Goal: Information Seeking & Learning: Learn about a topic

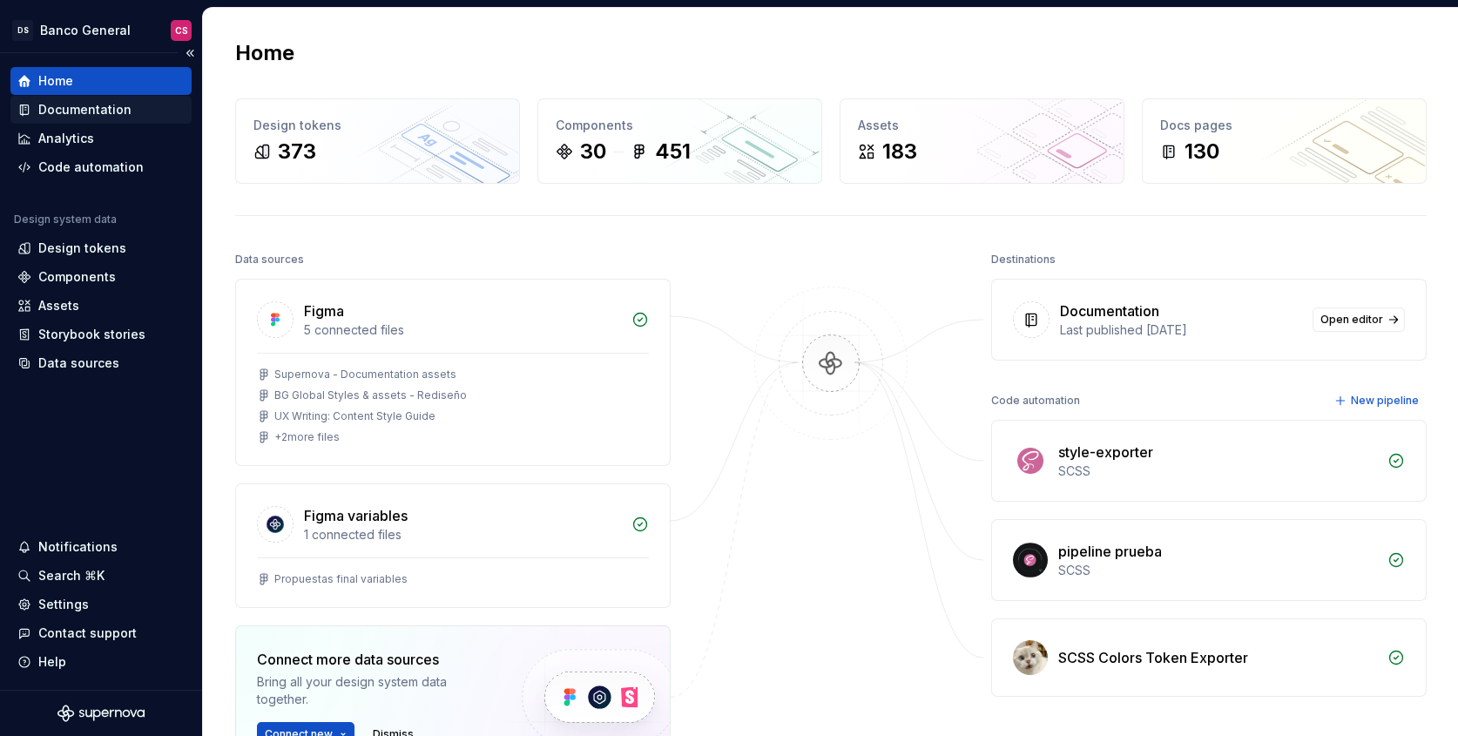
click at [59, 111] on div "Documentation" at bounding box center [84, 109] width 93 height 17
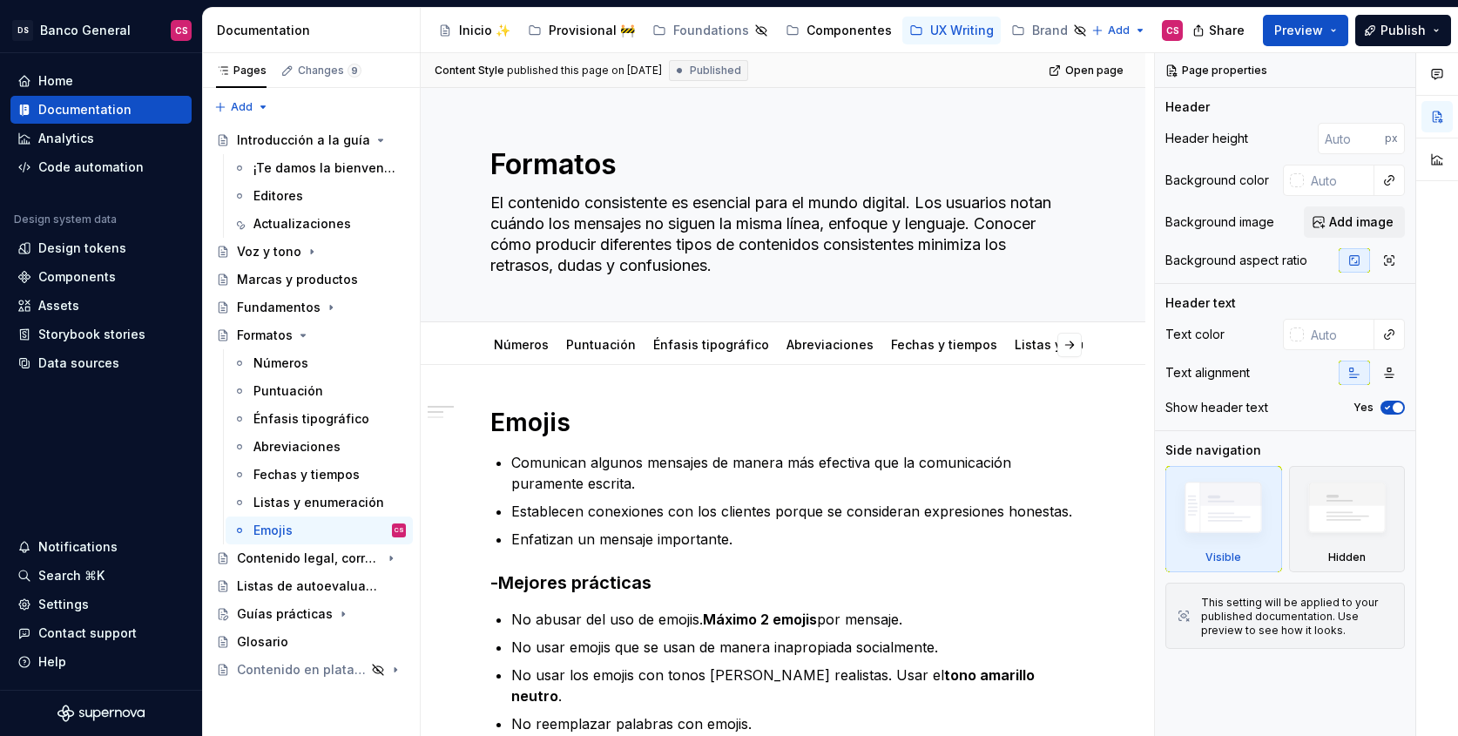
type textarea "*"
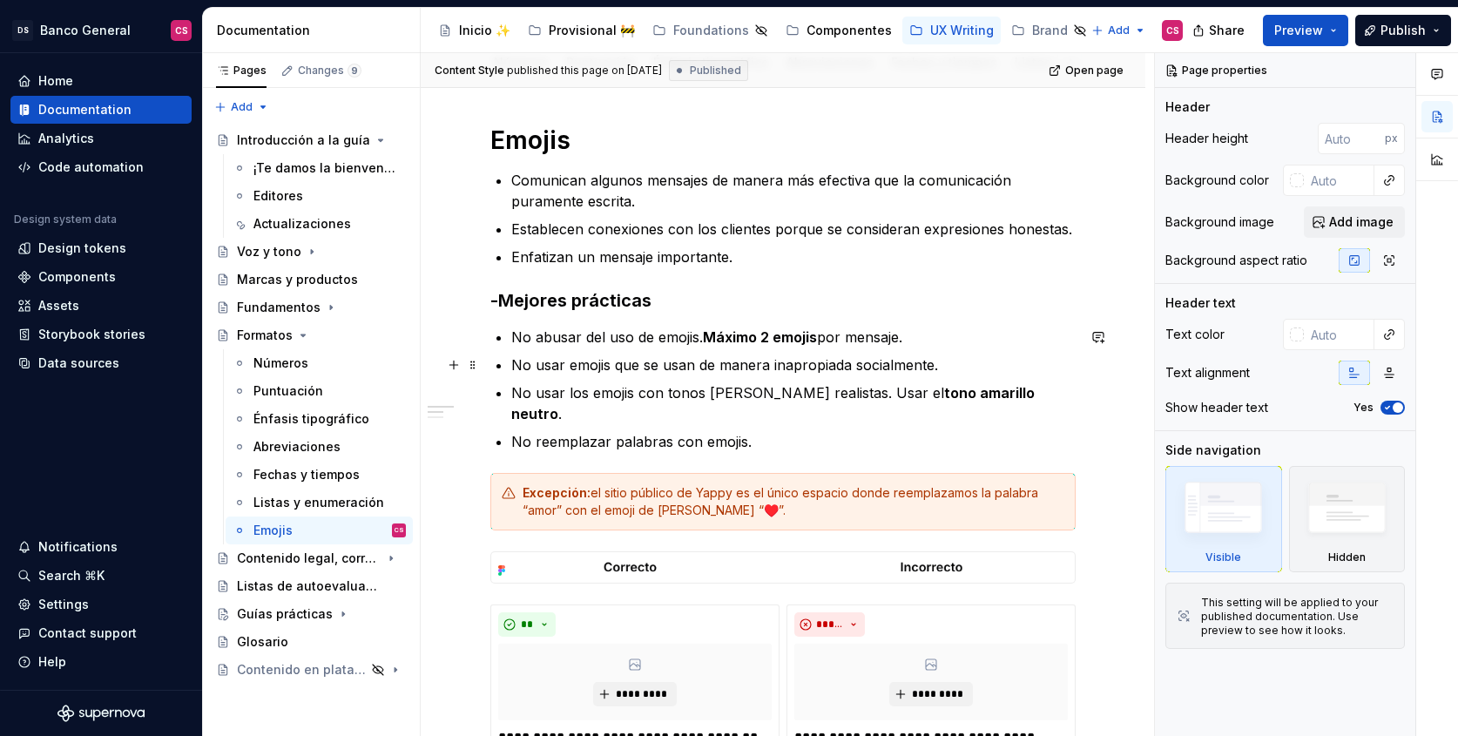
scroll to position [291, 0]
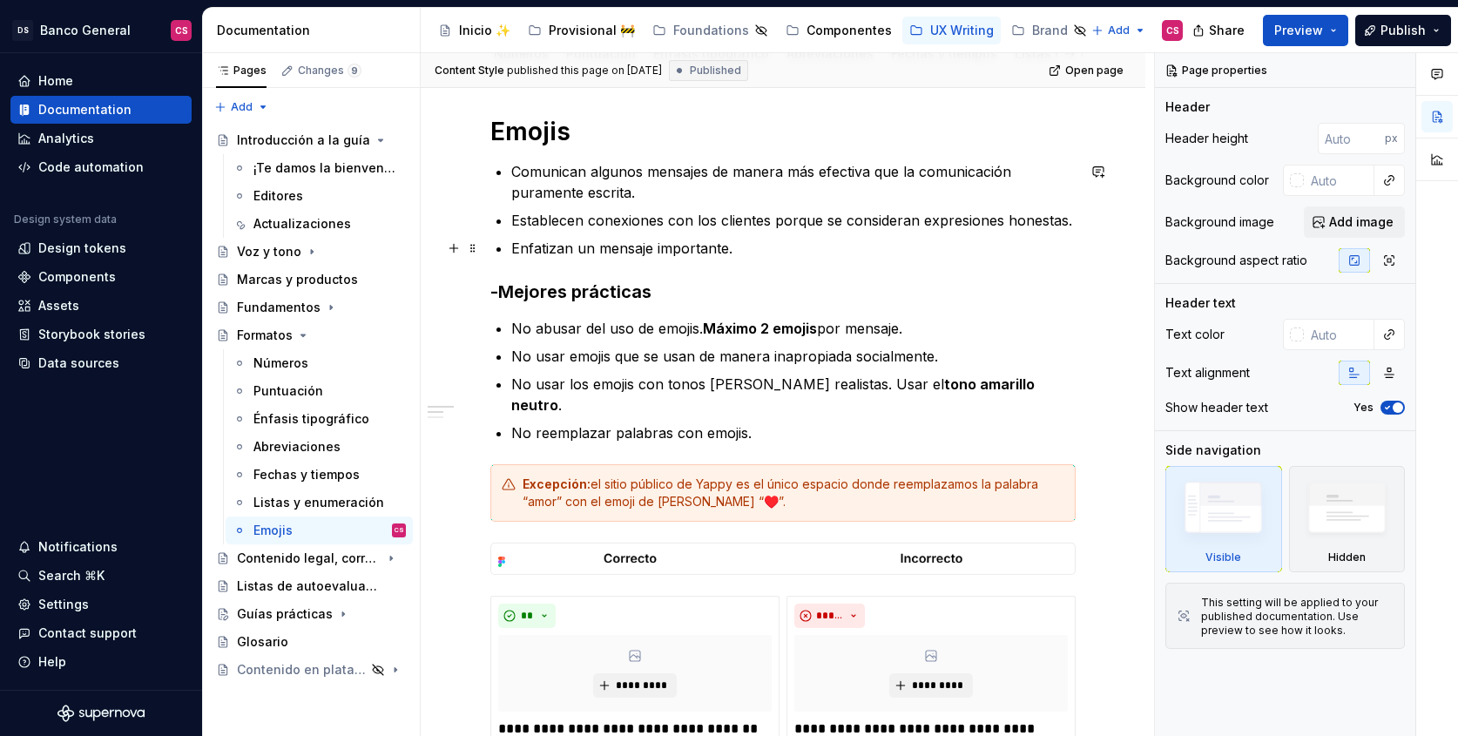
click at [736, 241] on p "Enfatizan un mensaje importante." at bounding box center [793, 248] width 564 height 21
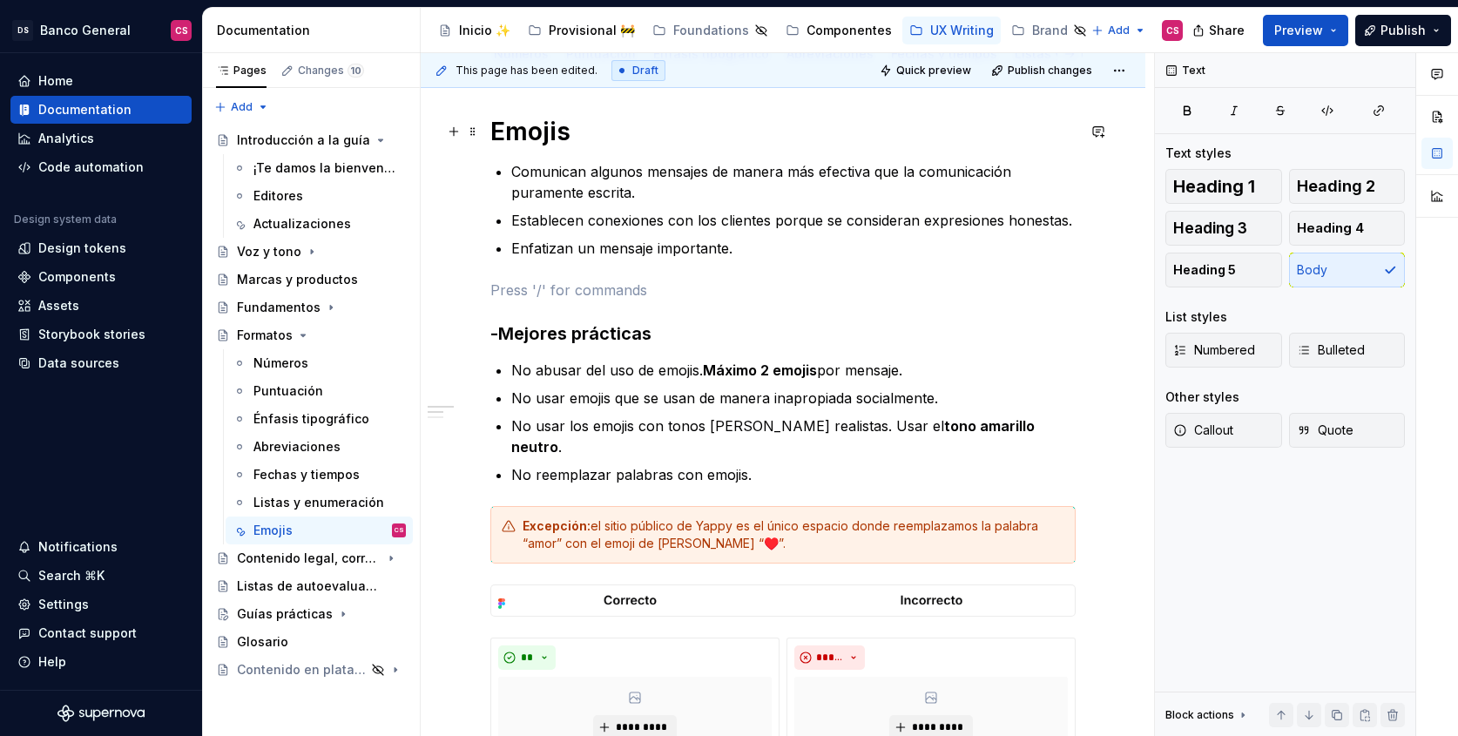
click at [539, 124] on h1 "Emojis" at bounding box center [782, 131] width 585 height 31
click at [538, 336] on h3 "-Mejores prácticas" at bounding box center [782, 333] width 585 height 24
click at [1371, 174] on button "Heading 2" at bounding box center [1347, 186] width 117 height 35
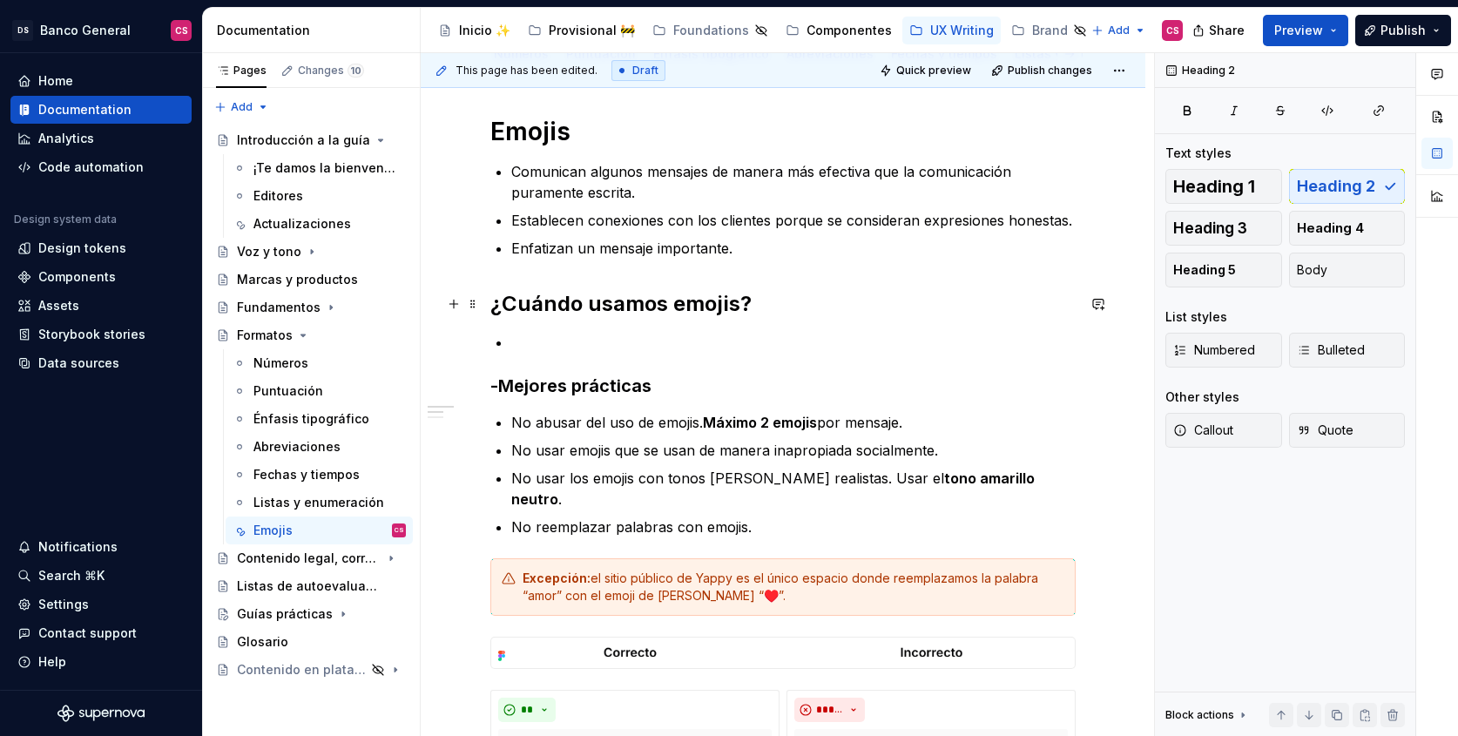
click at [510, 295] on h2 "¿Cuándo usamos emojis?" at bounding box center [782, 304] width 585 height 28
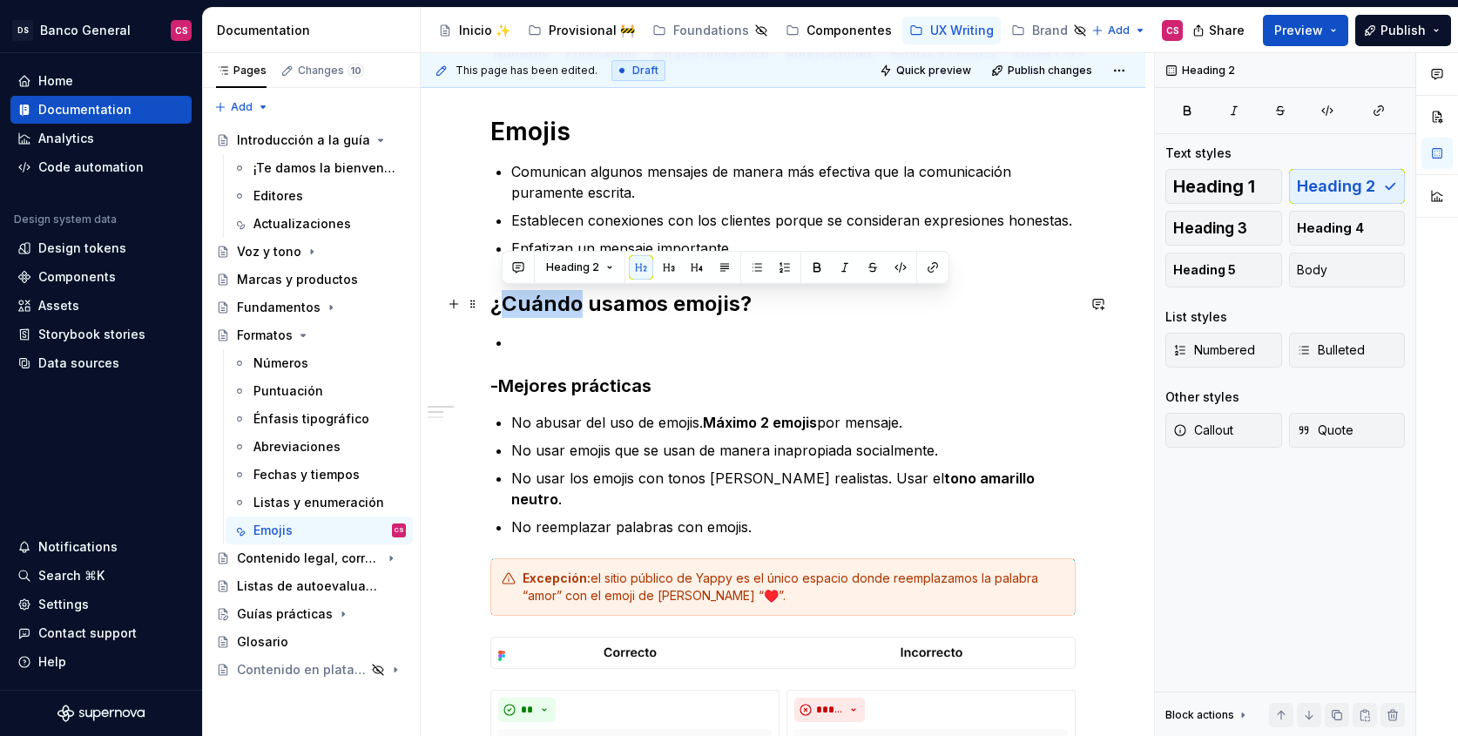
click at [510, 294] on h2 "¿Cuándo usamos emojis?" at bounding box center [782, 304] width 585 height 28
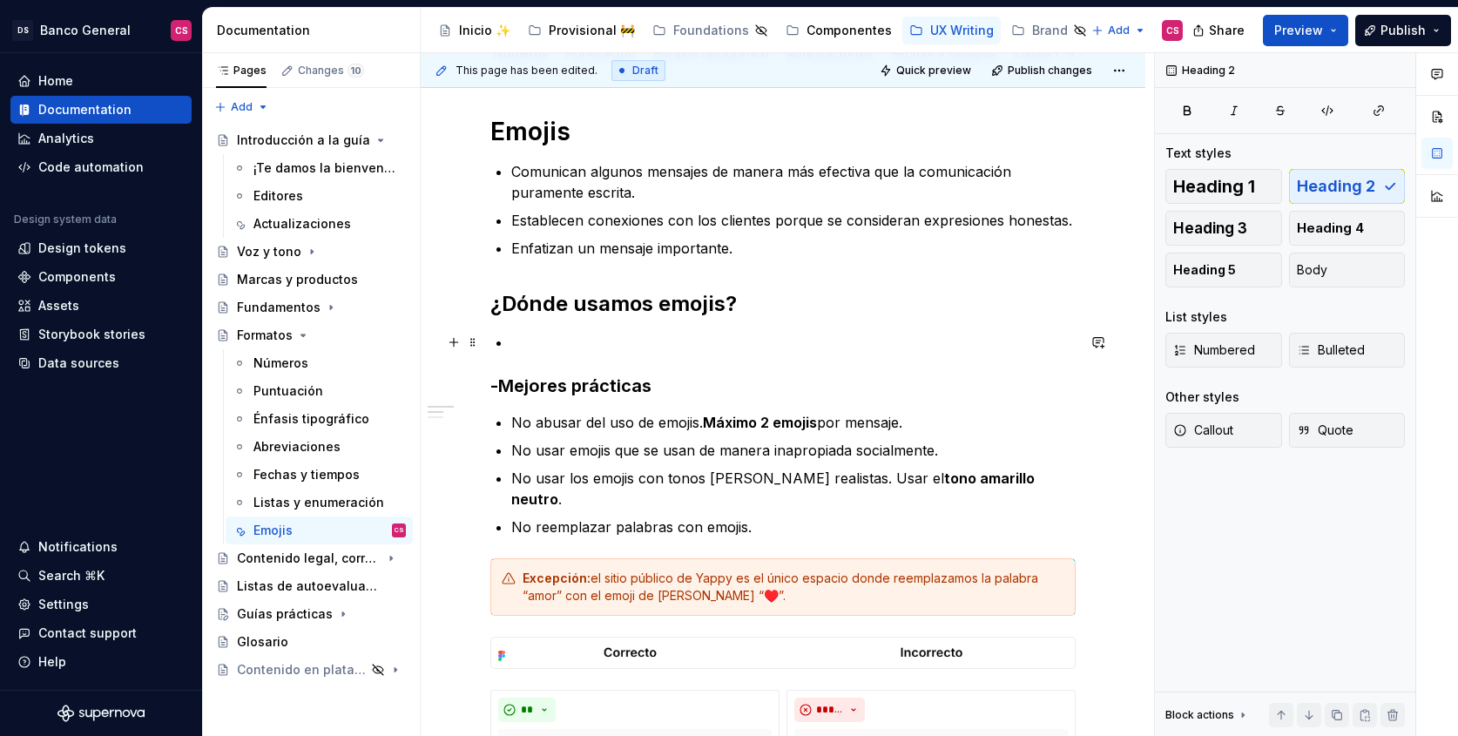
click at [603, 339] on p at bounding box center [793, 342] width 564 height 21
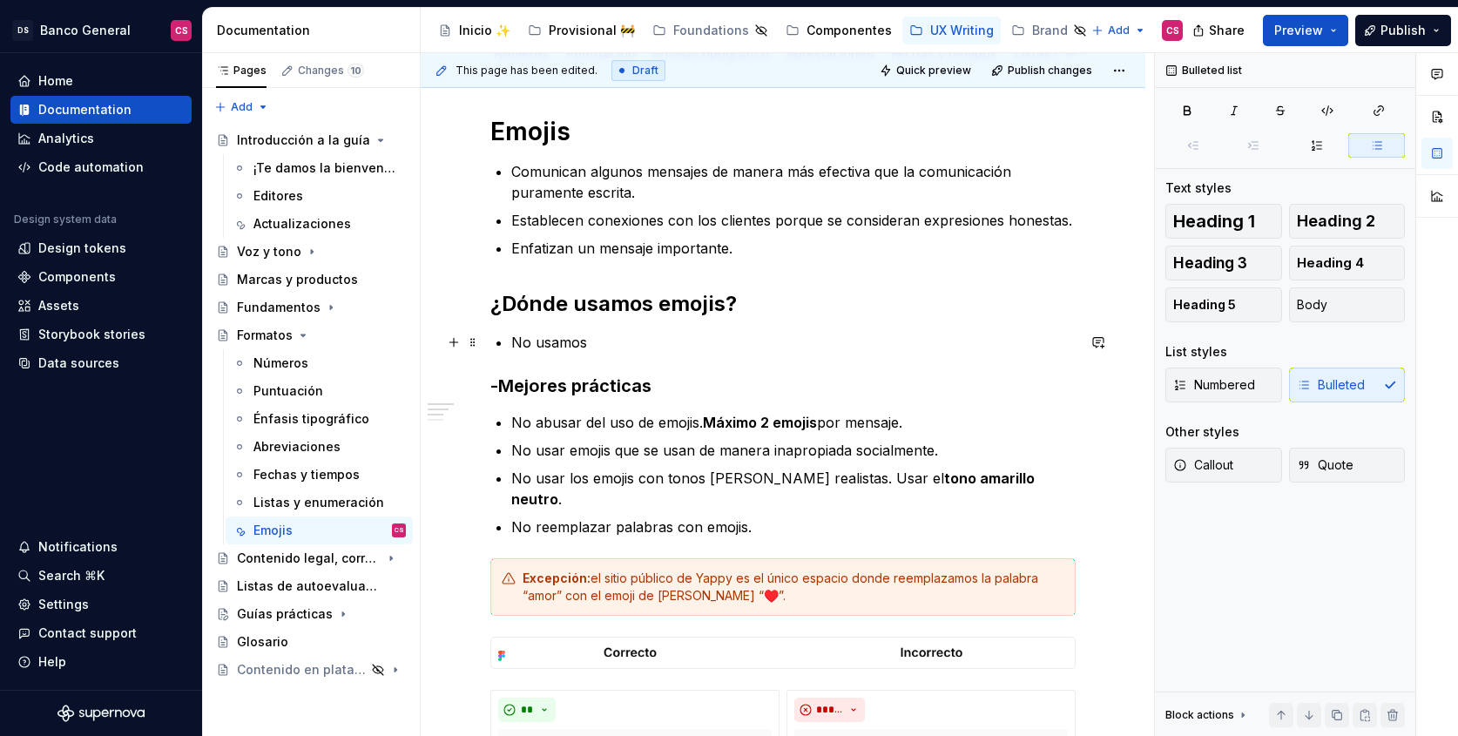
click at [616, 340] on p "No usamos" at bounding box center [793, 342] width 564 height 21
click at [617, 335] on p "No usamos" at bounding box center [793, 342] width 564 height 21
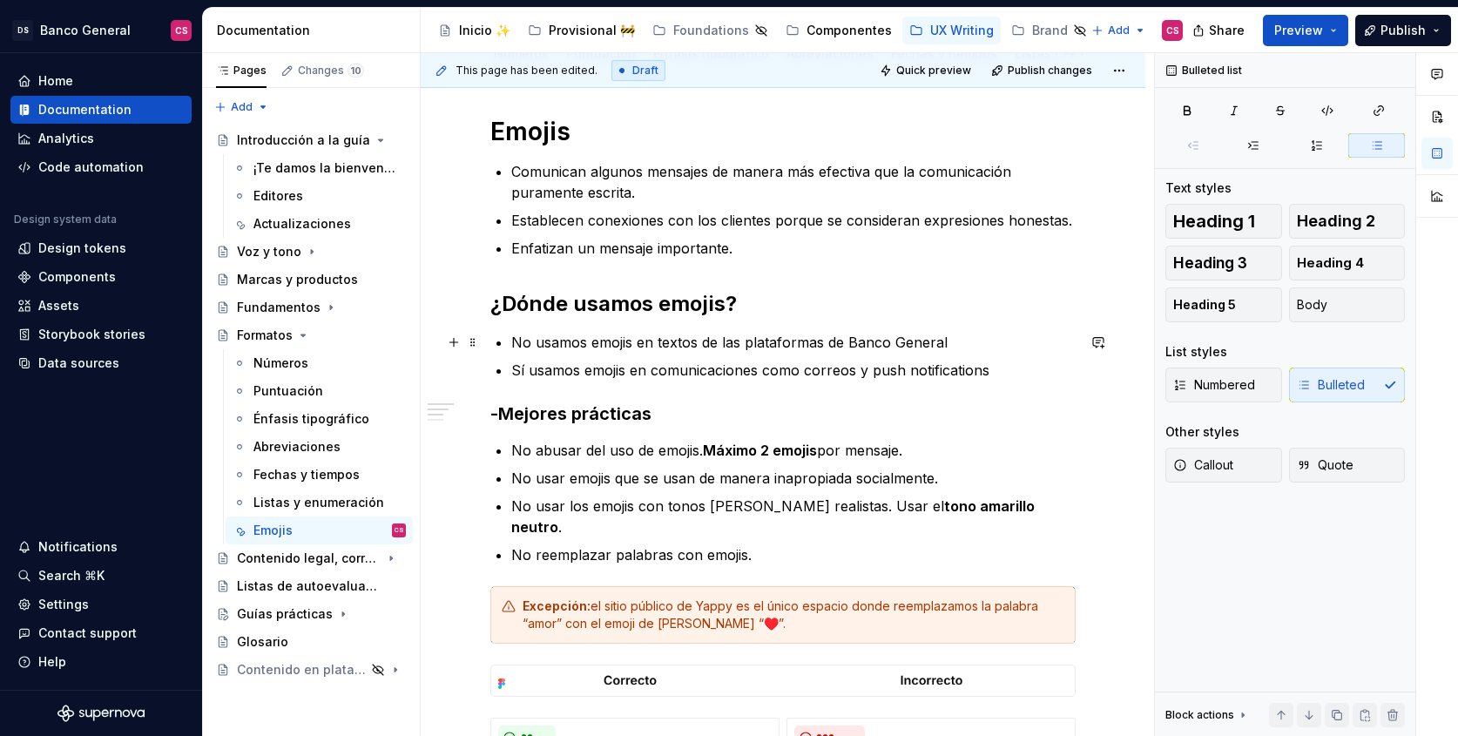
click at [519, 340] on p "No usamos emojis en textos de las plataformas de Banco General" at bounding box center [793, 342] width 564 height 21
click at [757, 347] on p "No usamos emojis en textos de las plataformas de Banco General" at bounding box center [793, 342] width 564 height 21
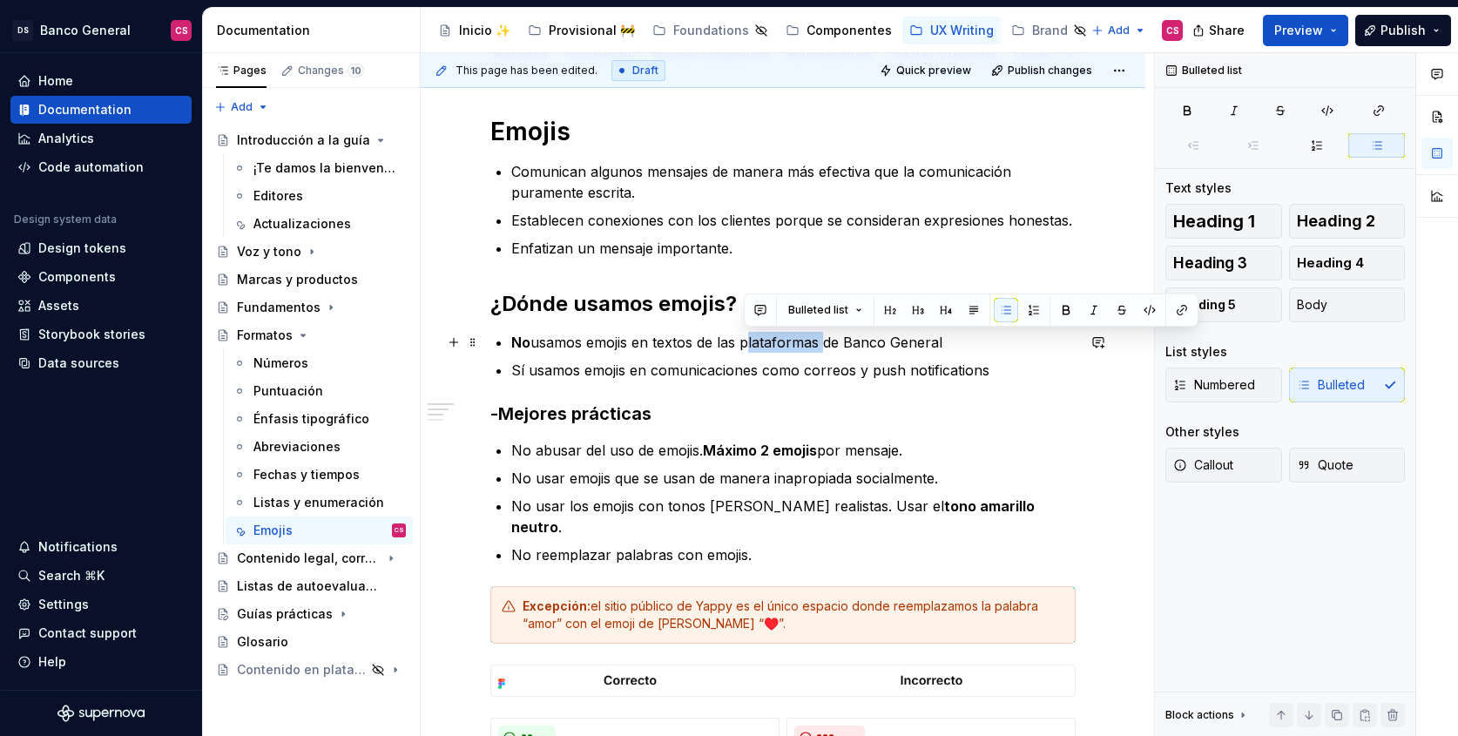
click at [757, 347] on p "No usamos emojis en textos de las plataformas de Banco General" at bounding box center [793, 342] width 564 height 21
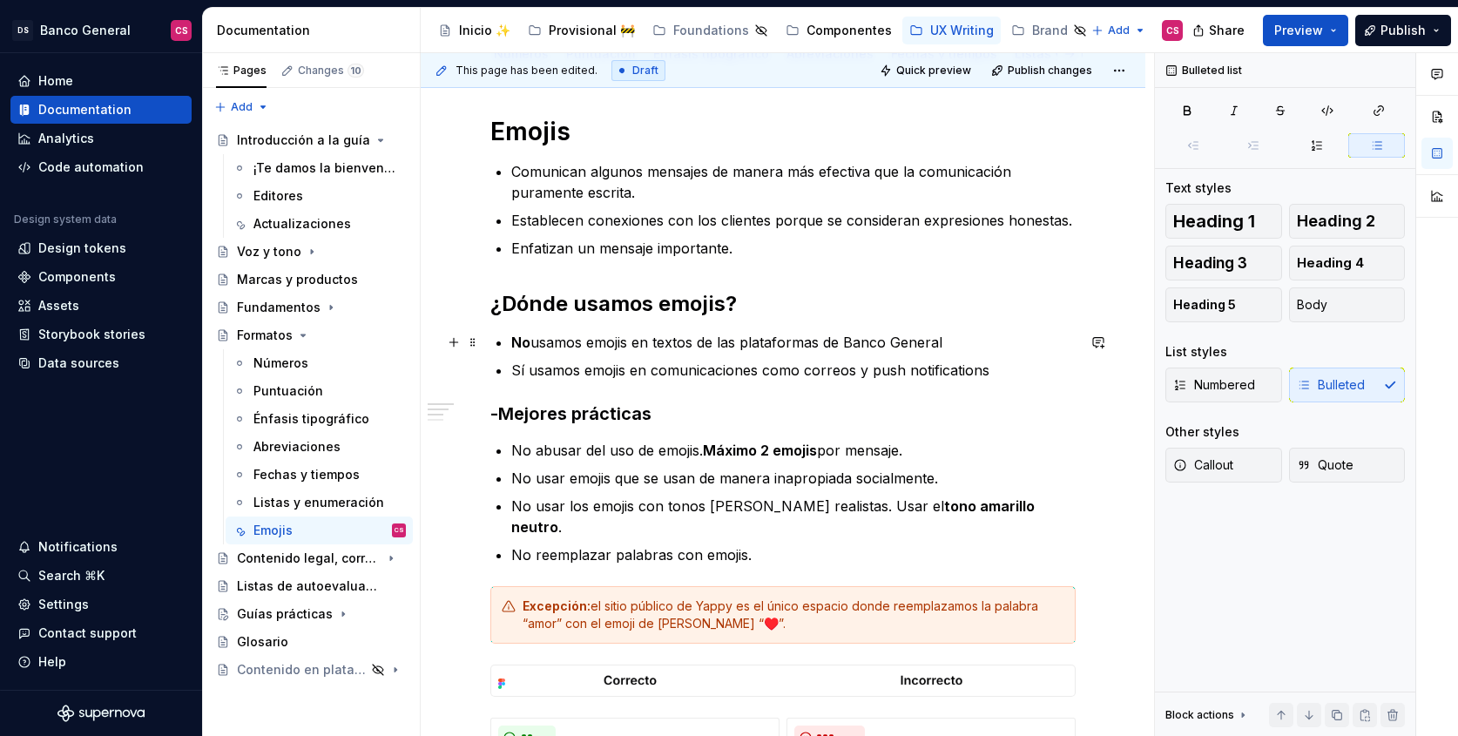
click at [681, 344] on p "No usamos emojis en textos de las plataformas de Banco General" at bounding box center [793, 342] width 564 height 21
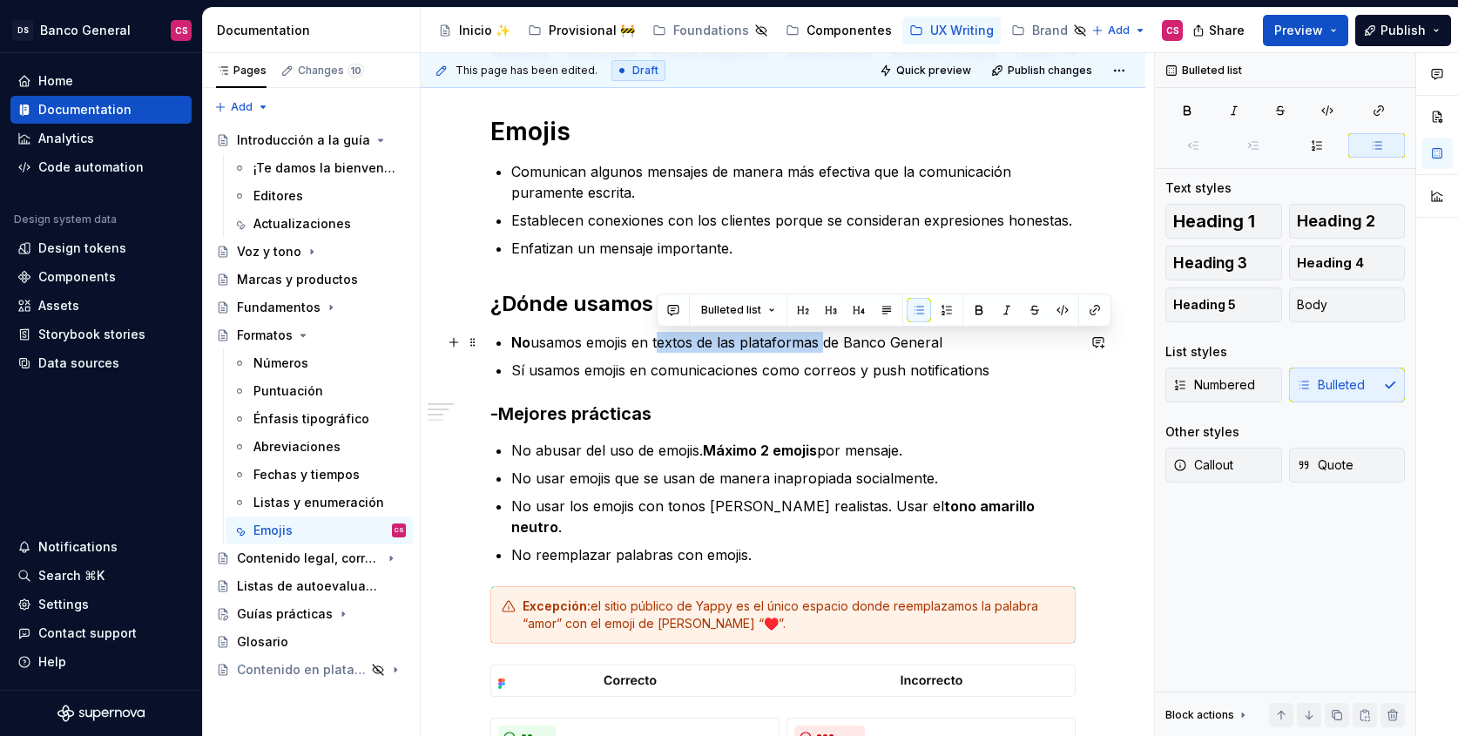
drag, startPoint x: 681, startPoint y: 344, endPoint x: 755, endPoint y: 341, distance: 74.1
click at [755, 341] on p "No usamos emojis en textos de las plataformas de Banco General" at bounding box center [793, 342] width 564 height 21
click at [522, 368] on p "Sí usamos emojis en comunicaciones como correos y push notifications" at bounding box center [793, 370] width 564 height 21
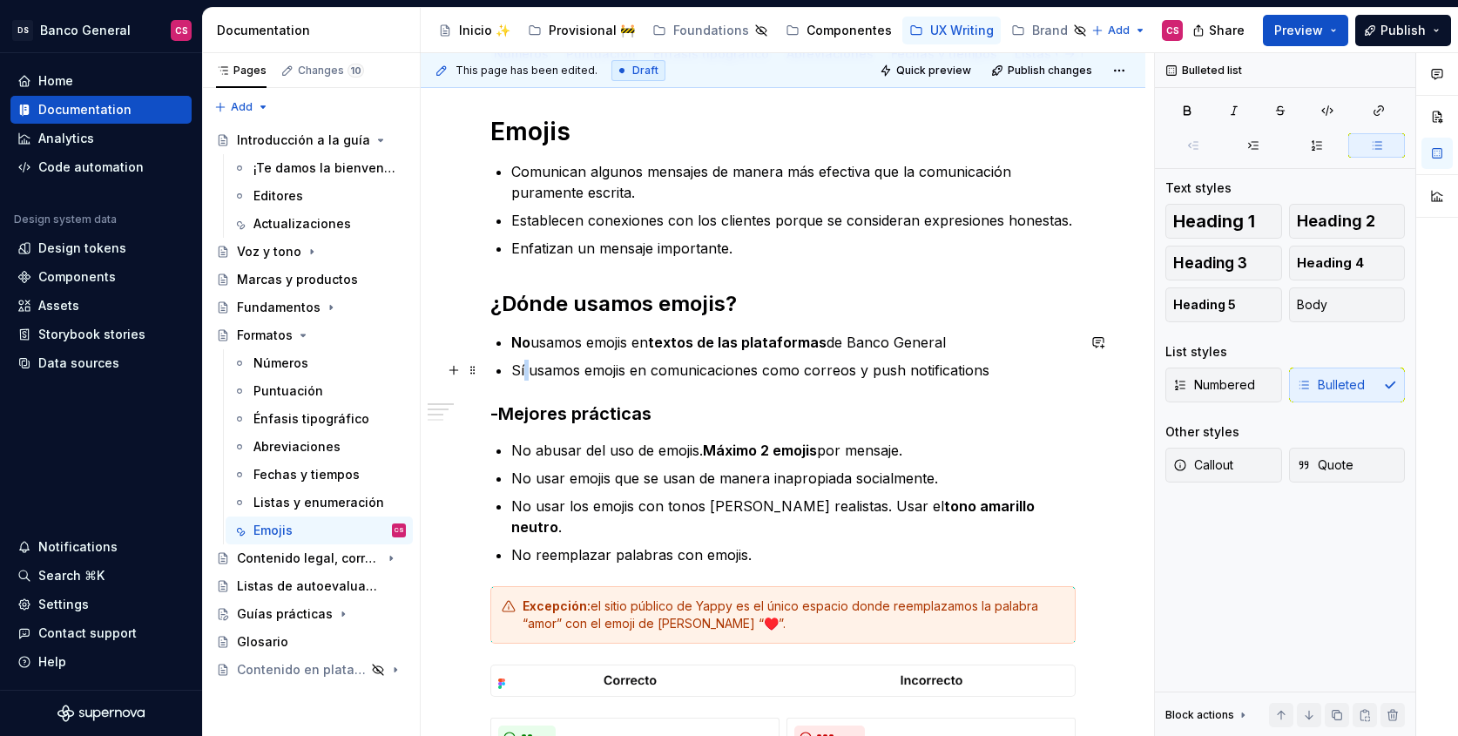
click at [522, 368] on p "Sí usamos emojis en comunicaciones como correos y push notifications" at bounding box center [793, 370] width 564 height 21
click at [671, 371] on p "Sí usamos emojis en comunicaciones como correos y push notifications" at bounding box center [793, 370] width 564 height 21
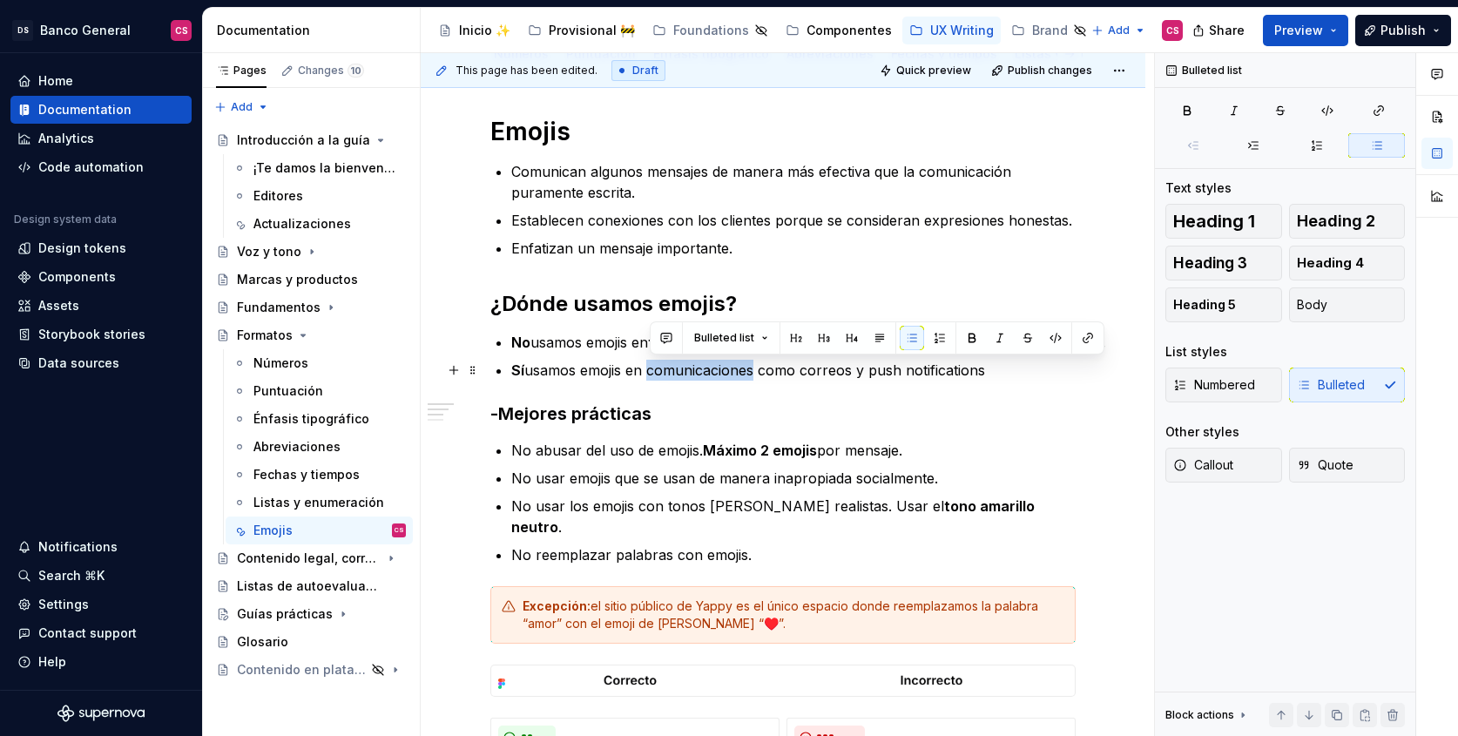
click at [671, 371] on p "Sí usamos emojis en comunicaciones como correos y push notifications" at bounding box center [793, 370] width 564 height 21
click at [832, 364] on p "Sí usamos emojis en comunicaciones como correos y push notifications" at bounding box center [793, 370] width 564 height 21
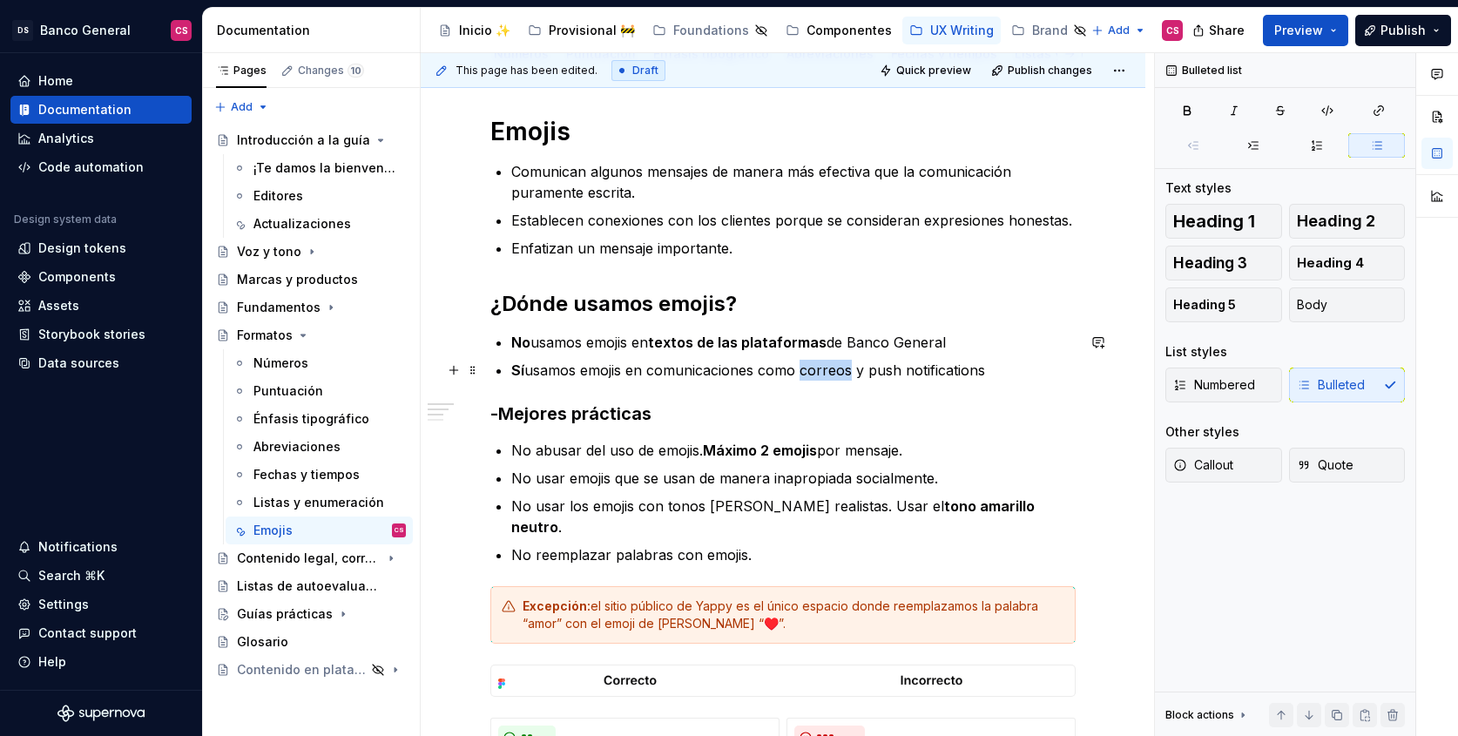
click at [832, 364] on p "Sí usamos emojis en comunicaciones como correos y push notifications" at bounding box center [793, 370] width 564 height 21
click at [874, 372] on p "Sí usamos emojis en comunicaciones como correos y push notifications" at bounding box center [793, 370] width 564 height 21
drag, startPoint x: 874, startPoint y: 372, endPoint x: 932, endPoint y: 371, distance: 57.5
click at [932, 371] on p "Sí usamos emojis en comunicaciones como correos y push notifications" at bounding box center [793, 370] width 564 height 21
click at [1013, 377] on p "Sí usamos emojis en comunicaciones como correos y push notifications" at bounding box center [793, 370] width 564 height 21
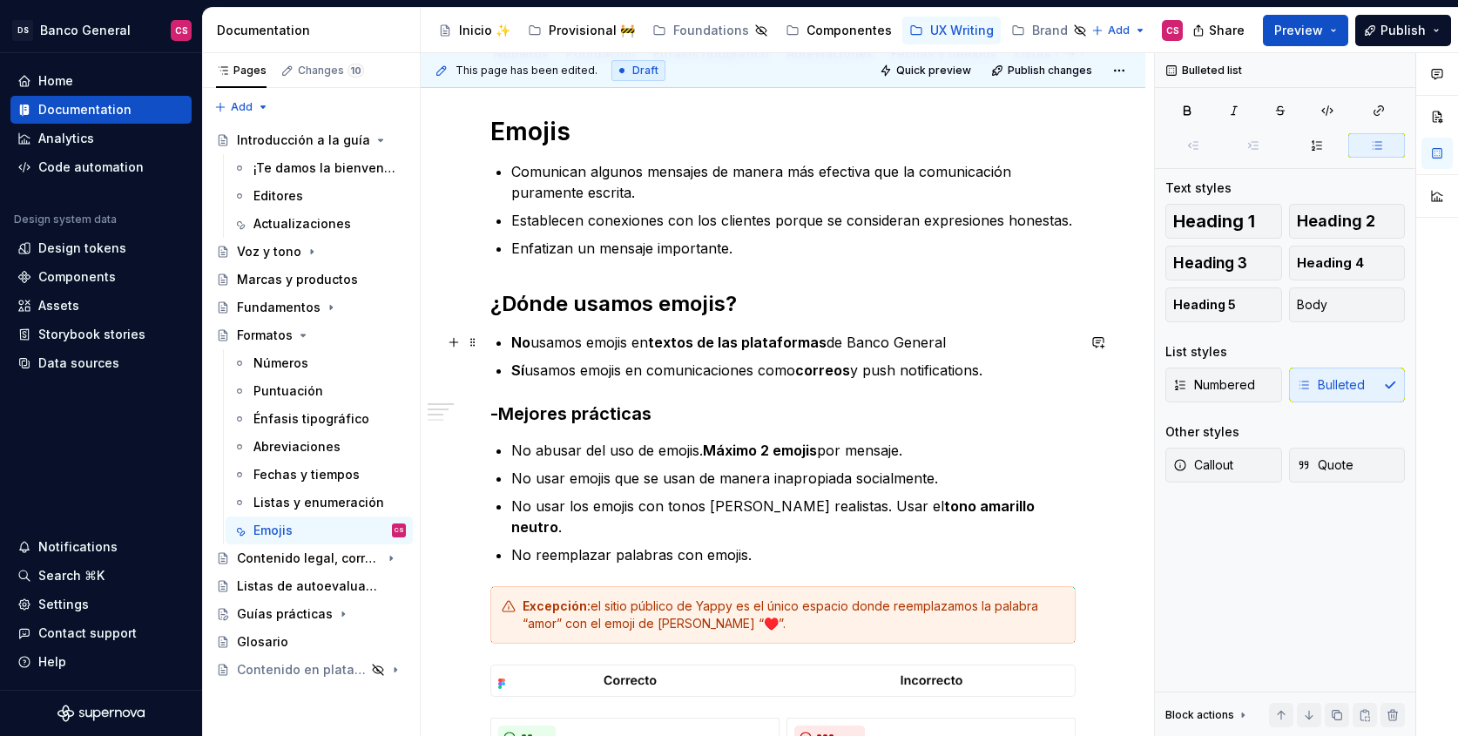
click at [1026, 339] on p "No usamos emojis en textos de las plataformas de Banco General" at bounding box center [793, 342] width 564 height 21
click at [879, 367] on p "Sí usamos emojis en comunicaciones como correos y push notifications." at bounding box center [793, 370] width 564 height 21
drag, startPoint x: 879, startPoint y: 367, endPoint x: 908, endPoint y: 360, distance: 29.8
click at [908, 360] on p "Sí usamos emojis en comunicaciones como correos y push notifications." at bounding box center [793, 370] width 564 height 21
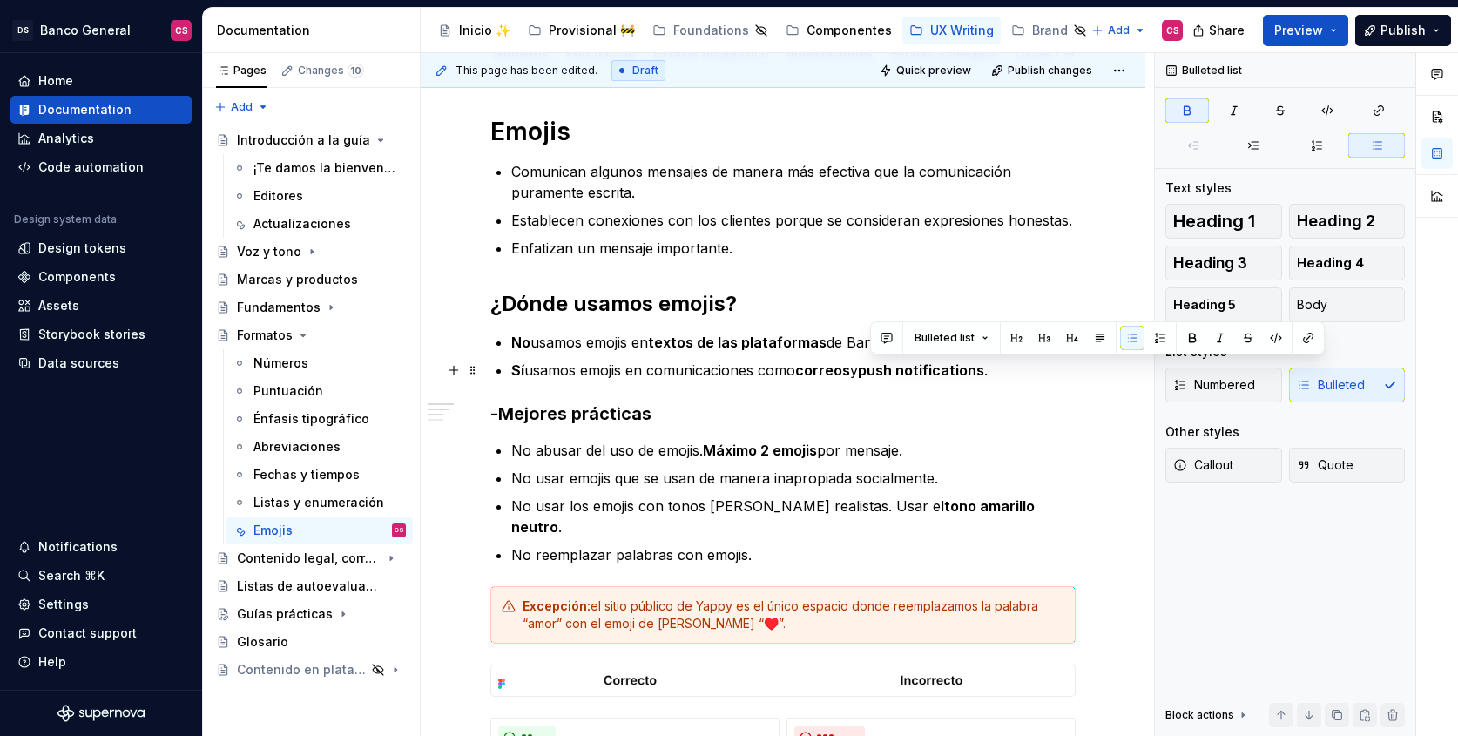
click at [1017, 371] on p "Sí usamos emojis en comunicaciones como correos y push notifications ." at bounding box center [793, 370] width 564 height 21
click at [998, 347] on p "No usamos emojis en textos de las plataformas de Banco General." at bounding box center [793, 342] width 564 height 21
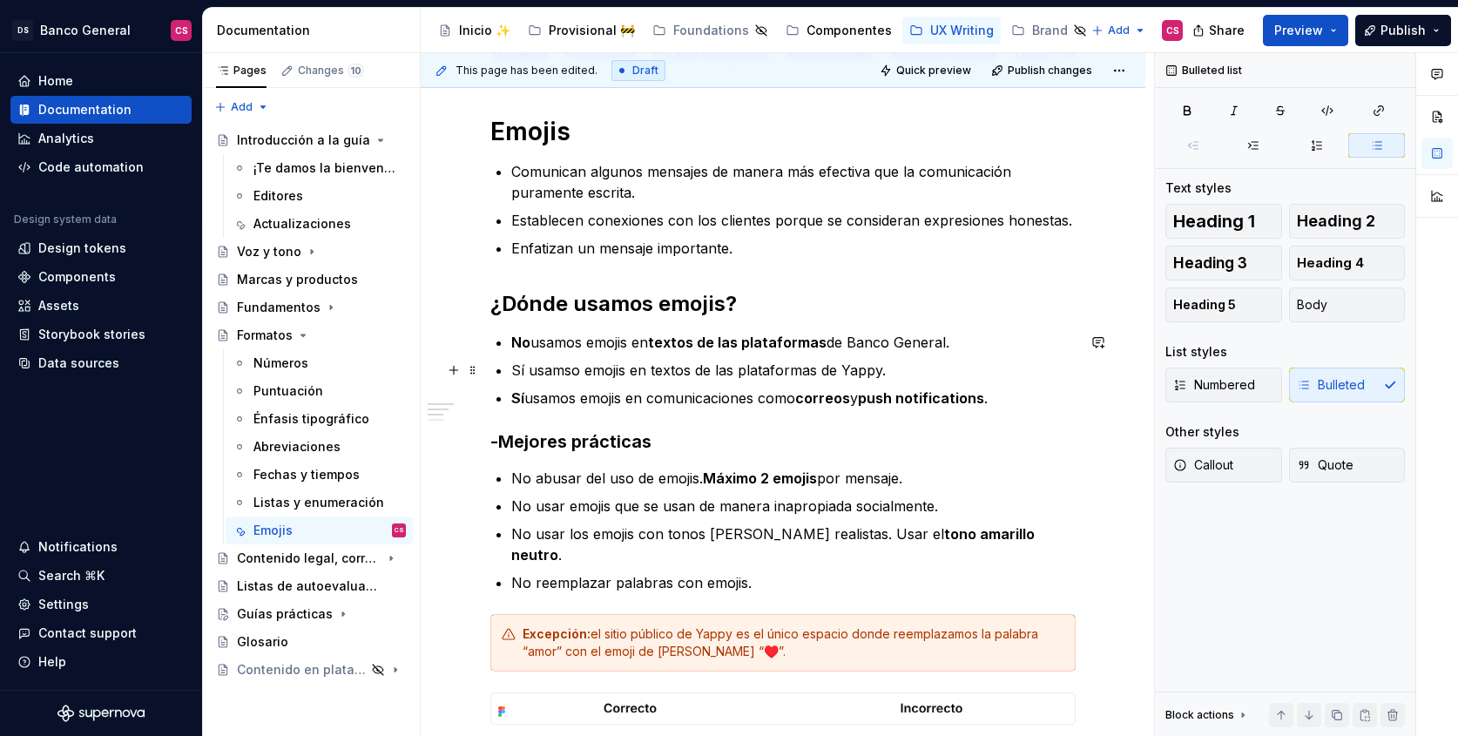
click at [516, 372] on p "Sí usamso emojis en textos de las plataformas de Yappy." at bounding box center [793, 370] width 564 height 21
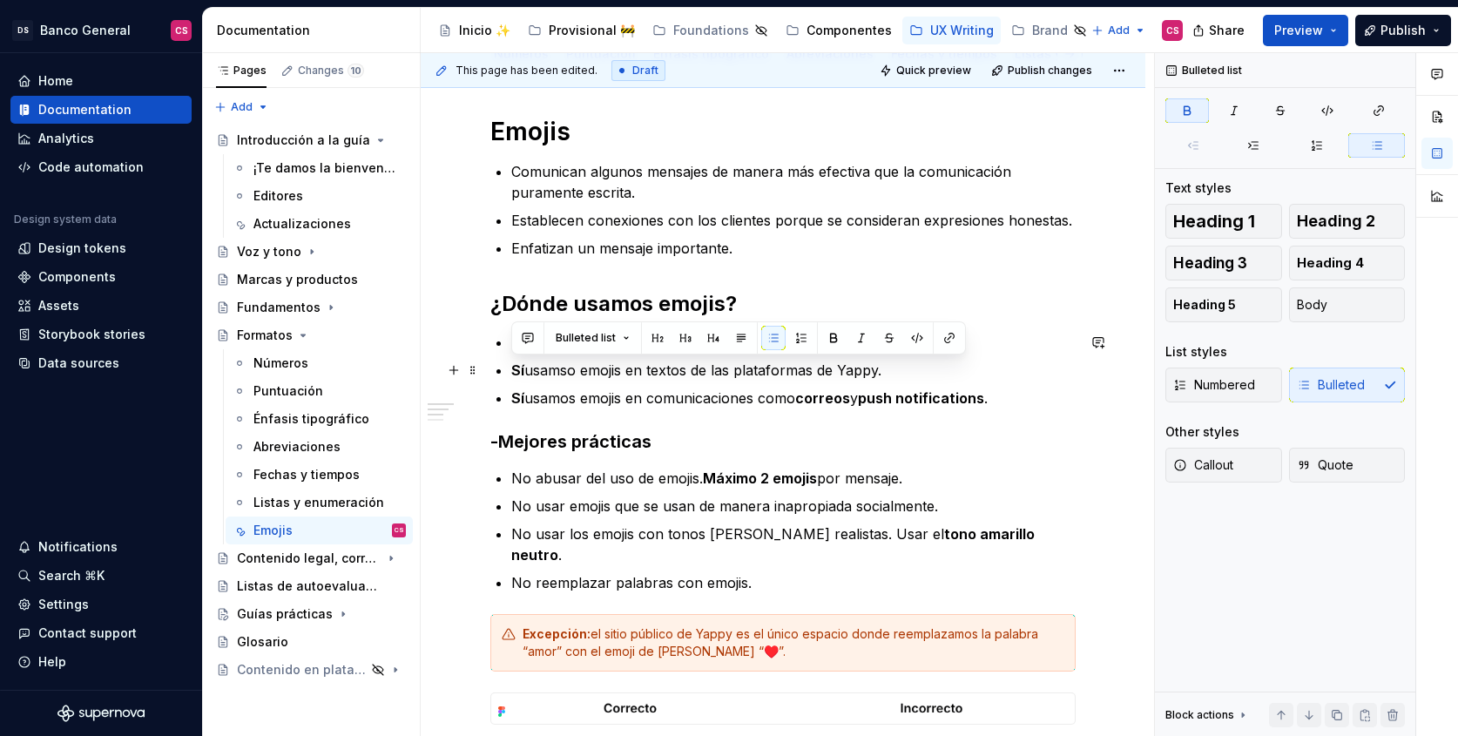
click at [674, 369] on p "Sí usamso emojis en textos de las plataformas de Yappy." at bounding box center [793, 370] width 564 height 21
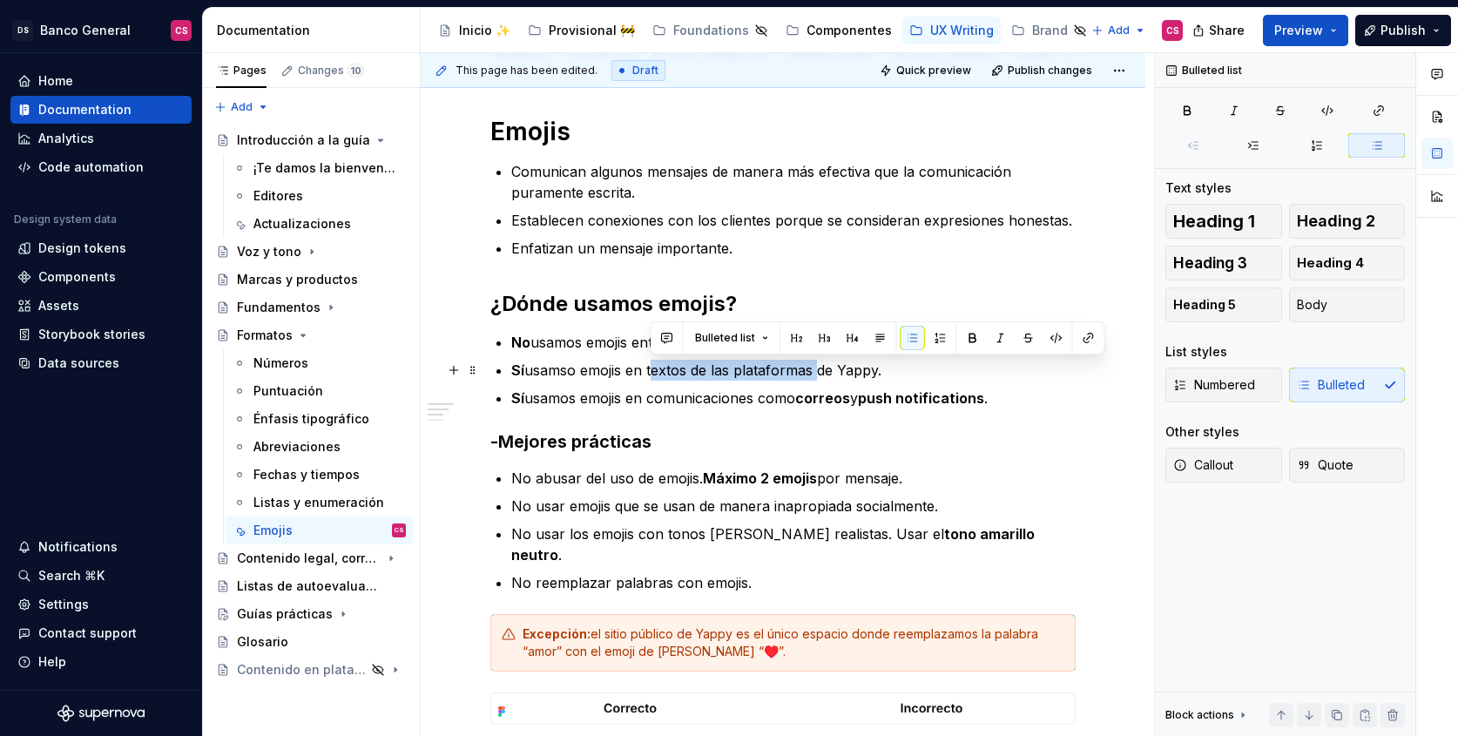
drag, startPoint x: 674, startPoint y: 369, endPoint x: 761, endPoint y: 367, distance: 87.1
click at [761, 367] on p "Sí usamso emojis en textos de las plataformas de Yappy." at bounding box center [793, 370] width 564 height 21
click at [856, 369] on p "Sí usamso emojis en textos de las plataformas de Yappy." at bounding box center [793, 370] width 564 height 21
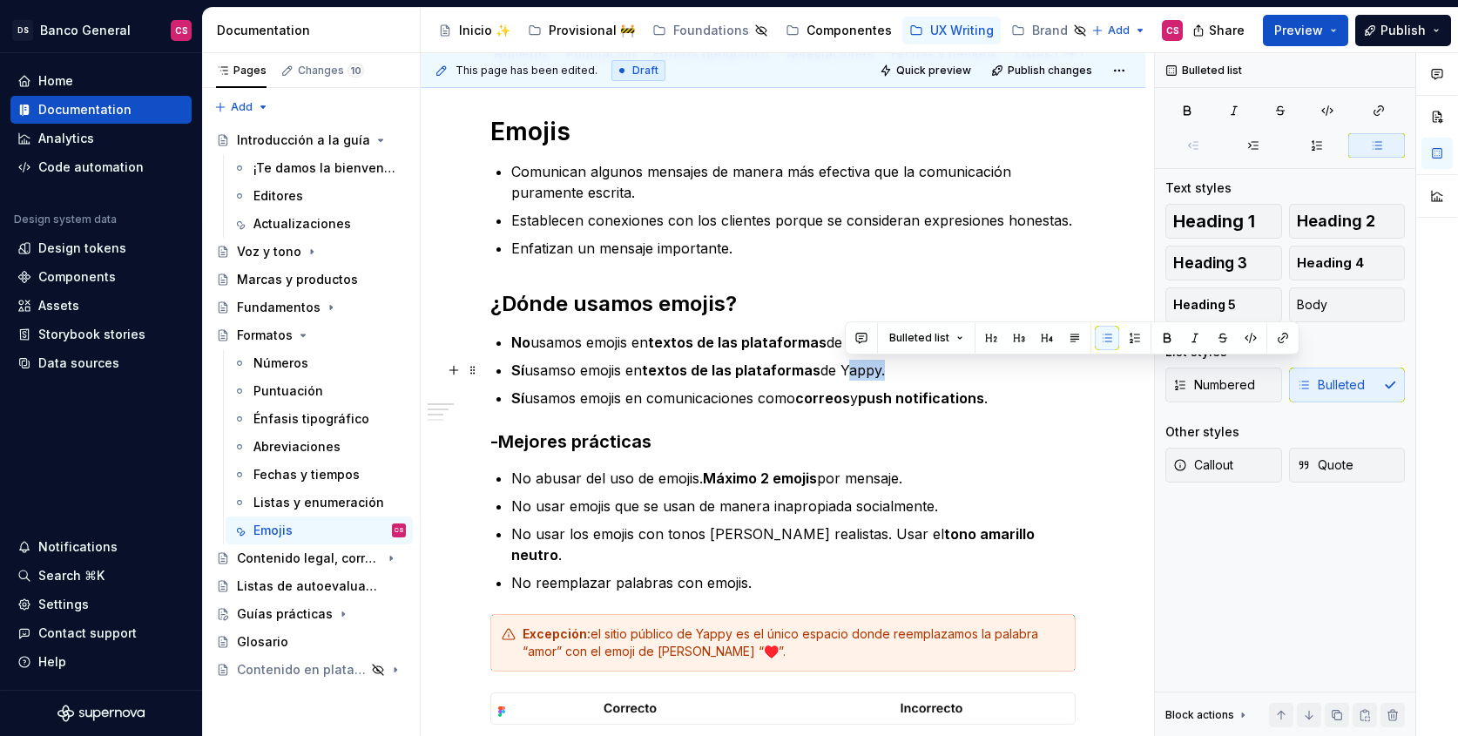
click at [856, 369] on p "Sí usamso emojis en textos de las plataformas de Yappy." at bounding box center [793, 370] width 564 height 21
click at [909, 372] on p "Sí usamso emojis en textos de las plataformas de Yappy ." at bounding box center [793, 370] width 564 height 21
click at [904, 334] on p "No usamos emojis en textos de las plataformas de Banco General." at bounding box center [793, 342] width 564 height 21
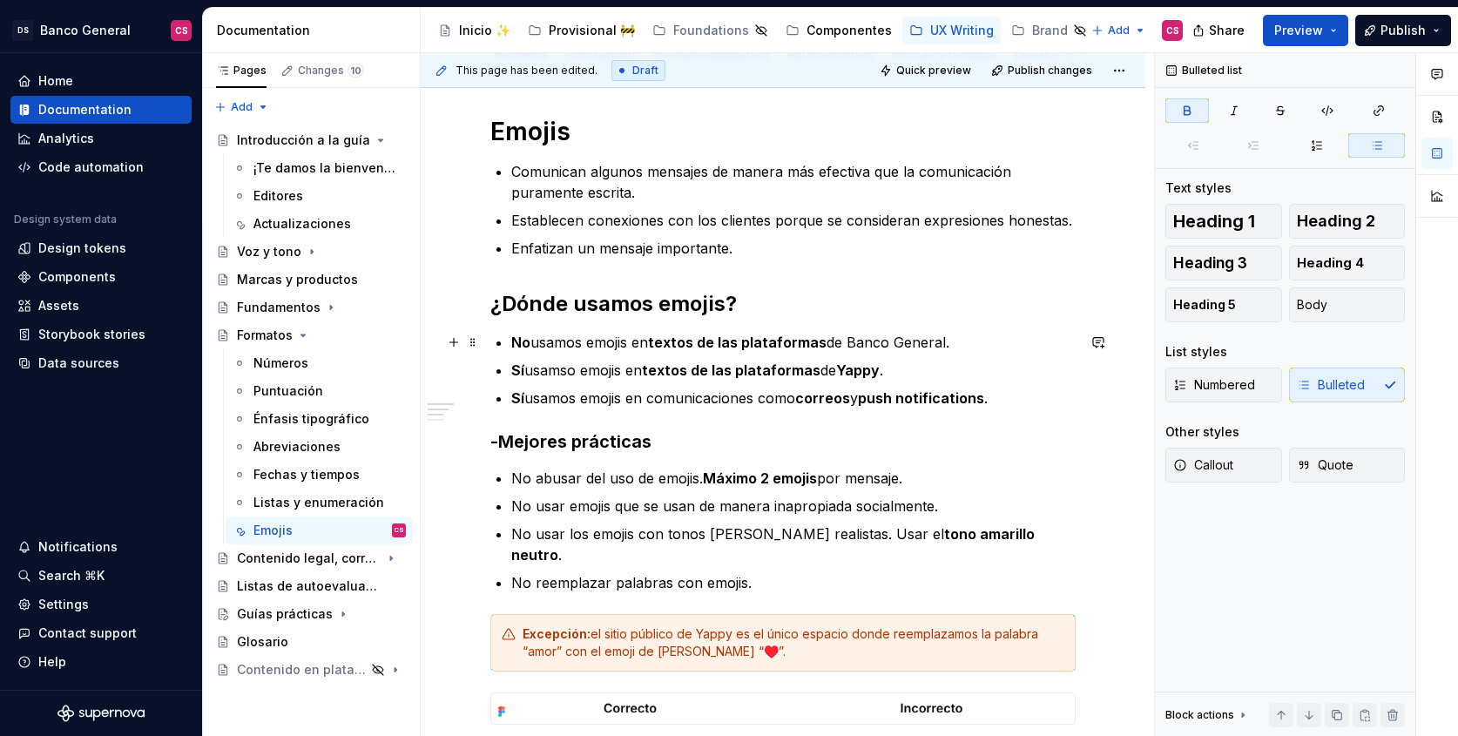
click at [664, 342] on strong "textos de las plataformas" at bounding box center [737, 342] width 179 height 17
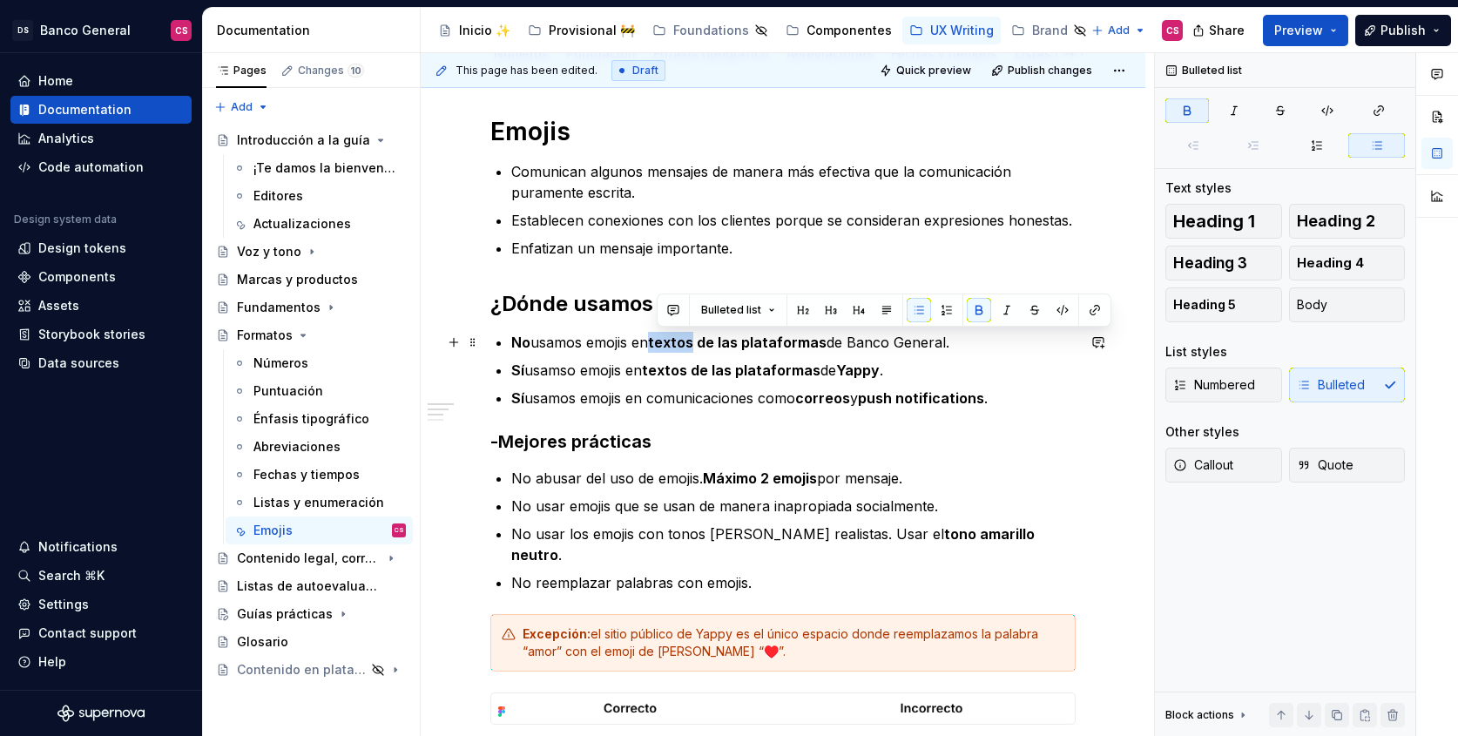
click at [664, 342] on strong "textos de las plataformas" at bounding box center [737, 342] width 179 height 17
click at [751, 340] on strong "textos de las plataformas" at bounding box center [737, 342] width 179 height 17
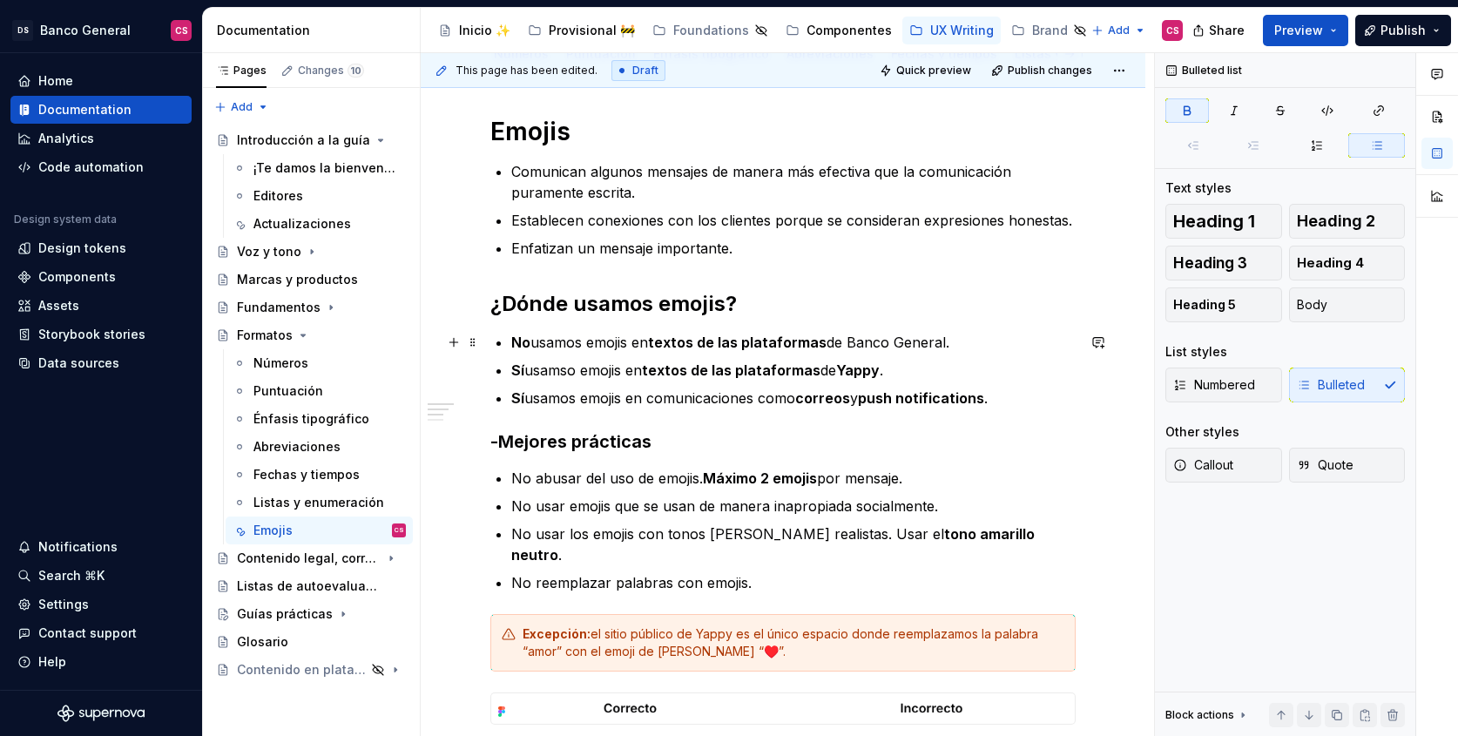
click at [680, 345] on strong "textos de las plataformas" at bounding box center [737, 342] width 179 height 17
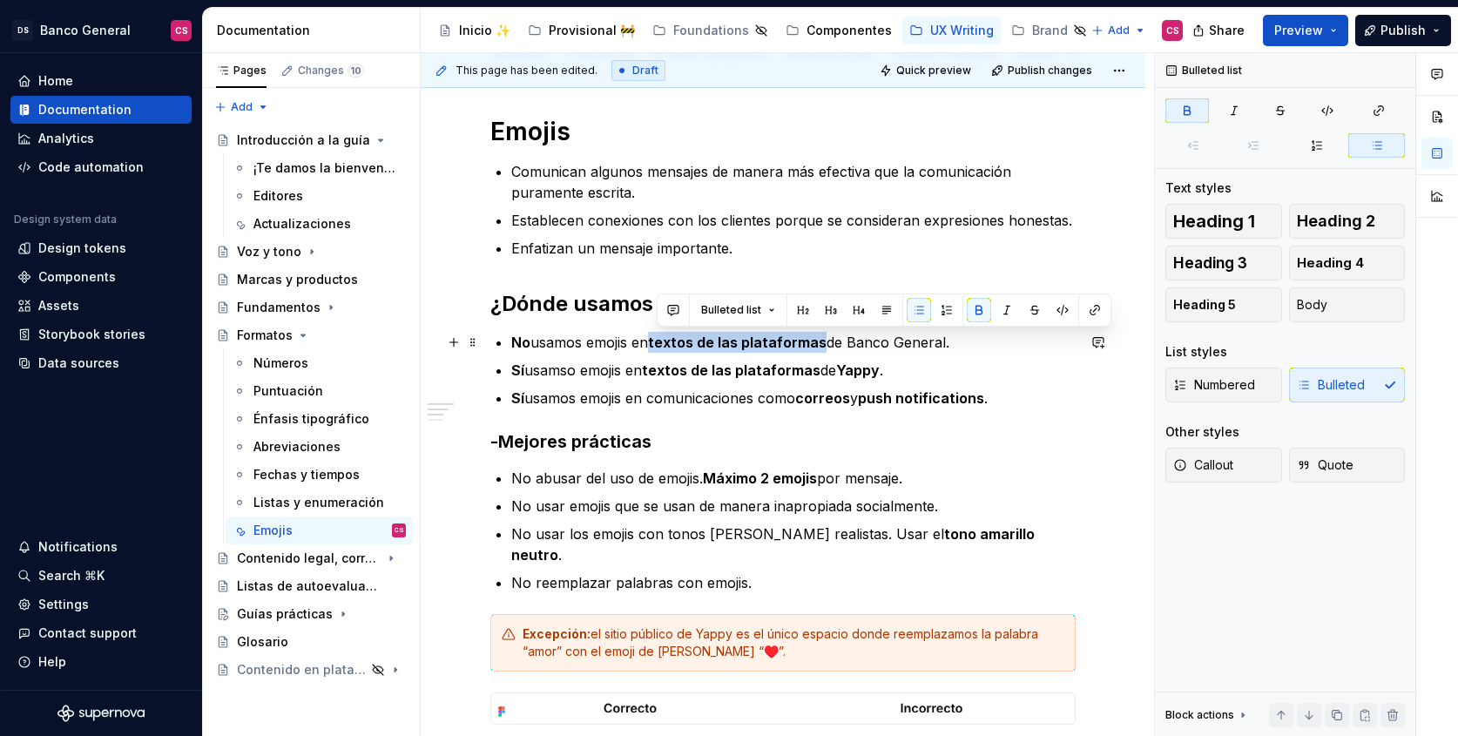
drag, startPoint x: 680, startPoint y: 345, endPoint x: 766, endPoint y: 340, distance: 86.3
click at [766, 340] on strong "textos de las plataformas" at bounding box center [737, 342] width 179 height 17
click at [670, 363] on strong "textos de las plataformas" at bounding box center [731, 369] width 179 height 17
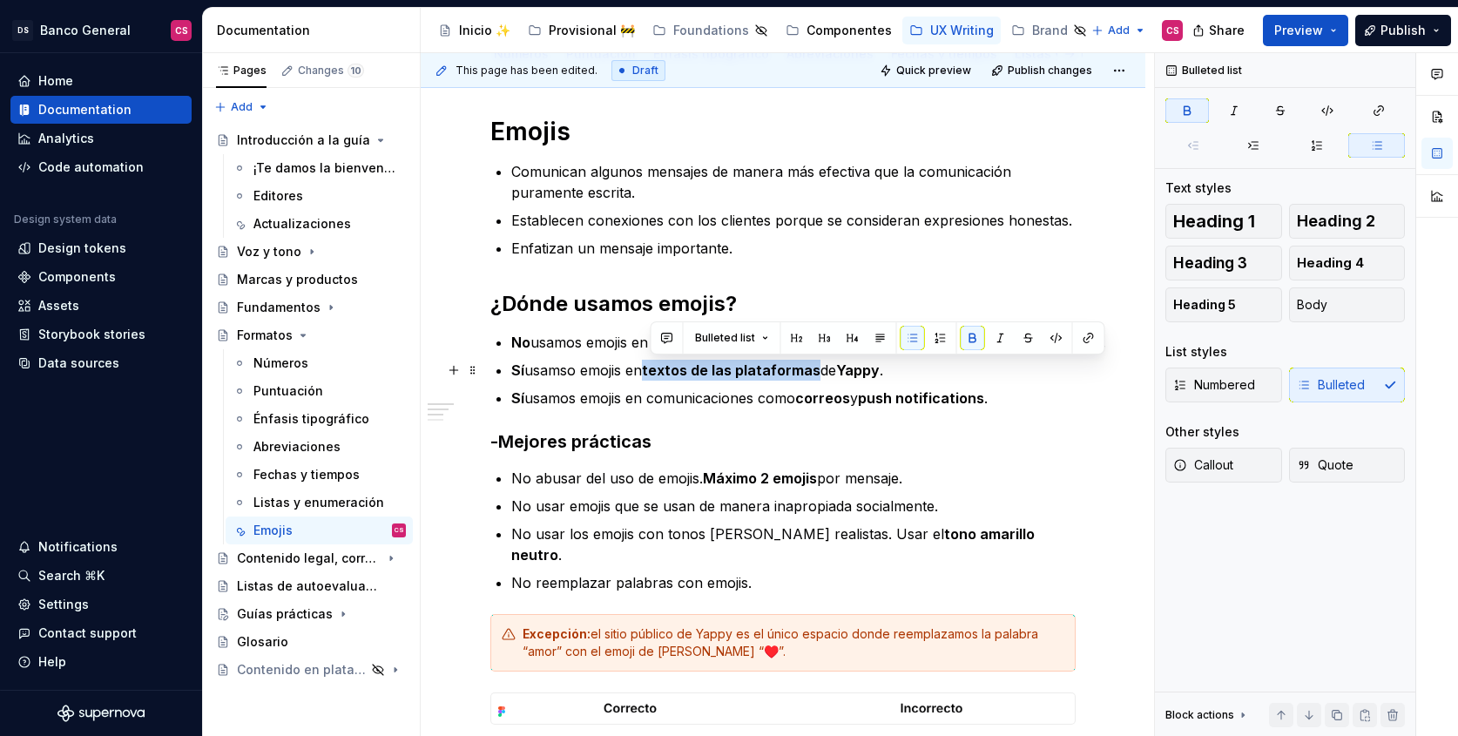
drag, startPoint x: 671, startPoint y: 363, endPoint x: 749, endPoint y: 360, distance: 78.4
click at [749, 360] on p "Sí usamso emojis en textos de las plataformas de Yappy ." at bounding box center [793, 370] width 564 height 21
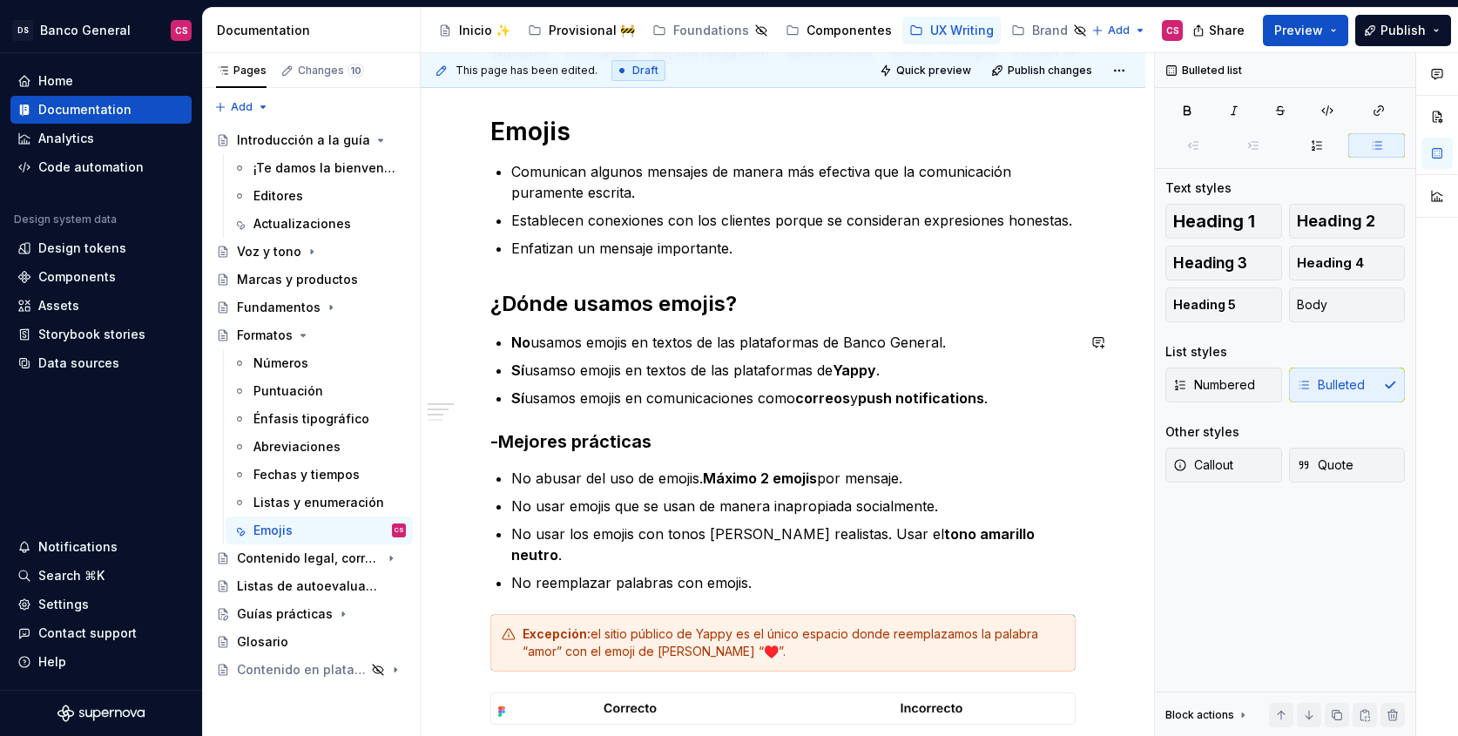
click at [562, 339] on p "No usamos emojis en textos de las plataformas de Banco General." at bounding box center [793, 342] width 564 height 21
click at [785, 343] on p "No usamos emojis en textos de las plataformas de Banco General." at bounding box center [793, 342] width 564 height 21
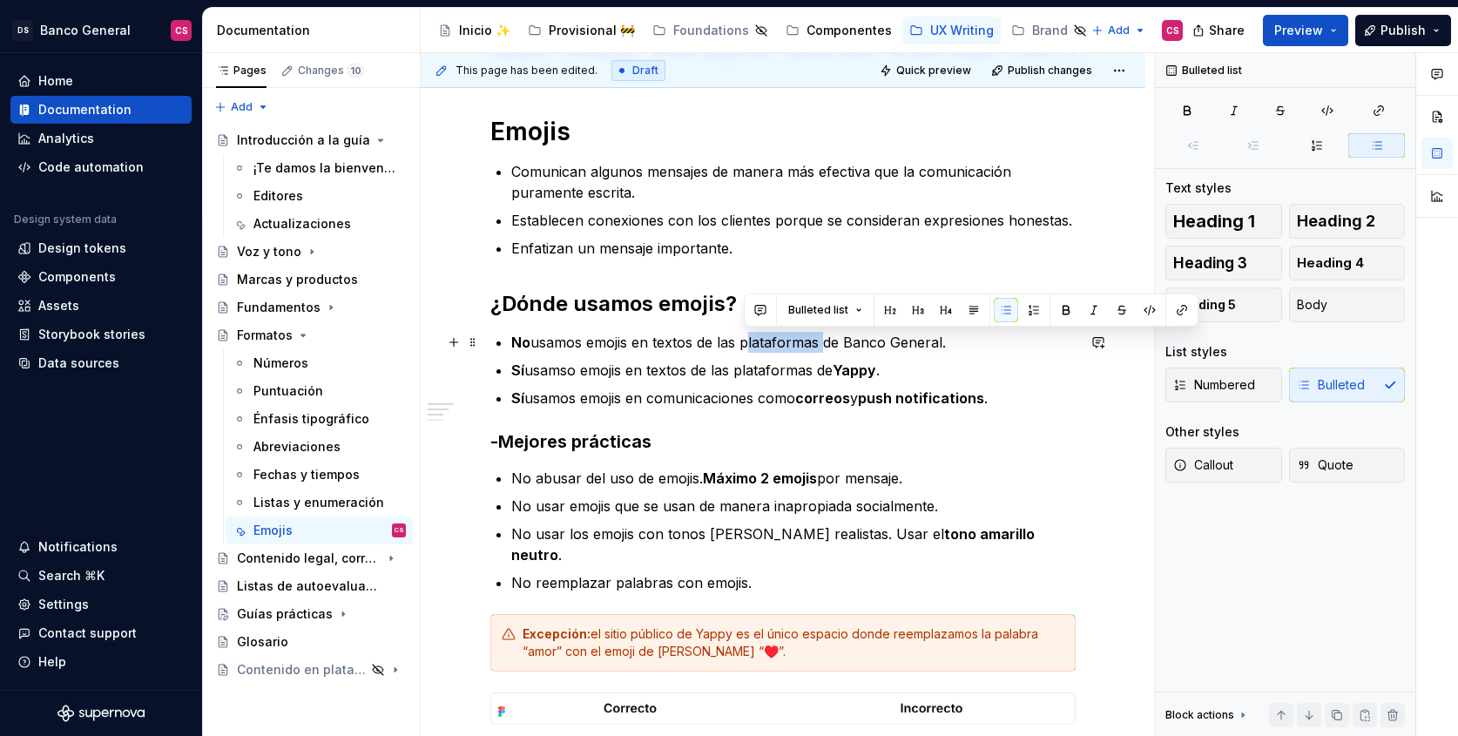
click at [785, 343] on p "No usamos emojis en textos de las plataformas de Banco General." at bounding box center [793, 342] width 564 height 21
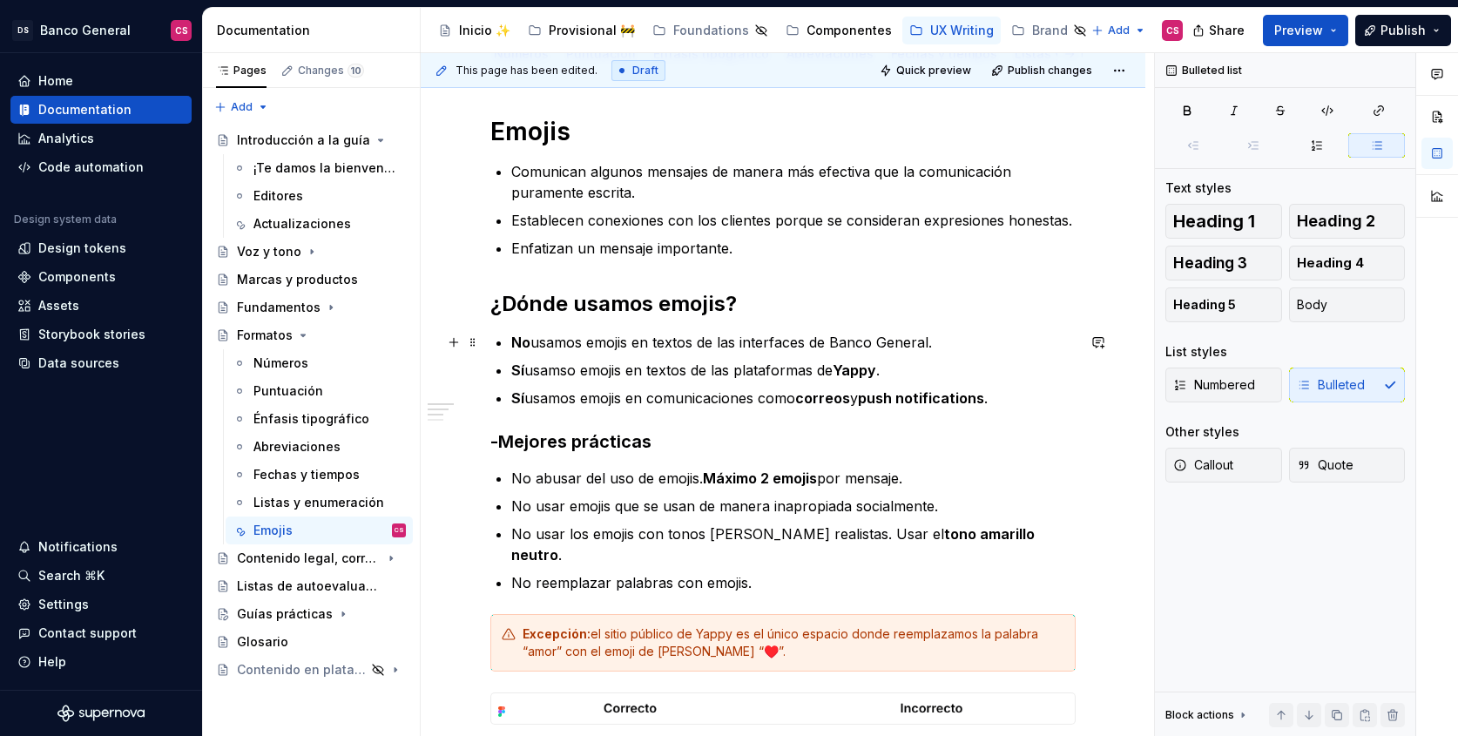
click at [765, 340] on p "No usamos emojis en textos de las interfaces de Banco General." at bounding box center [793, 342] width 564 height 21
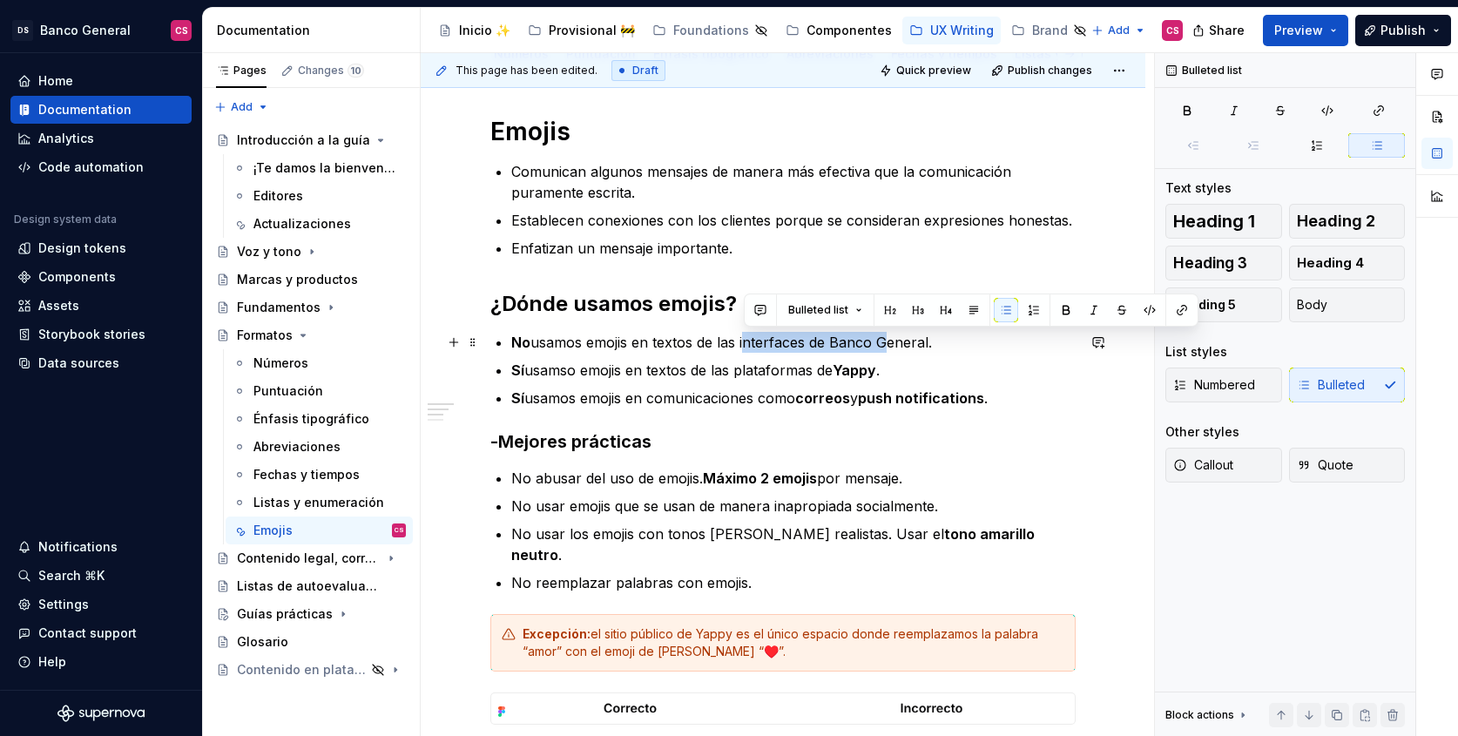
drag, startPoint x: 765, startPoint y: 340, endPoint x: 875, endPoint y: 335, distance: 109.8
click at [875, 335] on p "No usamos emojis en textos de las interfaces de Banco General." at bounding box center [793, 342] width 564 height 21
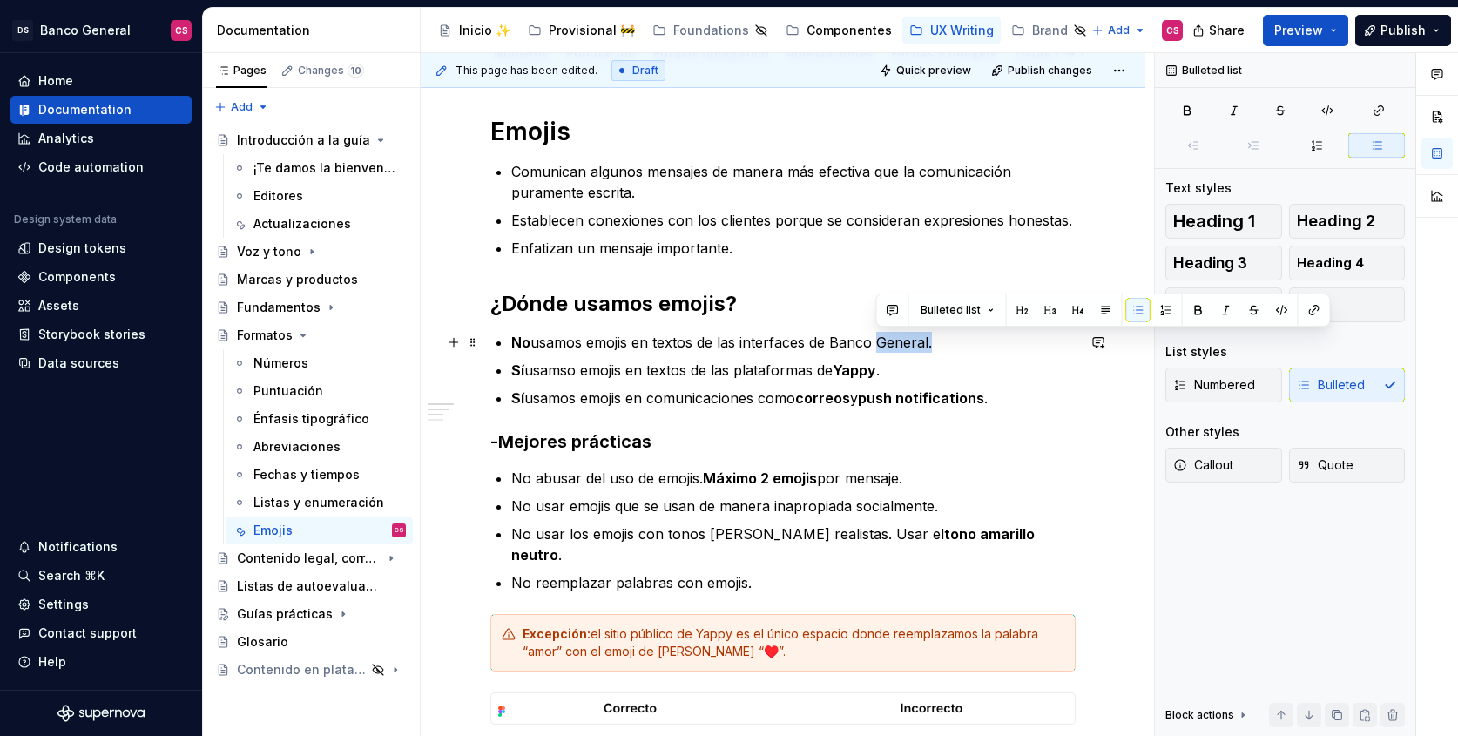
drag, startPoint x: 875, startPoint y: 335, endPoint x: 890, endPoint y: 336, distance: 14.8
click at [890, 336] on p "No usamos emojis en textos de las interfaces de Banco General." at bounding box center [793, 342] width 564 height 21
click at [906, 337] on p "No usamos emojis en textos de las interfaces de Banco General." at bounding box center [793, 342] width 564 height 21
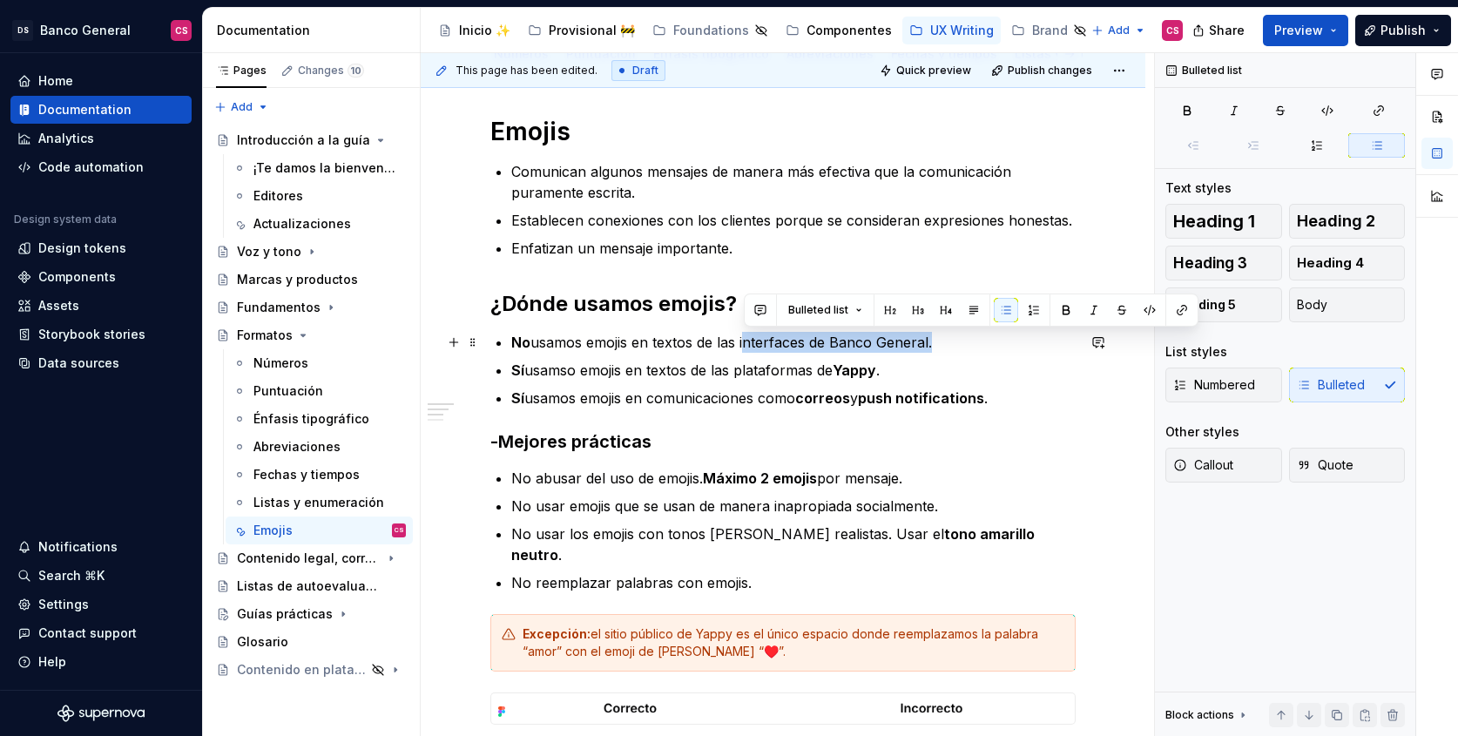
drag, startPoint x: 906, startPoint y: 337, endPoint x: 746, endPoint y: 345, distance: 160.4
click at [746, 345] on p "No usamos emojis en textos de las interfaces de Banco General." at bounding box center [793, 342] width 564 height 21
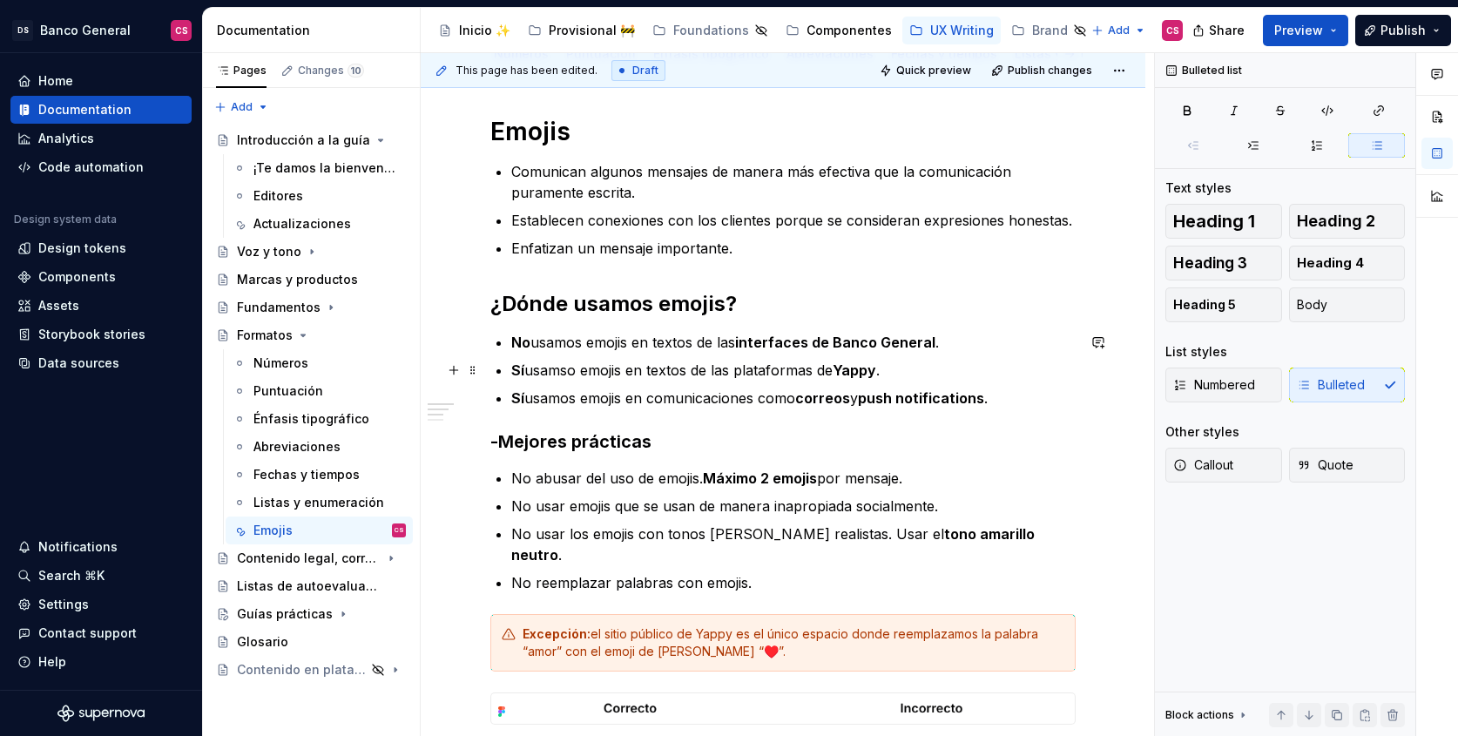
click at [771, 372] on p "Sí usamso emojis en textos de las plataformas de Yappy ." at bounding box center [793, 370] width 564 height 21
click at [745, 372] on p "Sí usamso emojis en textos de las interfaces de Yappy ." at bounding box center [793, 370] width 564 height 21
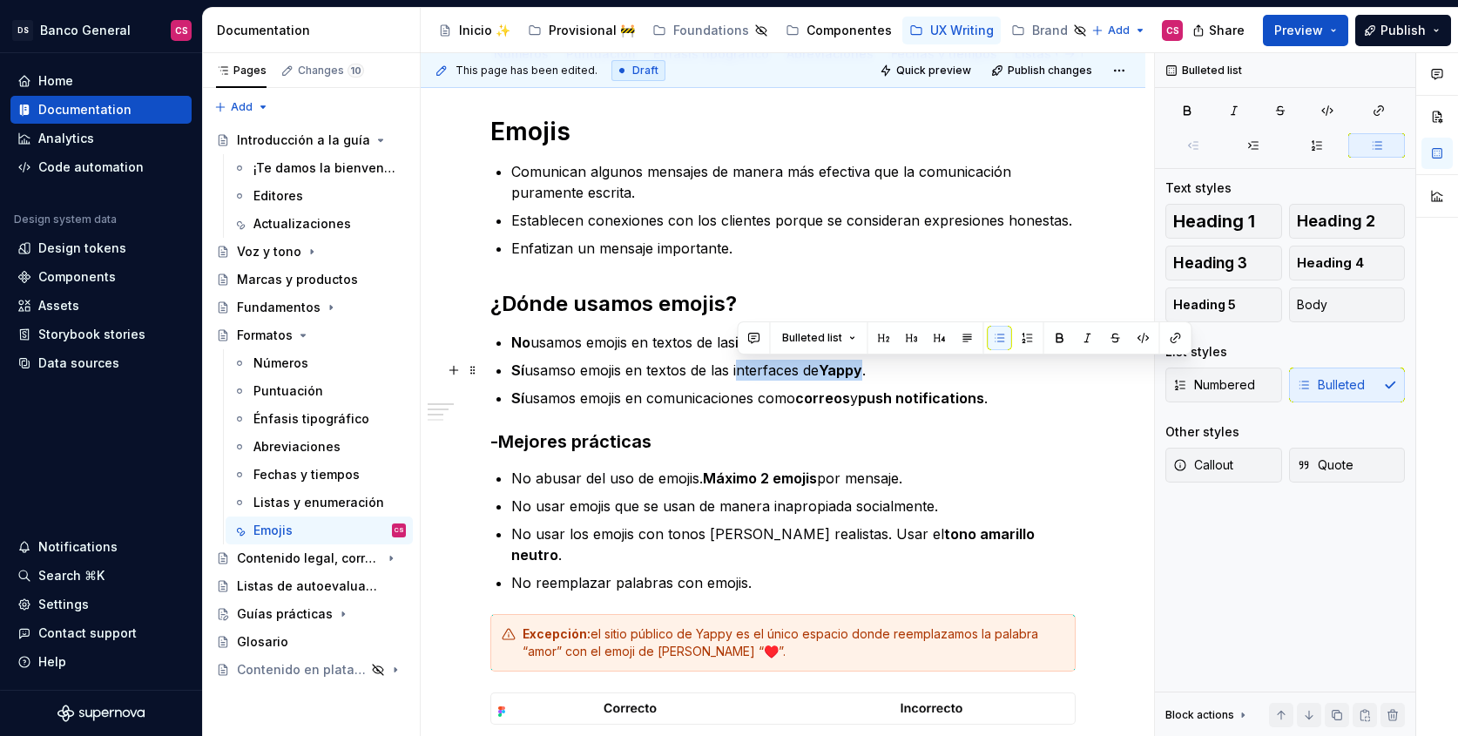
drag, startPoint x: 745, startPoint y: 372, endPoint x: 848, endPoint y: 374, distance: 102.8
click at [848, 374] on p "Sí usamso emojis en textos de las interfaces de Yappy ." at bounding box center [793, 370] width 564 height 21
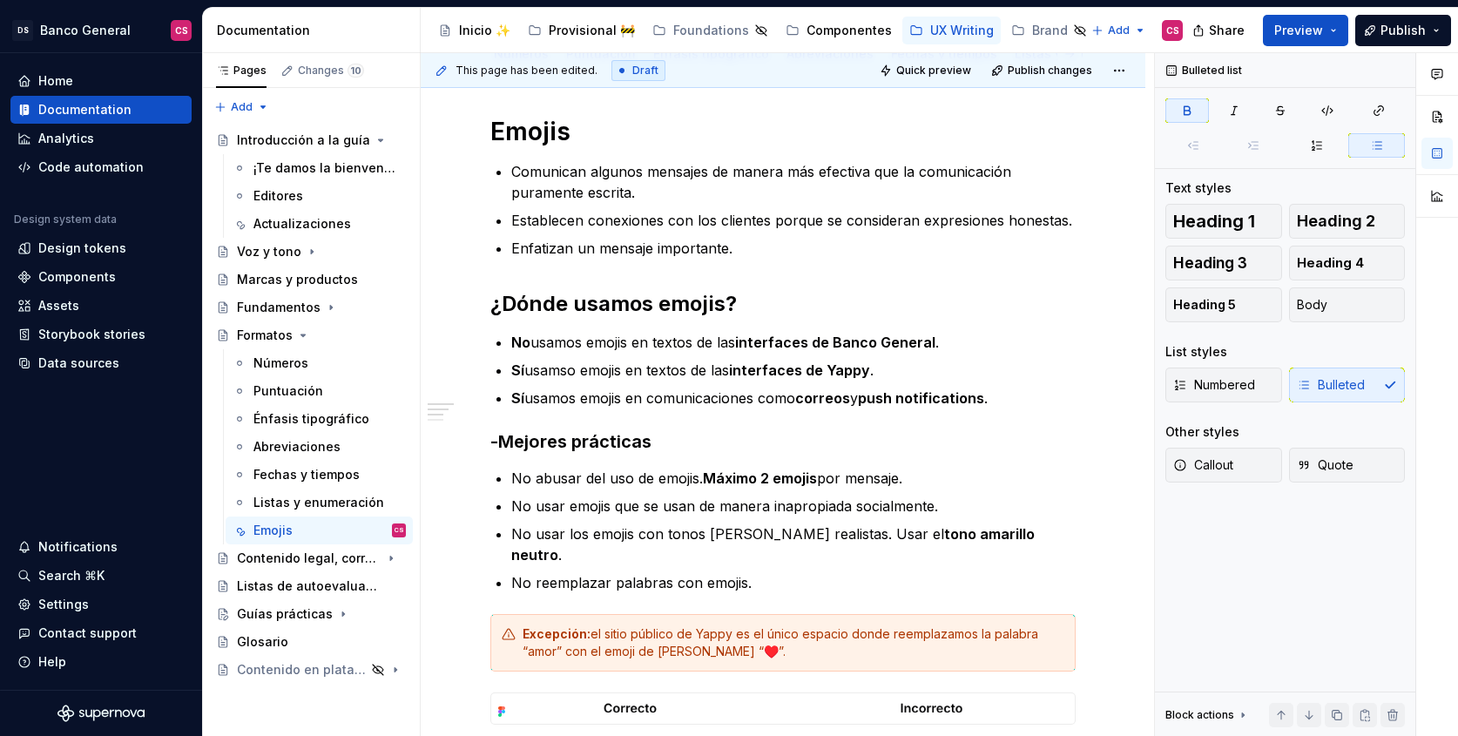
drag, startPoint x: 511, startPoint y: 340, endPoint x: 615, endPoint y: 388, distance: 114.2
click at [511, 340] on strong "No" at bounding box center [520, 342] width 19 height 17
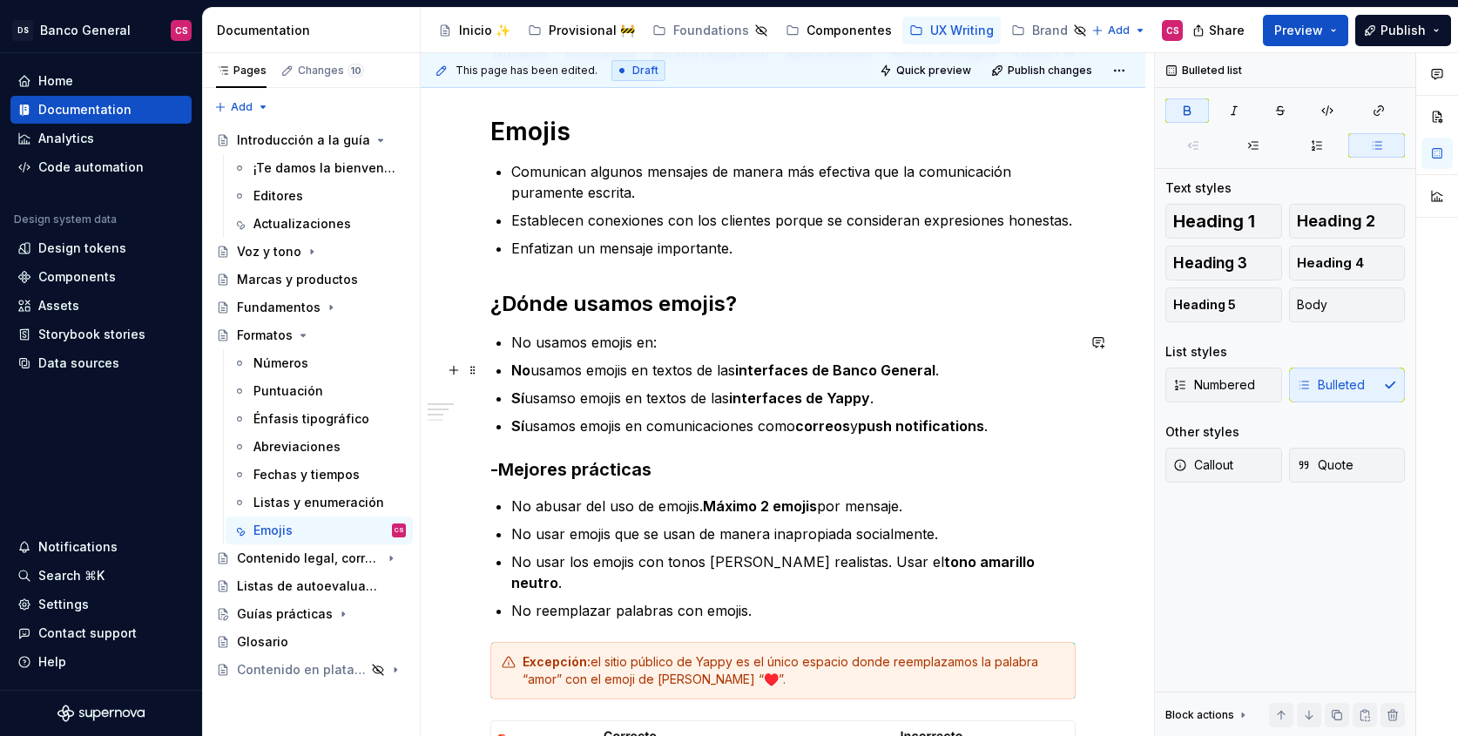
click at [511, 368] on strong "No" at bounding box center [520, 369] width 19 height 17
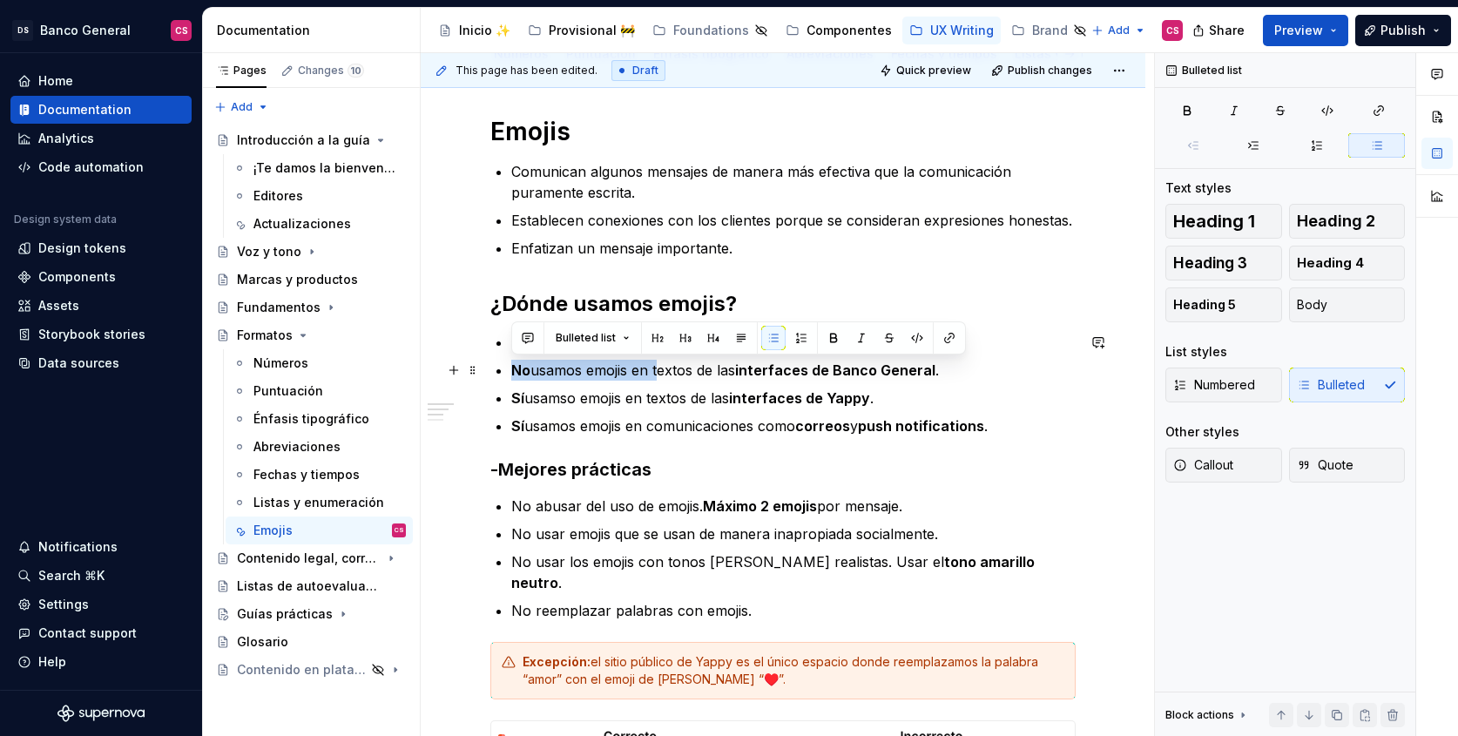
drag, startPoint x: 511, startPoint y: 368, endPoint x: 654, endPoint y: 377, distance: 143.1
click at [654, 377] on p "No usamos emojis en textos de las interfaces de Banco General ." at bounding box center [793, 370] width 564 height 21
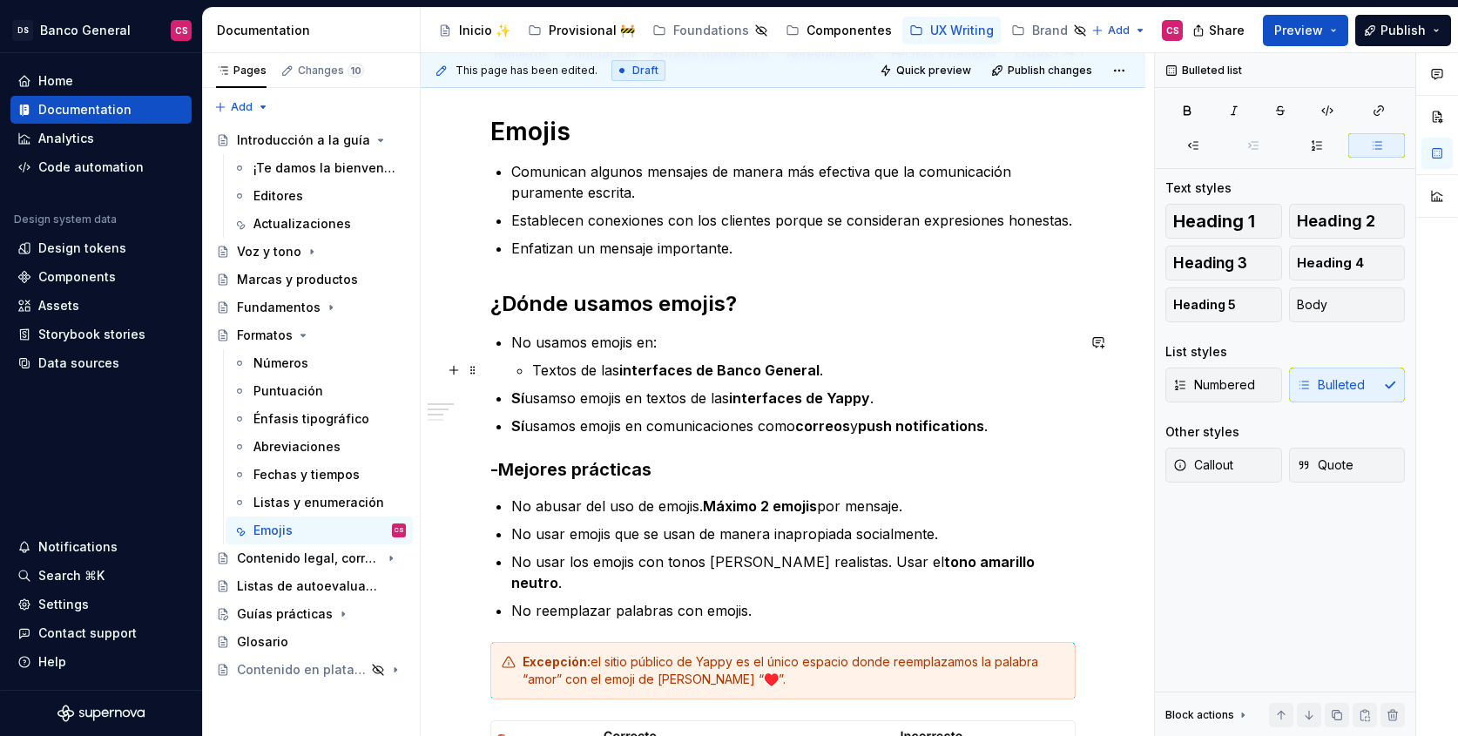
click at [873, 367] on p "Textos de las interfaces de Banco General ." at bounding box center [803, 370] width 543 height 21
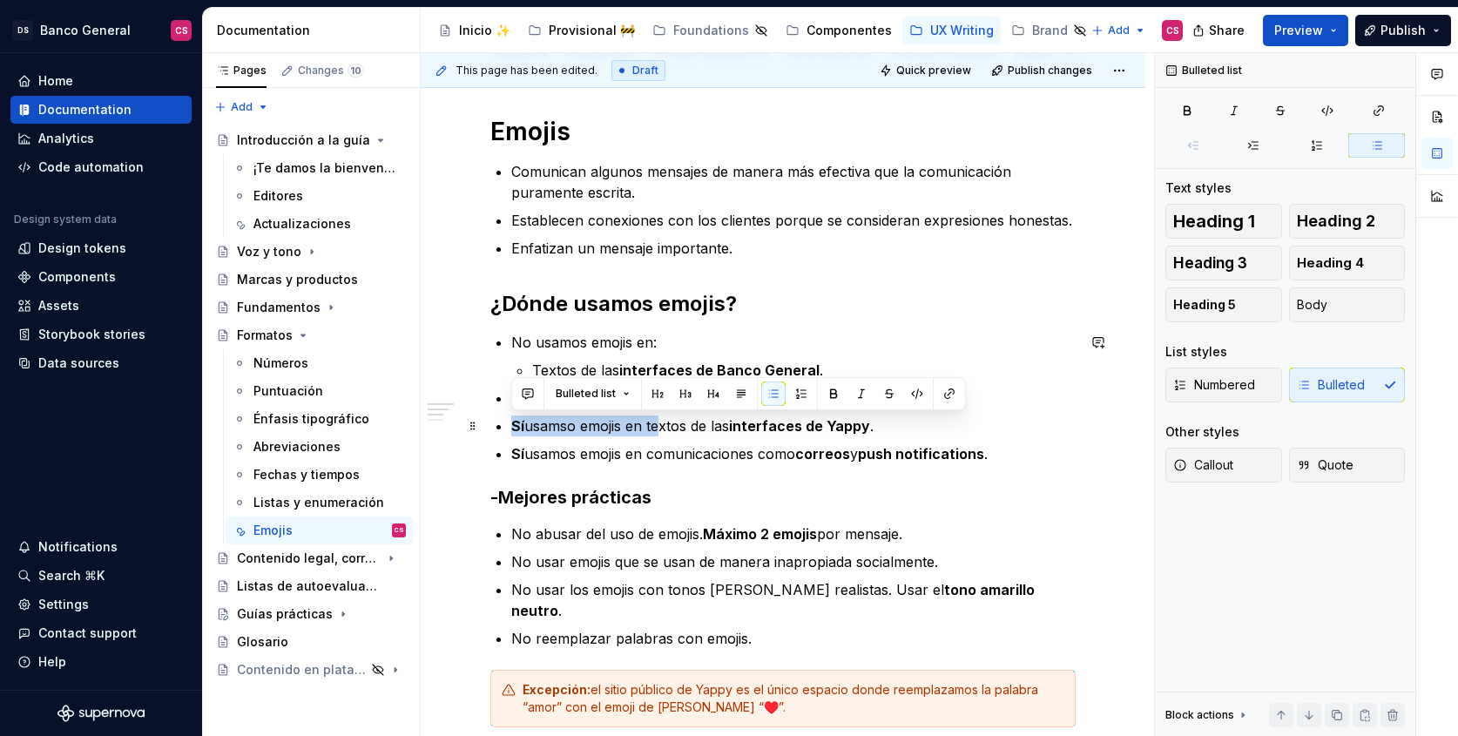
drag, startPoint x: 655, startPoint y: 426, endPoint x: 500, endPoint y: 428, distance: 155.0
click at [511, 428] on li "Sí usamso emojis en textos de las interfaces de Yappy ." at bounding box center [793, 425] width 564 height 21
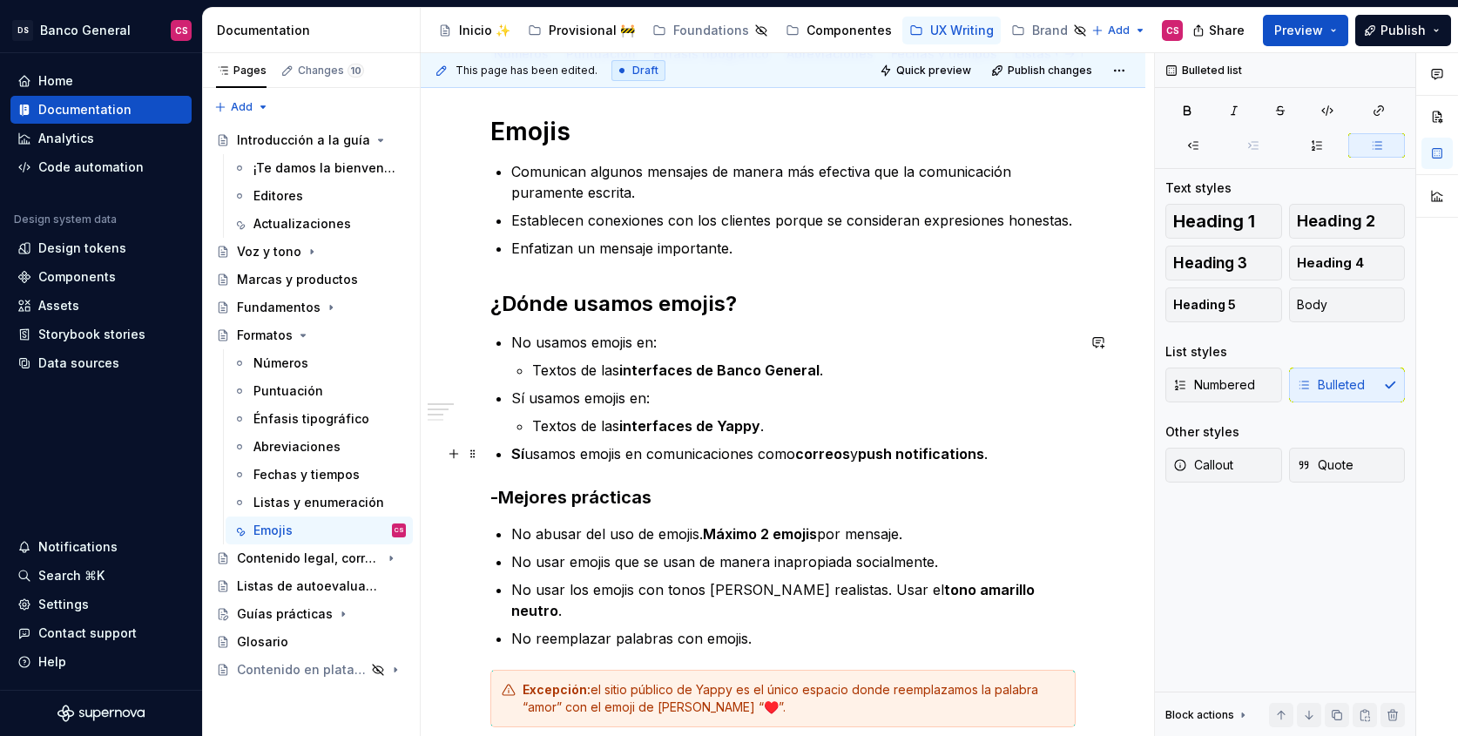
click at [519, 455] on strong "Sí" at bounding box center [517, 453] width 13 height 17
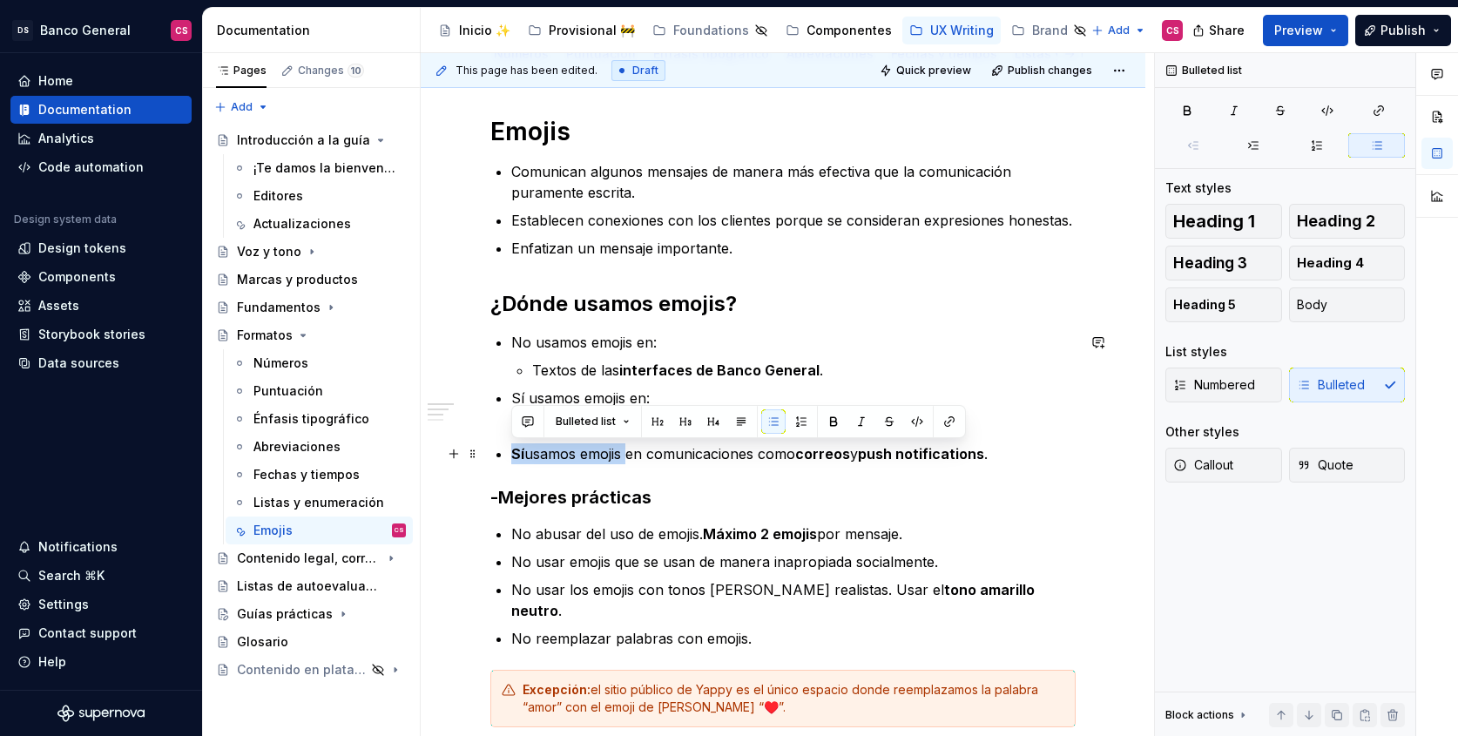
drag, startPoint x: 532, startPoint y: 457, endPoint x: 623, endPoint y: 456, distance: 91.4
click at [623, 456] on p "Sí usamos emojis en comunicaciones como correos y push notifications ." at bounding box center [793, 453] width 564 height 21
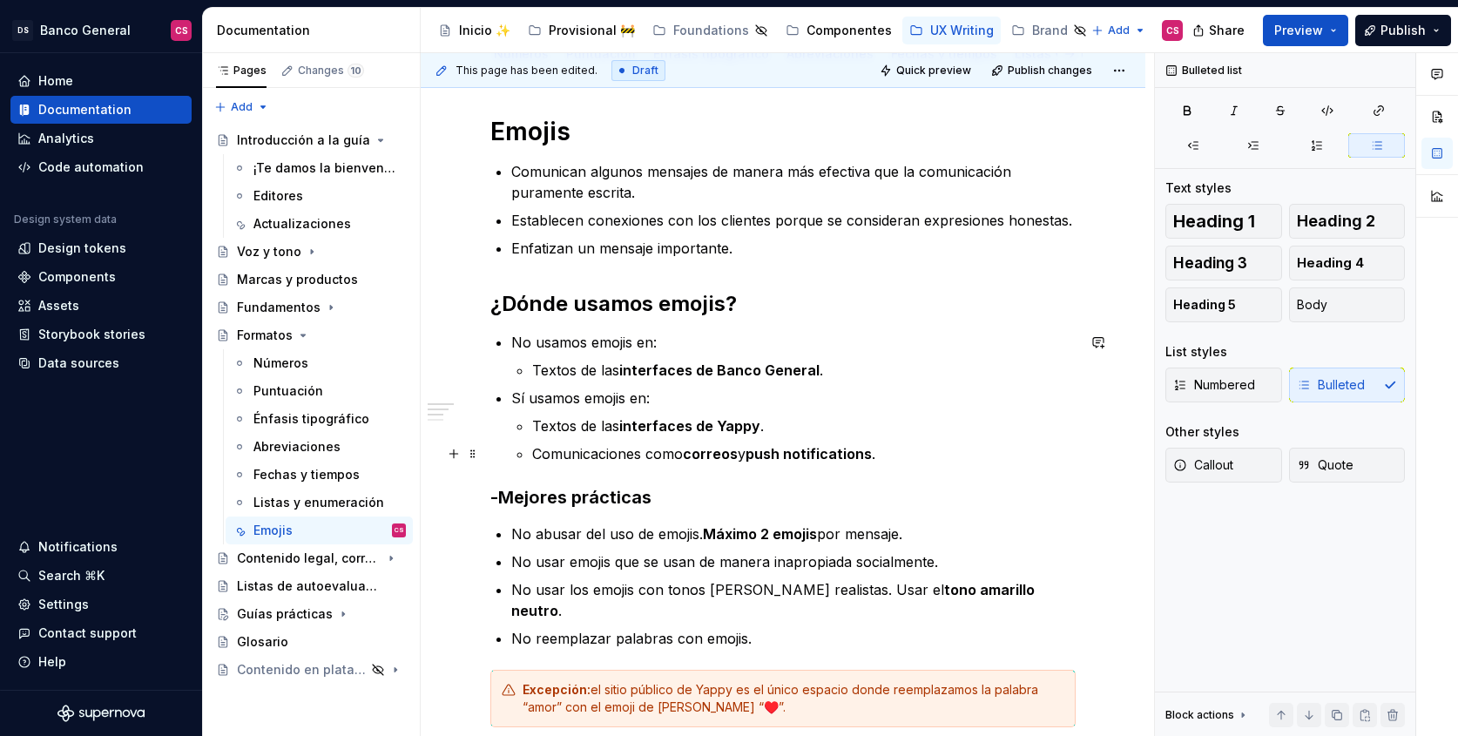
click at [877, 449] on p "Comunicaciones como correos y push notifications ." at bounding box center [803, 453] width 543 height 21
click at [959, 346] on p "No usamos emojis en:" at bounding box center [793, 342] width 564 height 21
click at [513, 340] on p "No usamos emojis en:" at bounding box center [793, 342] width 564 height 21
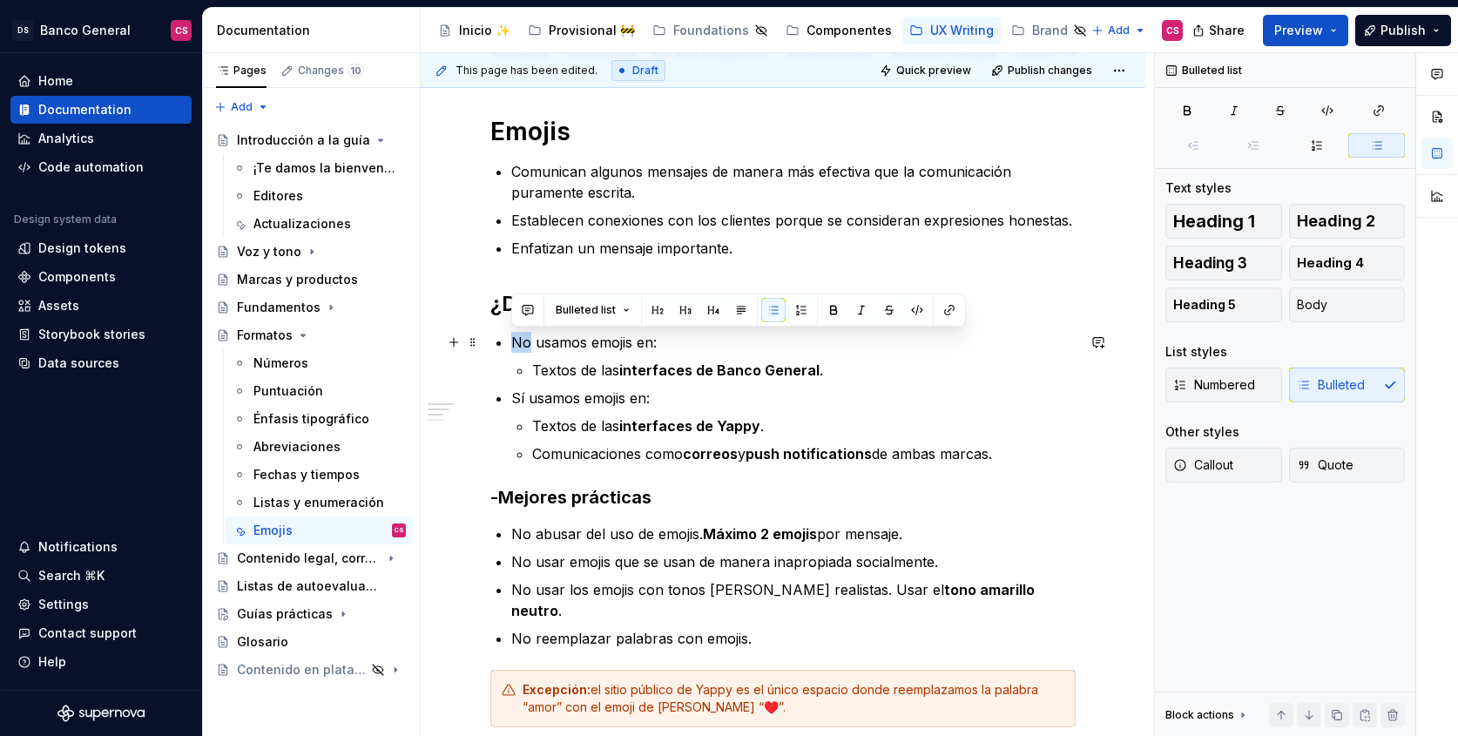
drag, startPoint x: 513, startPoint y: 340, endPoint x: 496, endPoint y: 341, distance: 16.6
click at [518, 399] on p "Sí usamos emojis en:" at bounding box center [793, 398] width 564 height 21
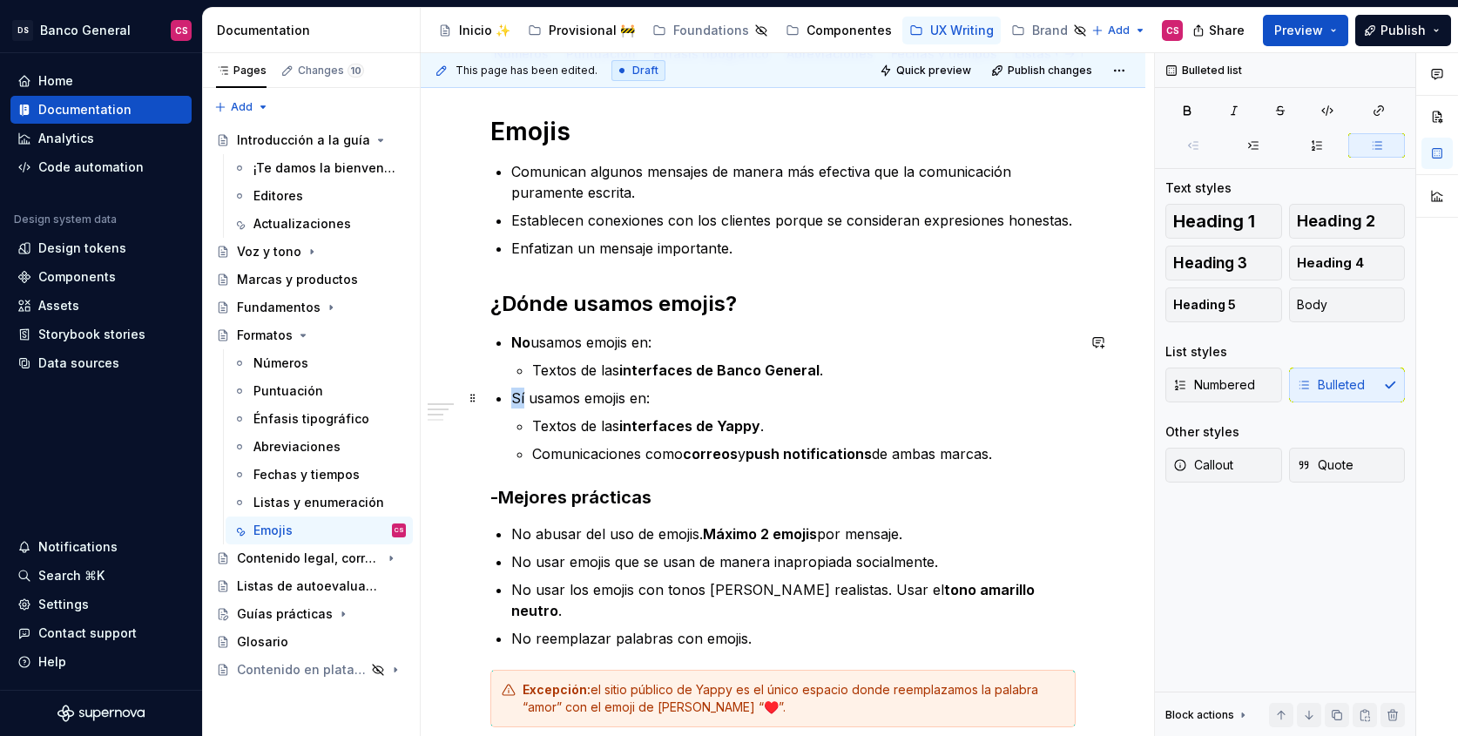
drag, startPoint x: 518, startPoint y: 399, endPoint x: 540, endPoint y: 408, distance: 23.8
click at [519, 398] on p "Sí usamos emojis en:" at bounding box center [793, 398] width 564 height 21
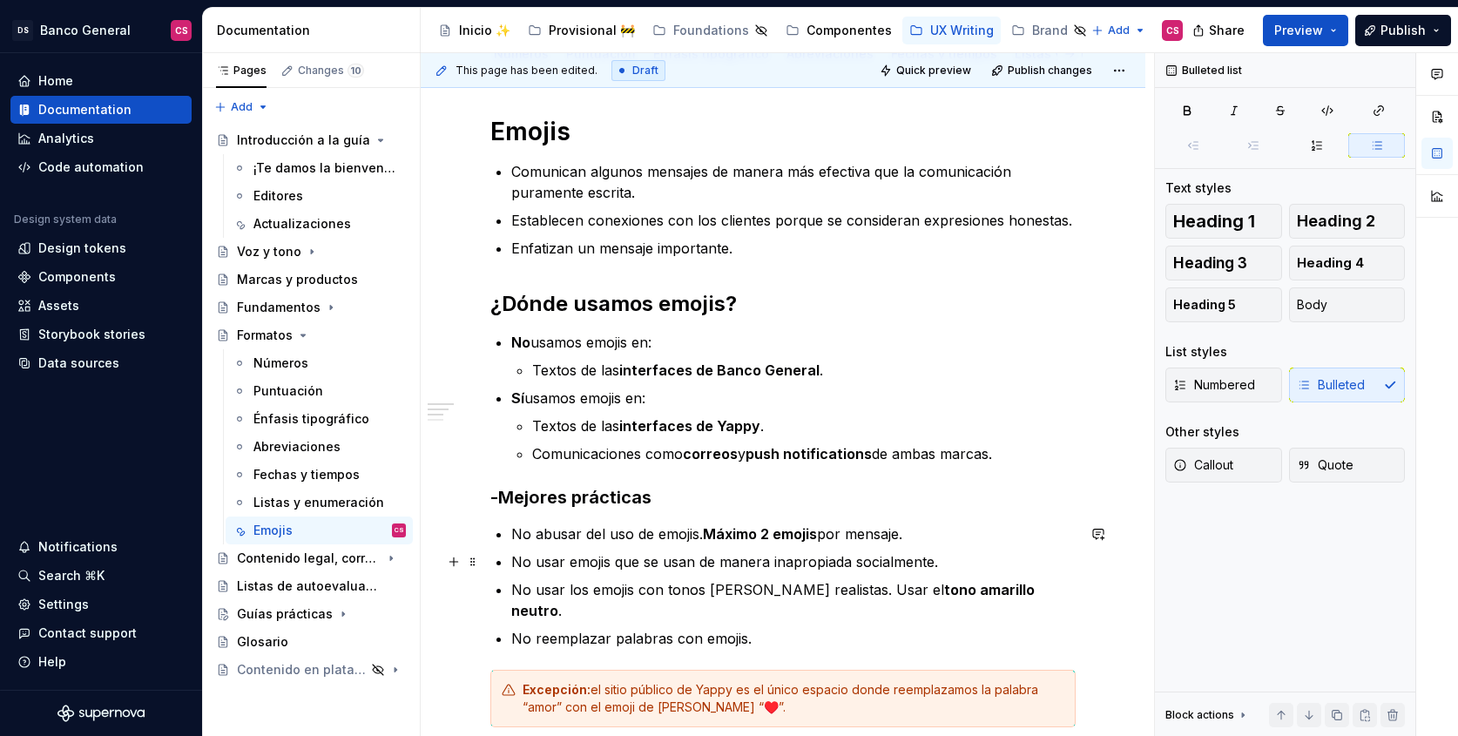
click at [567, 559] on p "No usar emojis que se usan de manera inapropiada socialmente." at bounding box center [793, 561] width 564 height 21
click at [568, 558] on p "No usar emojis que se usan de manera inapropiada socialmente." at bounding box center [793, 561] width 564 height 21
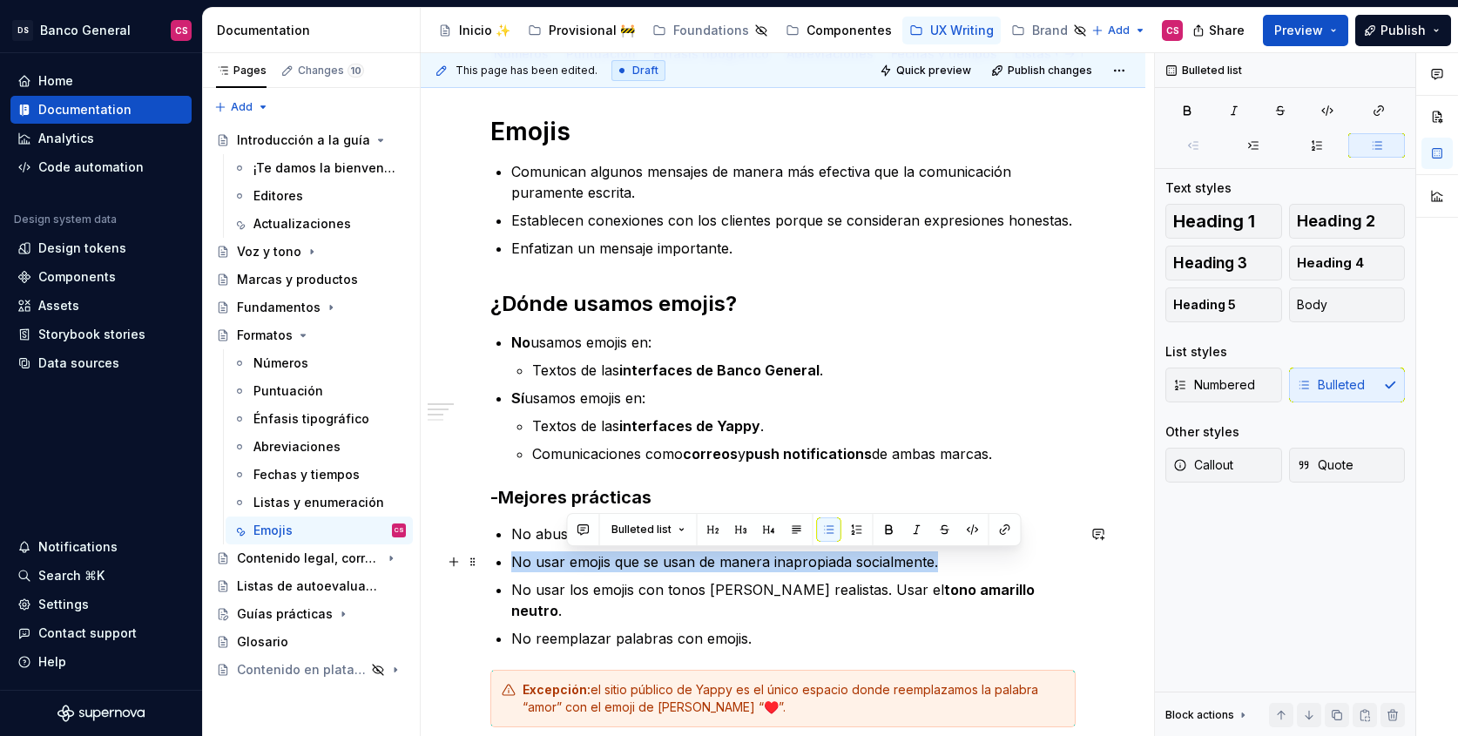
click at [568, 558] on p "No usar emojis que se usan de manera inapropiada socialmente." at bounding box center [793, 561] width 564 height 21
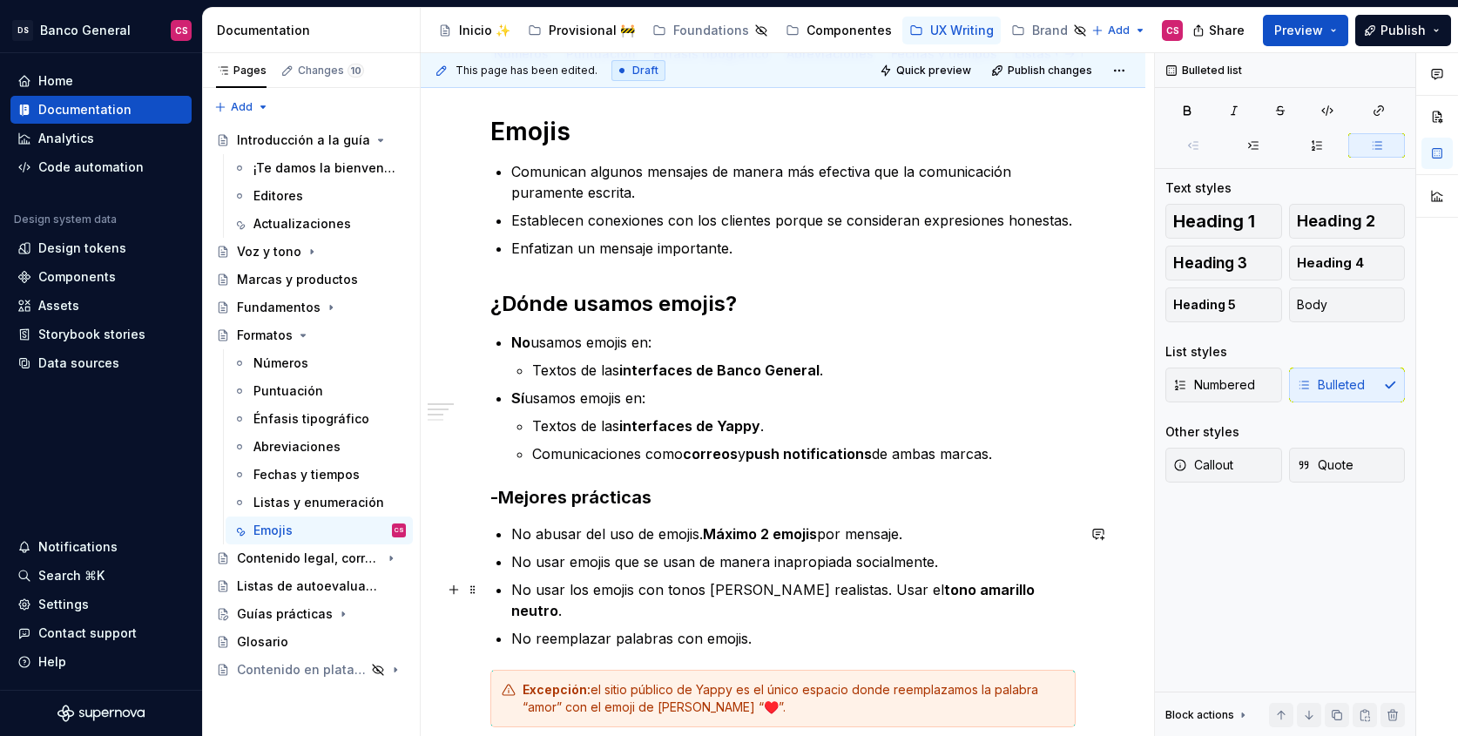
click at [650, 584] on p "No usar los emojis con tonos [PERSON_NAME] realistas. Usar el tono amarillo neu…" at bounding box center [793, 600] width 564 height 42
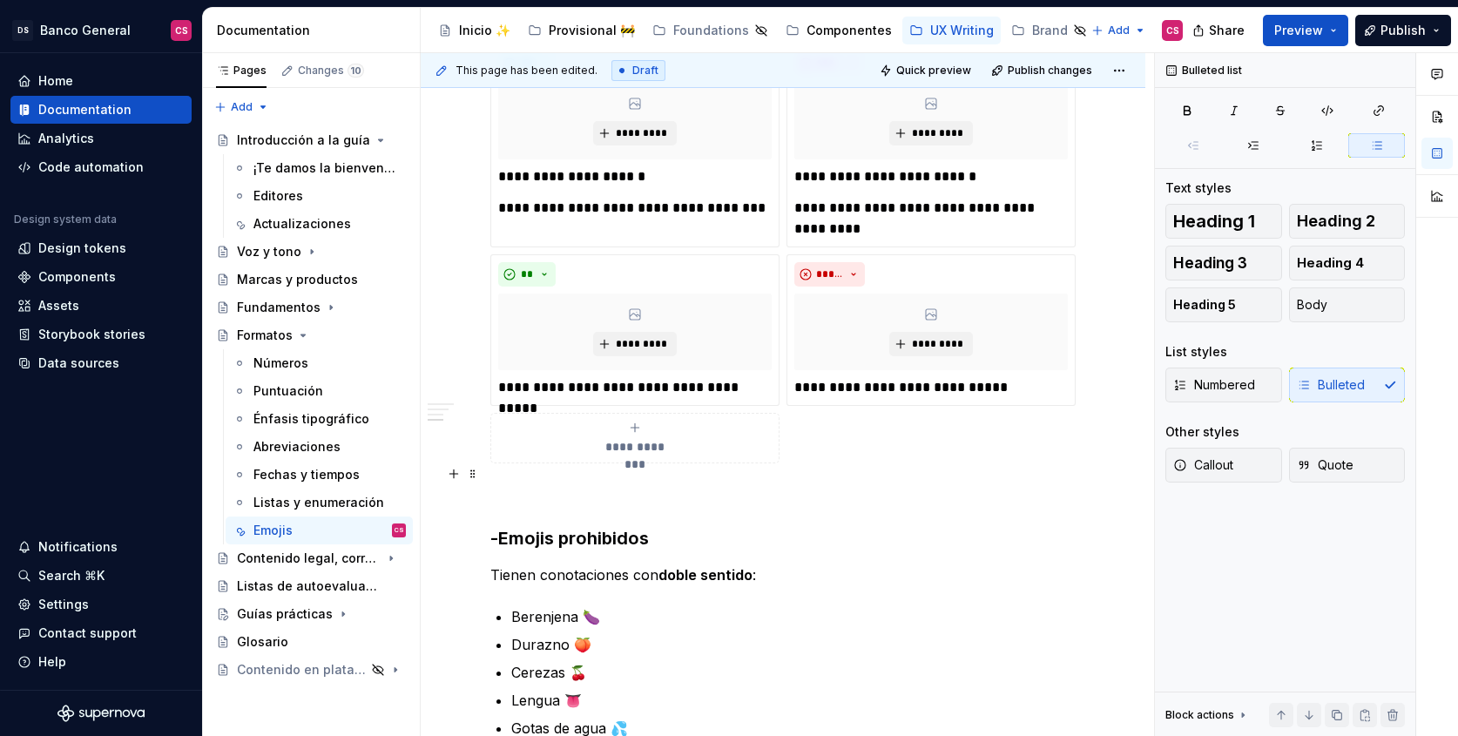
scroll to position [1559, 0]
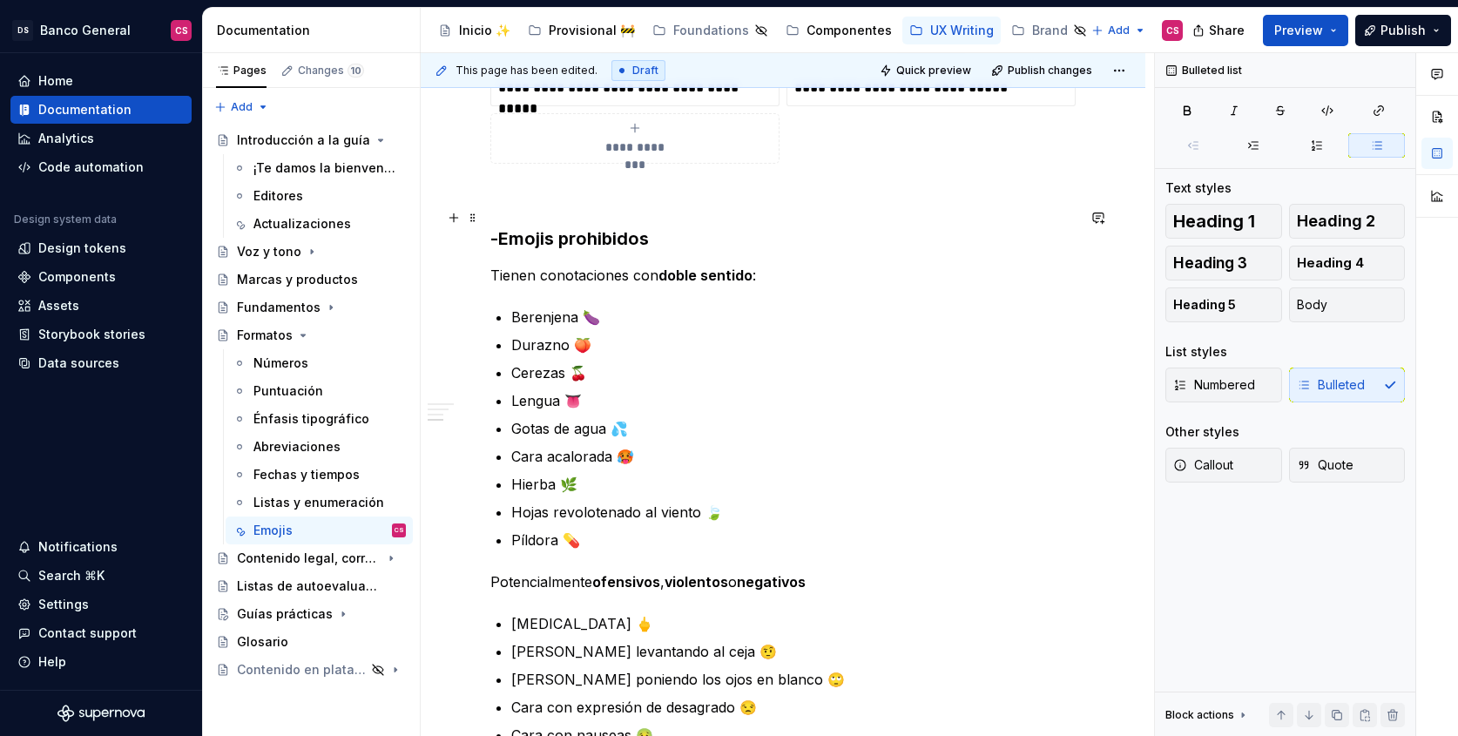
click at [556, 226] on h3 "-Emojis prohibidos" at bounding box center [782, 238] width 585 height 24
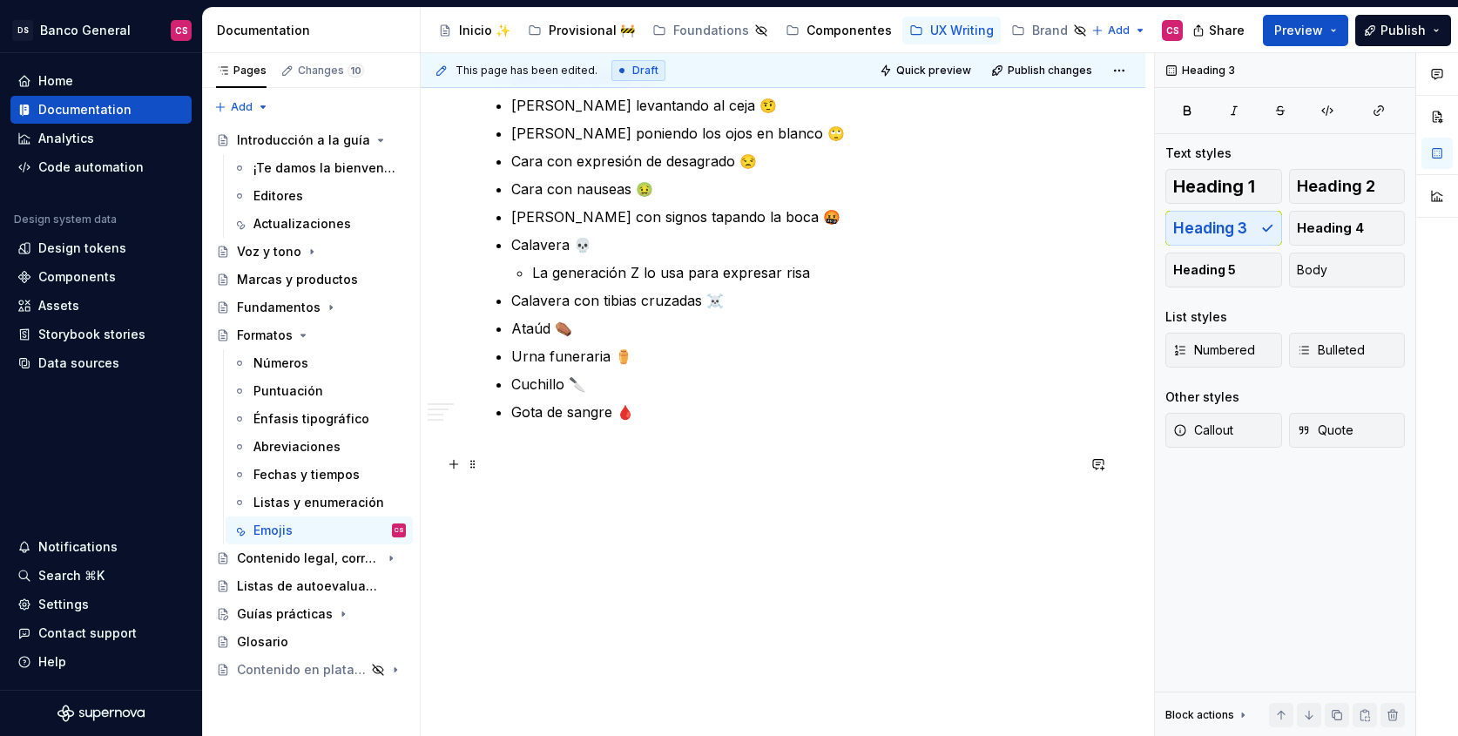
scroll to position [2115, 0]
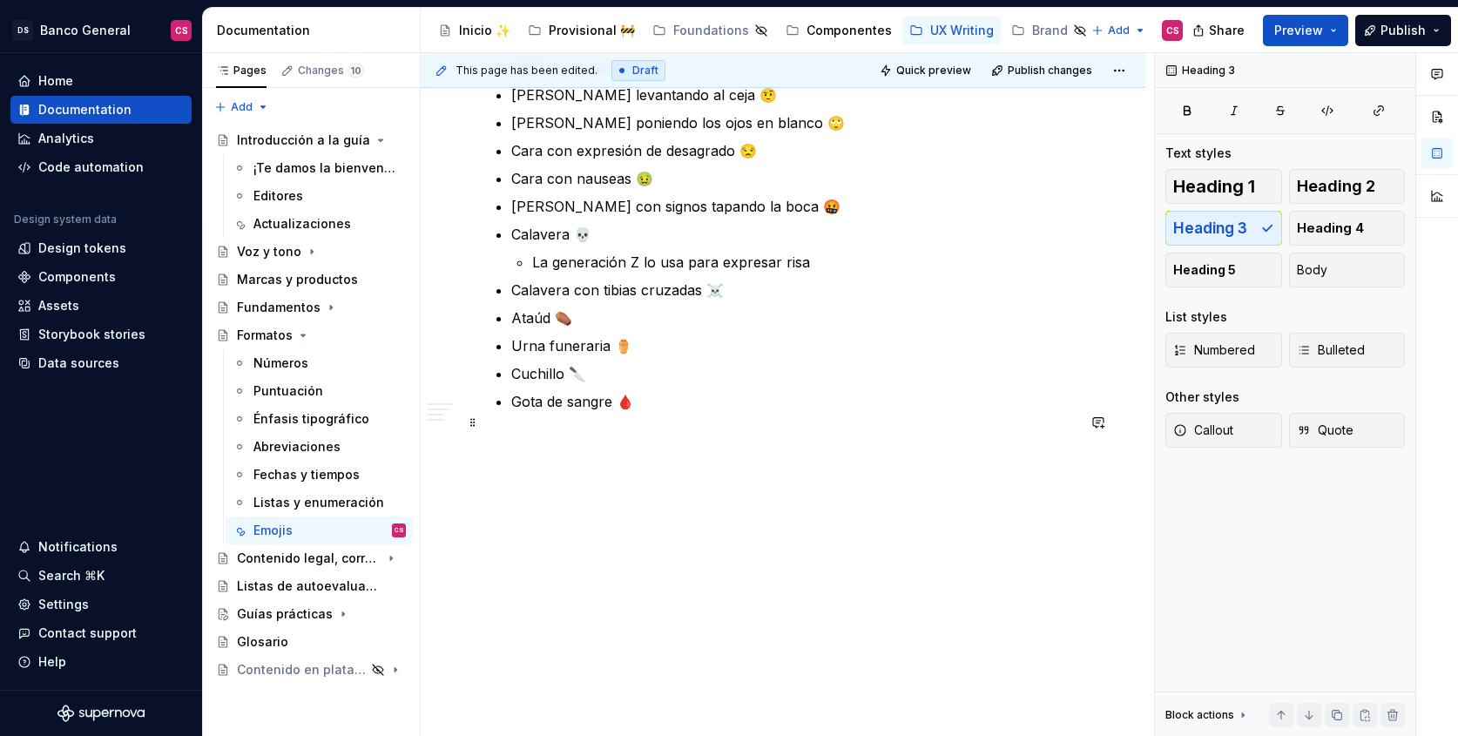
click at [695, 433] on p at bounding box center [782, 443] width 585 height 21
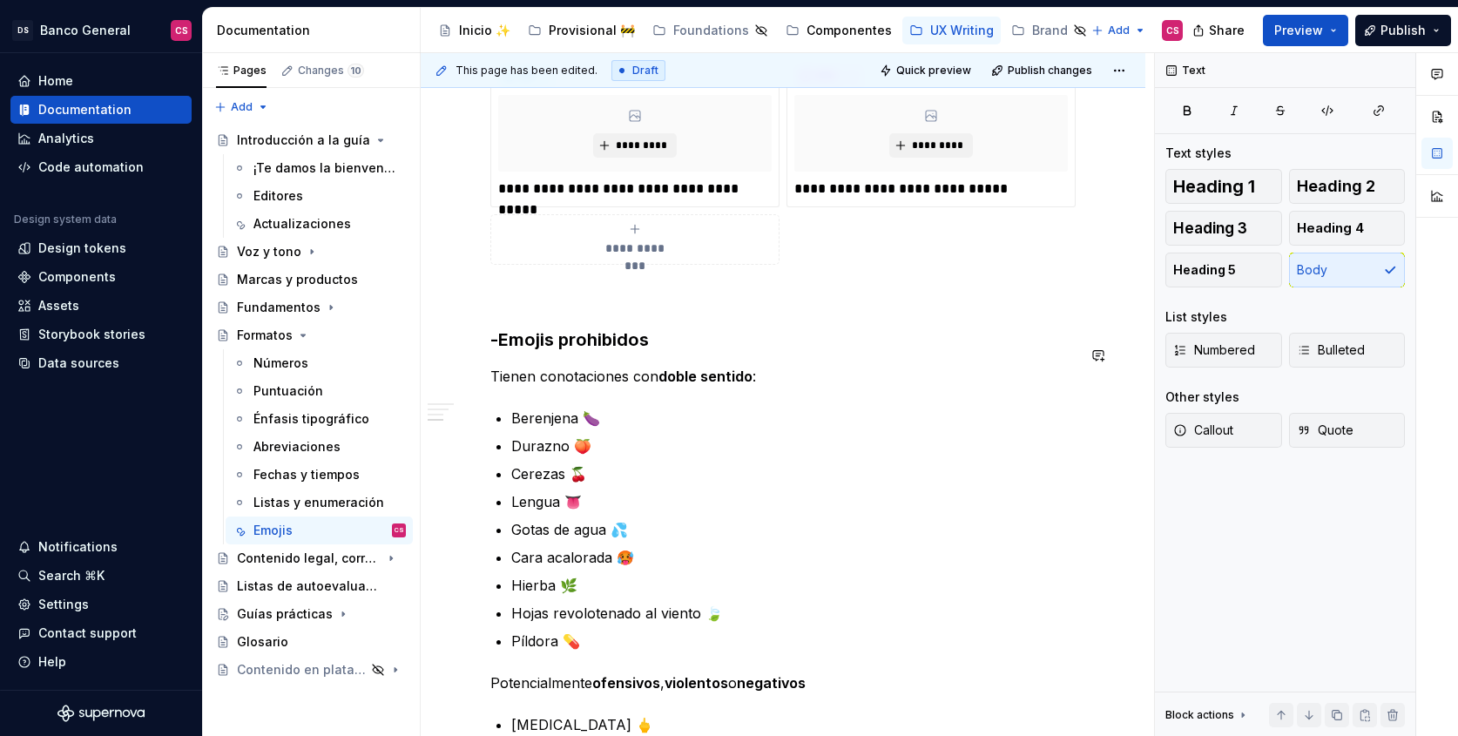
scroll to position [1455, 0]
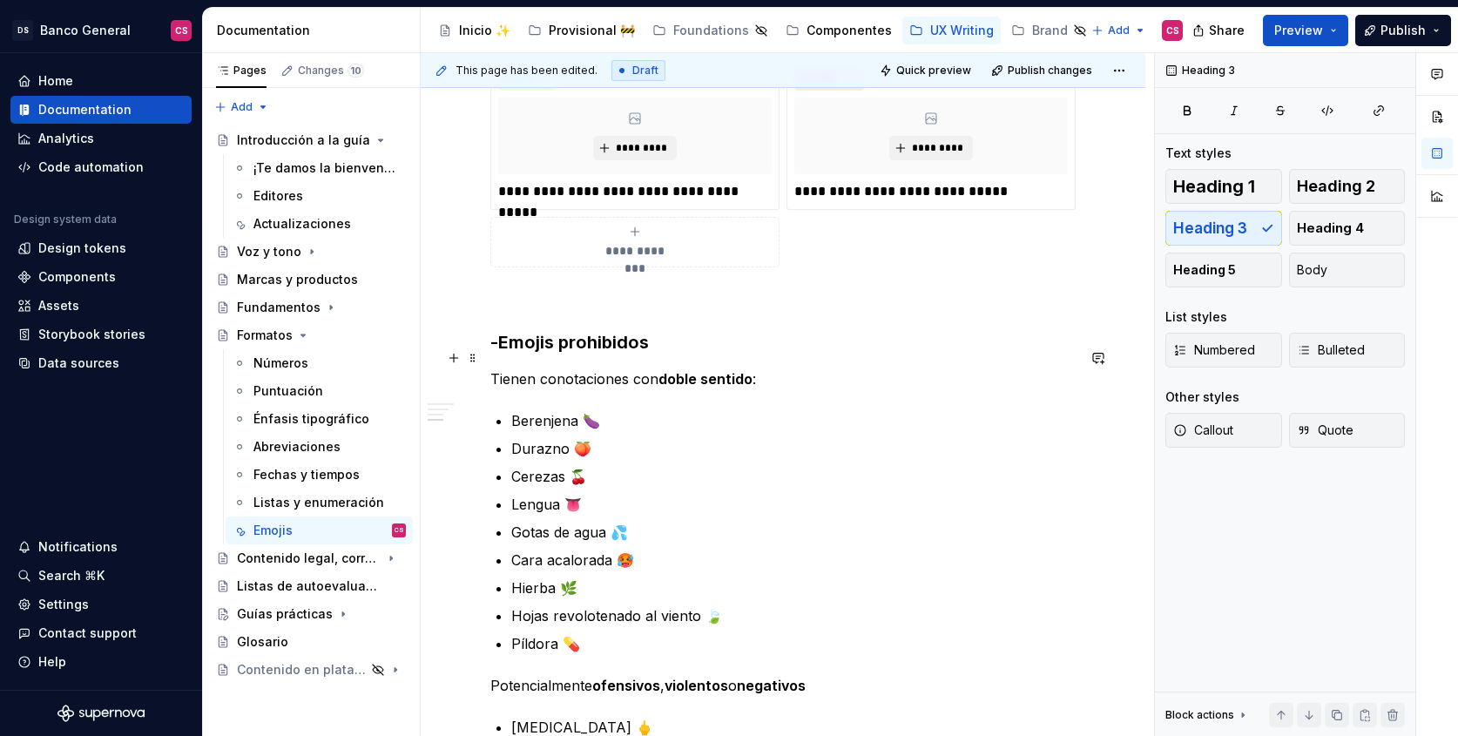
click at [518, 368] on p "Tienen conotaciones con doble sentido :" at bounding box center [782, 378] width 585 height 21
click at [496, 368] on p "Tienen conotaciones con doble sentido :" at bounding box center [782, 378] width 585 height 21
click at [543, 368] on p "Tienen conotaciones con doble sentido :" at bounding box center [782, 378] width 585 height 21
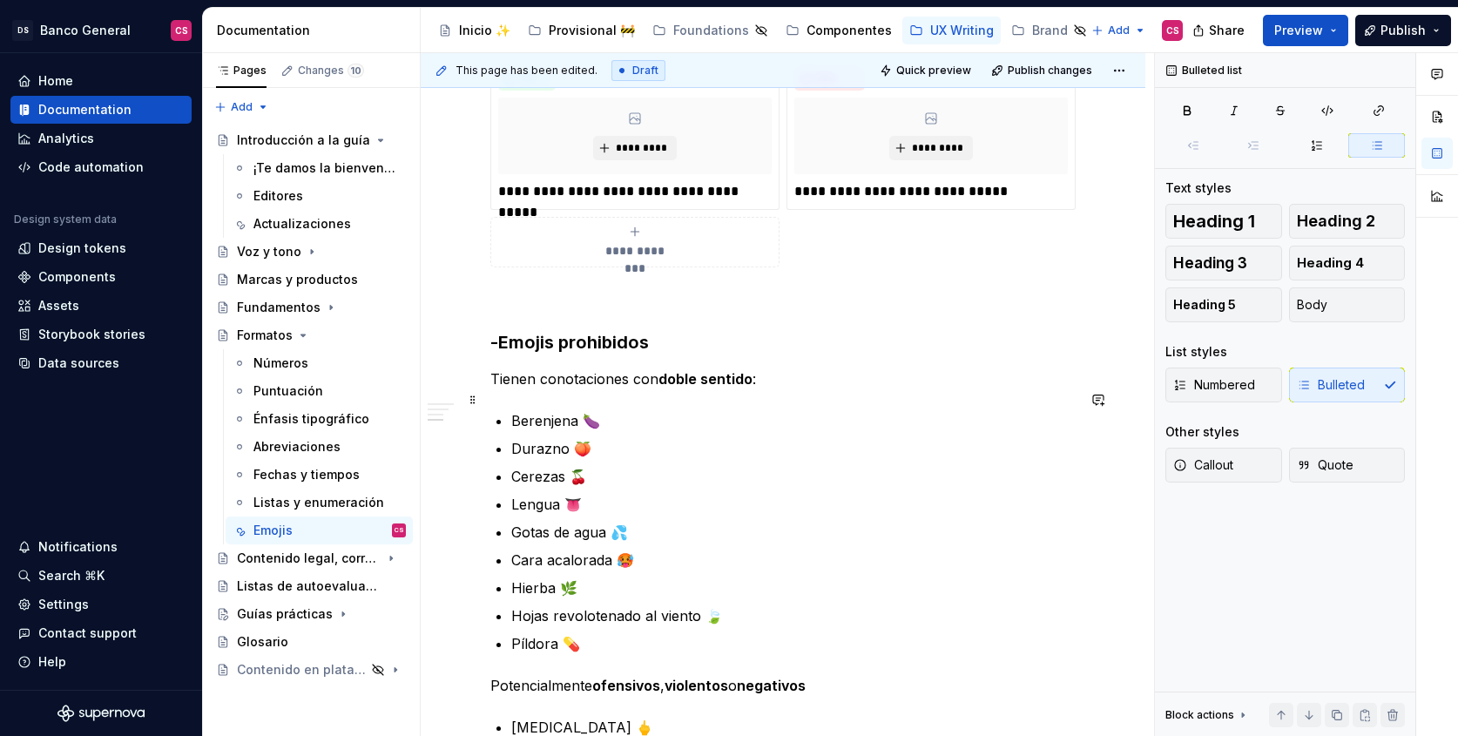
click at [557, 410] on p "Berenjena 🍆" at bounding box center [793, 420] width 564 height 21
click at [544, 370] on div "**********" at bounding box center [782, 64] width 585 height 2225
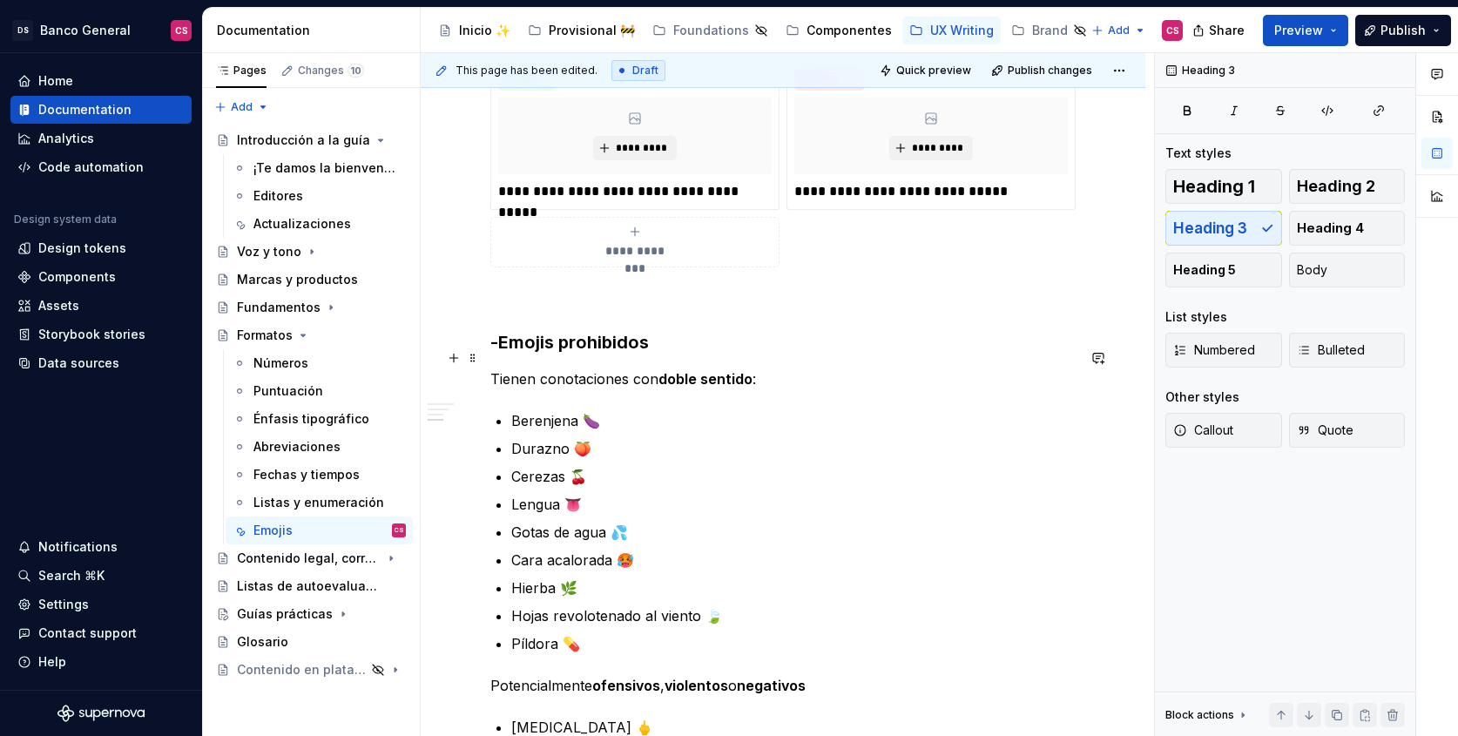
click at [537, 368] on p "Tienen conotaciones con doble sentido :" at bounding box center [782, 378] width 585 height 21
click at [1300, 226] on span "Heading 4" at bounding box center [1330, 227] width 67 height 17
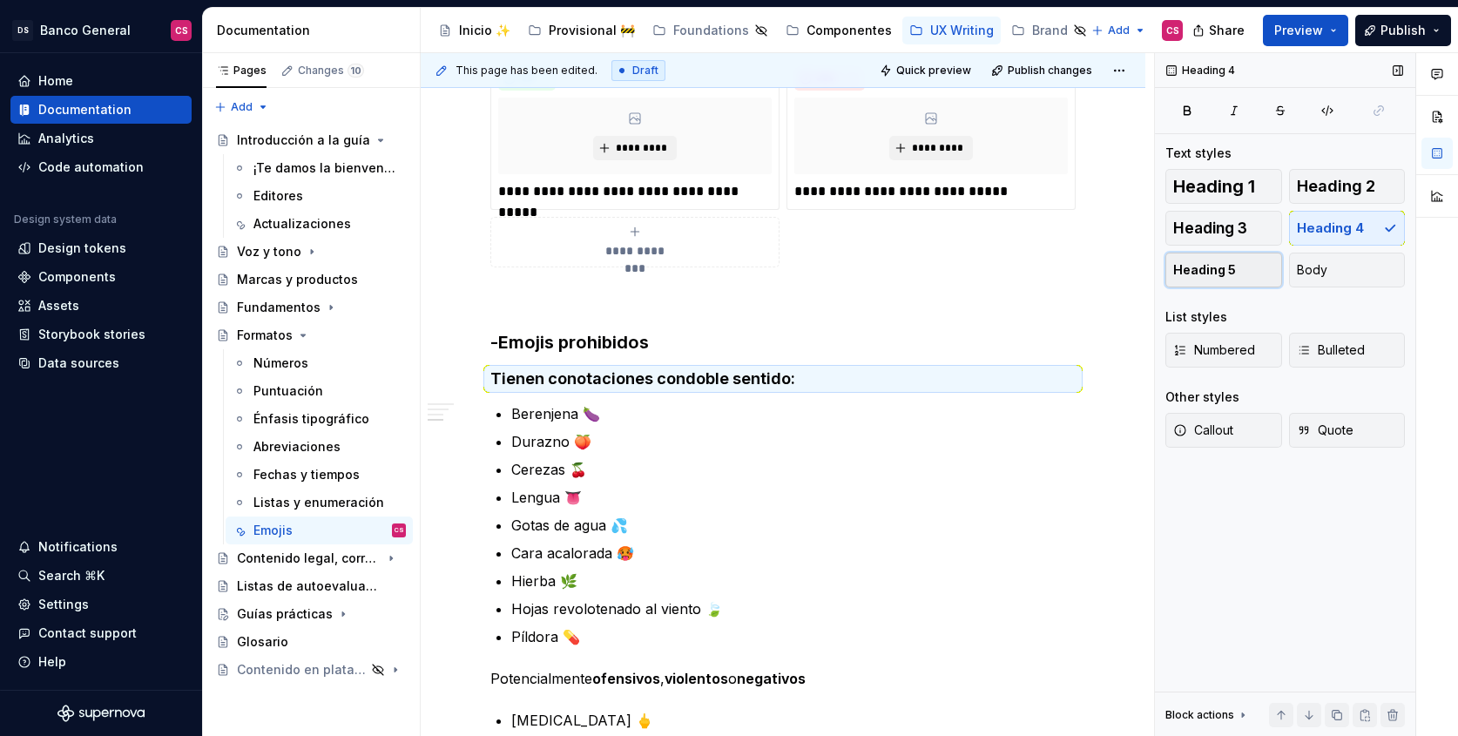
click at [1210, 268] on span "Heading 5" at bounding box center [1204, 269] width 63 height 17
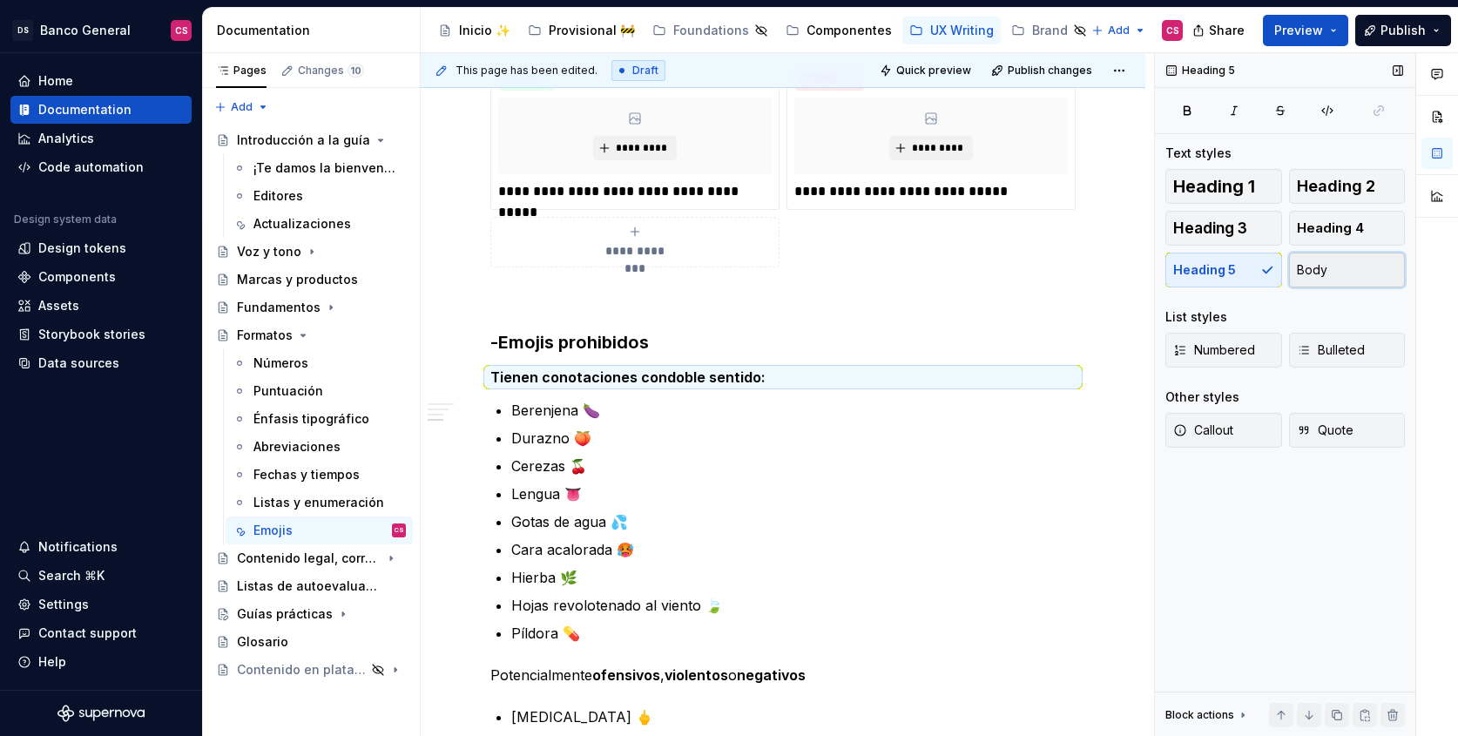
click at [1312, 268] on span "Body" at bounding box center [1312, 269] width 30 height 17
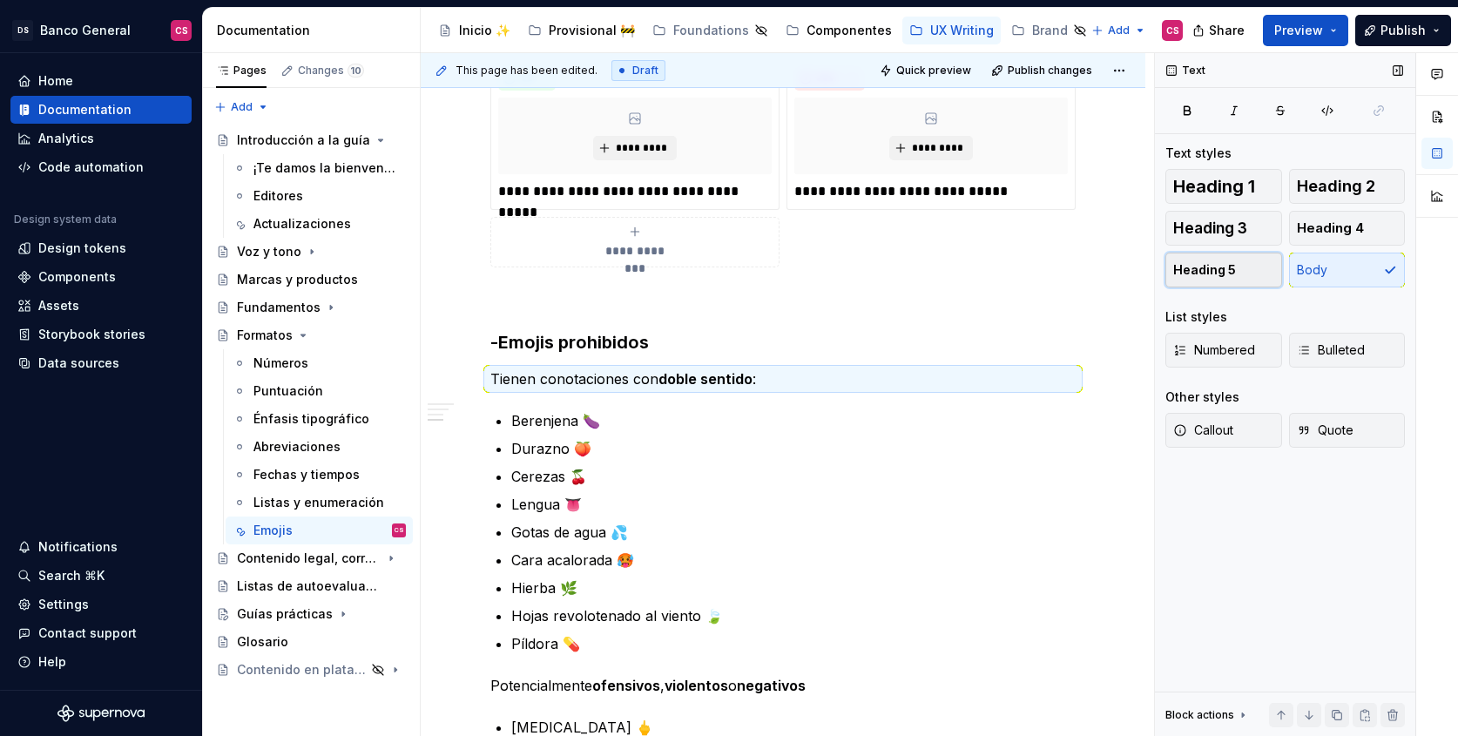
click at [1225, 269] on span "Heading 5" at bounding box center [1204, 269] width 63 height 17
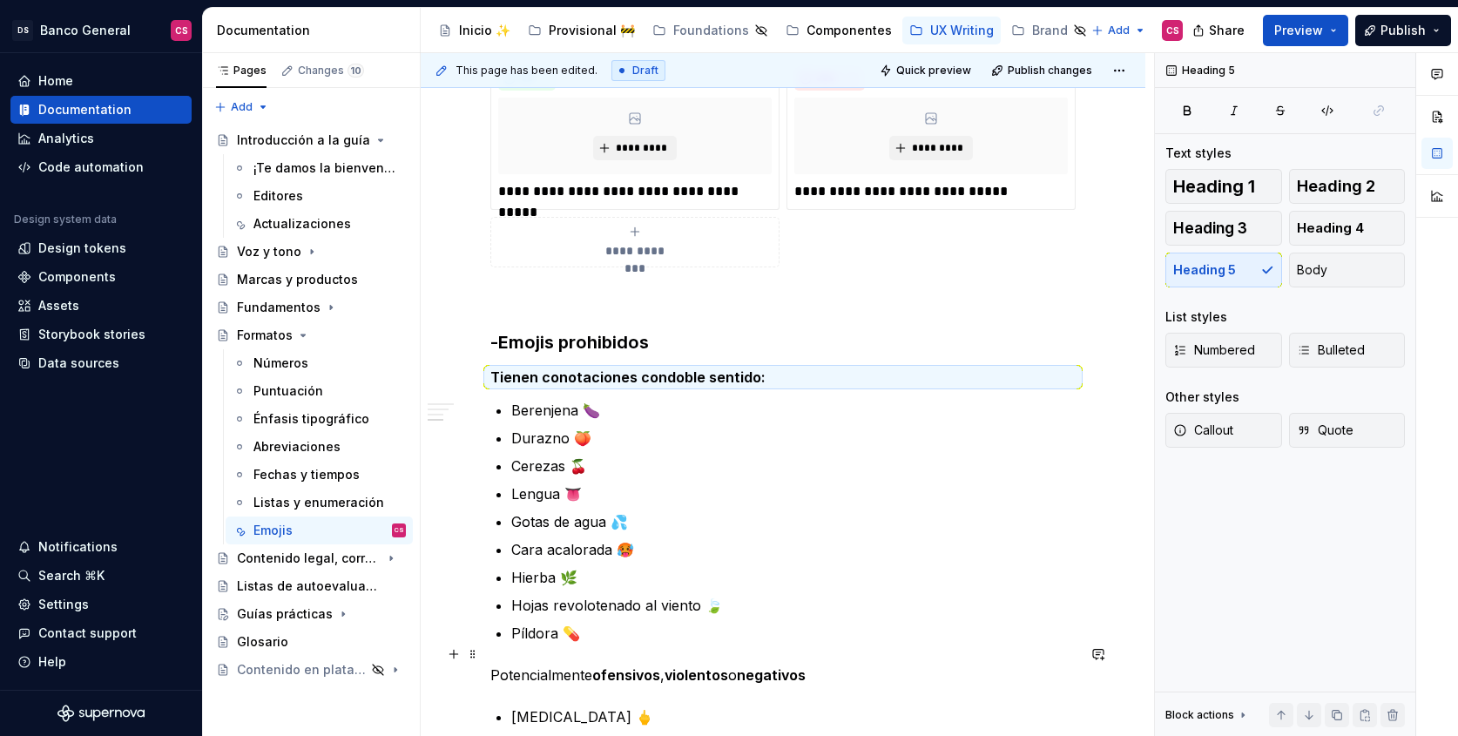
click at [599, 666] on strong "ofensivos" at bounding box center [626, 674] width 68 height 17
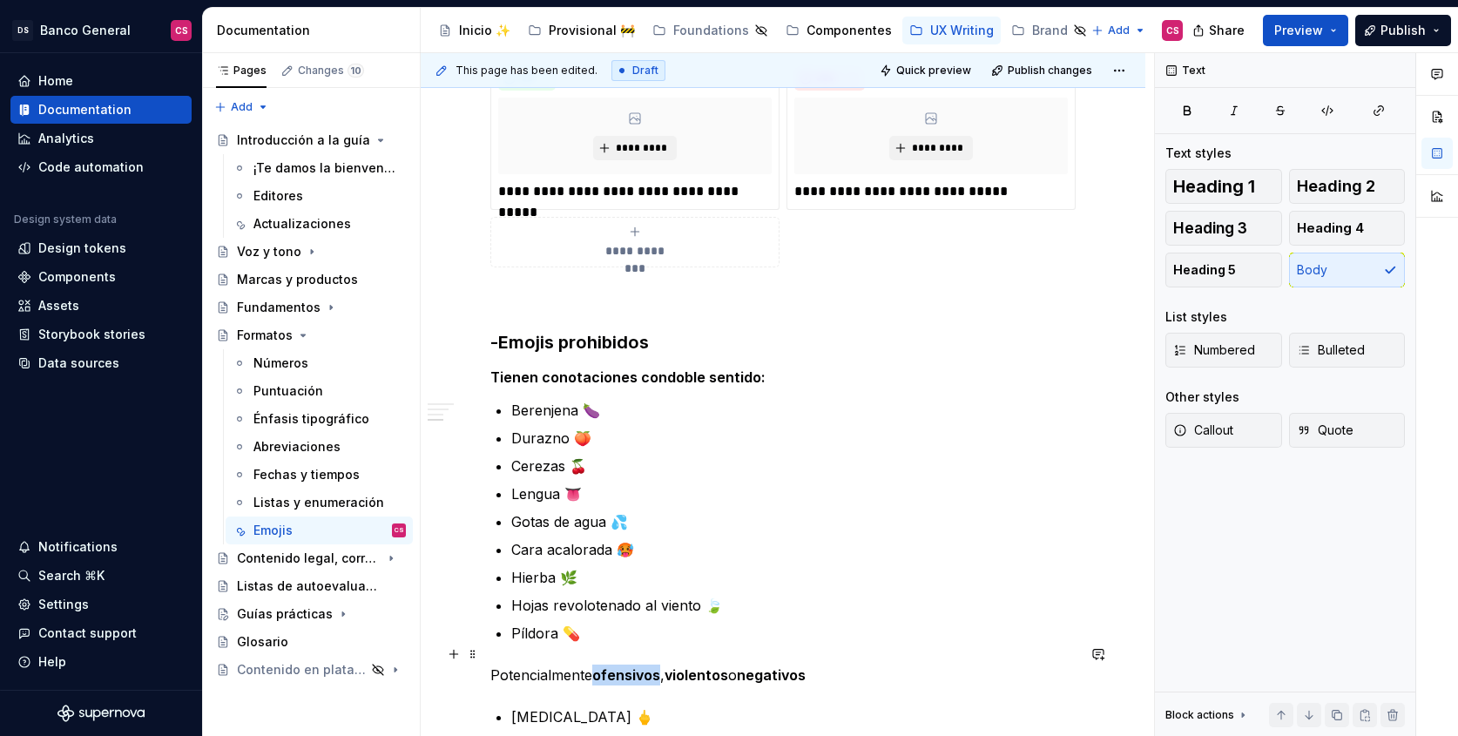
click at [599, 666] on strong "ofensivos" at bounding box center [626, 674] width 68 height 17
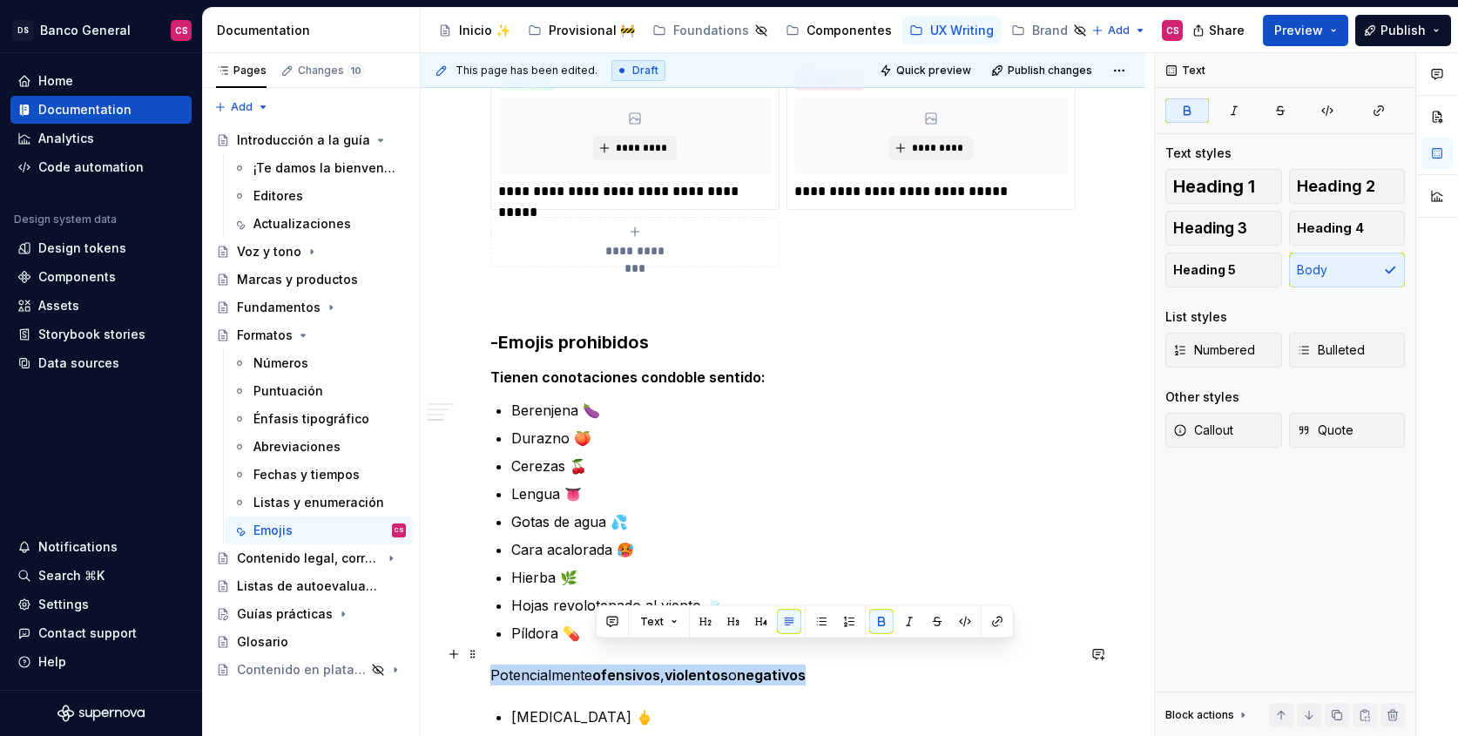
click at [599, 666] on strong "ofensivos" at bounding box center [626, 674] width 68 height 17
click at [1203, 271] on span "Heading 5" at bounding box center [1204, 269] width 63 height 17
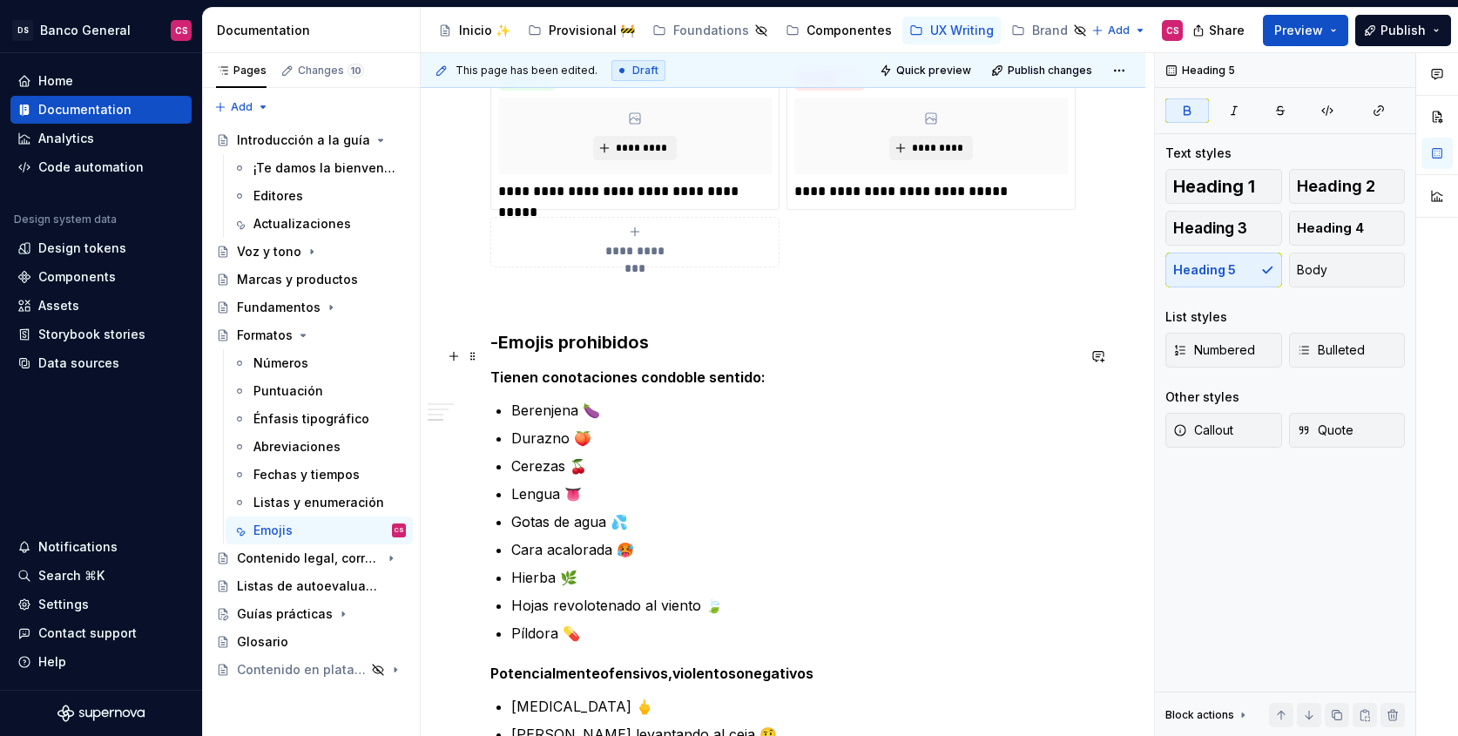
click at [677, 368] on strong "doble sentido" at bounding box center [714, 376] width 94 height 17
drag, startPoint x: 684, startPoint y: 312, endPoint x: 749, endPoint y: 321, distance: 65.1
click at [685, 330] on h3 "-Emojis prohibidos" at bounding box center [782, 342] width 585 height 24
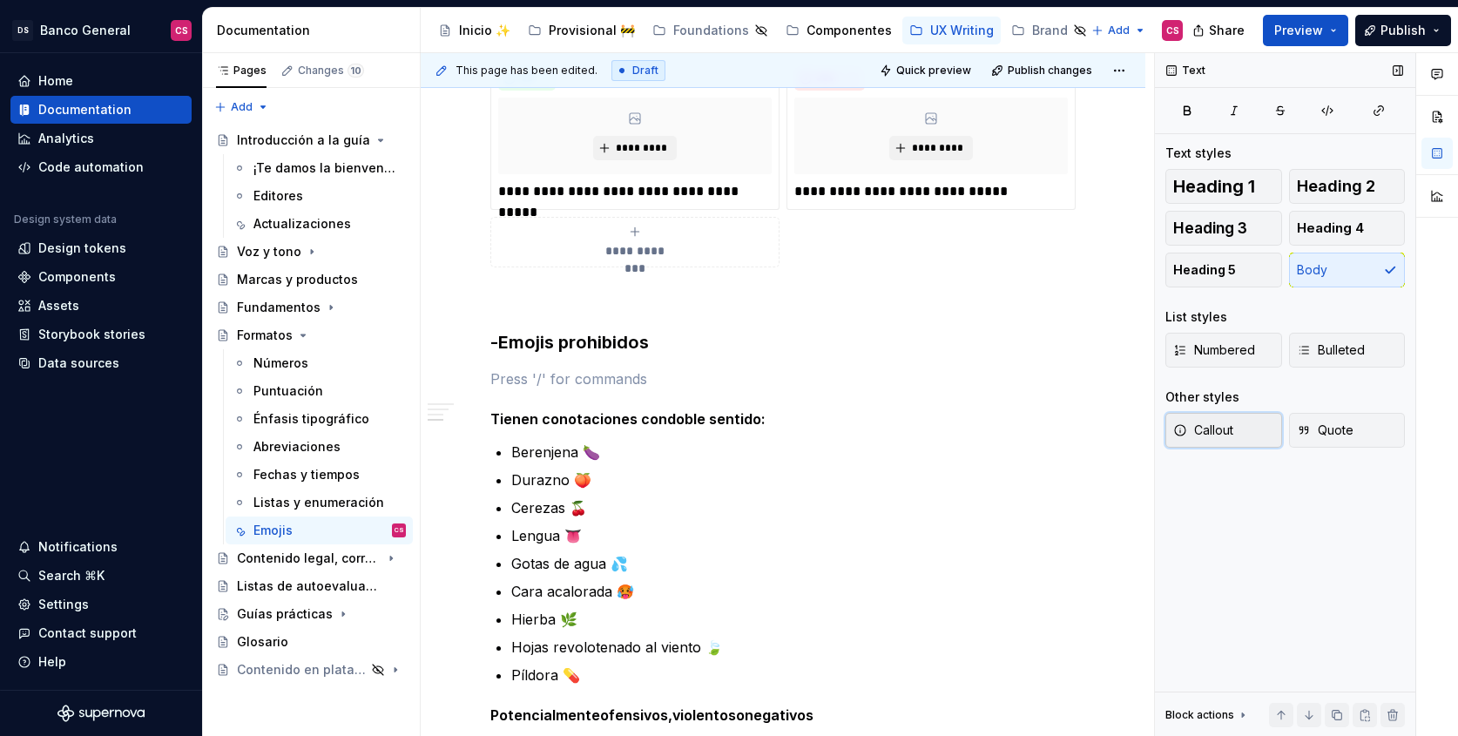
click at [1245, 437] on button "Callout" at bounding box center [1223, 430] width 117 height 35
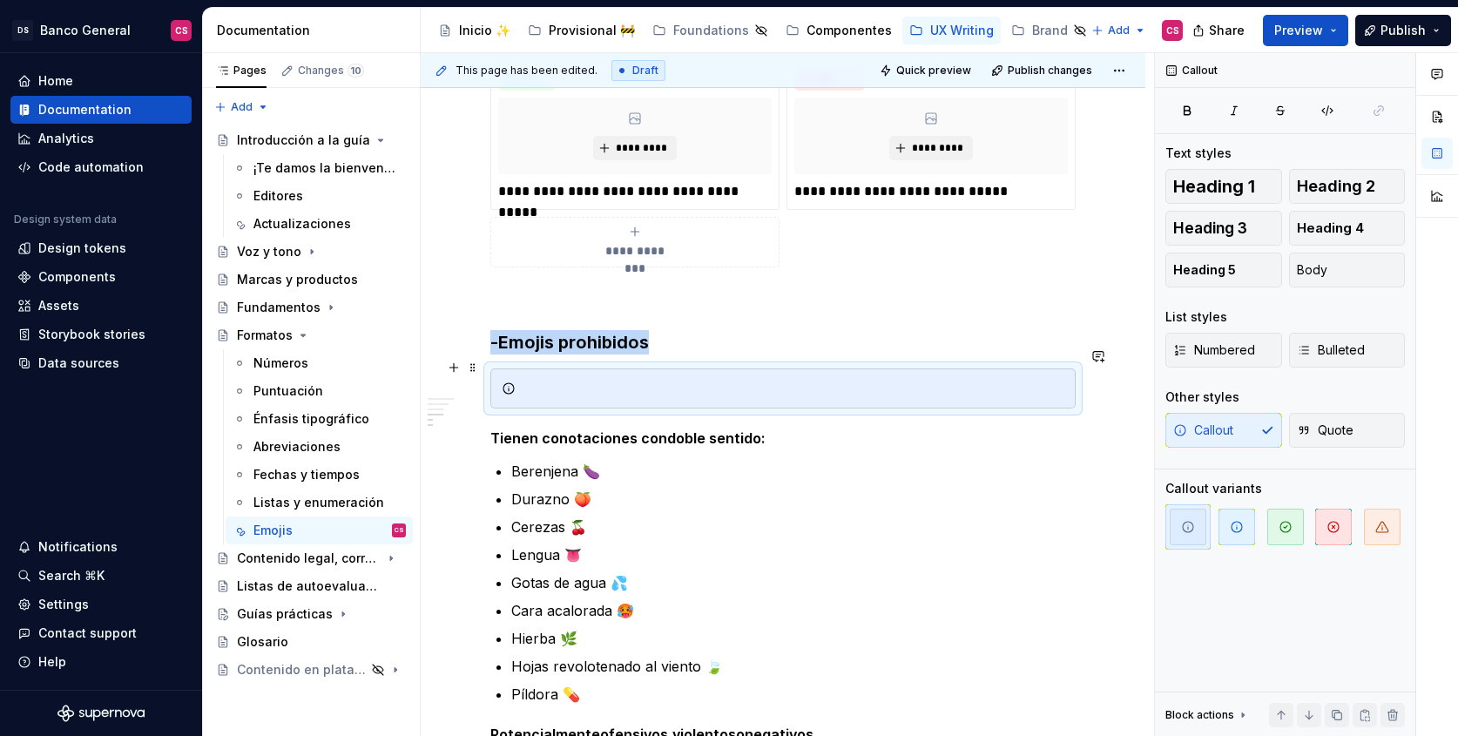
click at [575, 380] on div at bounding box center [793, 388] width 542 height 17
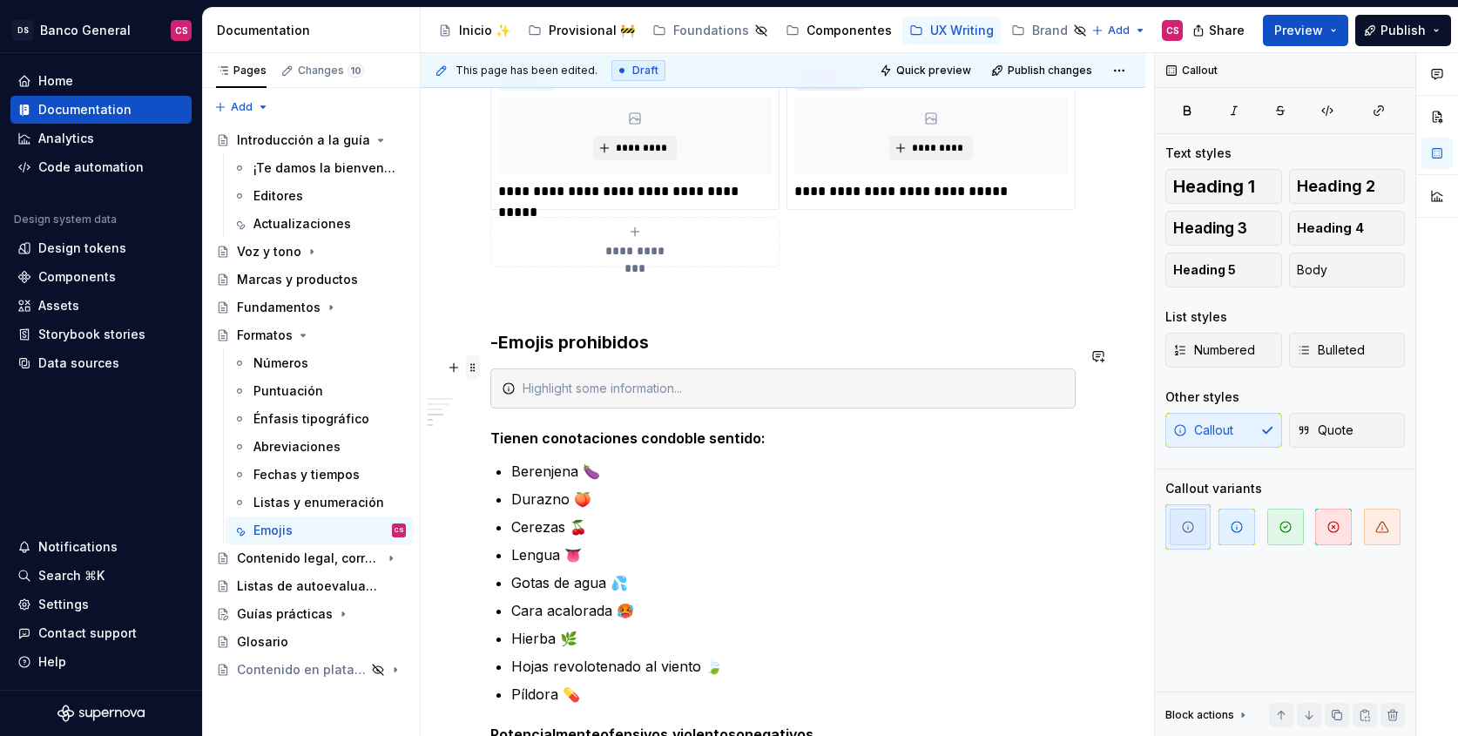
click at [474, 367] on span at bounding box center [473, 367] width 14 height 24
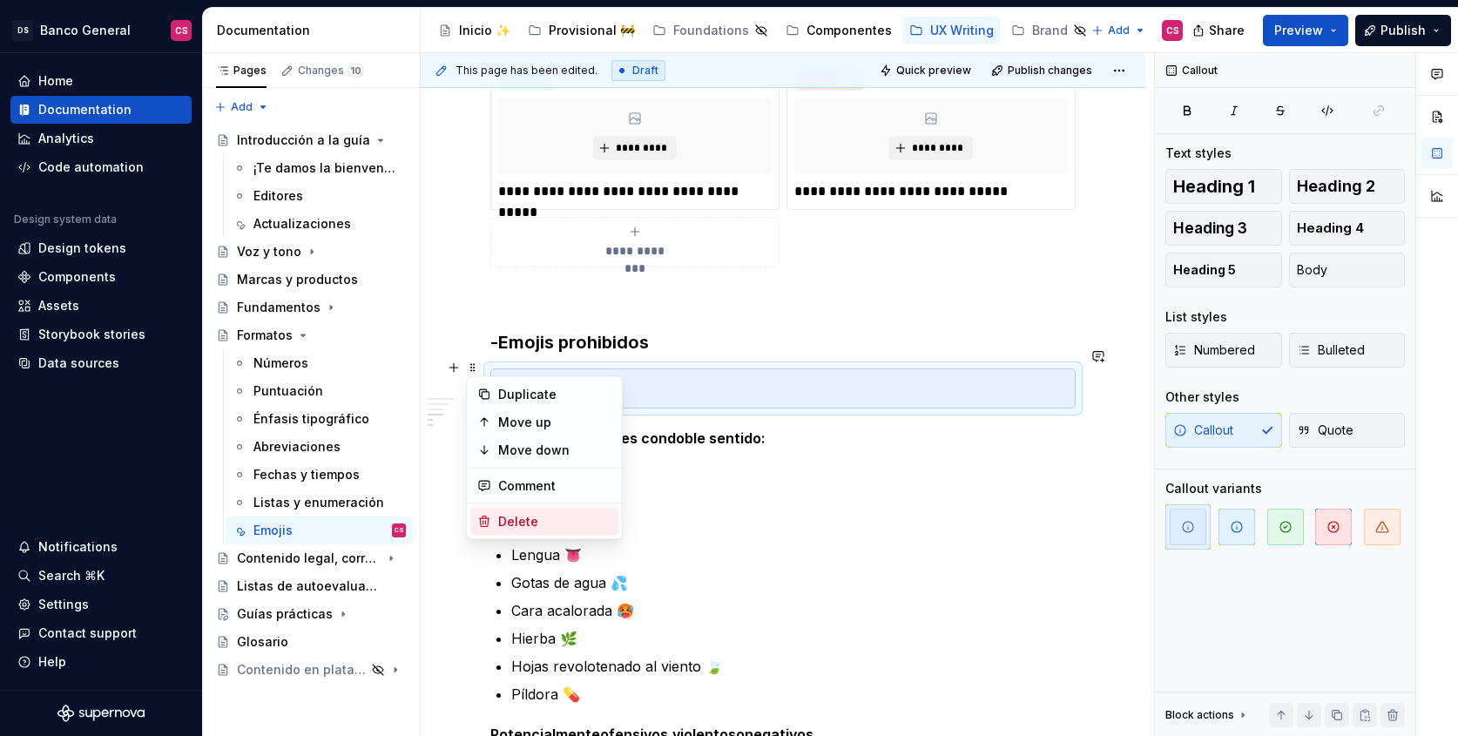
click at [553, 509] on div "Delete" at bounding box center [544, 522] width 148 height 28
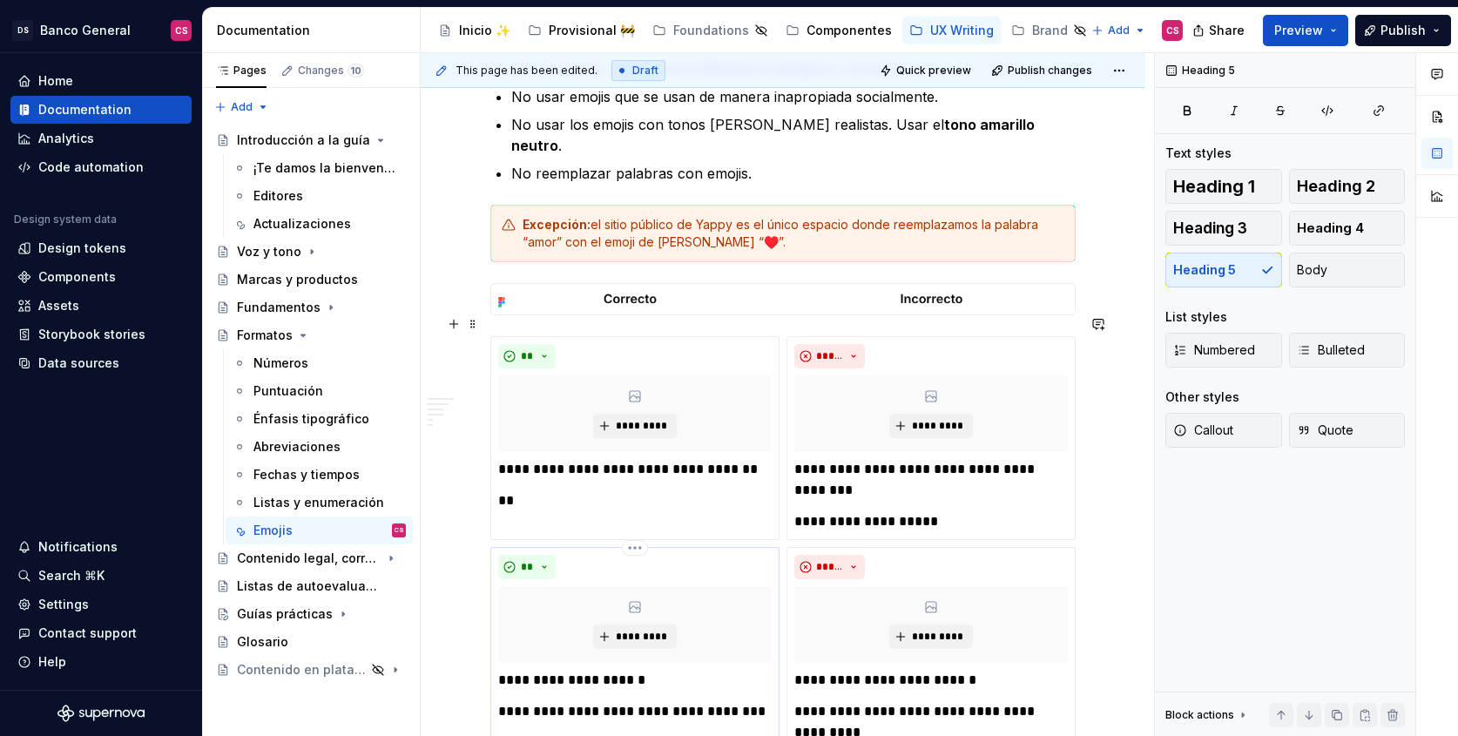
scroll to position [715, 0]
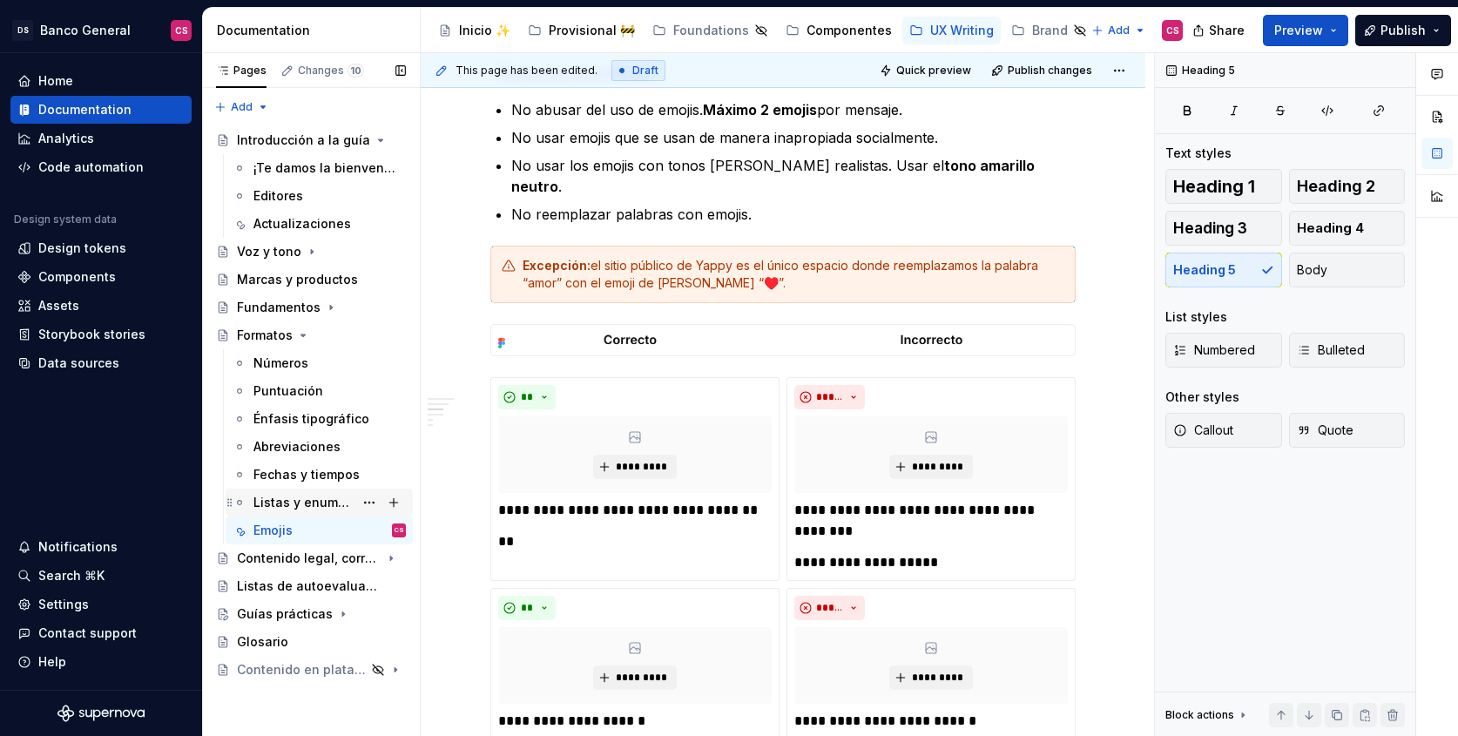
click at [299, 502] on div "Listas y enumeración" at bounding box center [303, 502] width 100 height 17
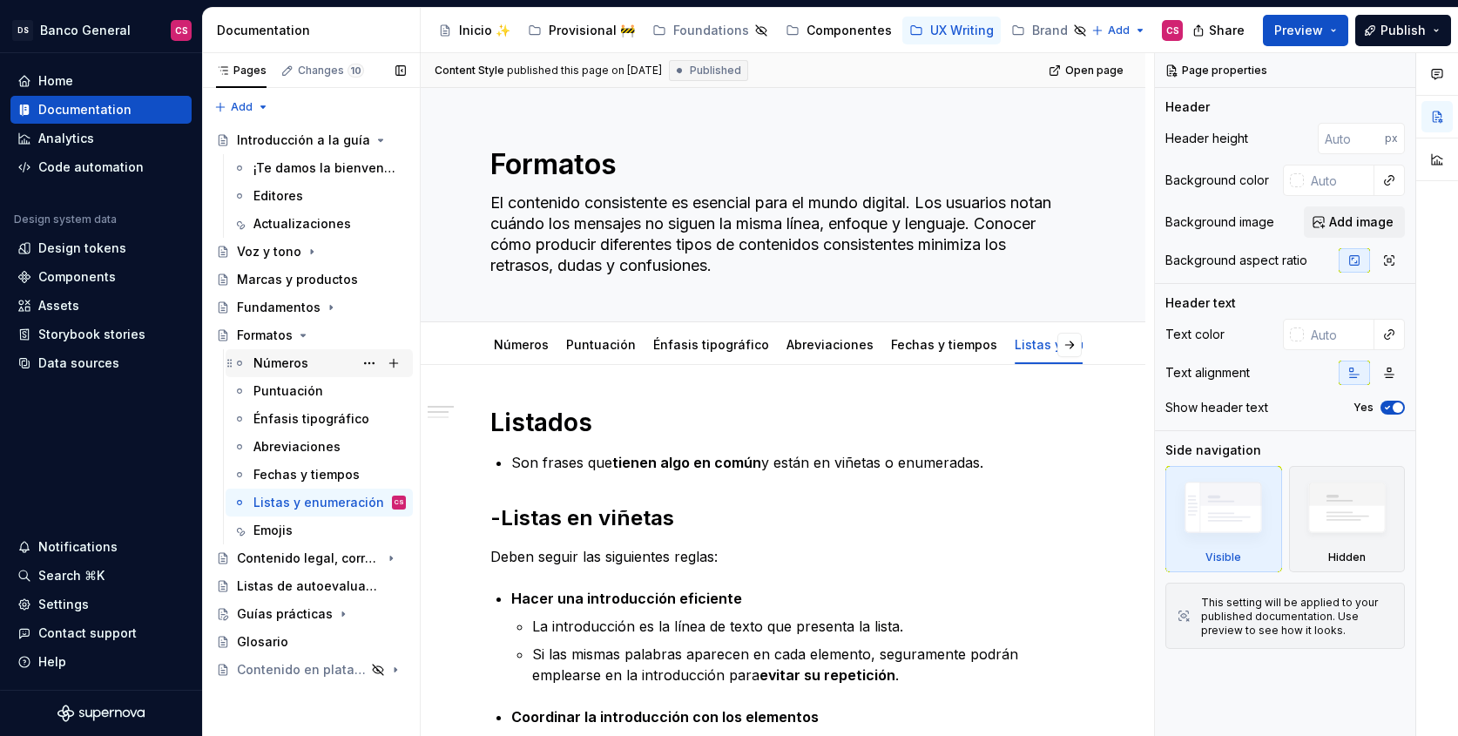
click at [294, 370] on div "Números" at bounding box center [280, 362] width 55 height 17
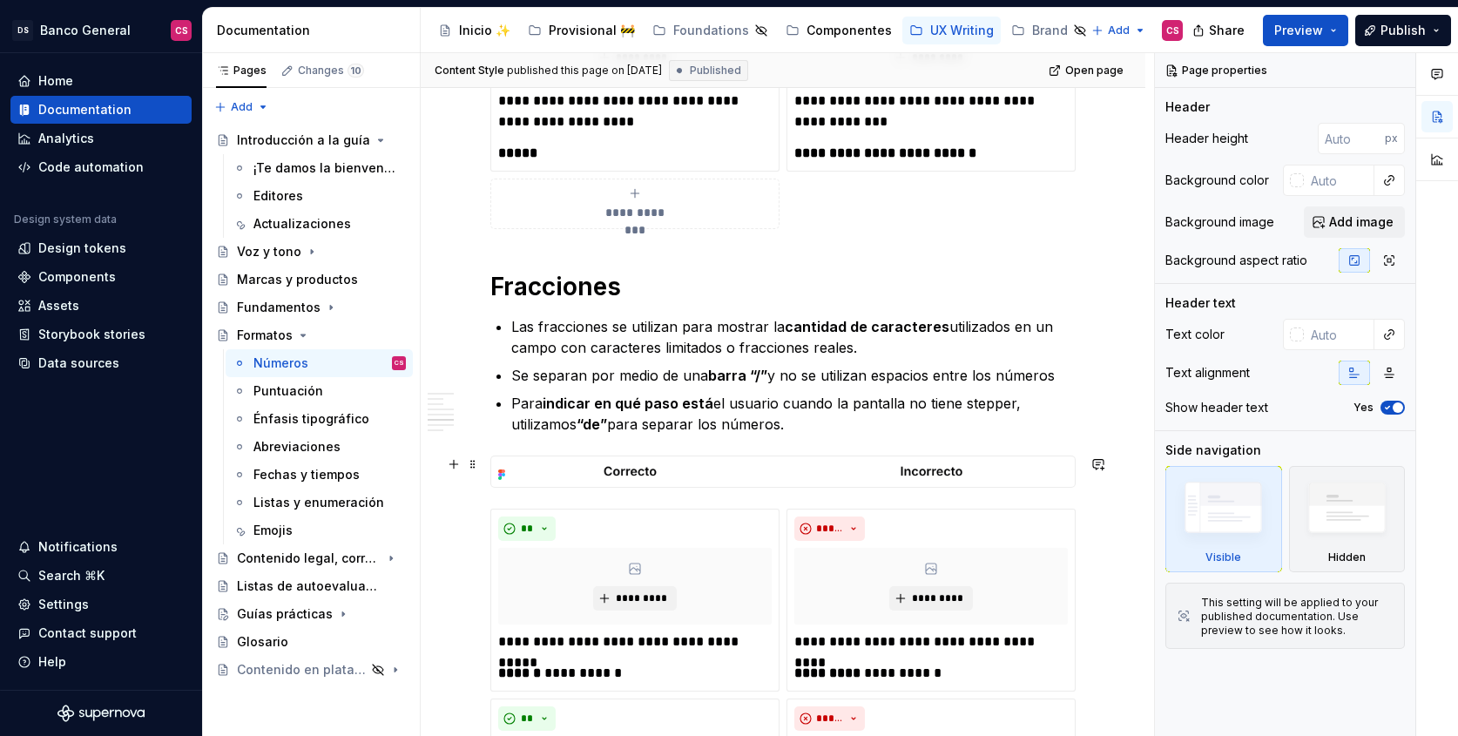
scroll to position [3335, 0]
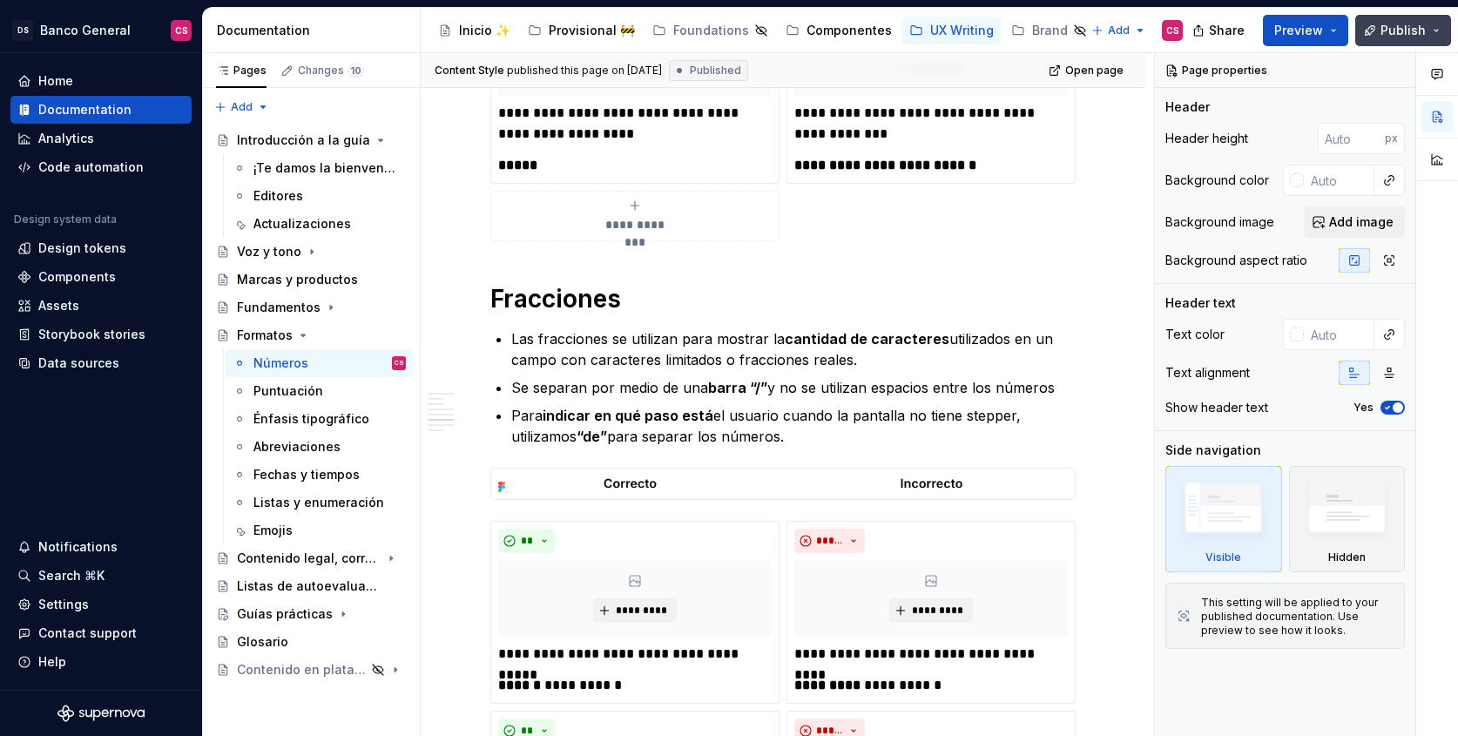
click at [1405, 30] on span "Publish" at bounding box center [1402, 30] width 45 height 17
click at [761, 206] on div "**********" at bounding box center [634, 216] width 273 height 35
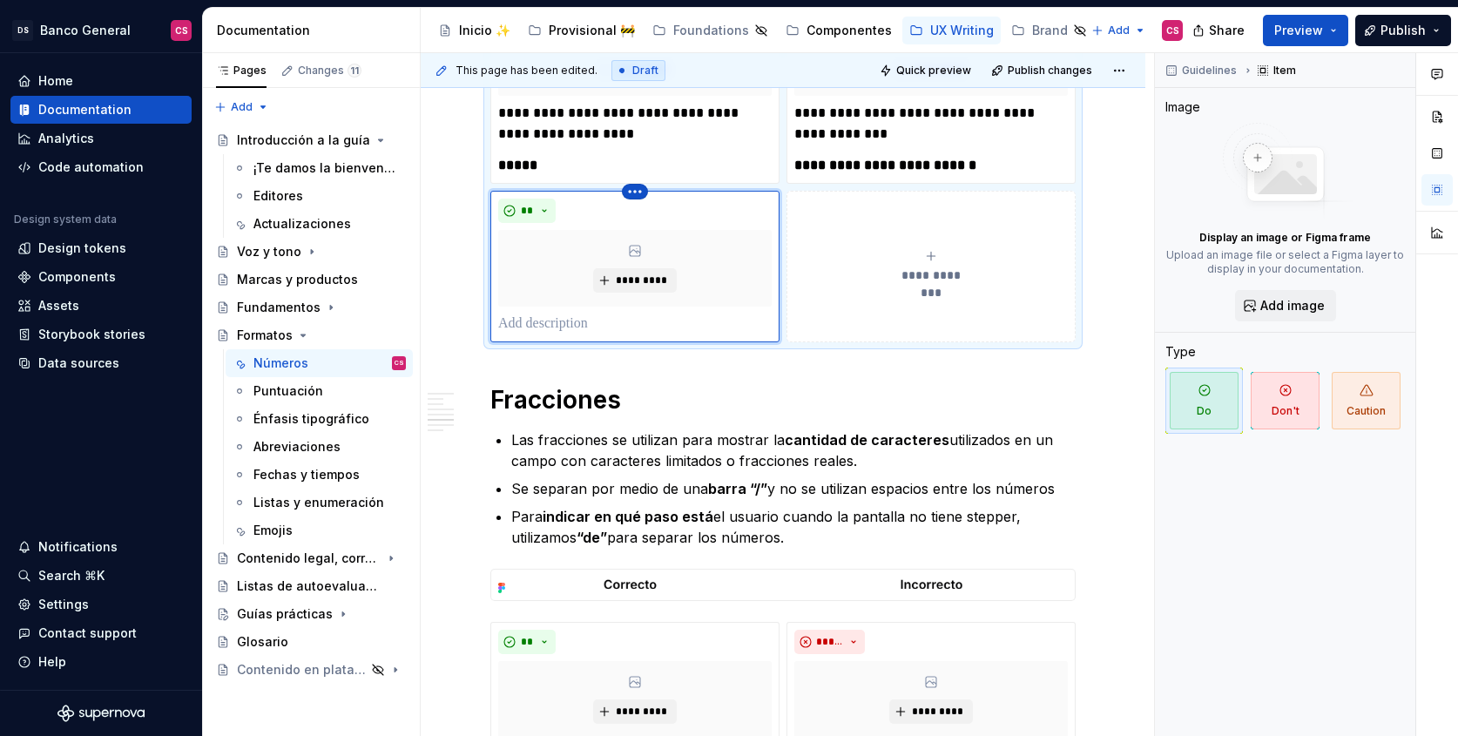
click at [623, 195] on html "DS Banco General CS Home Documentation Analytics Code automation Design system …" at bounding box center [729, 368] width 1458 height 736
click at [655, 217] on div "Delete item" at bounding box center [710, 220] width 113 height 17
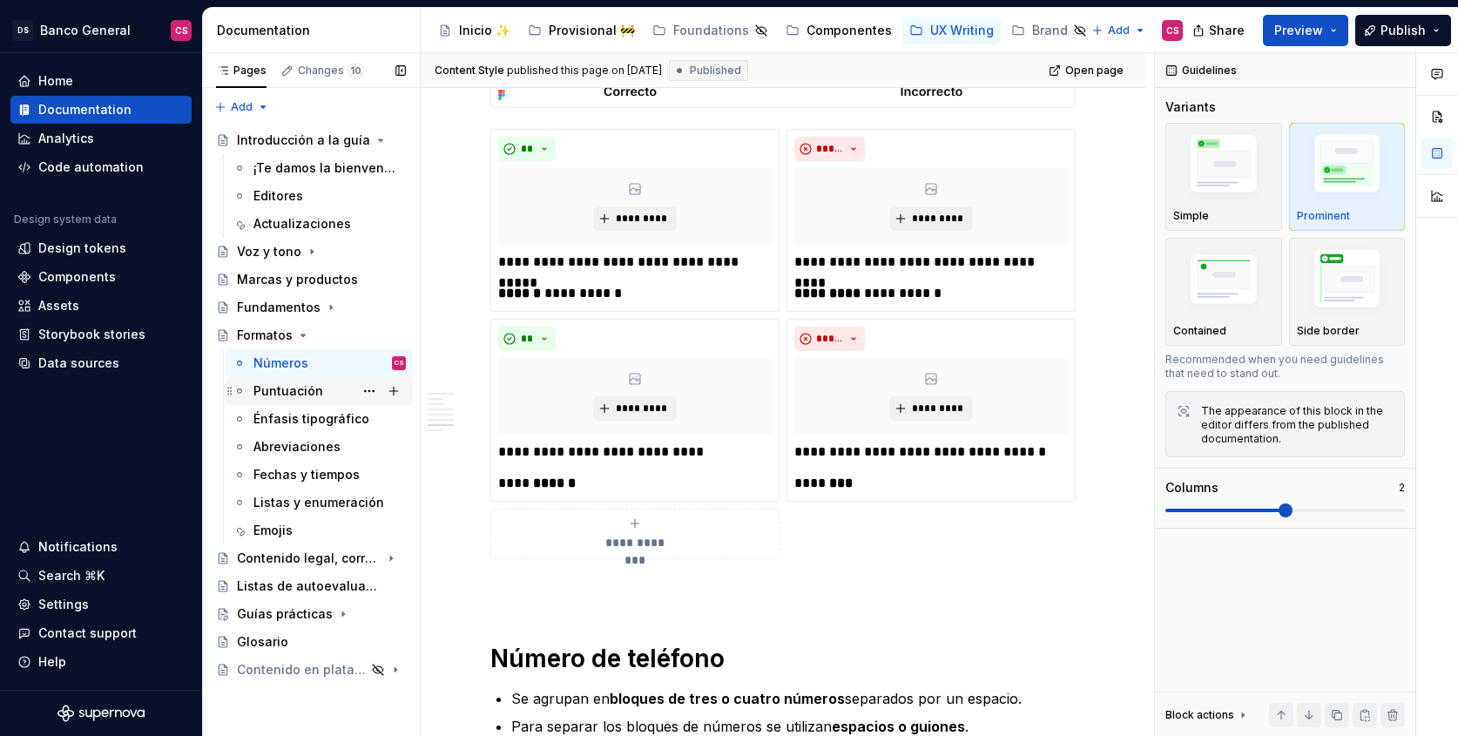
click at [327, 401] on div "Puntuación" at bounding box center [329, 391] width 152 height 24
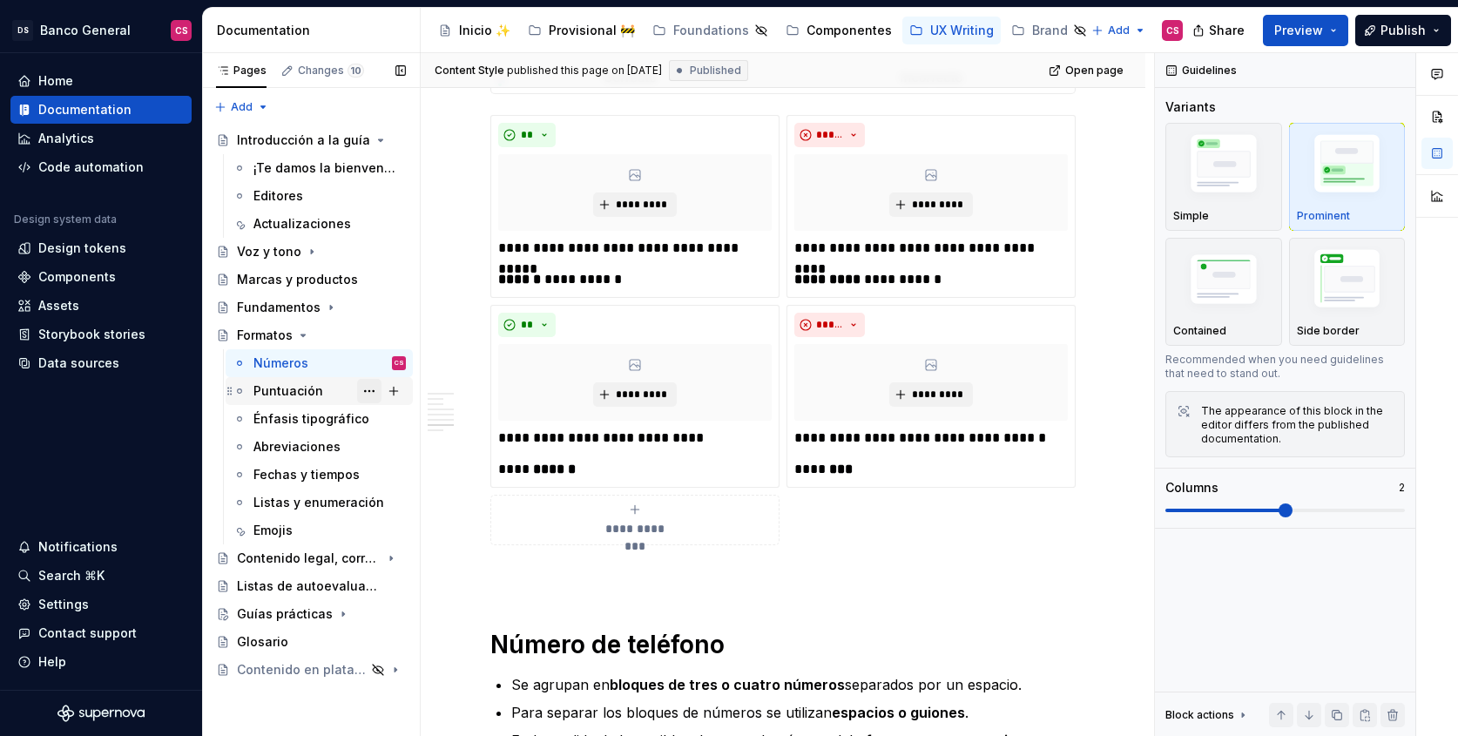
scroll to position [3744, 0]
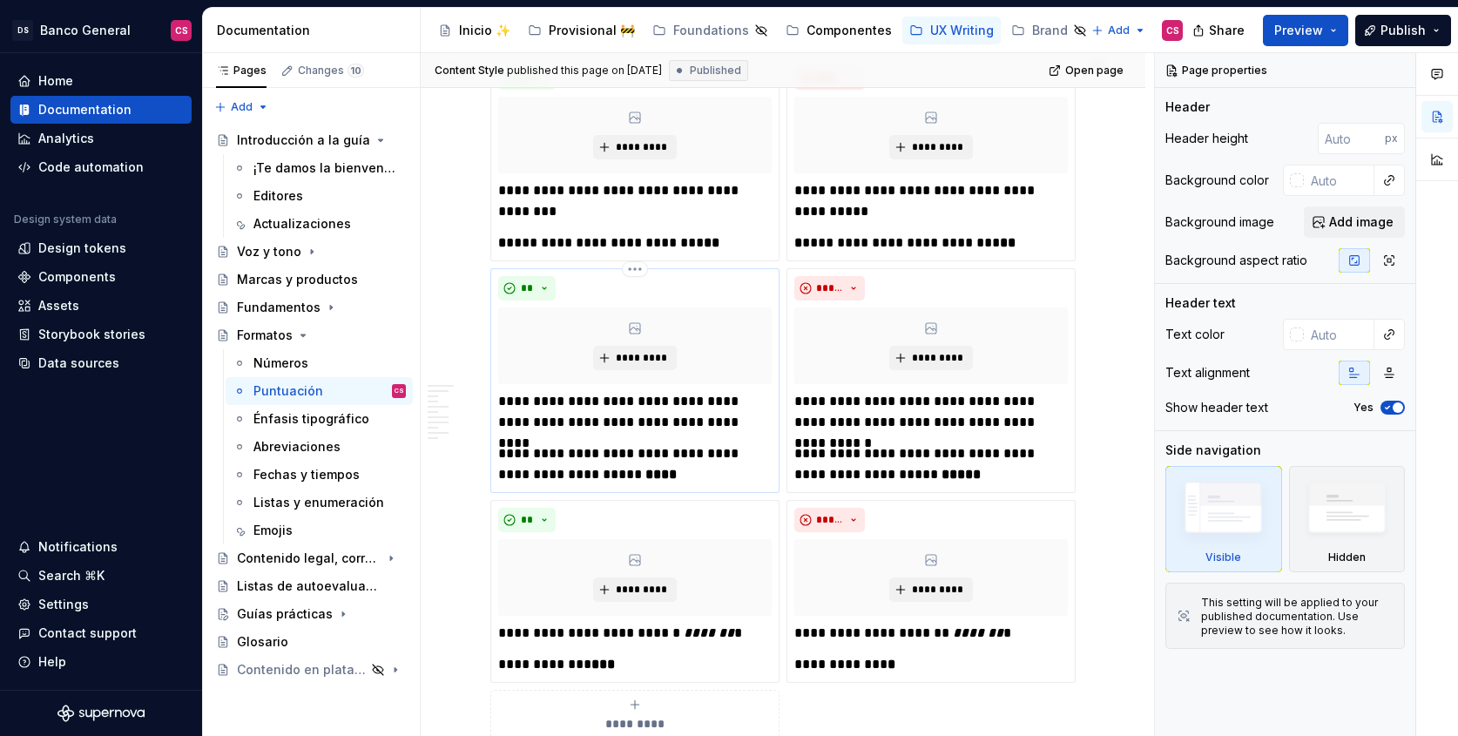
scroll to position [1102, 0]
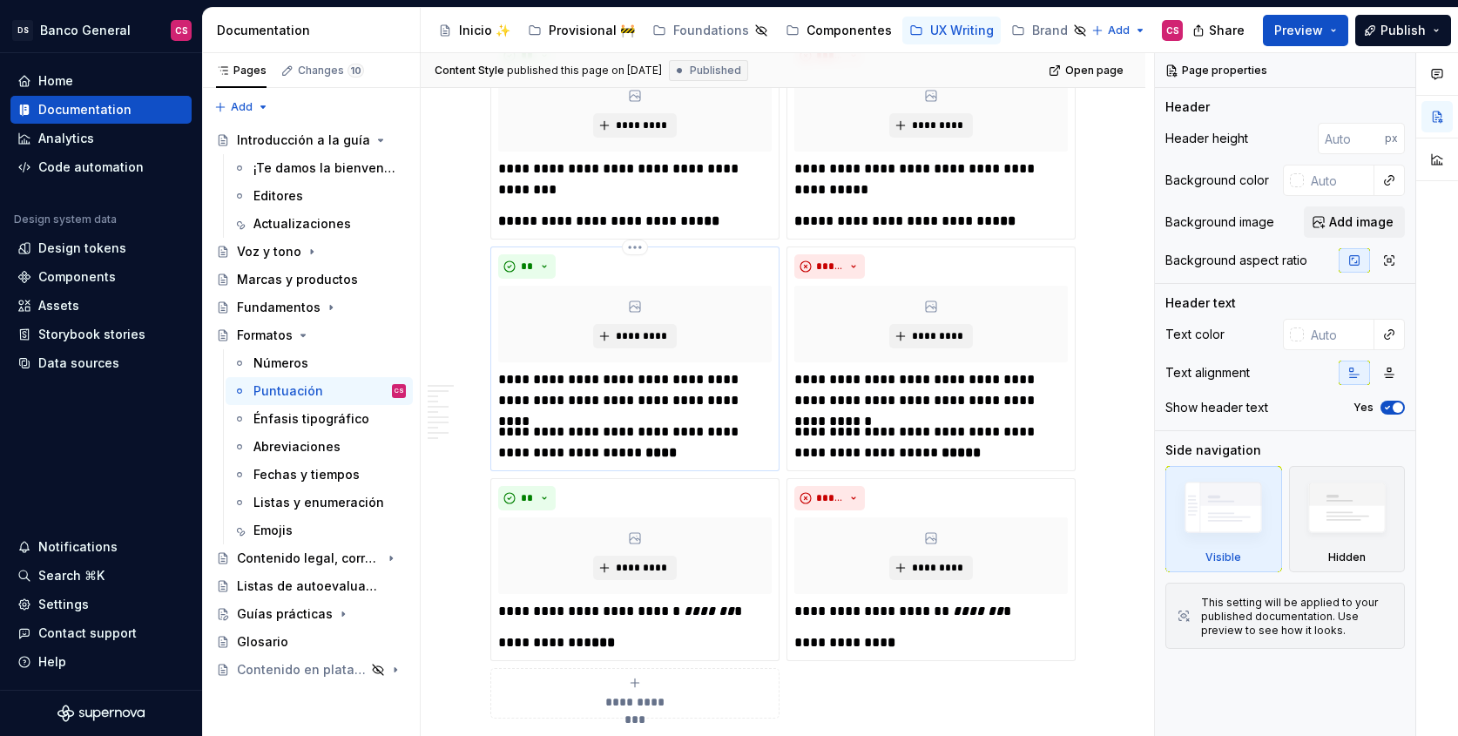
type textarea "*"
click at [527, 425] on p "**********" at bounding box center [634, 442] width 273 height 42
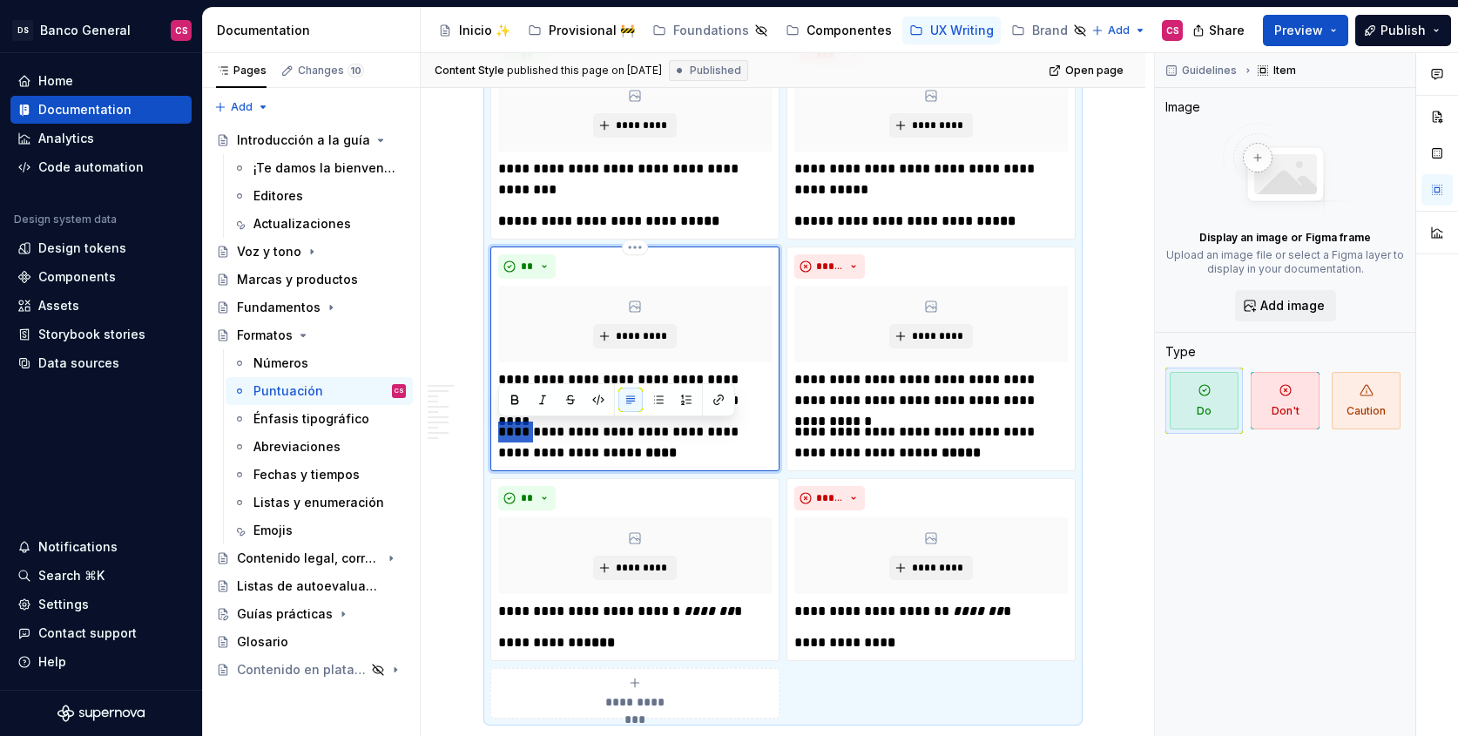
click at [527, 425] on p "**********" at bounding box center [634, 442] width 273 height 42
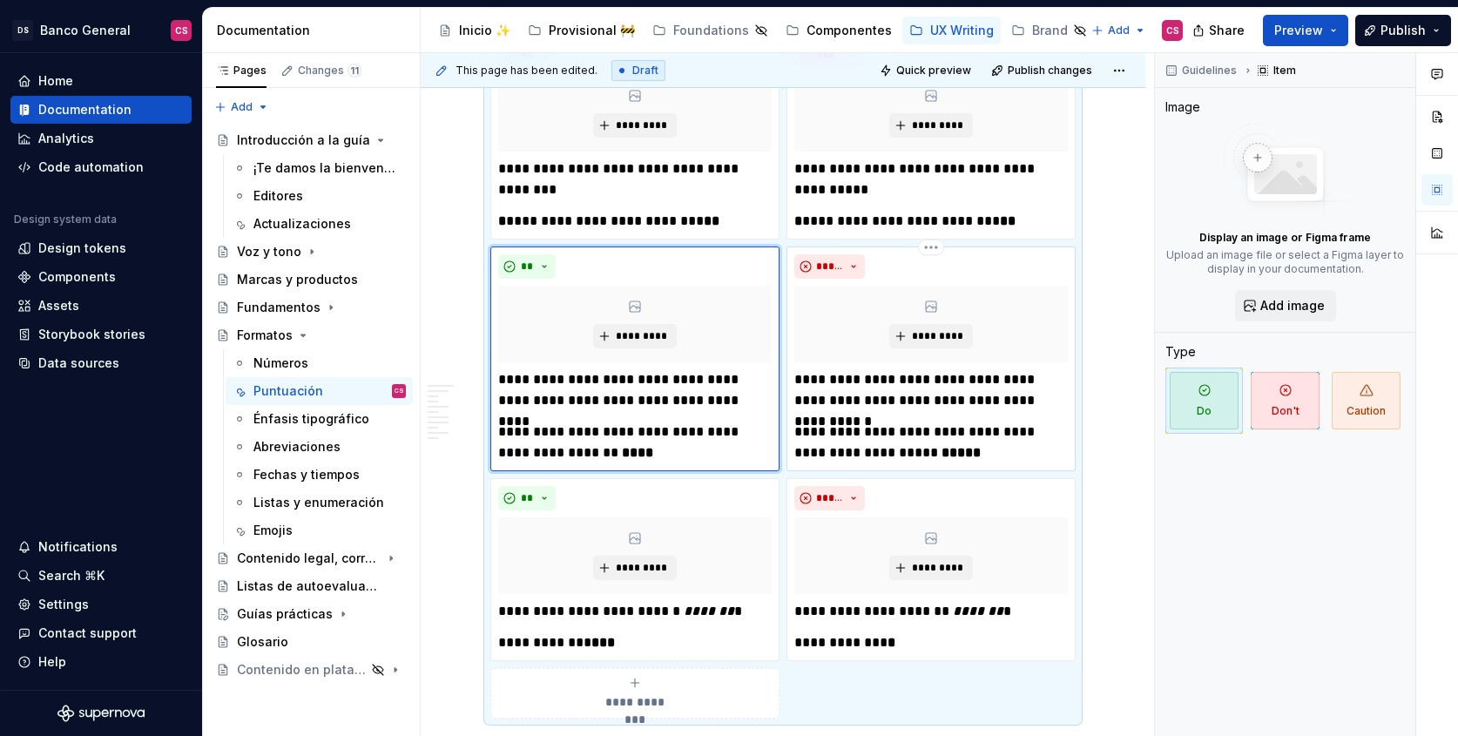
click at [798, 436] on p "**********" at bounding box center [930, 442] width 273 height 42
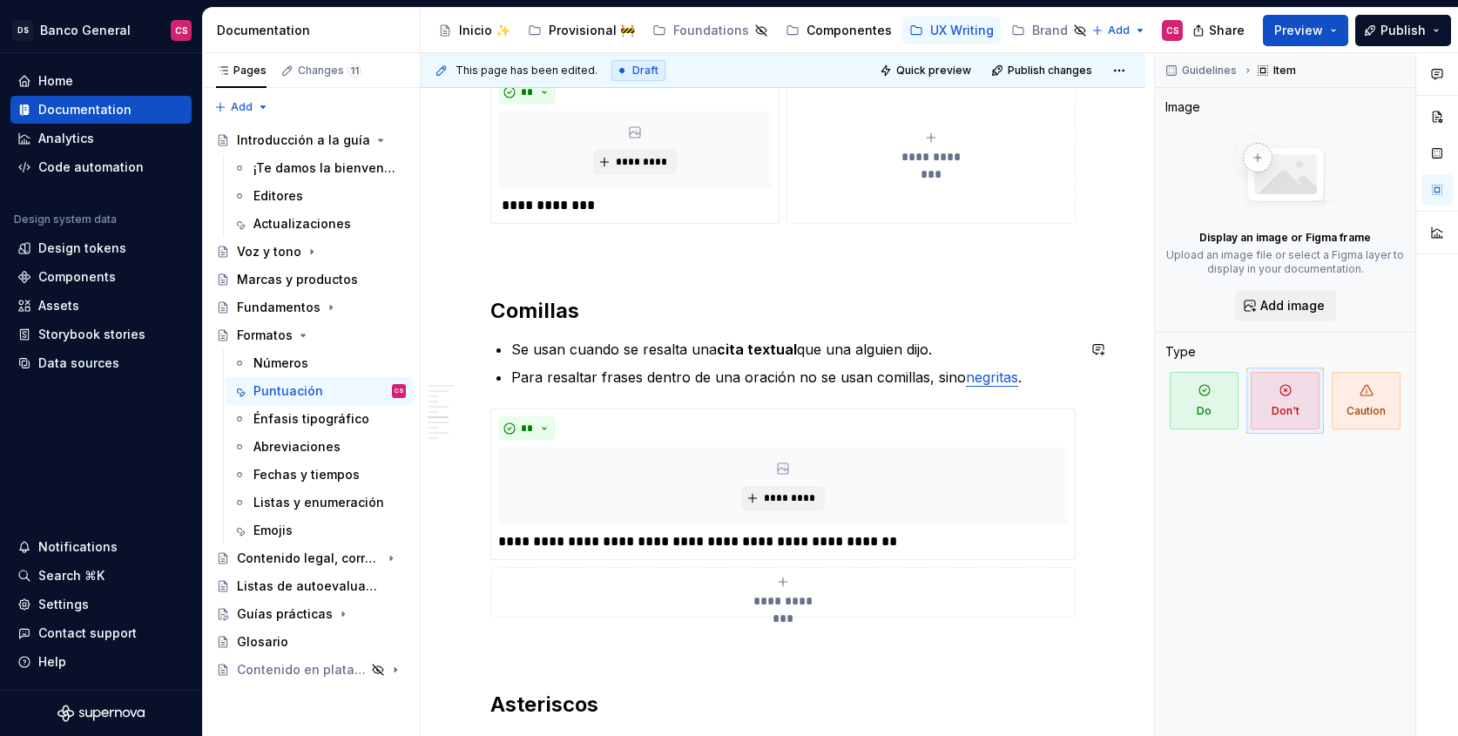
scroll to position [2318, 0]
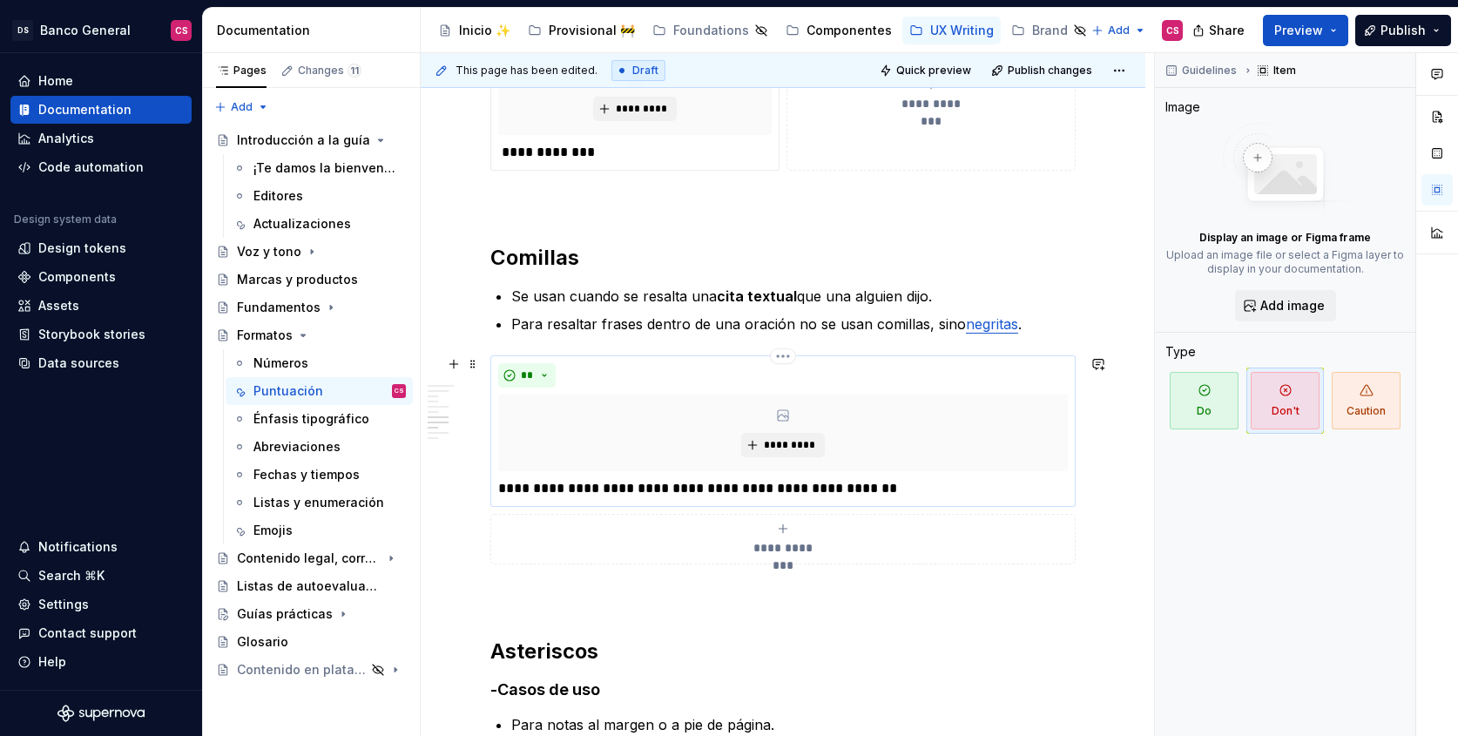
click at [505, 488] on p "**********" at bounding box center [782, 488] width 569 height 21
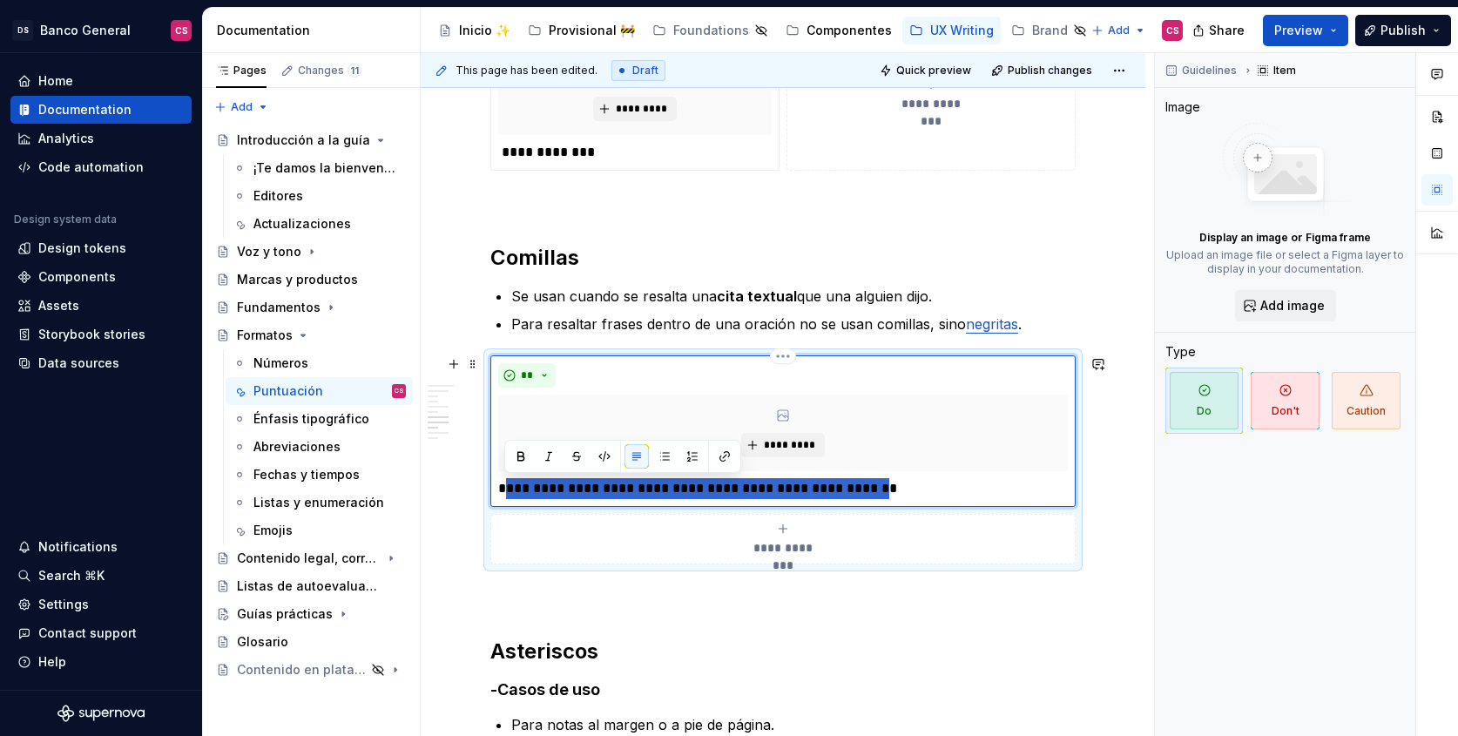
drag, startPoint x: 505, startPoint y: 488, endPoint x: 836, endPoint y: 483, distance: 330.9
click at [836, 483] on p "**********" at bounding box center [782, 488] width 569 height 21
click at [550, 451] on button "button" at bounding box center [548, 456] width 24 height 24
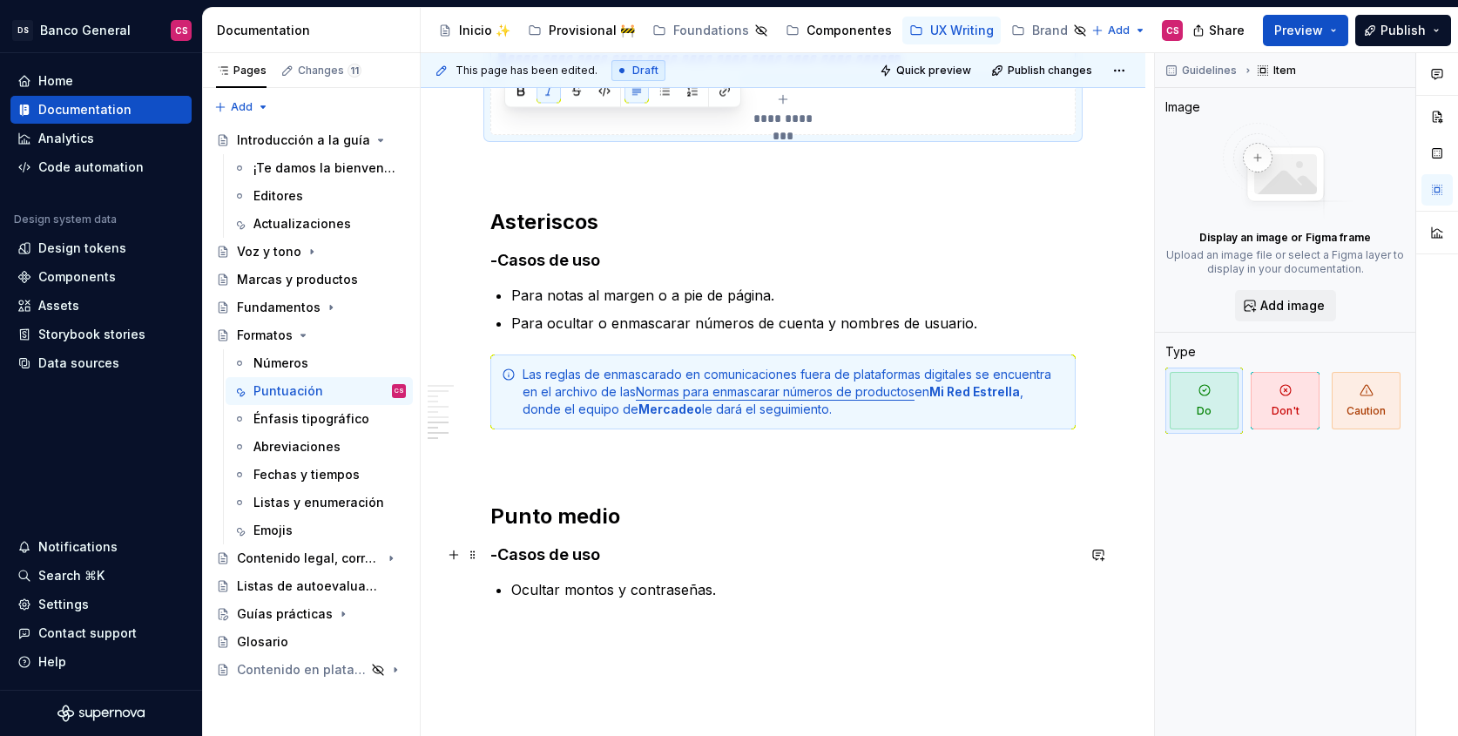
scroll to position [2925, 0]
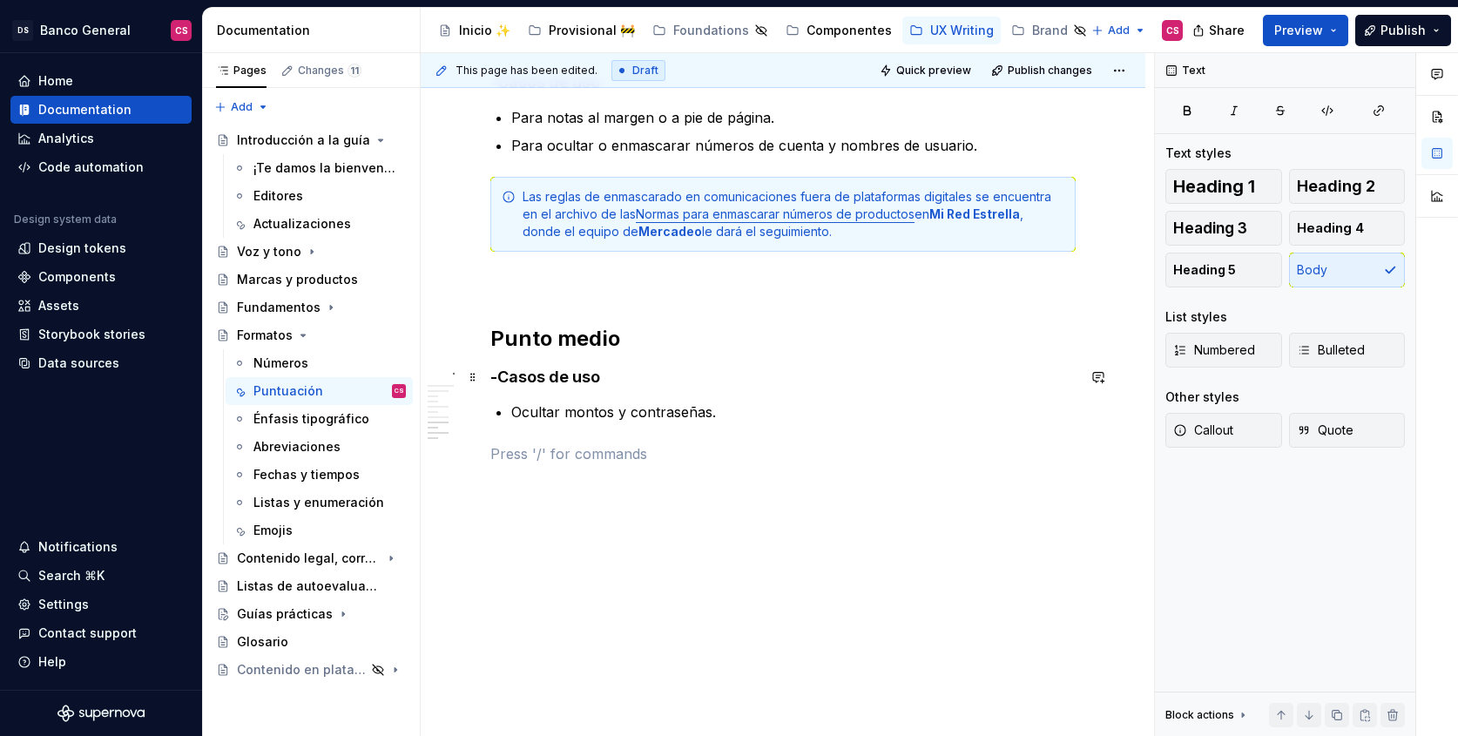
click at [603, 378] on h4 "-Casos de uso" at bounding box center [782, 377] width 585 height 21
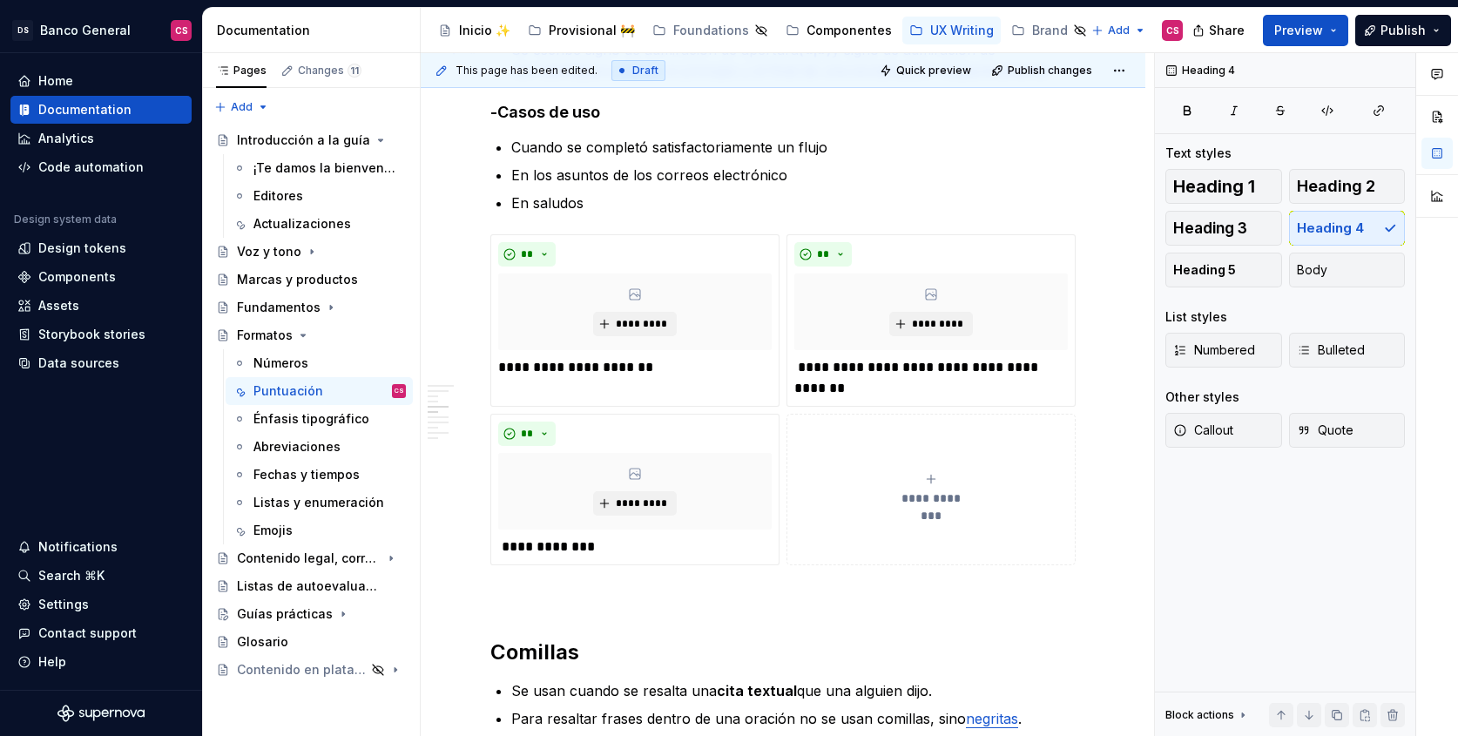
scroll to position [1412, 0]
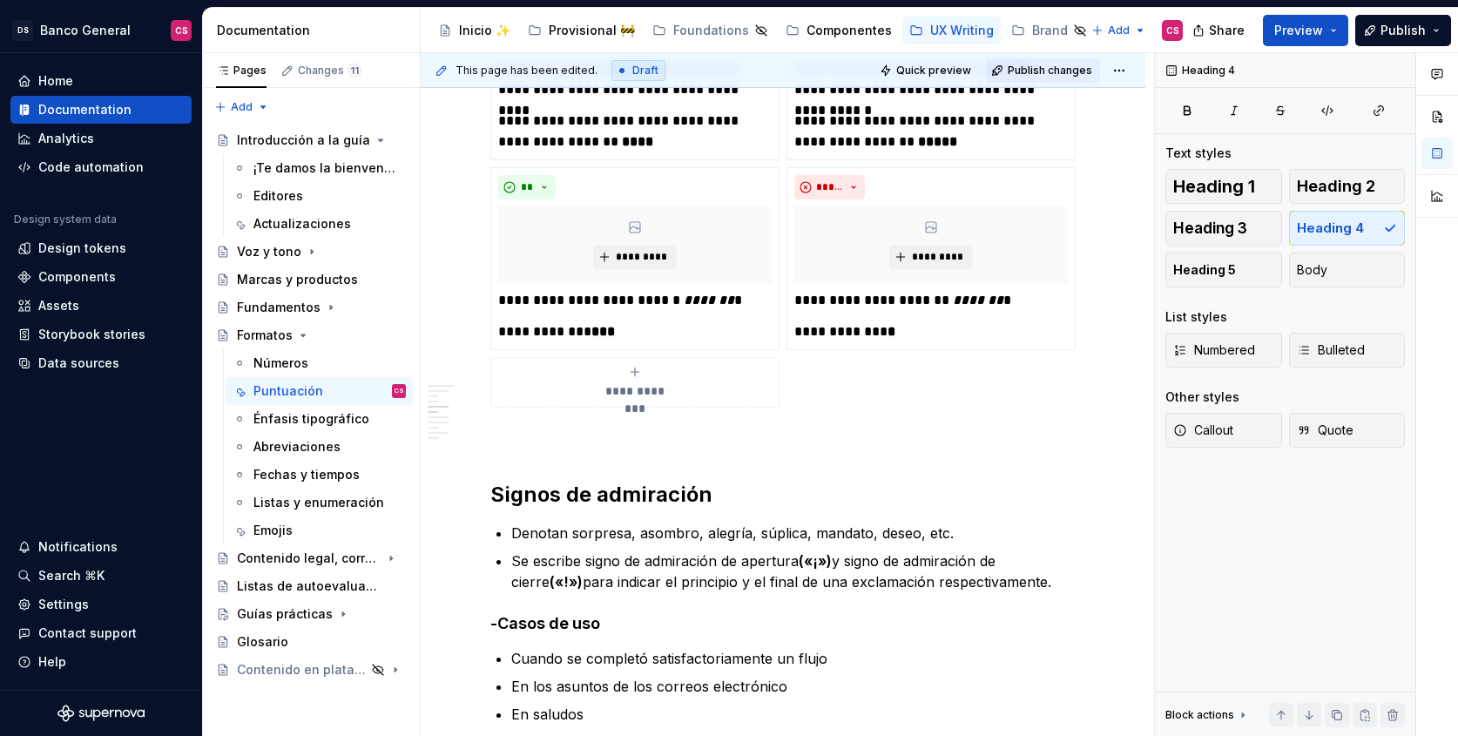
click at [1059, 68] on span "Publish changes" at bounding box center [1050, 71] width 84 height 14
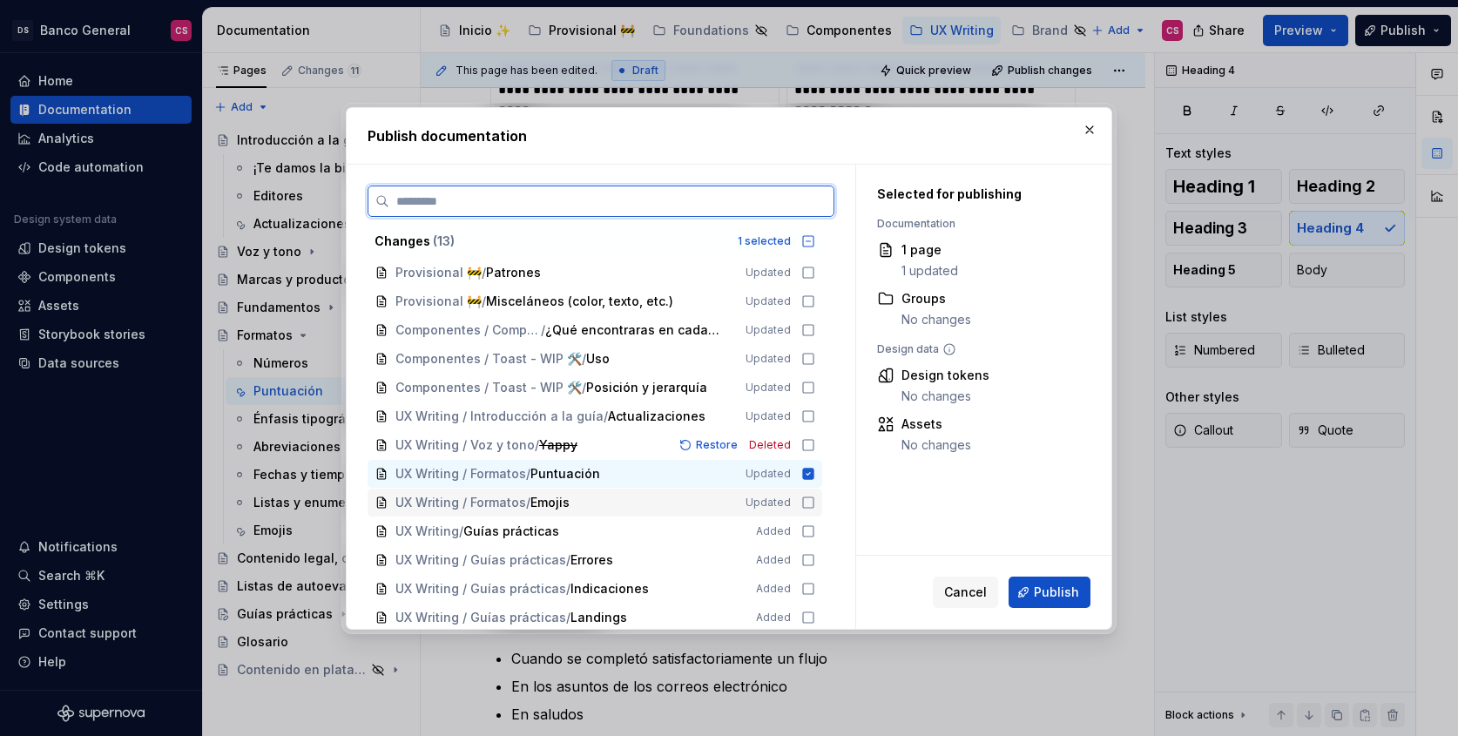
click at [808, 494] on div "UX Writing / Formatos / Emojis Updated" at bounding box center [594, 503] width 455 height 28
click at [803, 526] on icon at bounding box center [808, 531] width 14 height 14
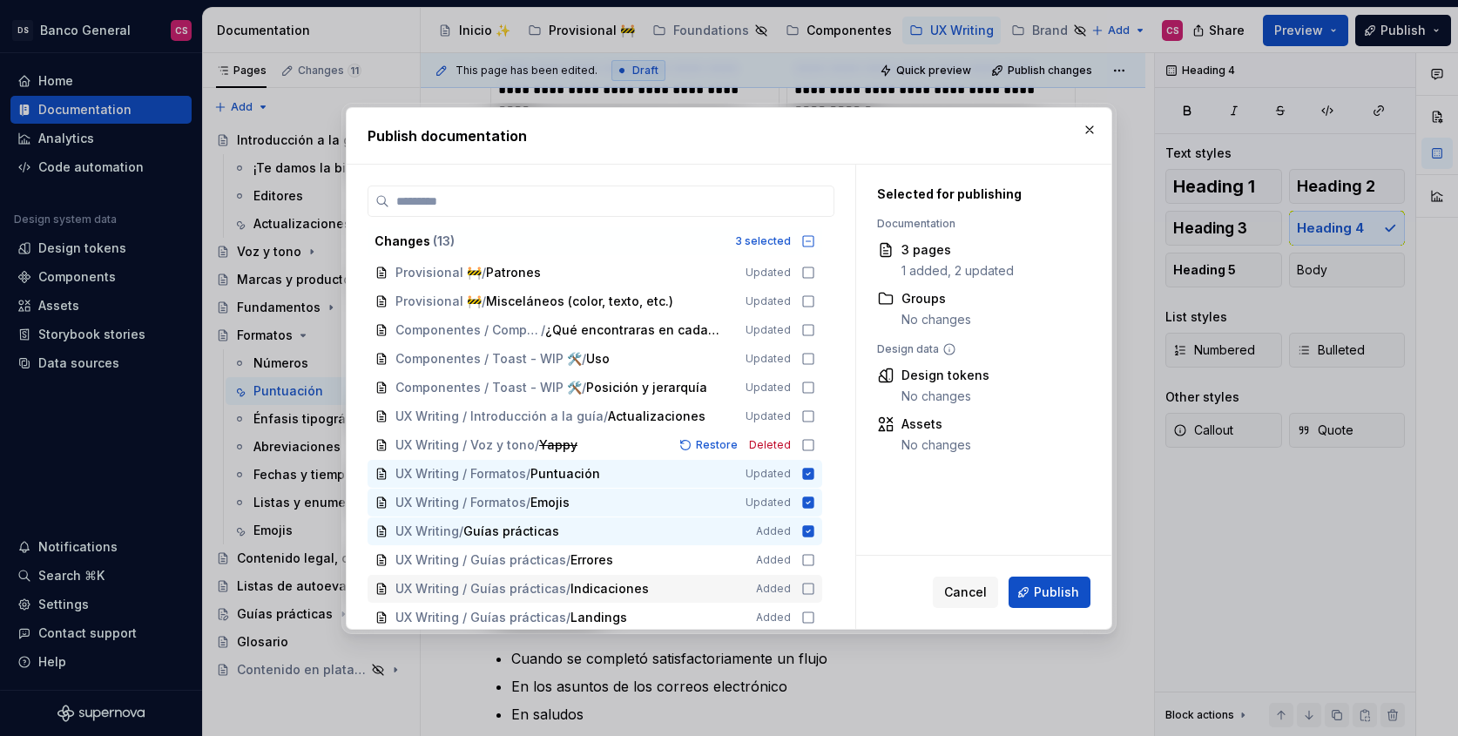
scroll to position [3, 0]
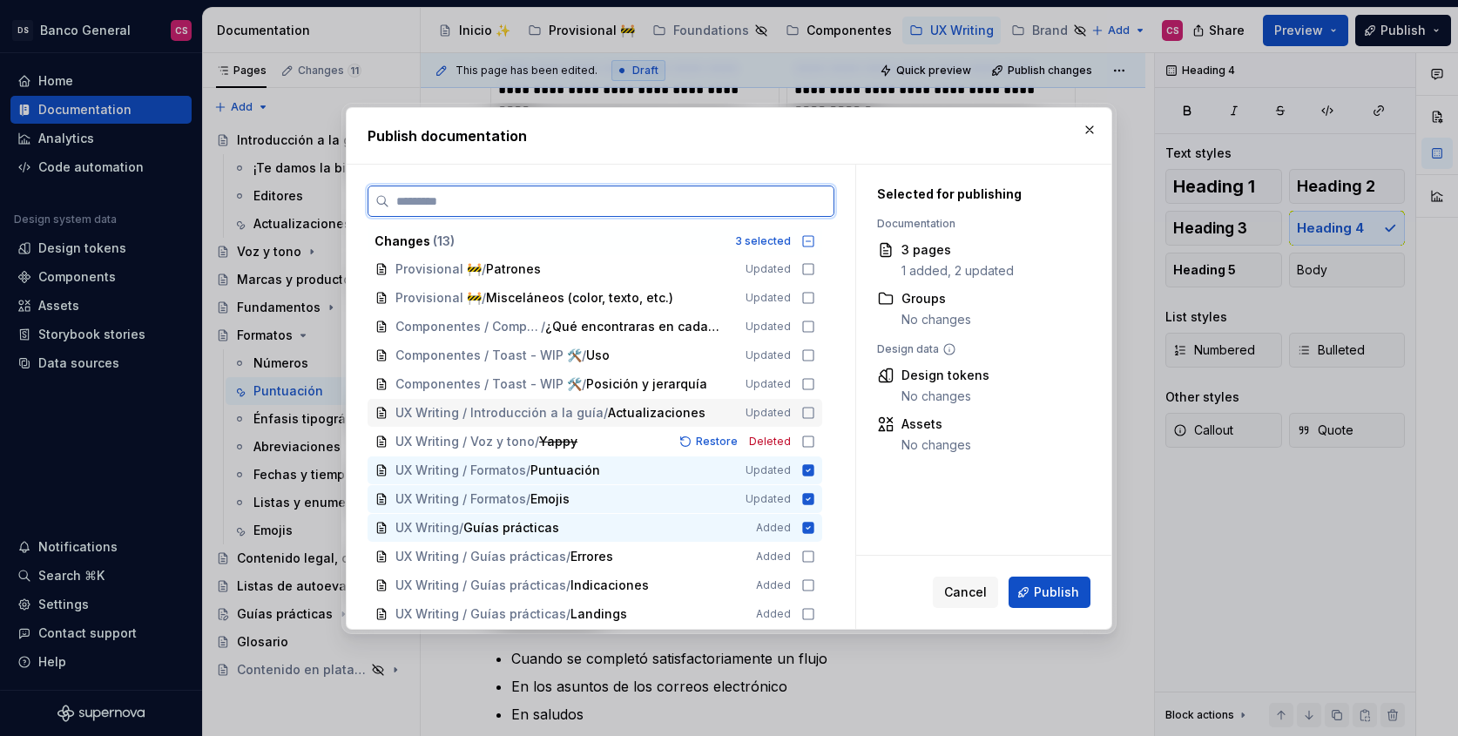
click at [807, 411] on icon at bounding box center [808, 413] width 14 height 14
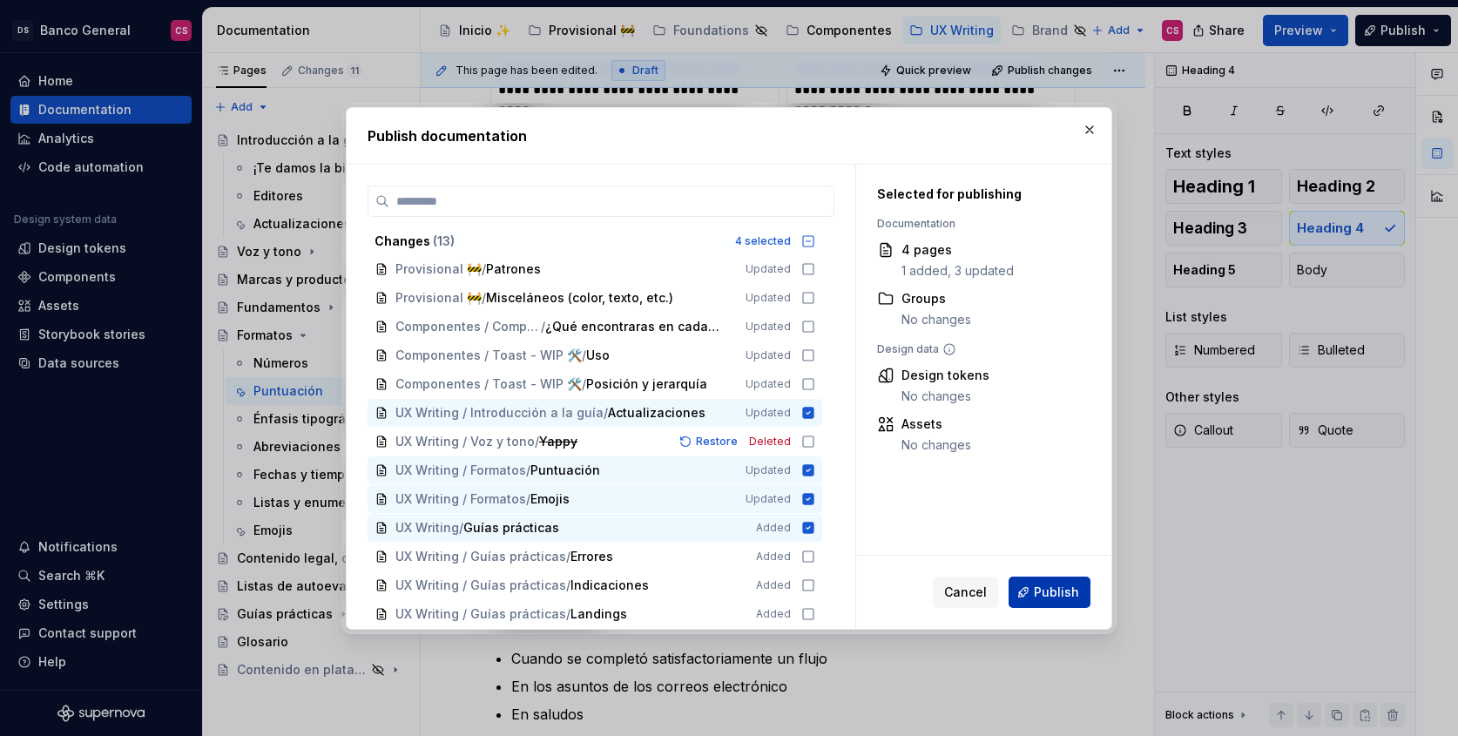
click at [1048, 596] on span "Publish" at bounding box center [1056, 591] width 45 height 17
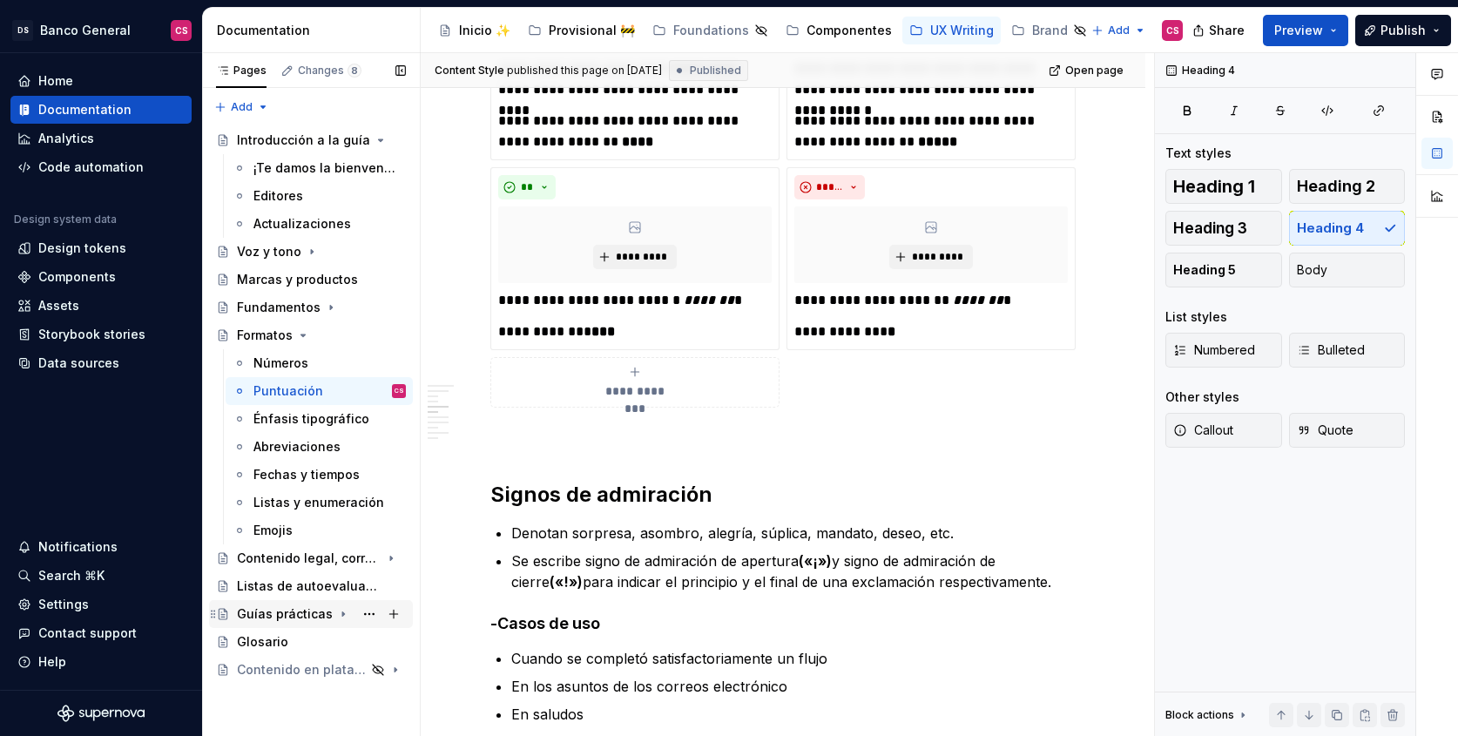
click at [278, 613] on div "Guías prácticas" at bounding box center [285, 613] width 96 height 17
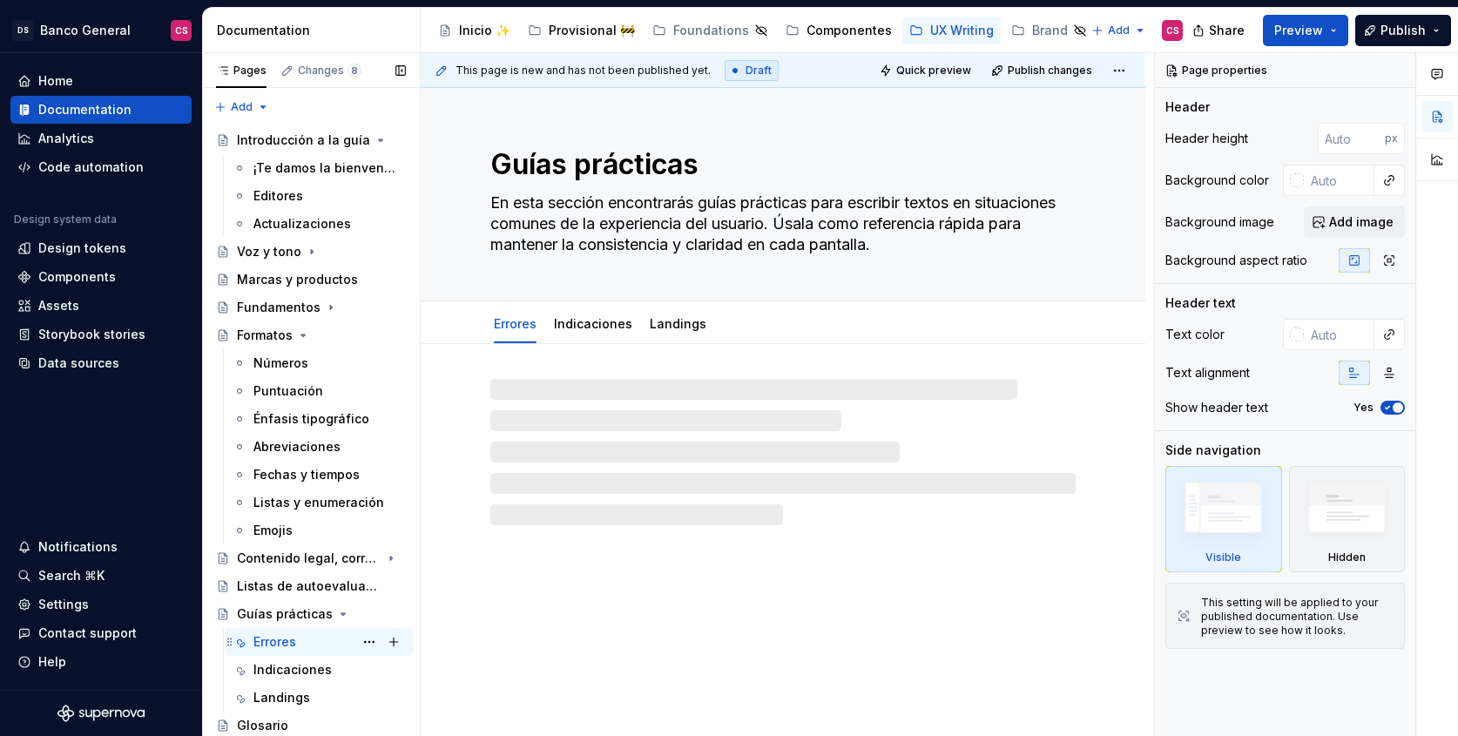
click at [304, 644] on div "Errores CS" at bounding box center [329, 642] width 152 height 24
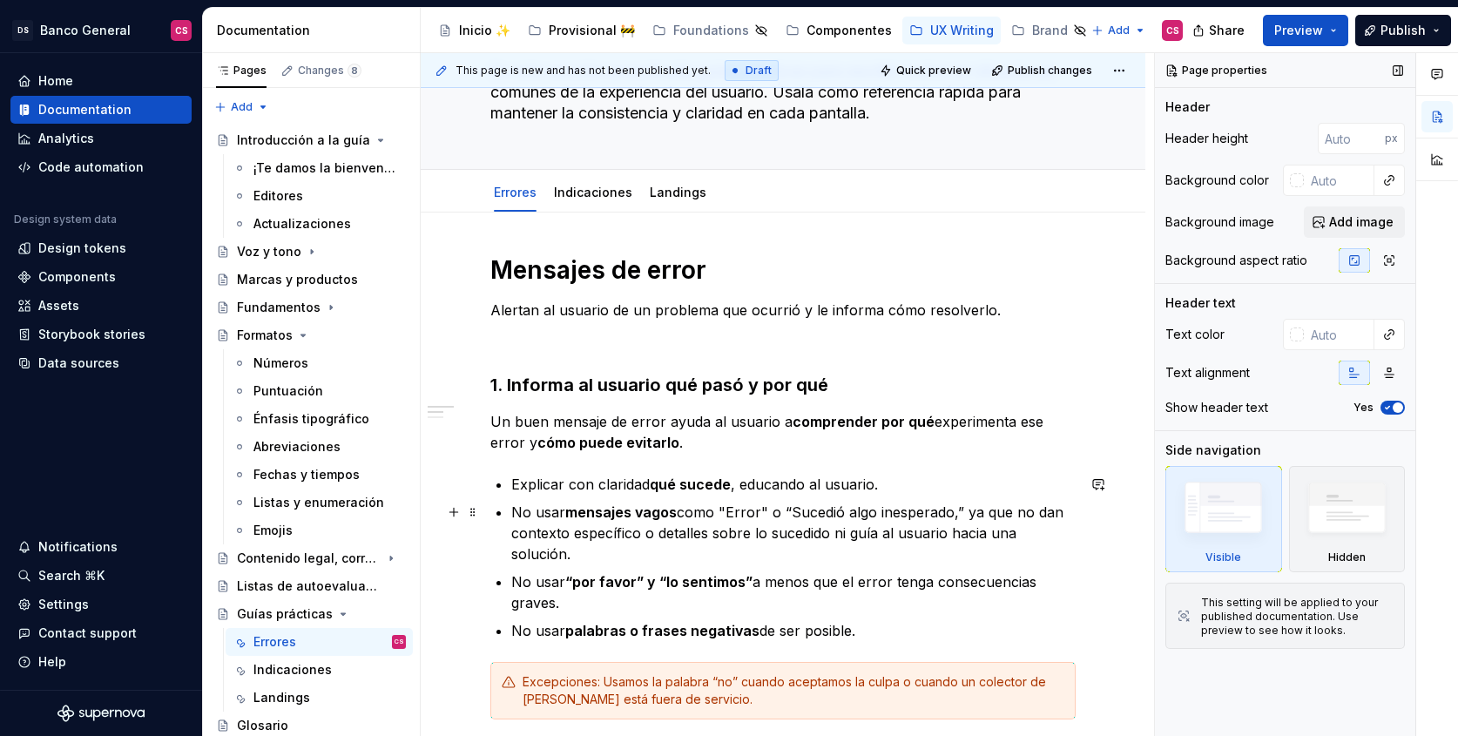
scroll to position [135, 0]
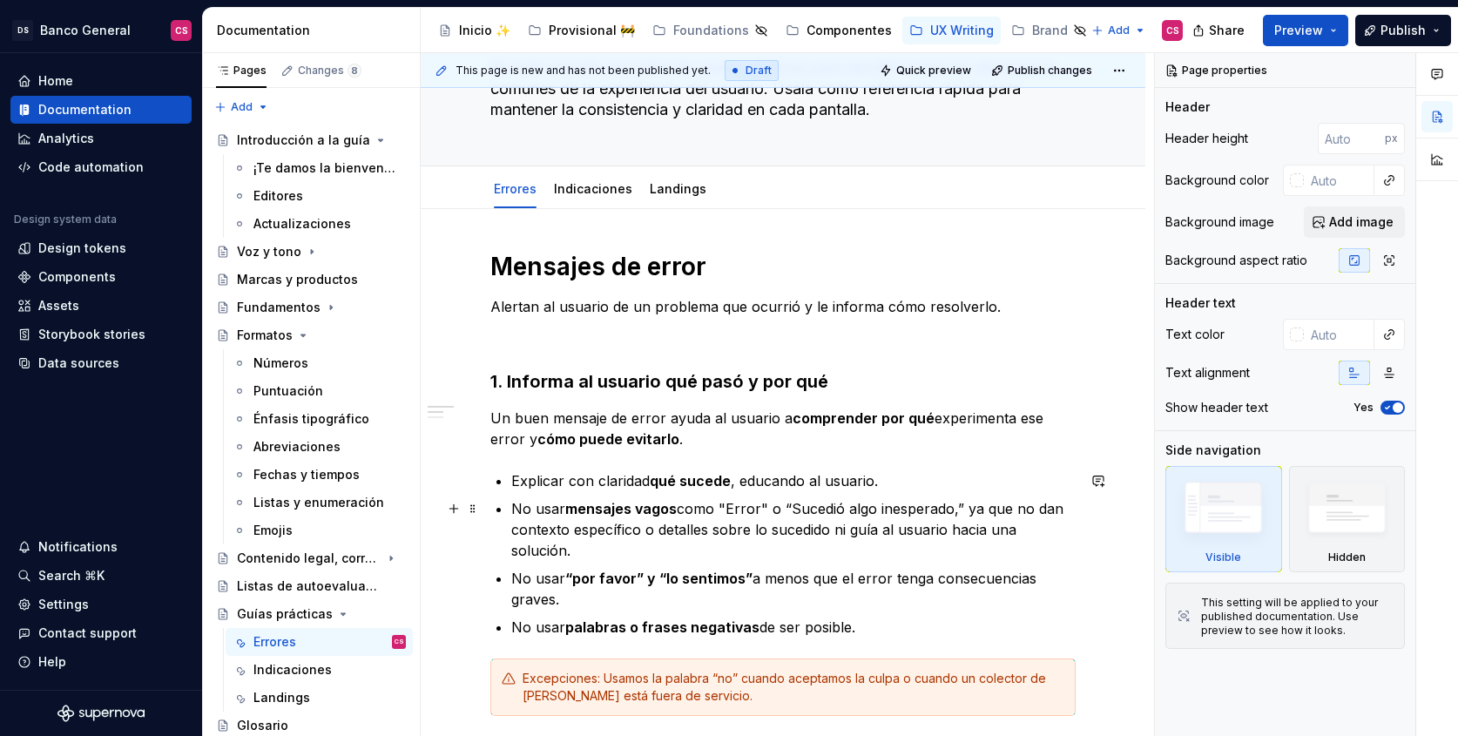
click at [516, 486] on p "Explicar con claridad qué sucede , educando al usuario." at bounding box center [793, 480] width 564 height 21
type textarea "*"
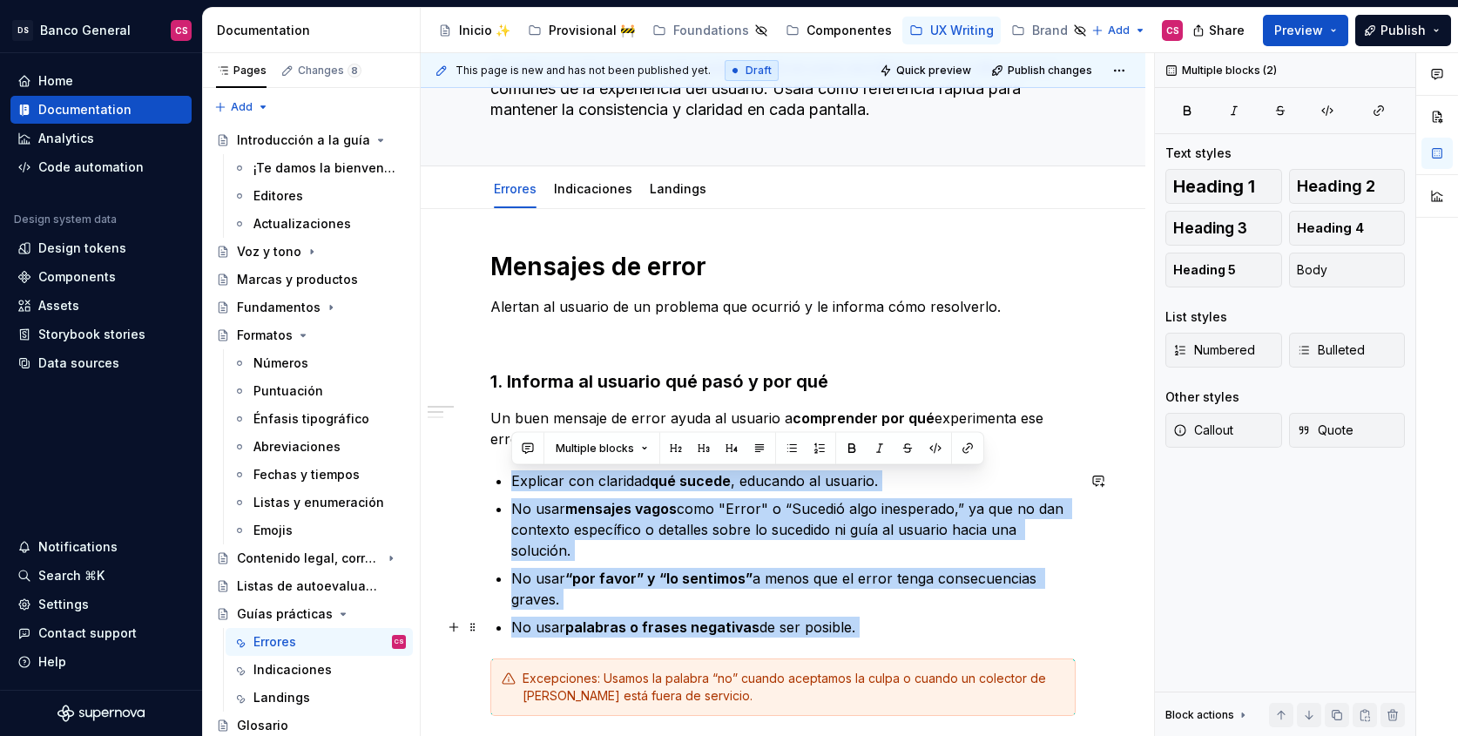
drag, startPoint x: 516, startPoint y: 486, endPoint x: 879, endPoint y: 620, distance: 387.1
click at [879, 620] on ul "Explicar con claridad qué sucede , educando al usuario. No usar mensajes vagos …" at bounding box center [793, 553] width 564 height 167
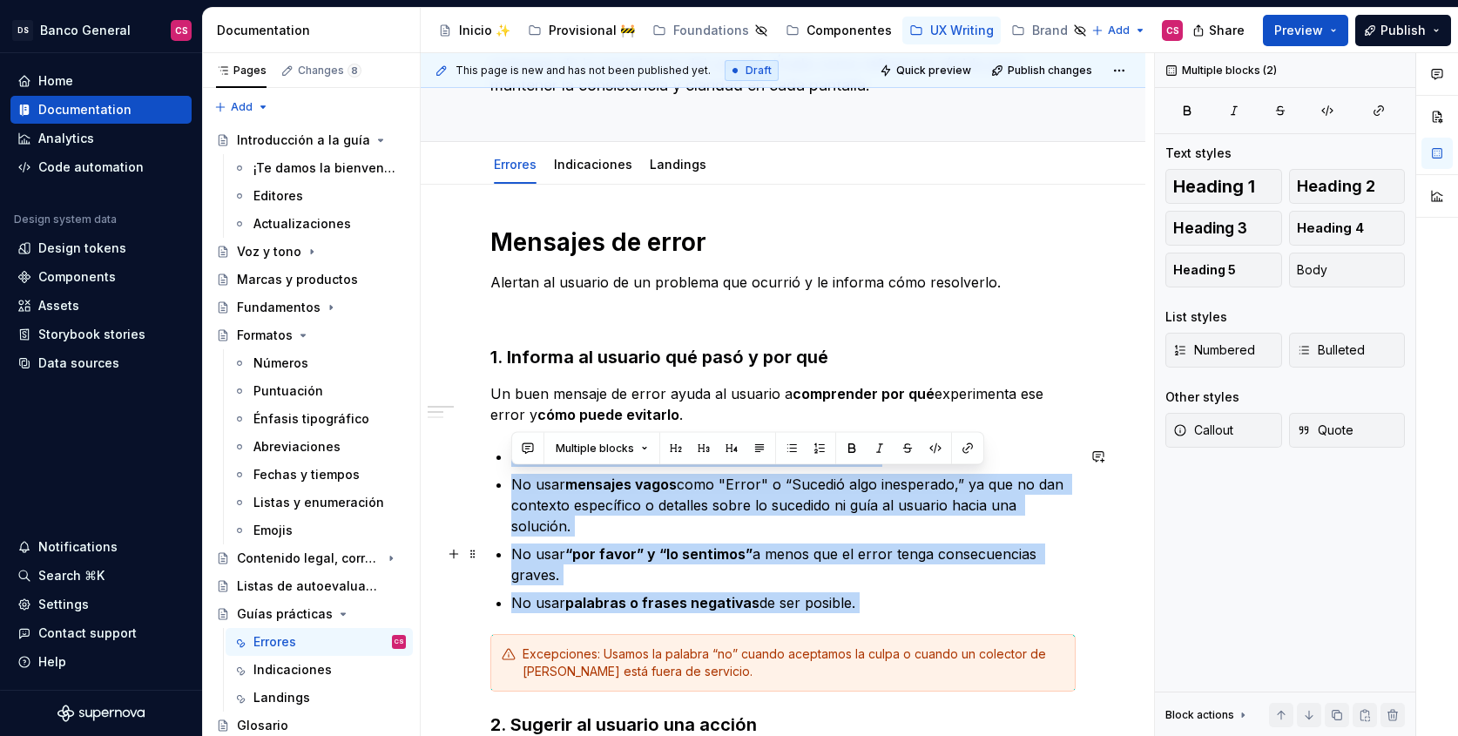
scroll to position [175, 0]
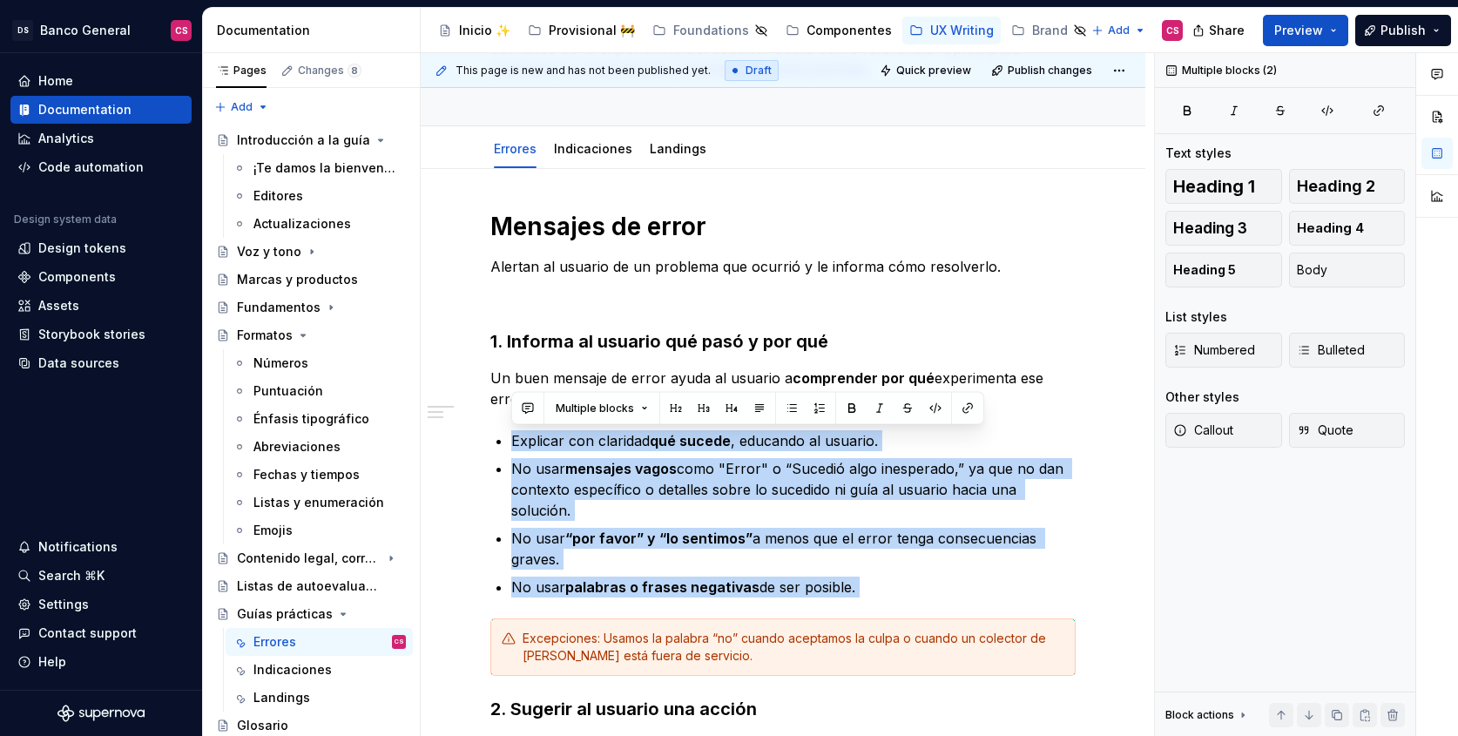
copy div "Explicar con claridad qué sucede , educando al usuario. No usar mensajes vagos …"
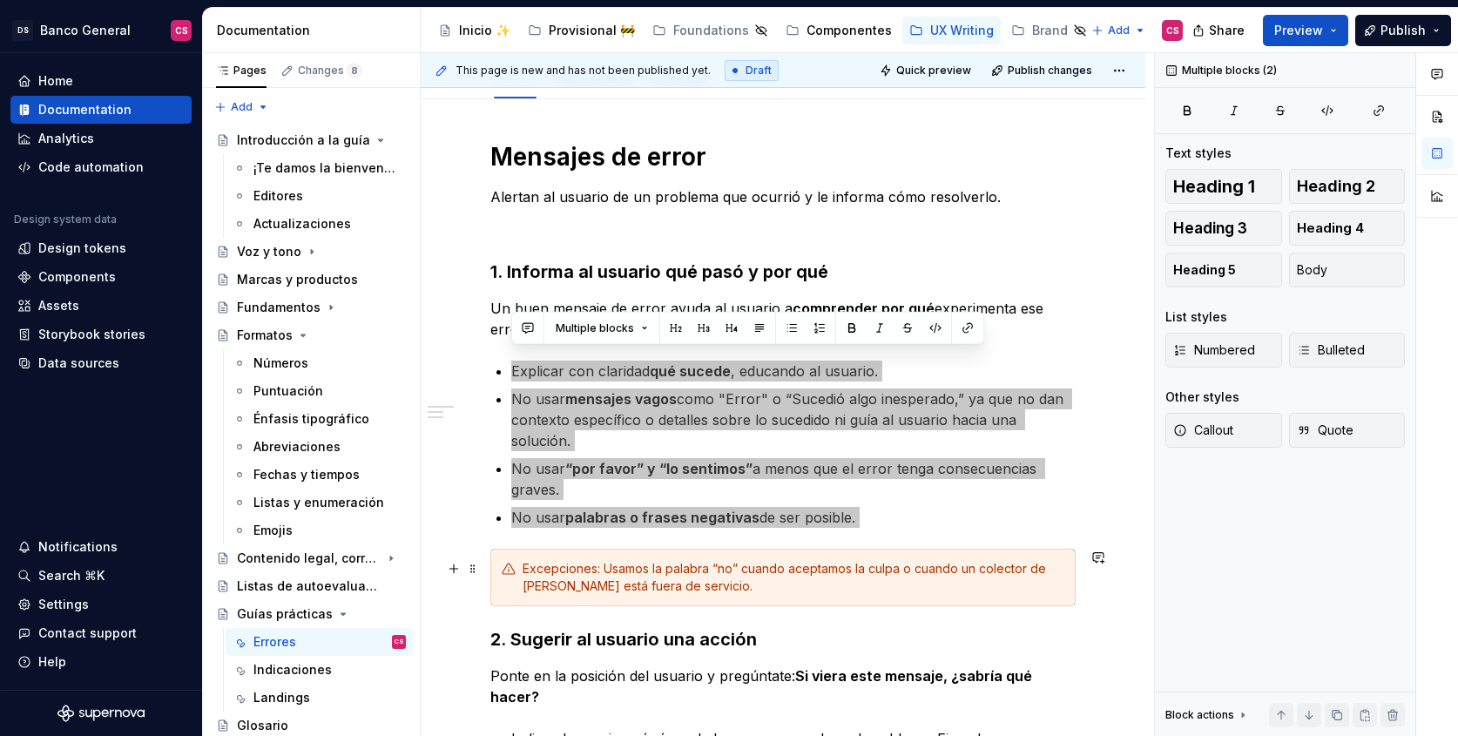
scroll to position [257, 0]
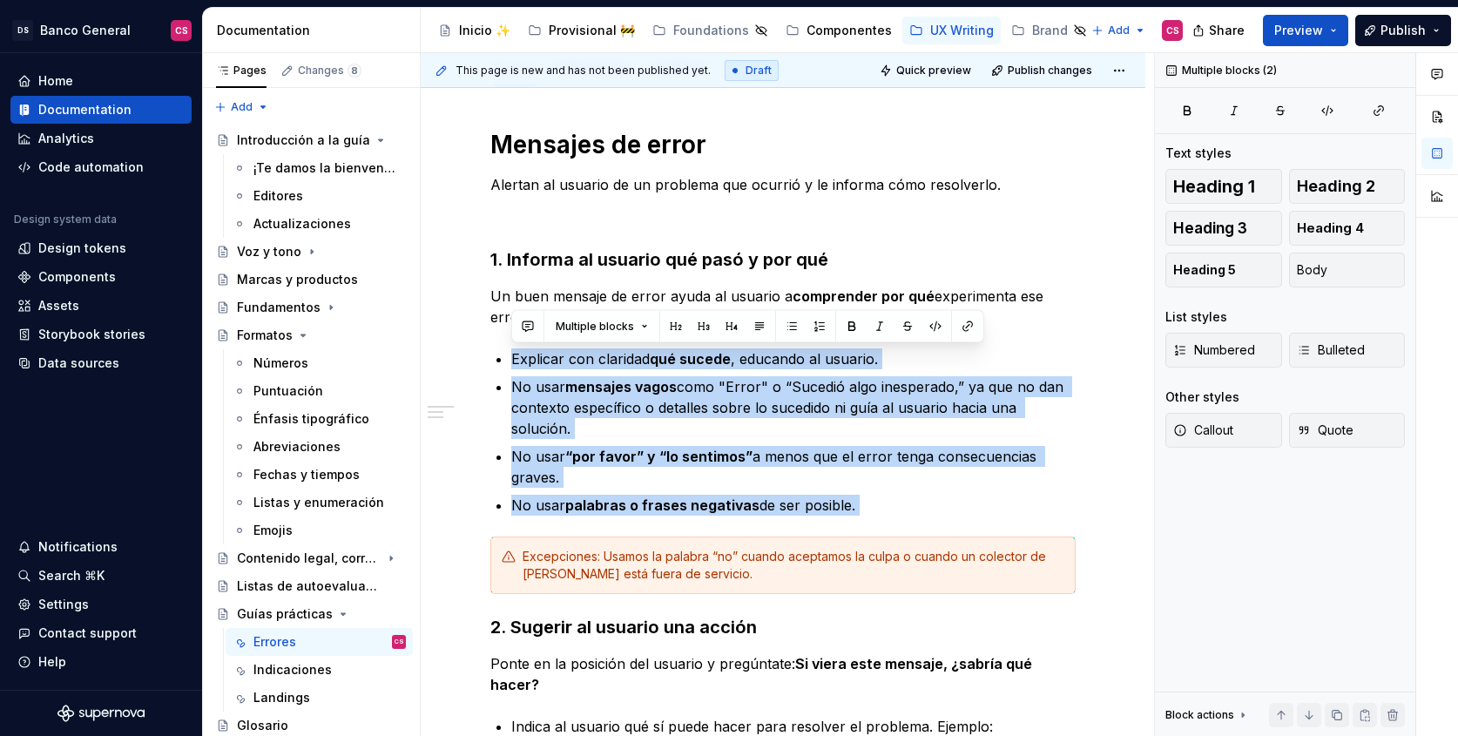
click at [720, 549] on div "Excepciones: Usamos la palabra “no” cuando aceptamos la culpa o cuando un colec…" at bounding box center [793, 565] width 542 height 35
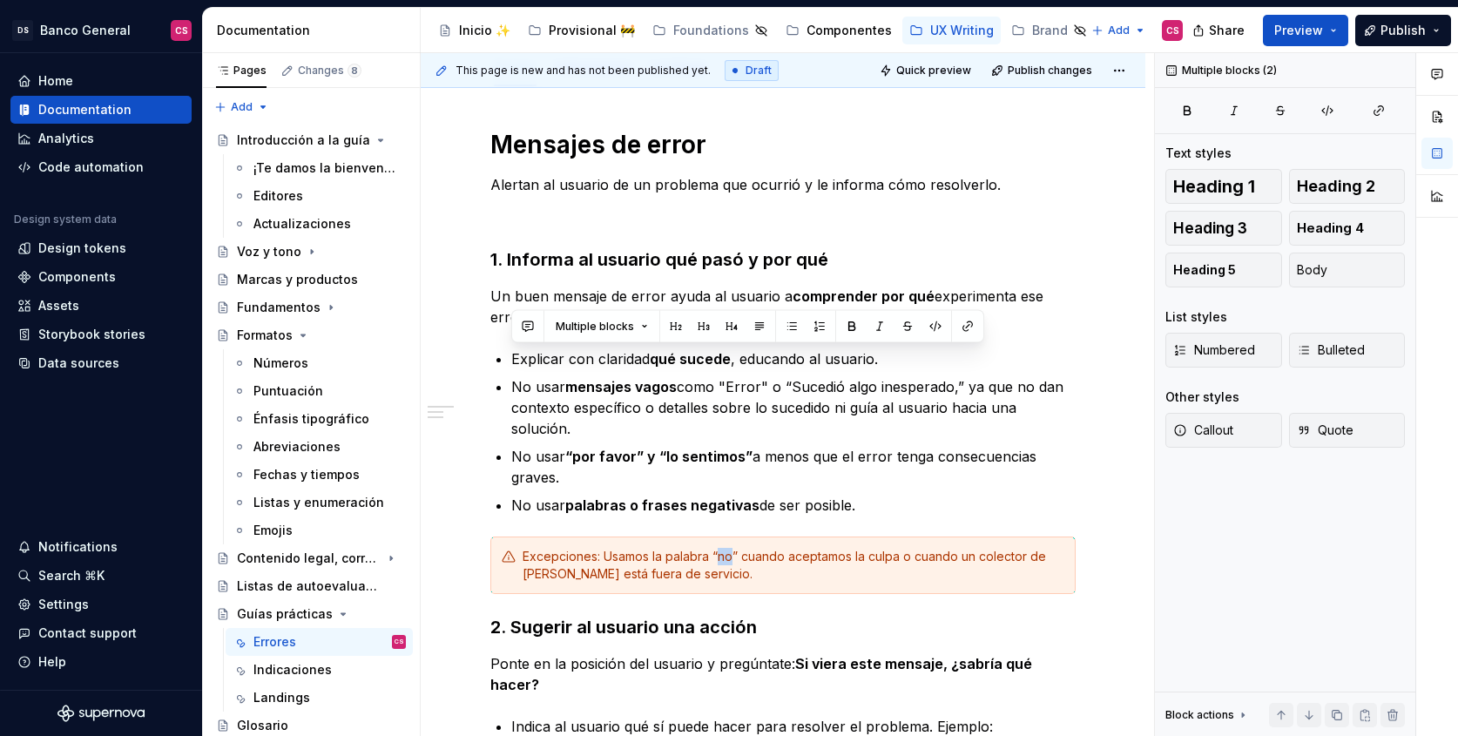
click at [720, 549] on div "Excepciones: Usamos la palabra “no” cuando aceptamos la culpa o cuando un colec…" at bounding box center [793, 565] width 542 height 35
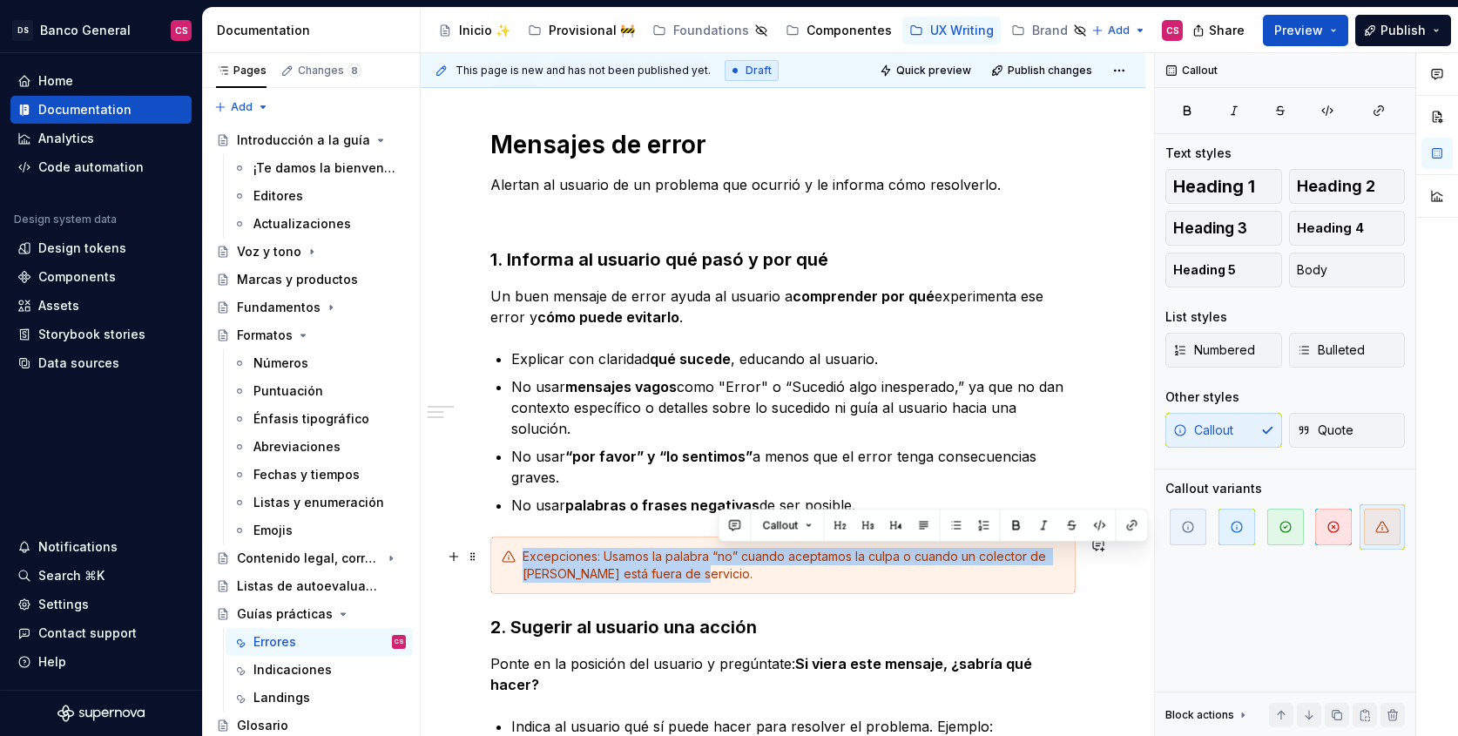
click at [720, 549] on div "Excepciones: Usamos la palabra “no” cuando aceptamos la culpa o cuando un colec…" at bounding box center [793, 565] width 542 height 35
click at [573, 557] on div "Excepciones: Usamos la palabra “no” cuando aceptamos la culpa o cuando un colec…" at bounding box center [793, 565] width 542 height 35
click at [590, 554] on div "Excepciones: Usamos la palabra “no” cuando aceptamos la culpa o cuando un colec…" at bounding box center [793, 565] width 542 height 35
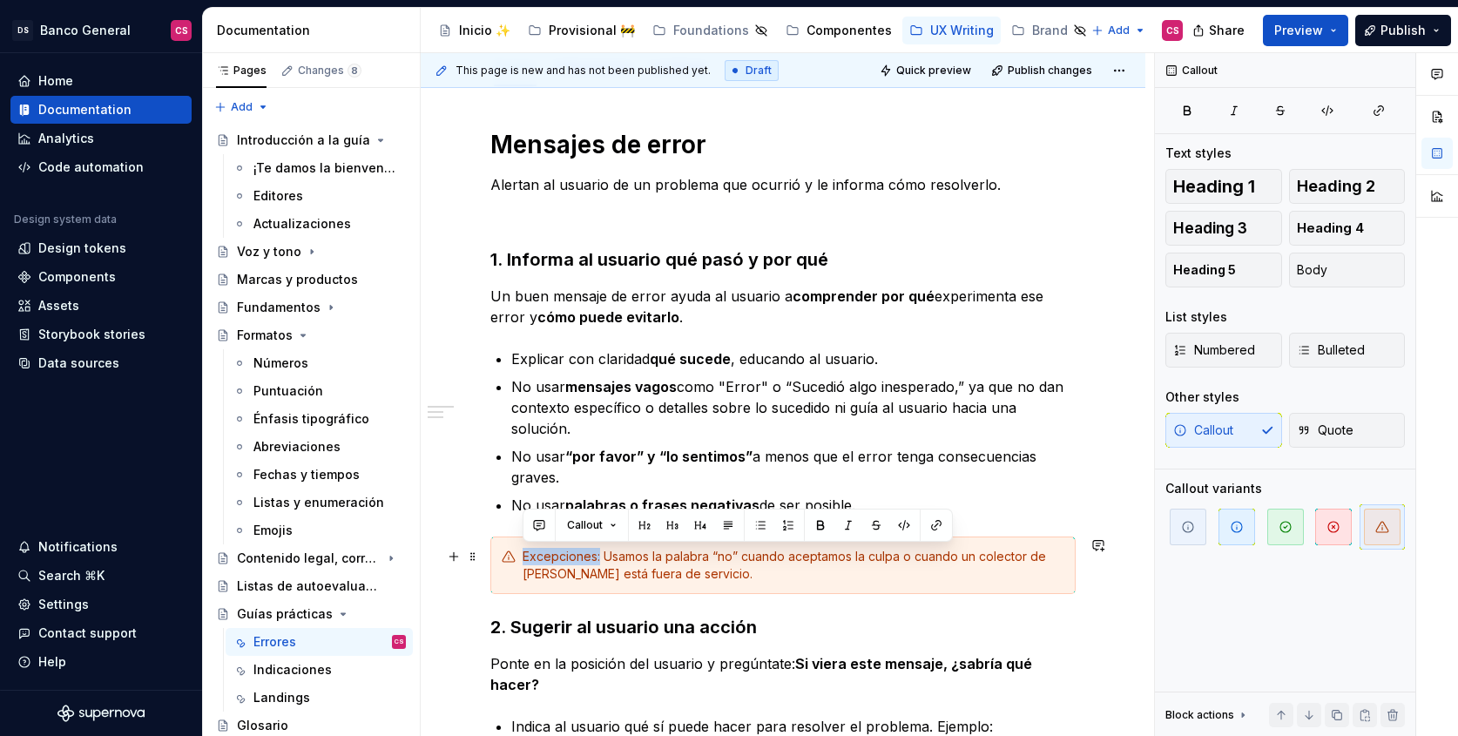
drag, startPoint x: 598, startPoint y: 552, endPoint x: 520, endPoint y: 560, distance: 78.8
click at [520, 560] on div "Excepciones: Usamos la palabra “no” cuando aceptamos la culpa o cuando un colec…" at bounding box center [782, 564] width 585 height 57
click at [788, 559] on div "Excepciones: Usamos la palabra “no” cuando aceptamos la culpa o cuando un colec…" at bounding box center [793, 565] width 542 height 35
click at [822, 558] on div "Excepciones: Usamos la palabra “no” cuando aceptamos la culpa o cuando un colec…" at bounding box center [793, 565] width 542 height 35
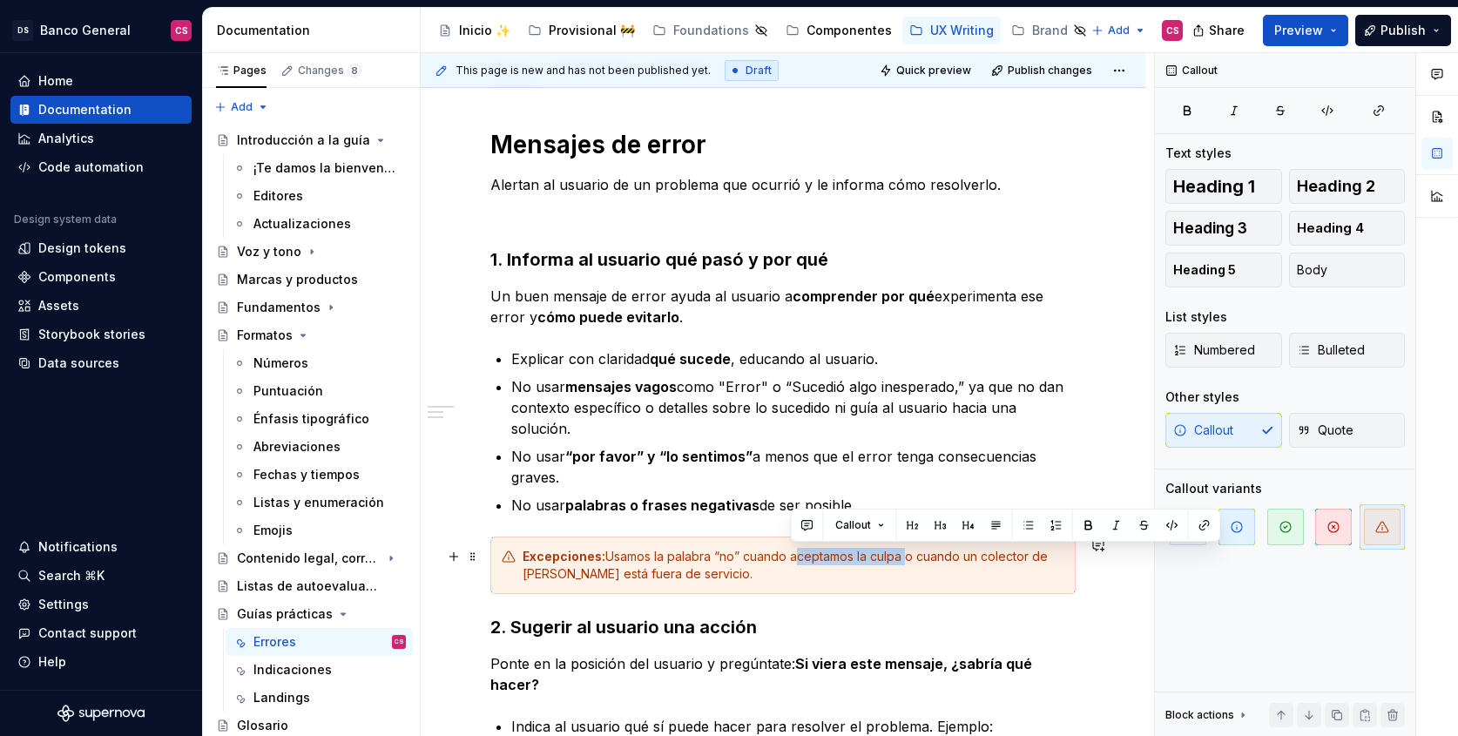
drag, startPoint x: 822, startPoint y: 558, endPoint x: 879, endPoint y: 556, distance: 57.5
click at [879, 556] on div "Excepciones: Usamos la palabra “no” cuando aceptamos la culpa o cuando un colec…" at bounding box center [793, 565] width 542 height 35
click at [994, 556] on div "Excepciones: Usamos la palabra “no” cuando aceptamos la culpa o cuando un colec…" at bounding box center [793, 565] width 542 height 35
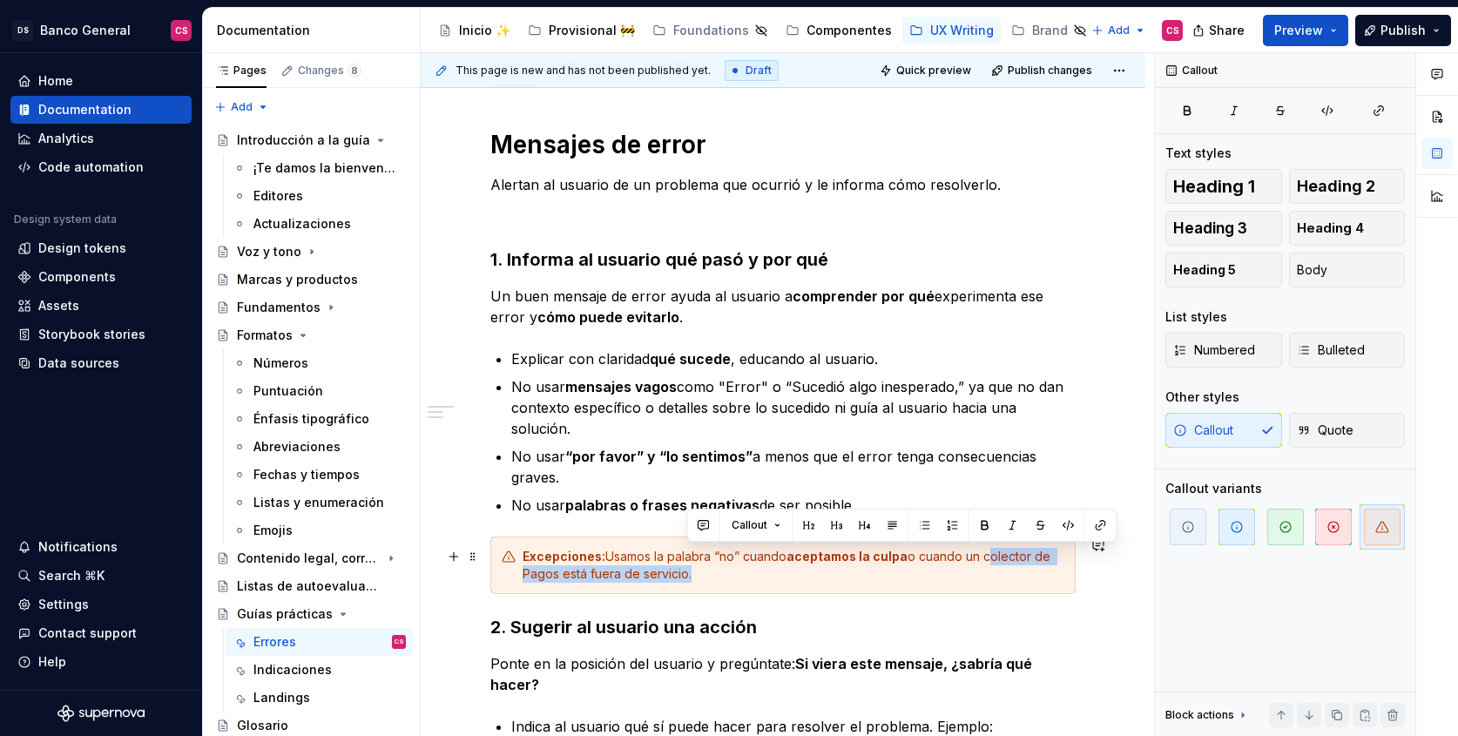
drag, startPoint x: 994, startPoint y: 556, endPoint x: 665, endPoint y: 576, distance: 329.8
click at [665, 576] on div "Excepciones: Usamos la palabra “no” cuando aceptamos la culpa o cuando un colec…" at bounding box center [793, 565] width 542 height 35
click at [747, 570] on div "Excepciones: Usamos la palabra “no” cuando aceptamos la culpa o cuando un colec…" at bounding box center [793, 565] width 542 height 35
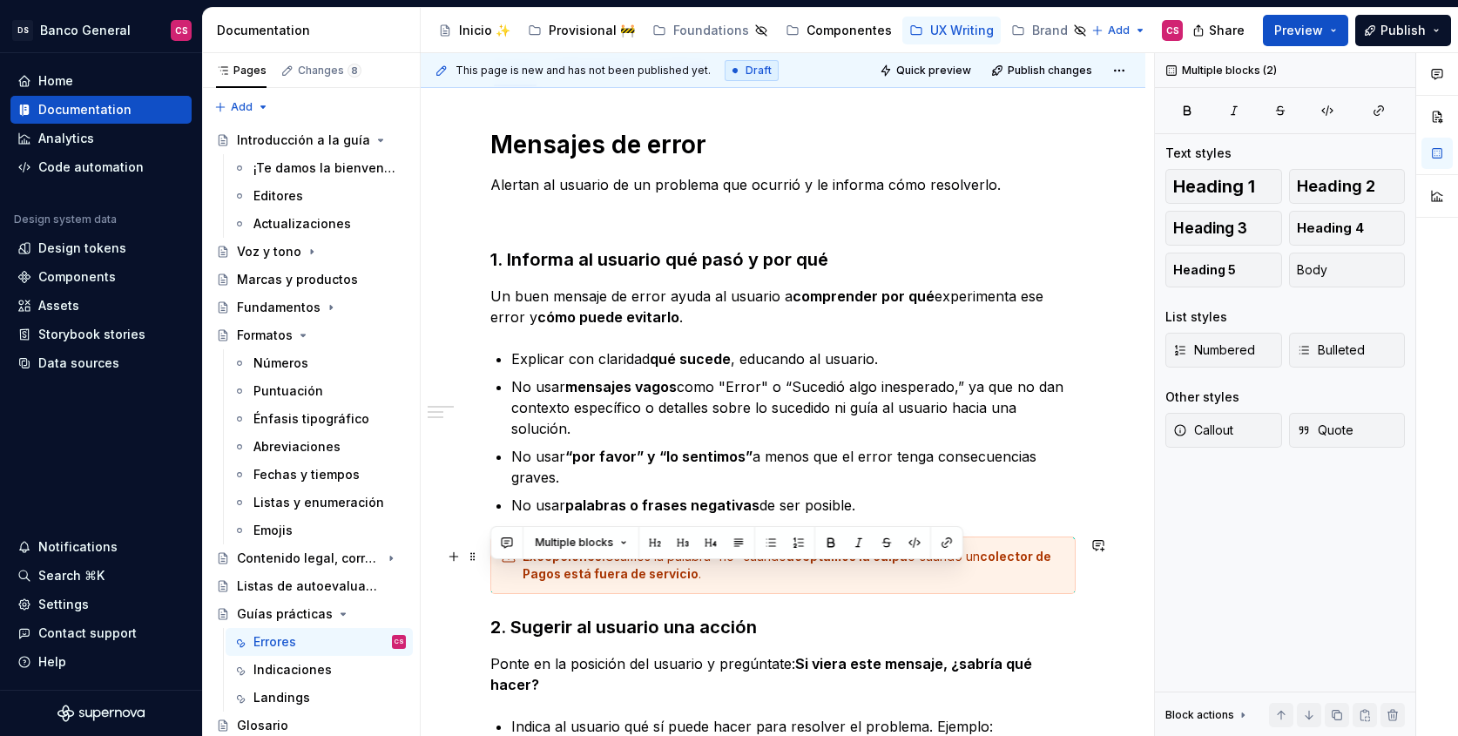
click at [747, 570] on div "Excepciones: Usamos la palabra “no” cuando aceptamos la culpa o cuando un colec…" at bounding box center [793, 565] width 542 height 35
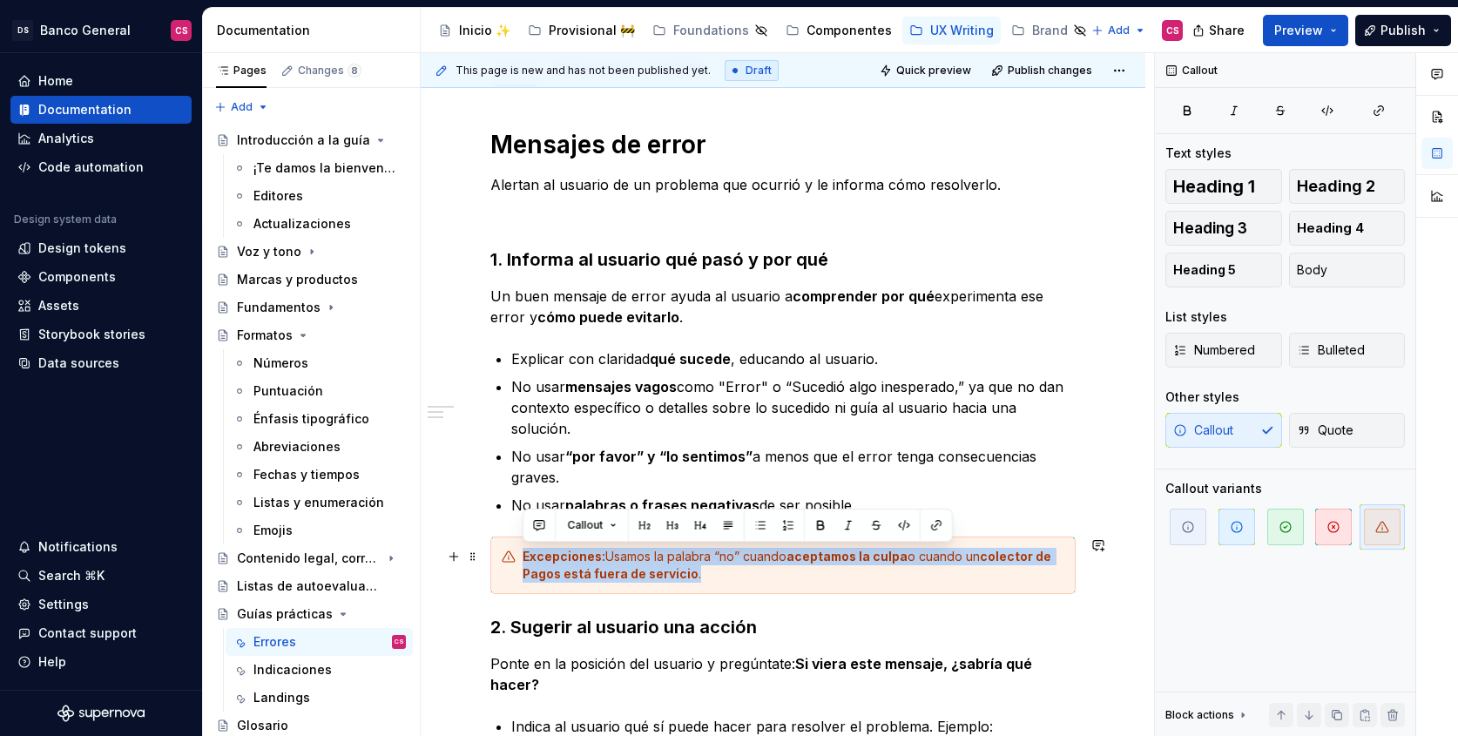
click at [748, 569] on div "Excepciones: Usamos la palabra “no” cuando aceptamos la culpa o cuando un colec…" at bounding box center [793, 565] width 542 height 35
copy div "Excepciones: Usamos la palabra “no” cuando aceptamos la culpa o cuando un colec…"
click at [1015, 560] on strong "colector de Pagos está fuera de servicio" at bounding box center [787, 565] width 531 height 32
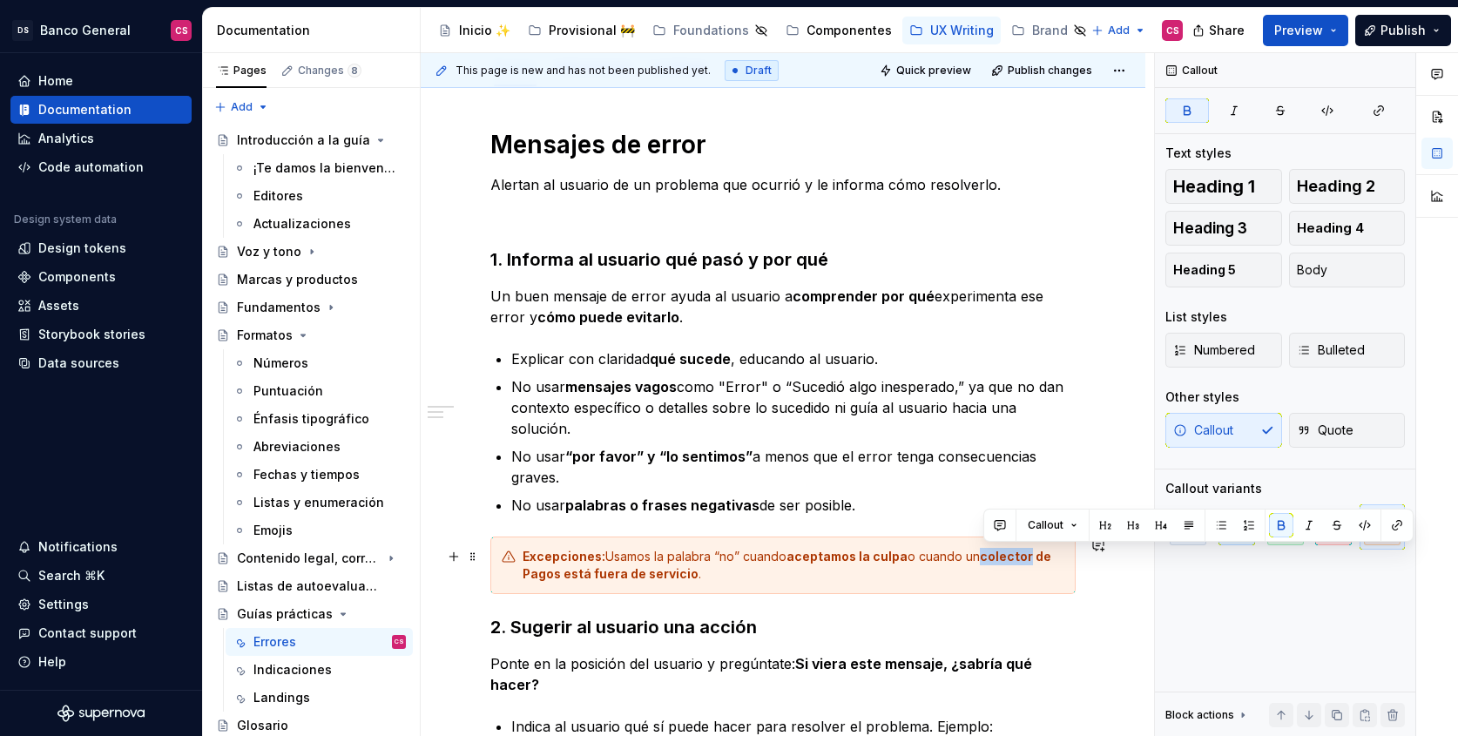
click at [1014, 559] on strong "colector de Pagos está fuera de servicio" at bounding box center [787, 565] width 531 height 32
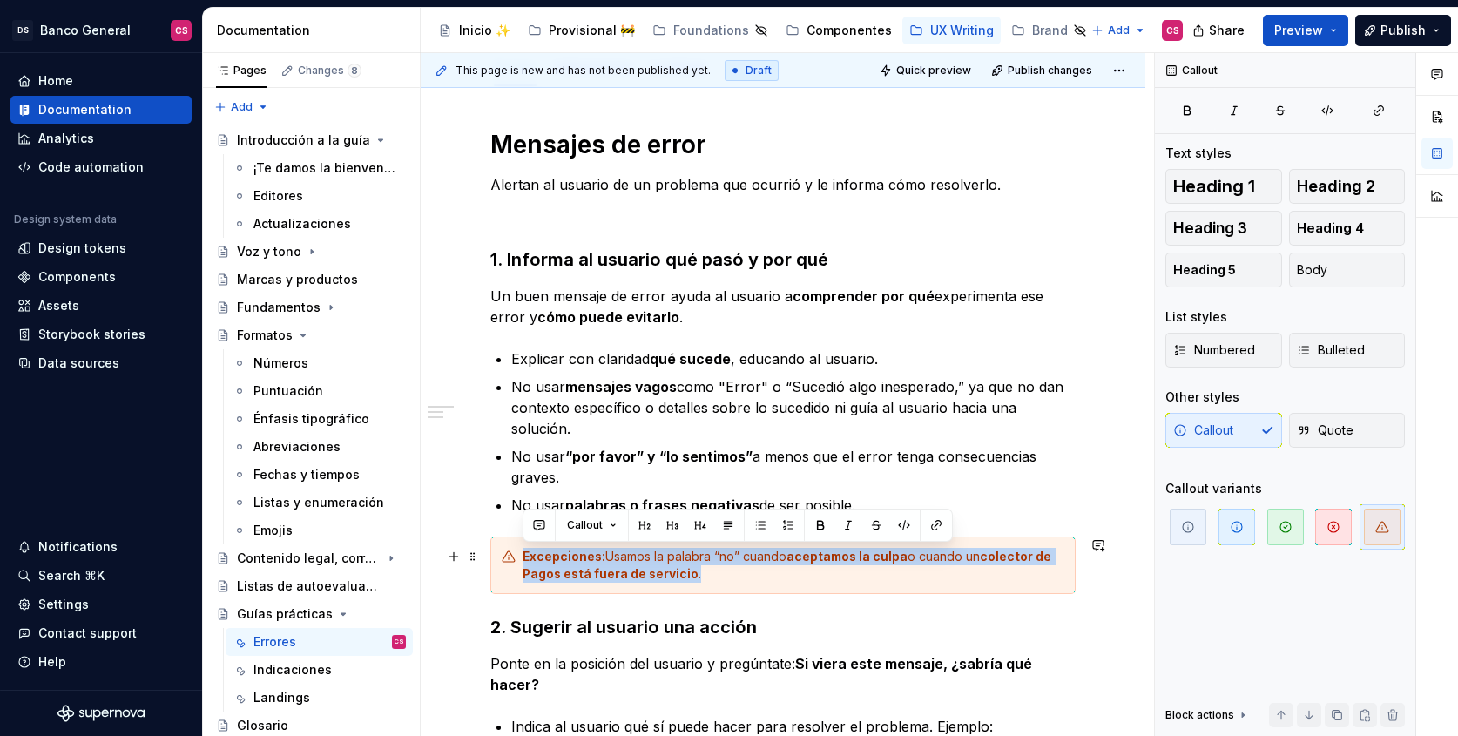
drag, startPoint x: 1014, startPoint y: 559, endPoint x: 610, endPoint y: 574, distance: 404.3
click at [610, 574] on strong "colector de Pagos está fuera de servicio" at bounding box center [787, 565] width 531 height 32
click at [612, 574] on strong "colector de Pagos está fuera de servicio" at bounding box center [787, 565] width 531 height 32
click at [887, 566] on div "Excepciones: Usamos la palabra “no” cuando aceptamos la culpa o cuando un colec…" at bounding box center [793, 565] width 542 height 35
click at [987, 552] on strong "colector de Pagos está fuera de servicio" at bounding box center [787, 565] width 531 height 32
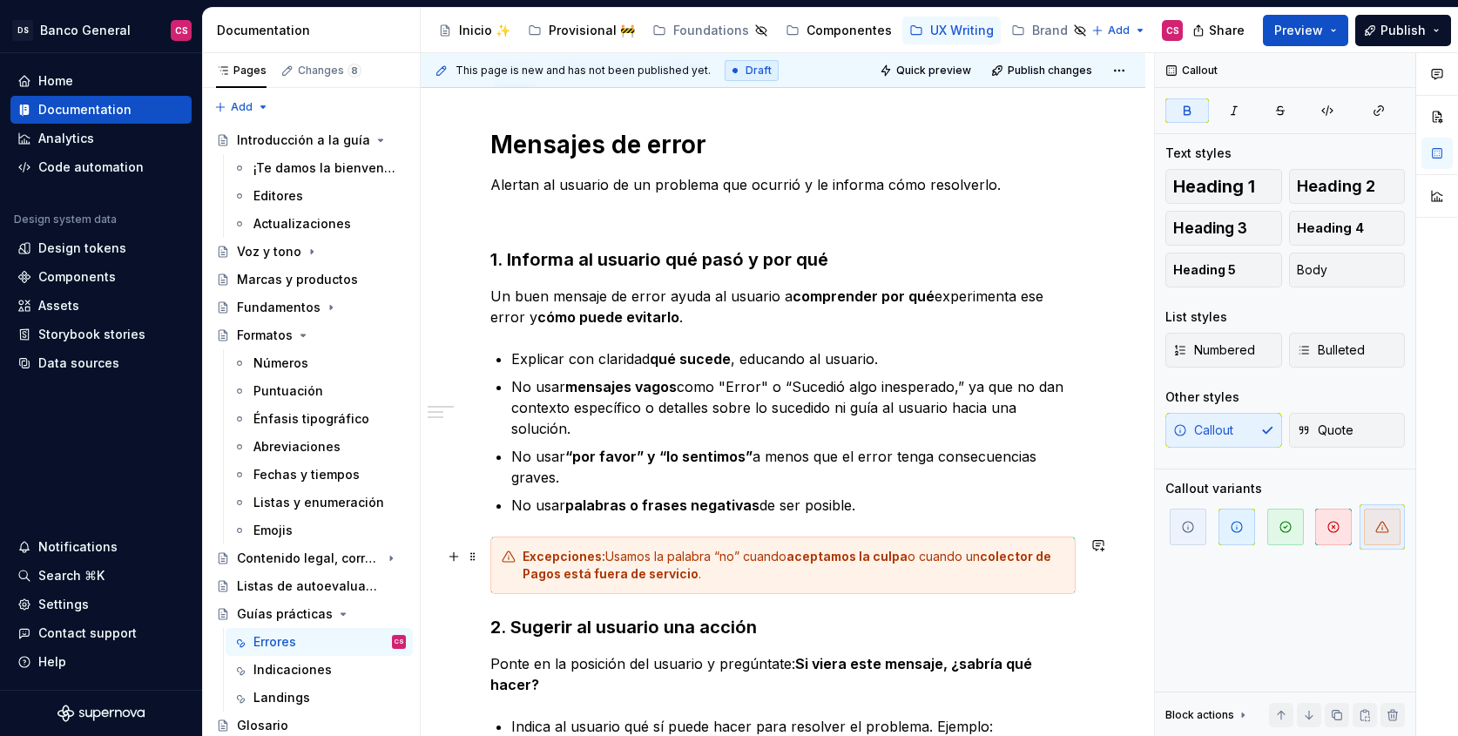
click at [1042, 558] on strong "colector de Pagos está fuera de servicio" at bounding box center [787, 565] width 531 height 32
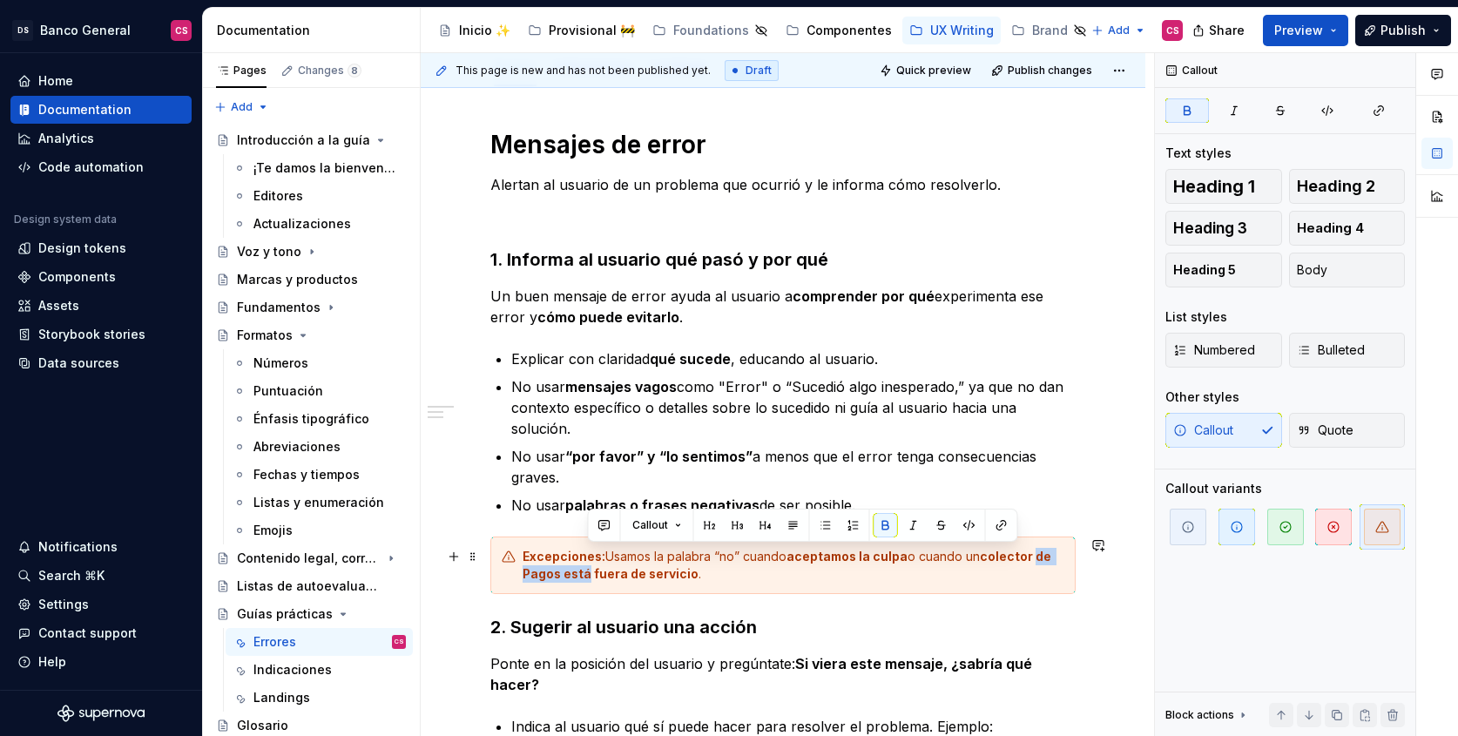
drag, startPoint x: 1042, startPoint y: 558, endPoint x: 563, endPoint y: 576, distance: 479.3
click at [563, 576] on strong "colector de Pagos está fuera de servicio" at bounding box center [787, 565] width 531 height 32
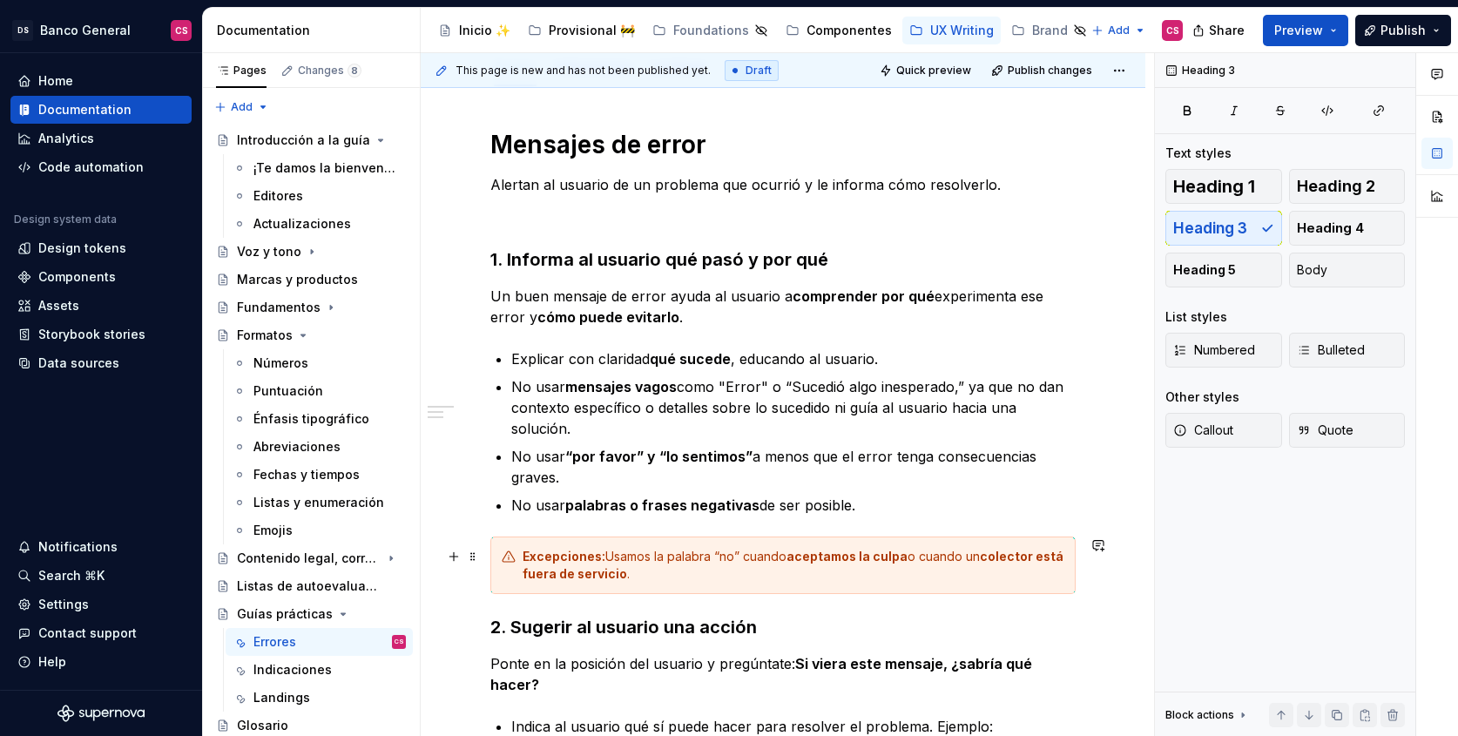
click at [691, 574] on div "Excepciones: Usamos la palabra “no” cuando aceptamos la culpa o cuando un colec…" at bounding box center [793, 565] width 542 height 35
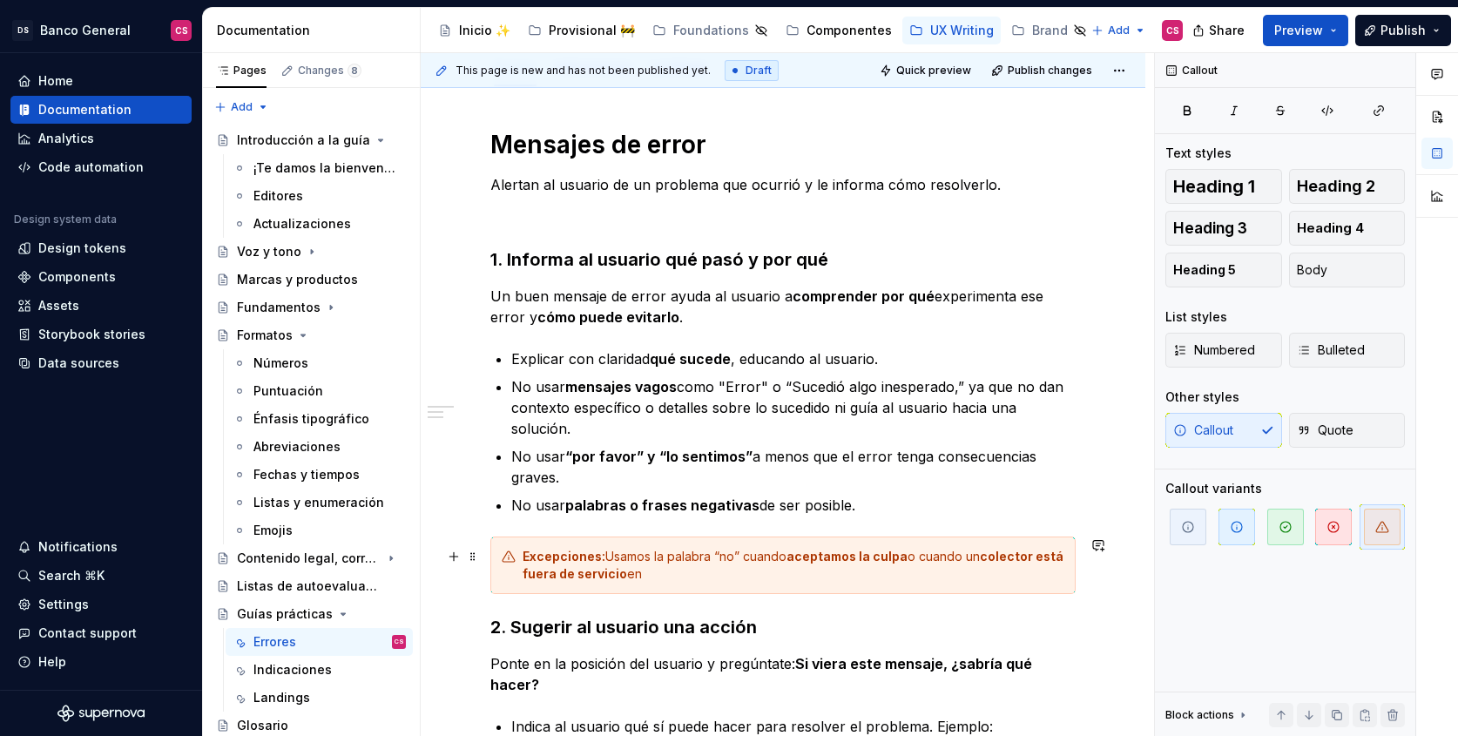
click at [712, 583] on div "Excepciones: Usamos la palabra “no” cuando aceptamos la culpa o cuando un colec…" at bounding box center [782, 564] width 585 height 57
click at [1034, 555] on strong "colector está fuera de servicio" at bounding box center [793, 565] width 543 height 32
click at [536, 570] on strong "colector o monto está fuera de servicio" at bounding box center [783, 565] width 523 height 32
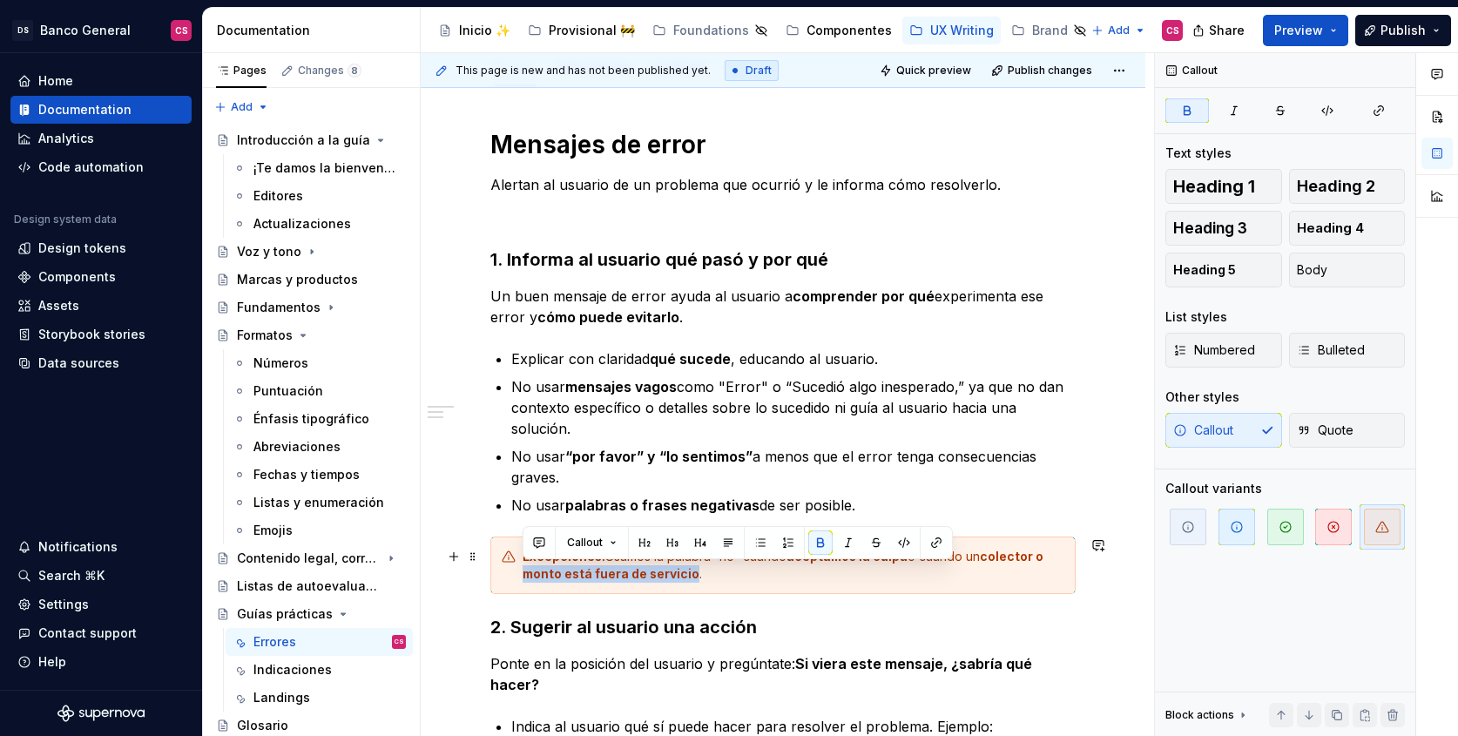
drag, startPoint x: 536, startPoint y: 569, endPoint x: 648, endPoint y: 571, distance: 112.3
click at [648, 571] on strong "colector o monto está fuera de servicio" at bounding box center [783, 565] width 523 height 32
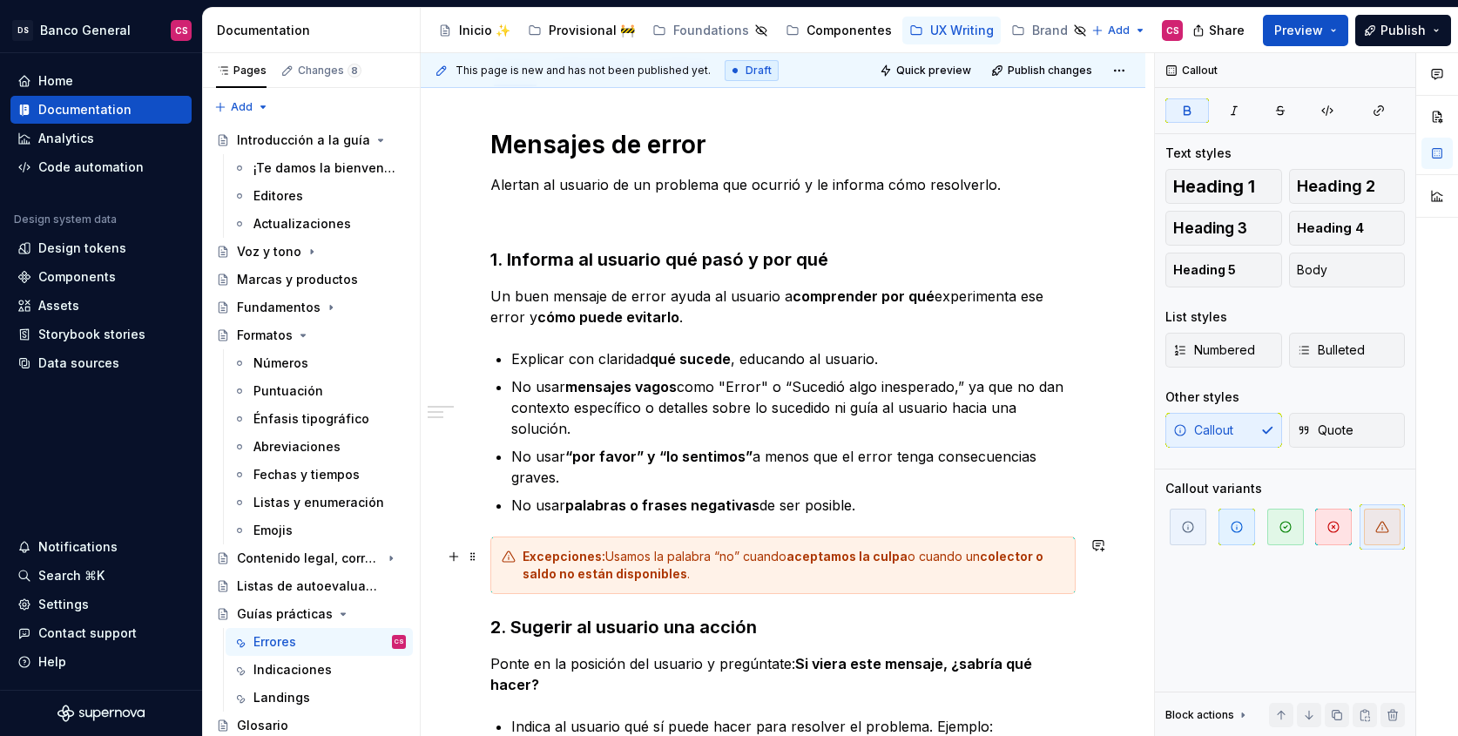
click at [1108, 569] on div "Mensajes de error Alertan al usuario de un problema que ocurrió y le informa có…" at bounding box center [783, 672] width 724 height 1170
click at [1004, 561] on strong "colector o saldo no están disponibles" at bounding box center [783, 565] width 523 height 32
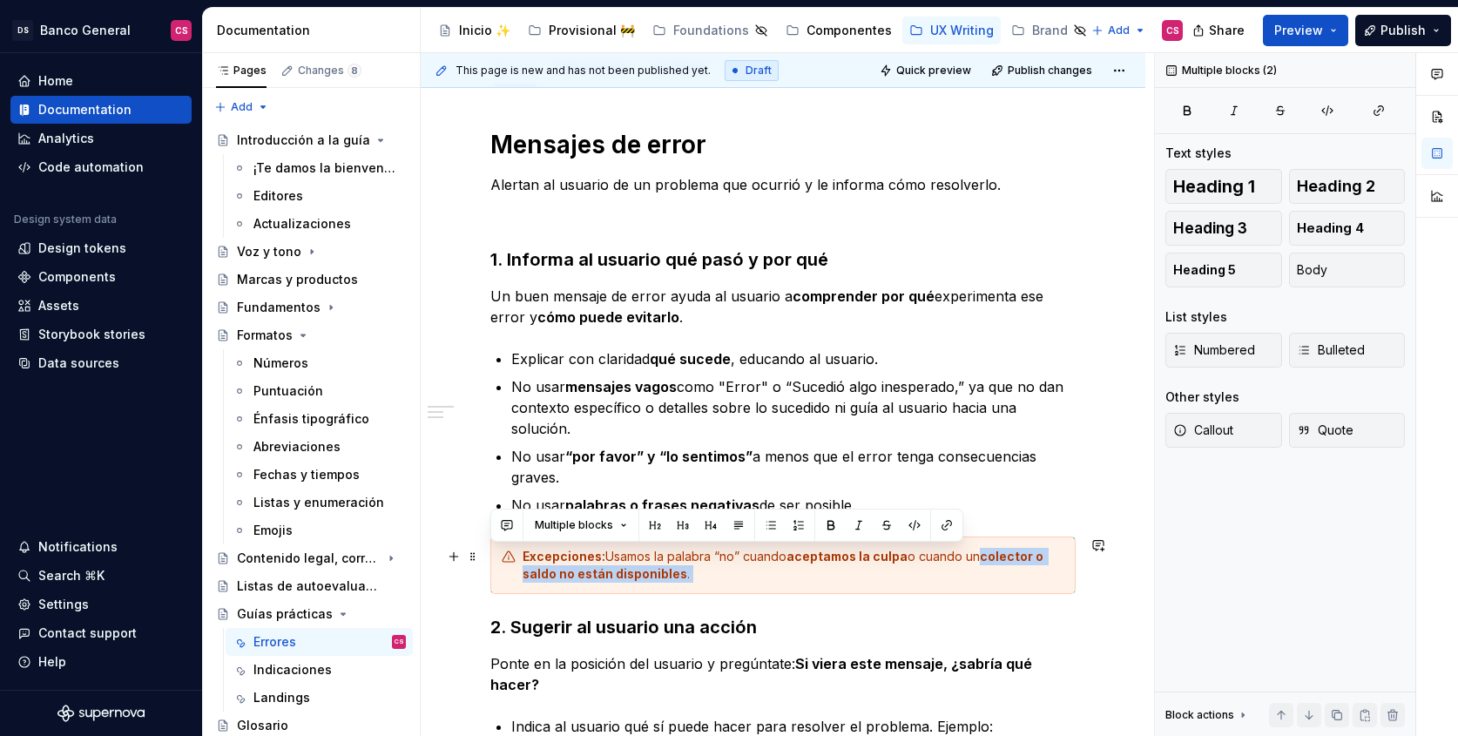
drag, startPoint x: 1004, startPoint y: 561, endPoint x: 1005, endPoint y: 573, distance: 12.2
click at [1005, 573] on div "Excepciones: Usamos la palabra “no” cuando aceptamos la culpa o cuando un colec…" at bounding box center [793, 565] width 542 height 35
copy div "colector o saldo no están disponibles ."
click at [648, 410] on p "No usar mensajes vagos como "Error" o “Sucedió algo inesperado,” ya que no dan …" at bounding box center [793, 407] width 564 height 63
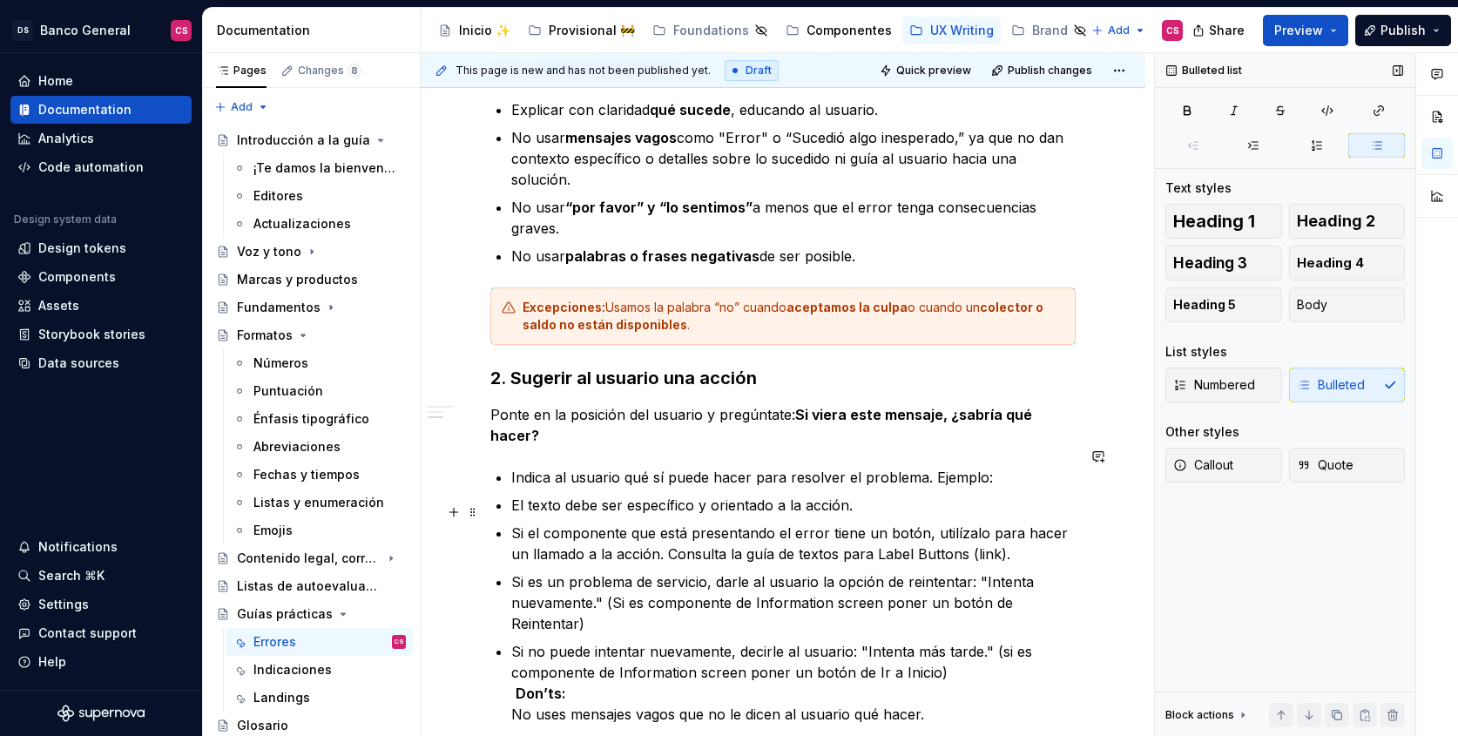
scroll to position [508, 0]
click at [513, 465] on p "Indica al usuario qué sí puede hacer para resolver el problema. Ejemplo:" at bounding box center [793, 475] width 564 height 21
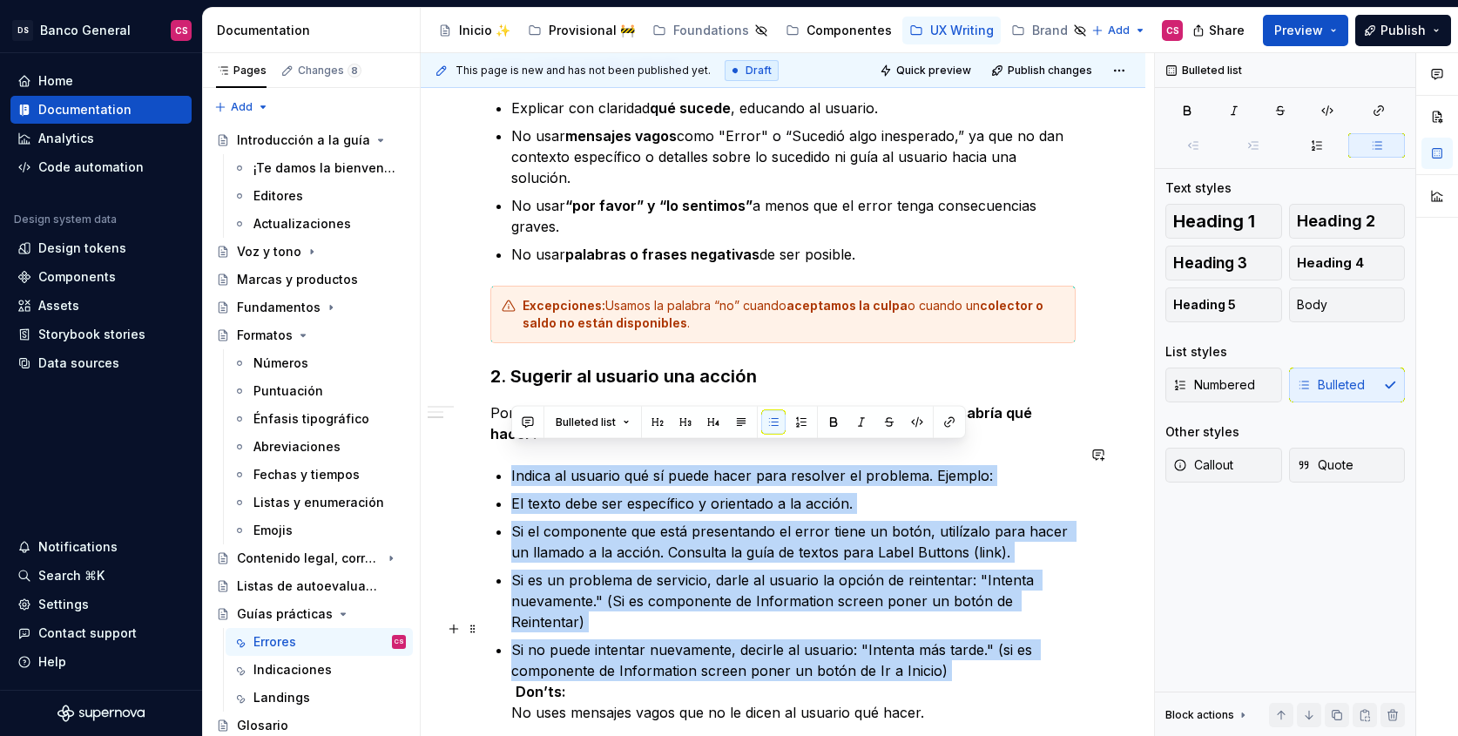
drag, startPoint x: 513, startPoint y: 453, endPoint x: 963, endPoint y: 644, distance: 488.9
click at [963, 644] on ul "Indica al usuario qué sí puede hacer para resolver el problema. Ejemplo: El tex…" at bounding box center [793, 594] width 564 height 258
click at [963, 641] on p "Si no puede intentar nuevamente, decirle al usuario: "Intenta más tarde." (si e…" at bounding box center [793, 681] width 564 height 84
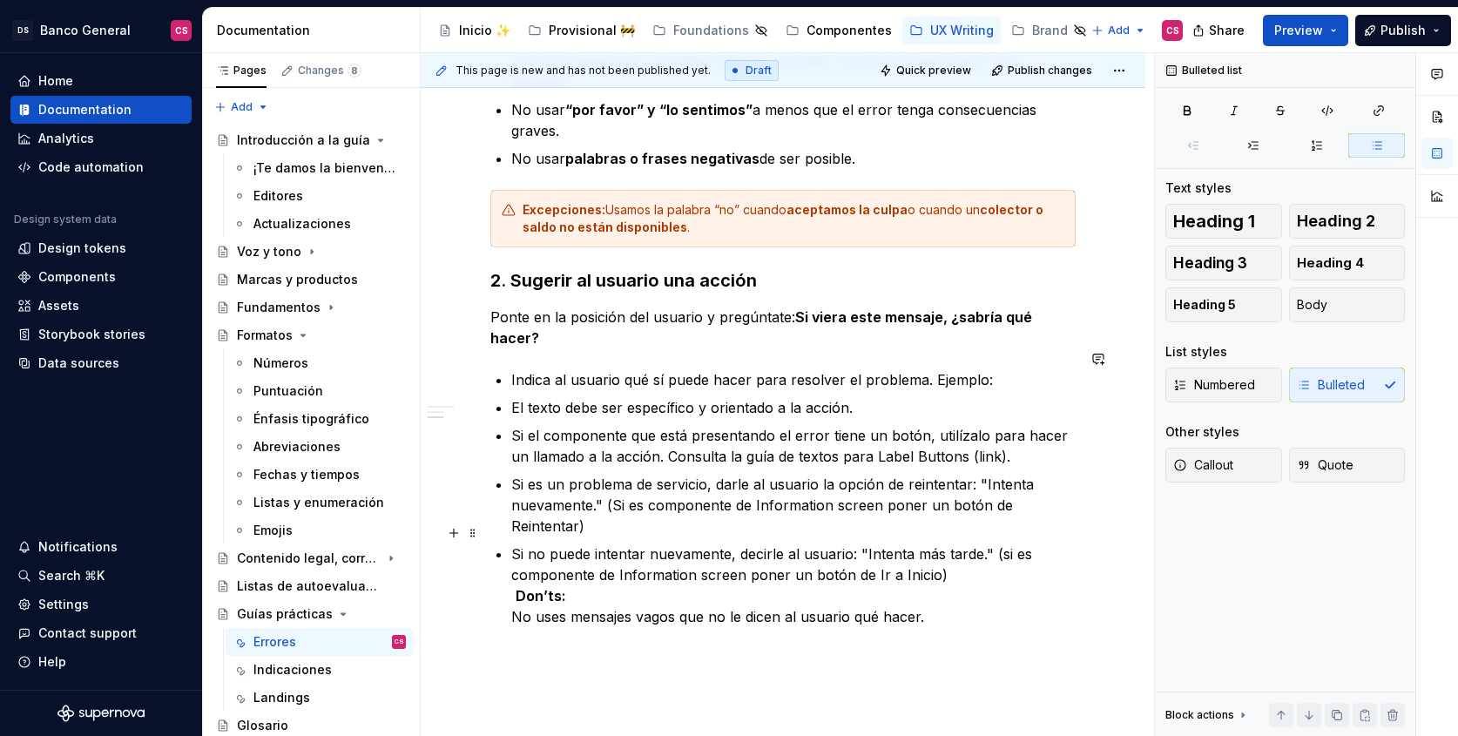
scroll to position [660, 0]
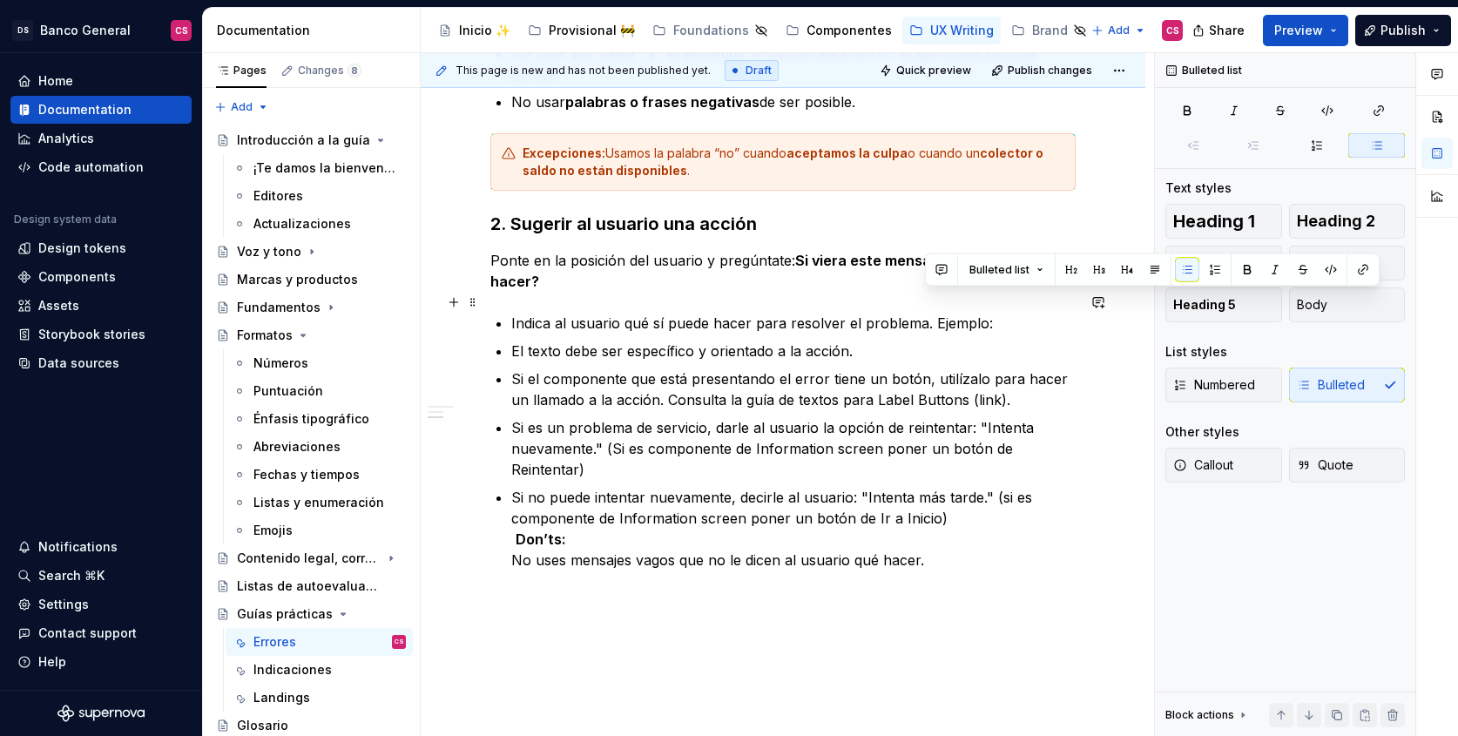
drag, startPoint x: 1002, startPoint y: 303, endPoint x: 926, endPoint y: 300, distance: 76.7
click at [926, 313] on p "Indica al usuario qué sí puede hacer para resolver el problema. Ejemplo:" at bounding box center [793, 323] width 564 height 21
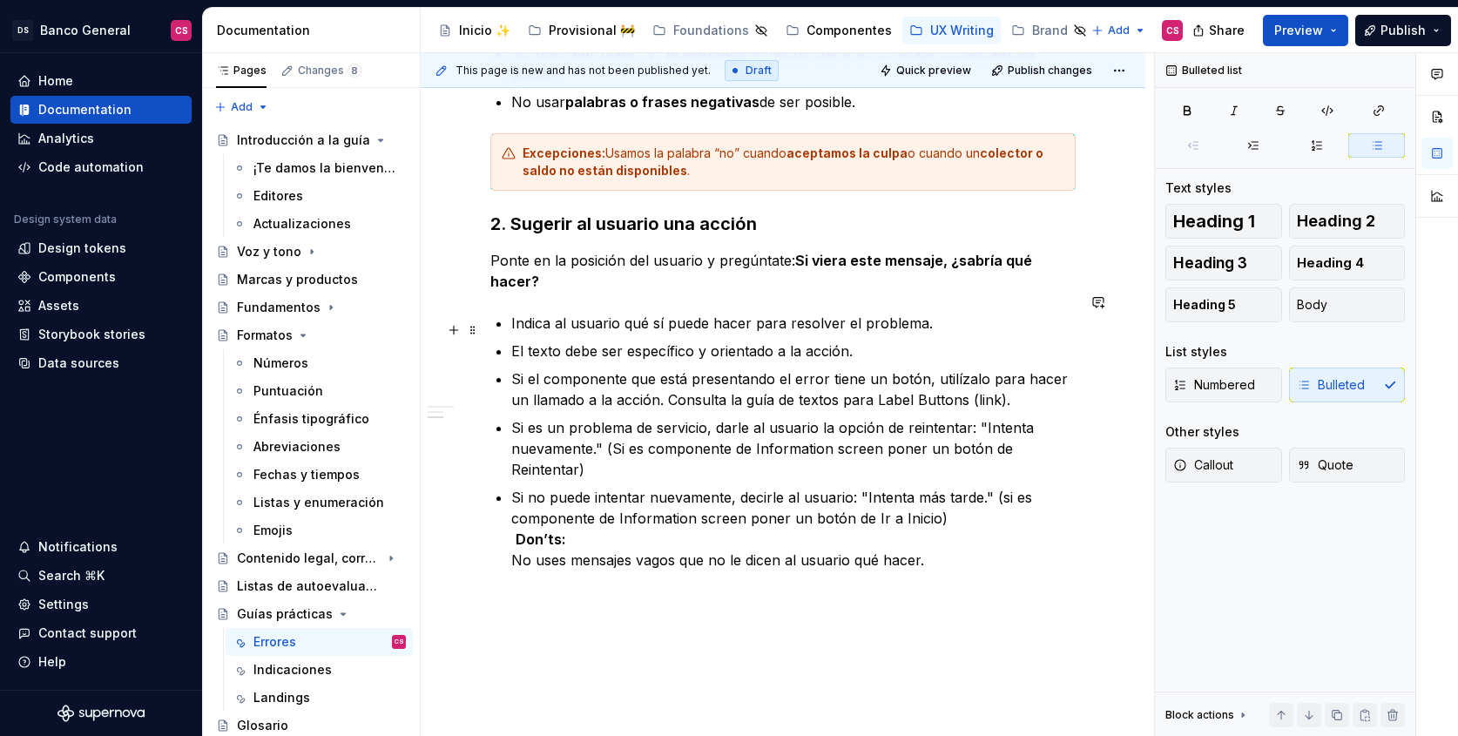
click at [652, 340] on p "El texto debe ser específico y orientado a la acción." at bounding box center [793, 350] width 564 height 21
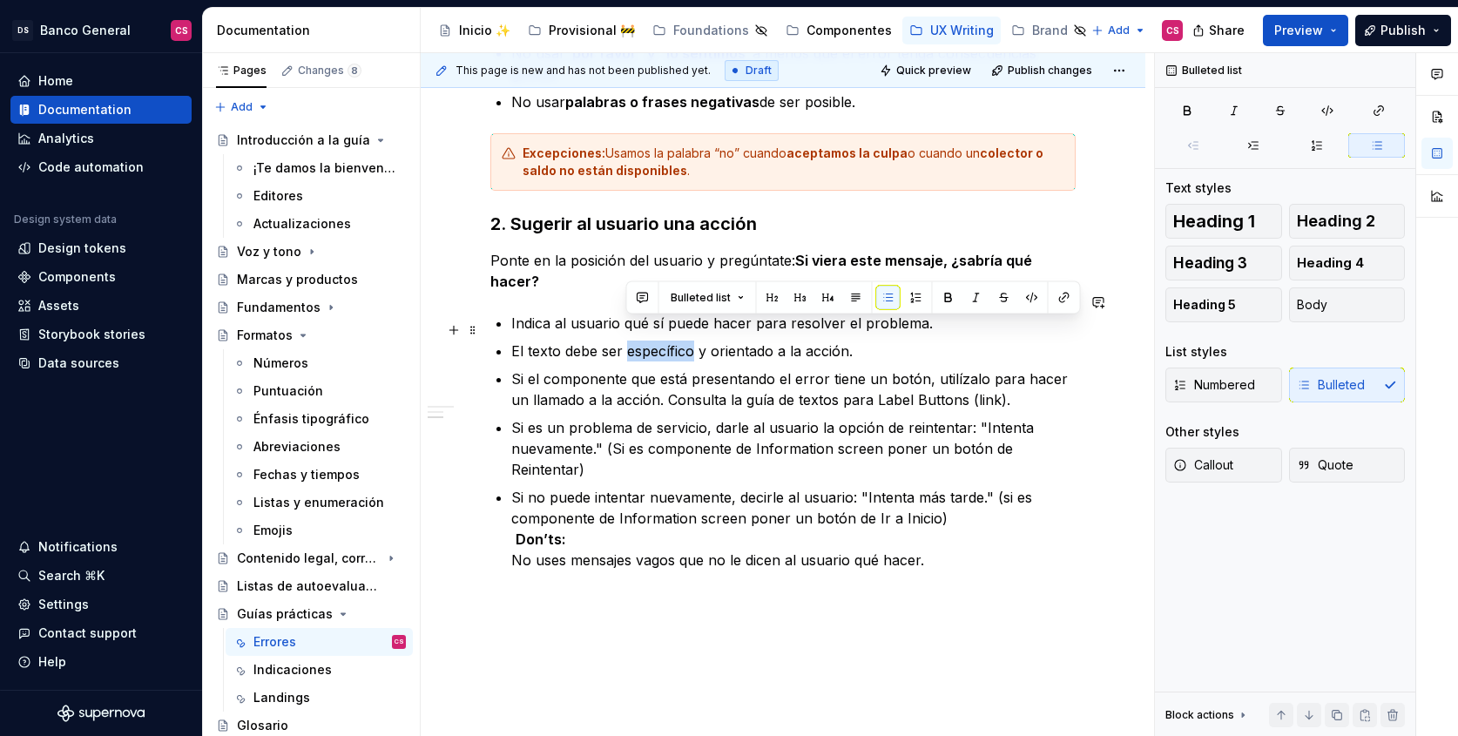
click at [652, 340] on p "El texto debe ser específico y orientado a la acción." at bounding box center [793, 350] width 564 height 21
click at [884, 368] on p "Si el componente que está presentando el error tiene un botón, utilízalo para h…" at bounding box center [793, 389] width 564 height 42
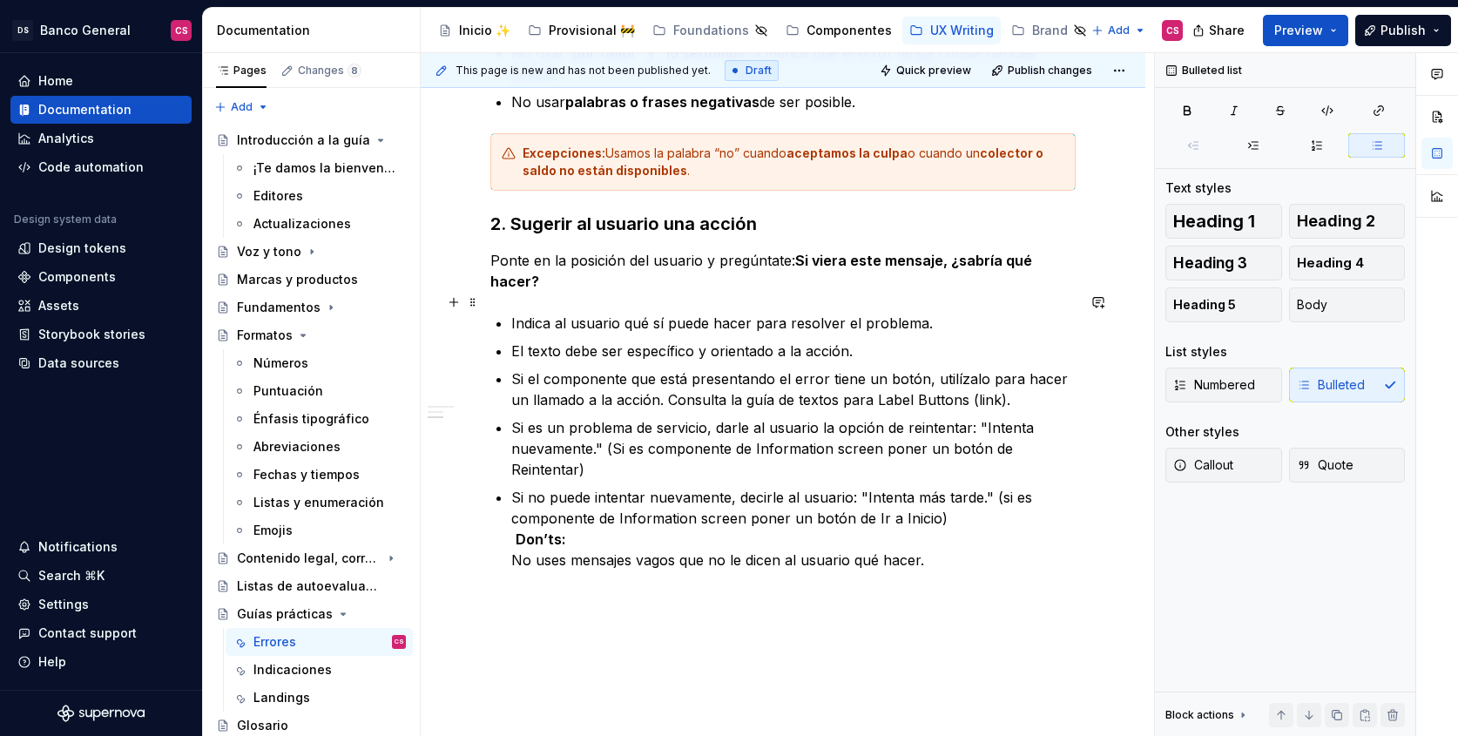
click at [630, 313] on p "Indica al usuario qué sí puede hacer para resolver el problema." at bounding box center [793, 323] width 564 height 21
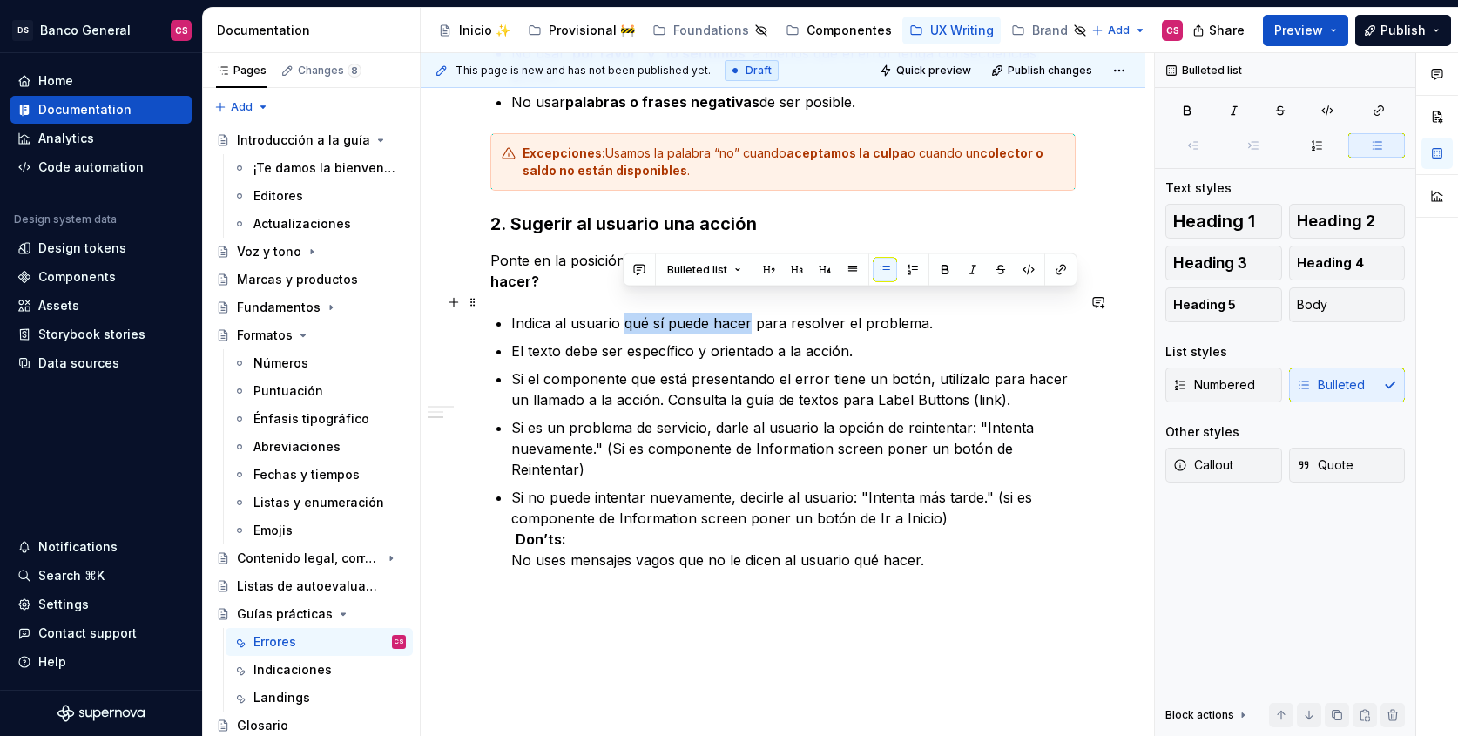
drag, startPoint x: 630, startPoint y: 307, endPoint x: 715, endPoint y: 292, distance: 85.8
click at [715, 313] on p "Indica al usuario qué sí puede hacer para resolver el problema." at bounding box center [793, 323] width 564 height 21
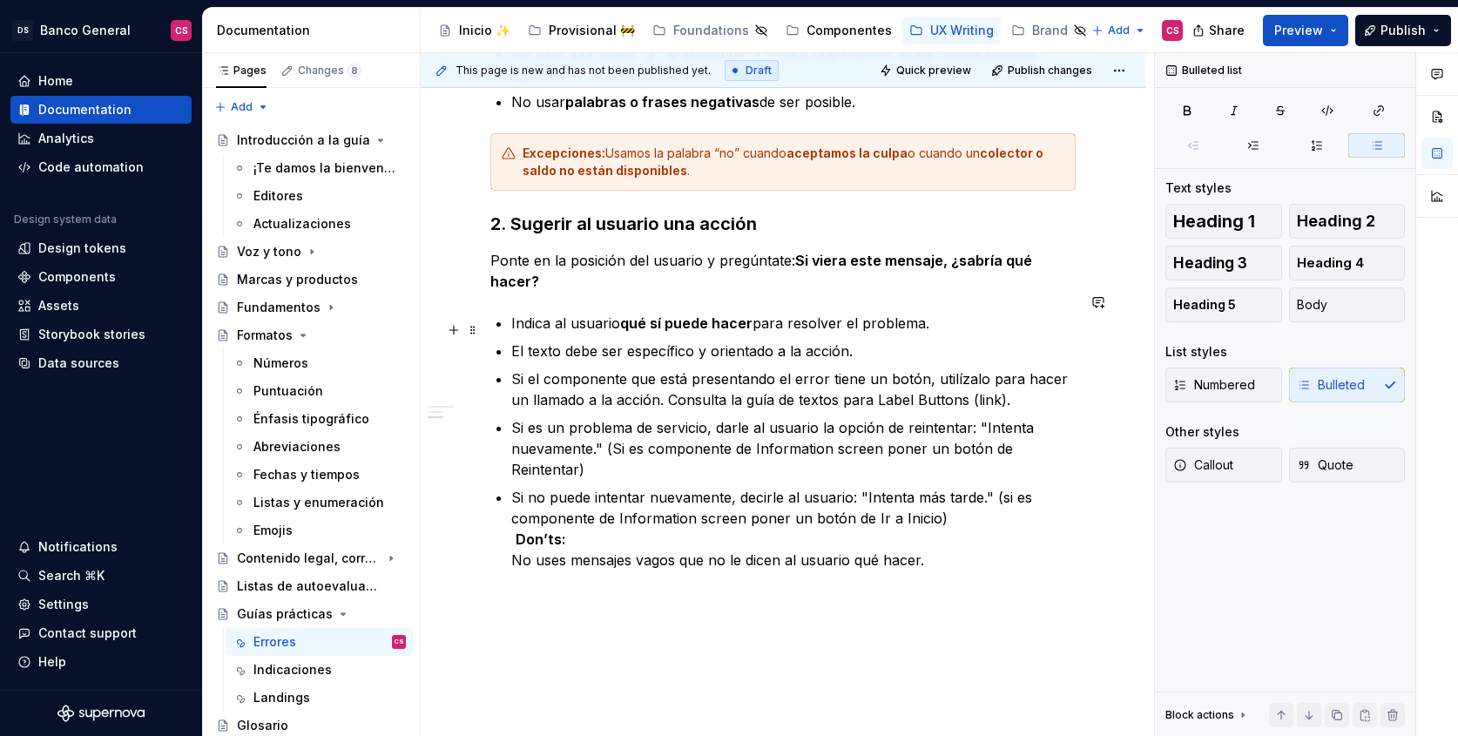
click at [731, 340] on p "El texto debe ser específico y orientado a la acción." at bounding box center [793, 350] width 564 height 21
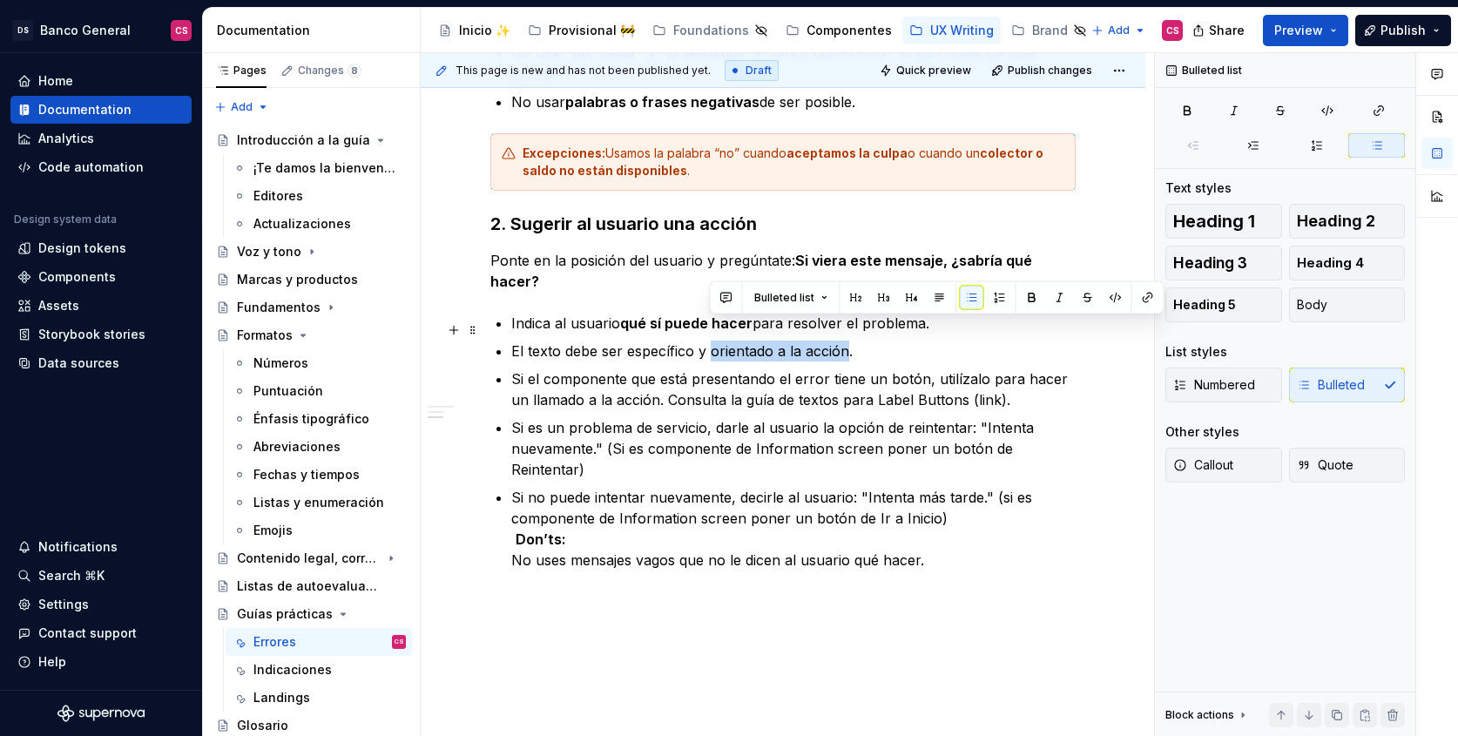
drag, startPoint x: 731, startPoint y: 328, endPoint x: 808, endPoint y: 320, distance: 77.0
click at [808, 340] on p "El texto debe ser específico y orientado a la acción." at bounding box center [793, 350] width 564 height 21
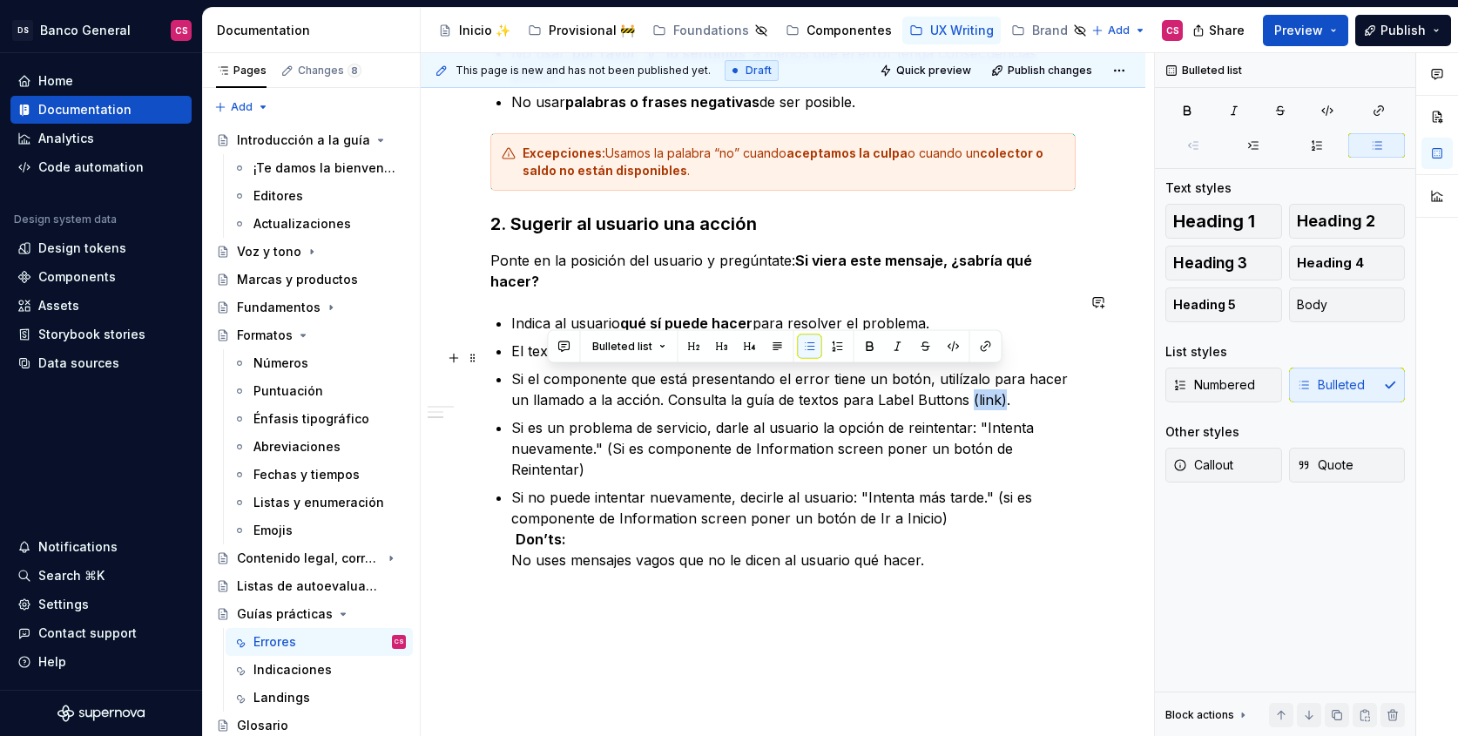
drag, startPoint x: 998, startPoint y: 377, endPoint x: 966, endPoint y: 380, distance: 32.3
click at [966, 380] on p "Si el componente que está presentando el error tiene un botón, utilízalo para h…" at bounding box center [793, 389] width 564 height 42
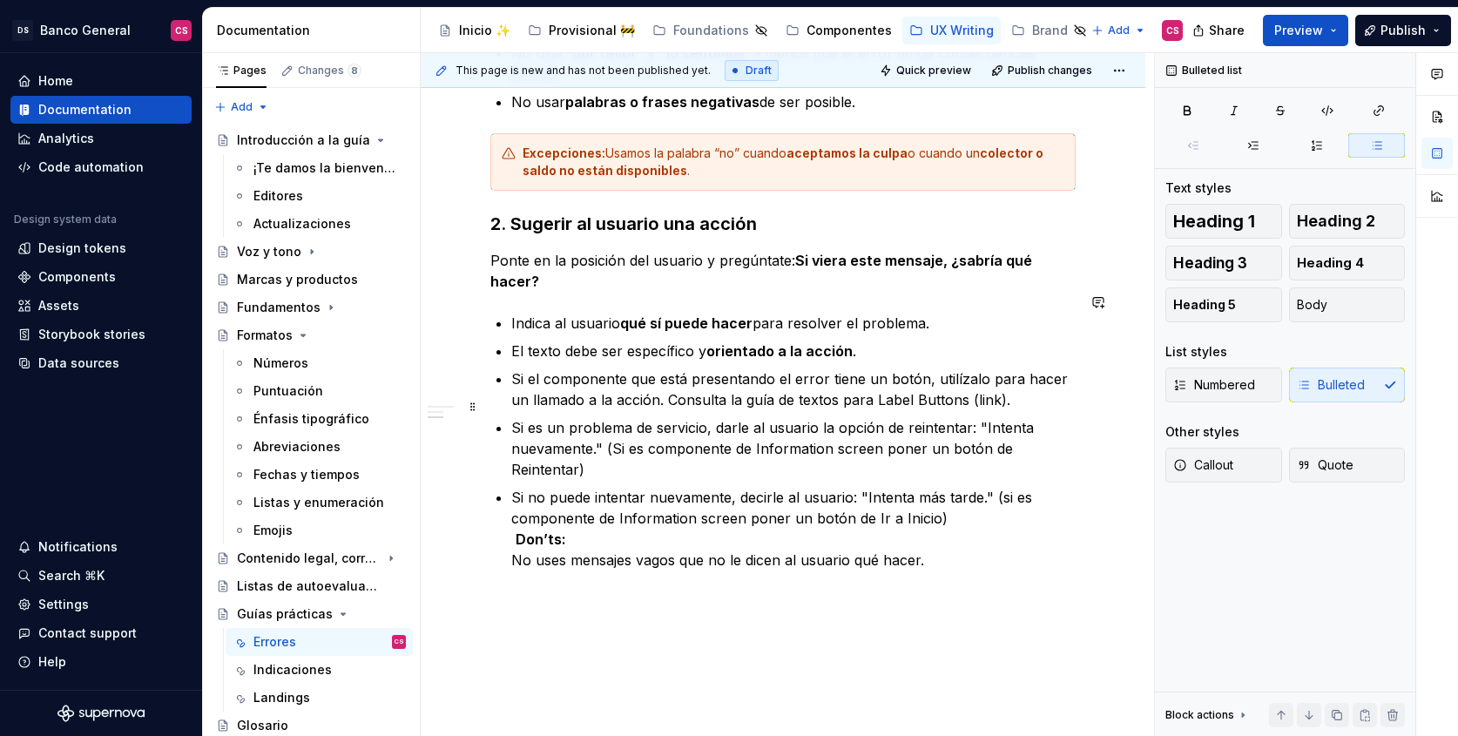
click at [637, 428] on p "Si es un problema de servicio, darle al usuario la opción de reintentar: "Inten…" at bounding box center [793, 448] width 564 height 63
click at [614, 454] on p "Si es un problema de servicio, darle al usuario la opción de reintentar: "Inten…" at bounding box center [793, 448] width 564 height 63
click at [611, 423] on p "Si es un problema de servicio, darle al usuario la opción de reintentar: "Inten…" at bounding box center [793, 448] width 564 height 63
click at [630, 424] on p "Si es un problema de servicio, darle al usuario la opción de reintentar: "Inten…" at bounding box center [793, 448] width 564 height 63
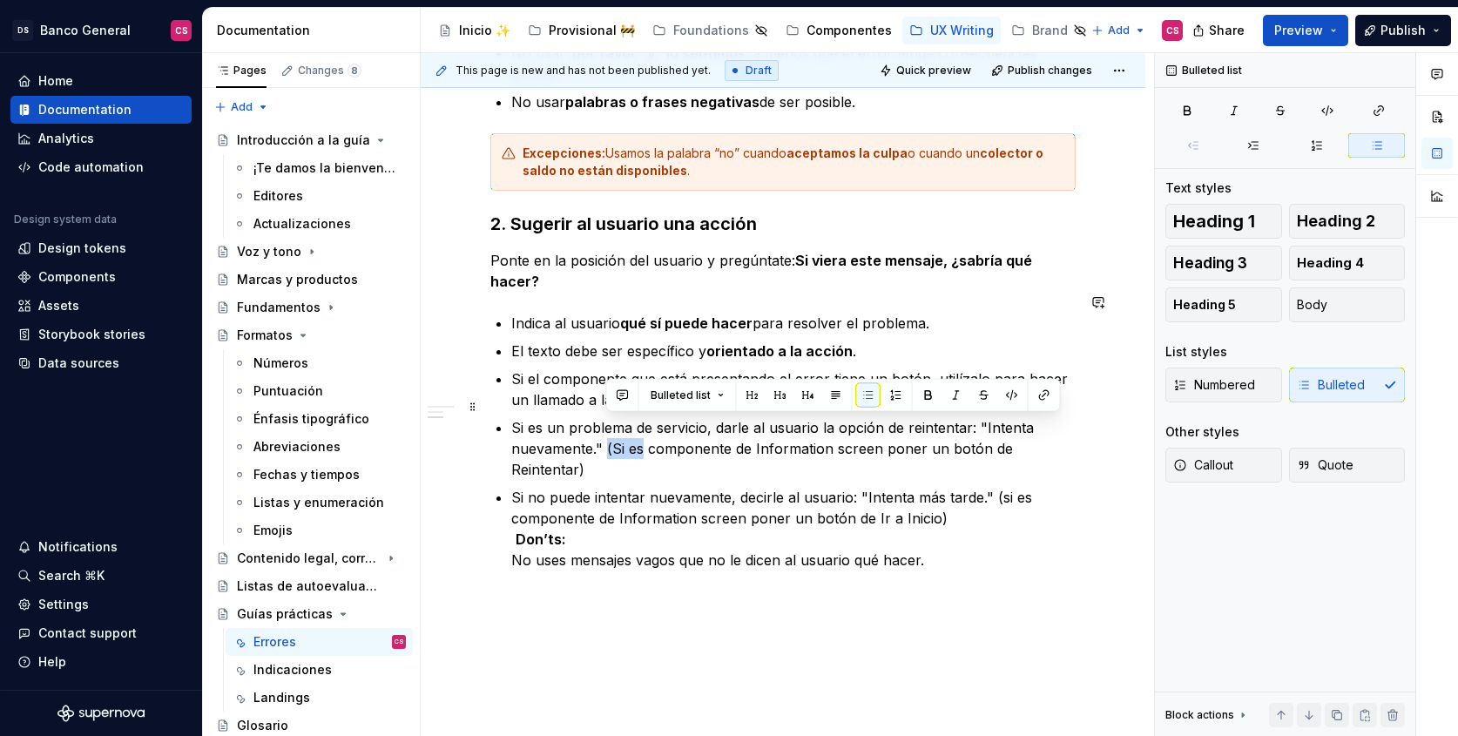
drag, startPoint x: 630, startPoint y: 424, endPoint x: 606, endPoint y: 426, distance: 23.6
click at [606, 426] on p "Si es un problema de servicio, darle al usuario la opción de reintentar: "Inten…" at bounding box center [793, 448] width 564 height 63
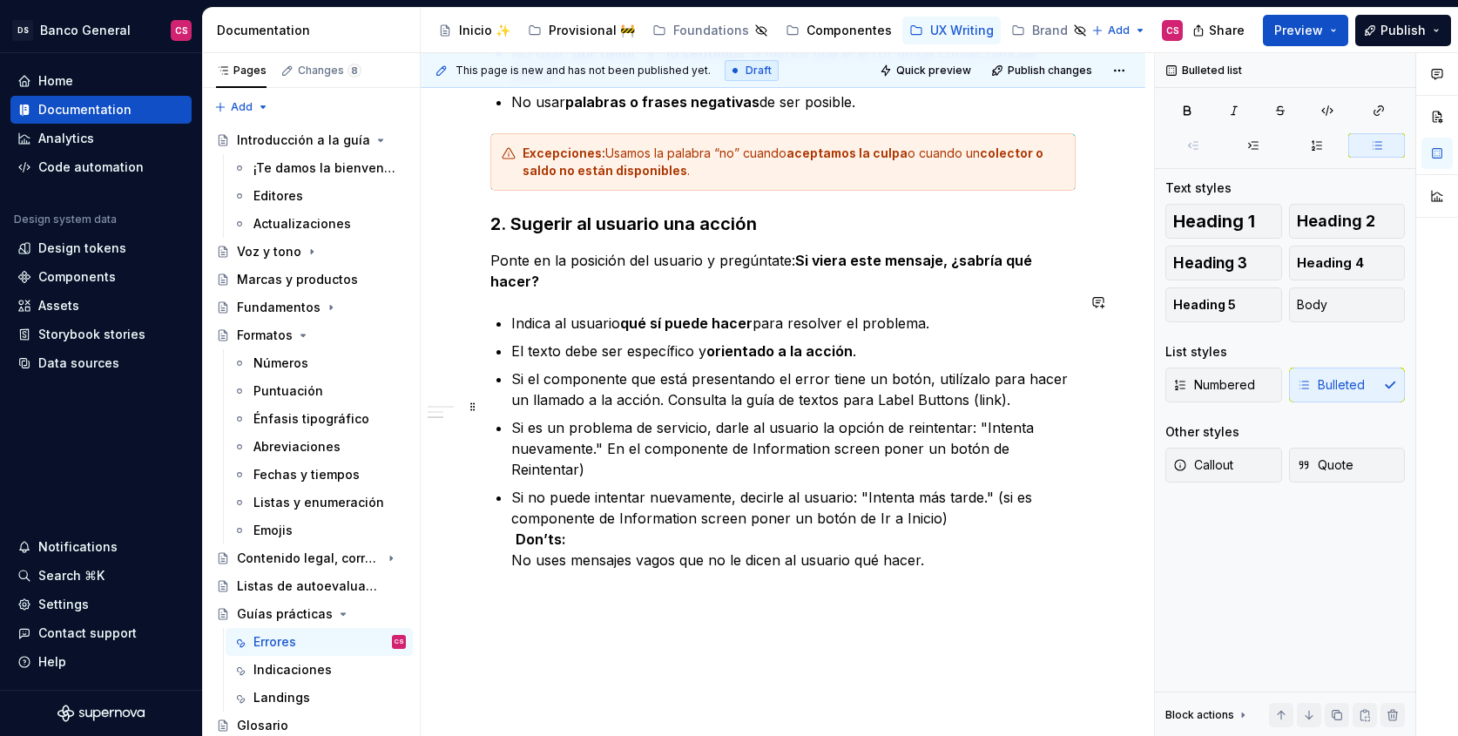
click at [1072, 421] on p "Si es un problema de servicio, darle al usuario la opción de reintentar: "Inten…" at bounding box center [793, 448] width 564 height 63
click at [888, 421] on p "Si es un problema de servicio, darle al usuario la opción de reintentar: "Inten…" at bounding box center [793, 448] width 564 height 63
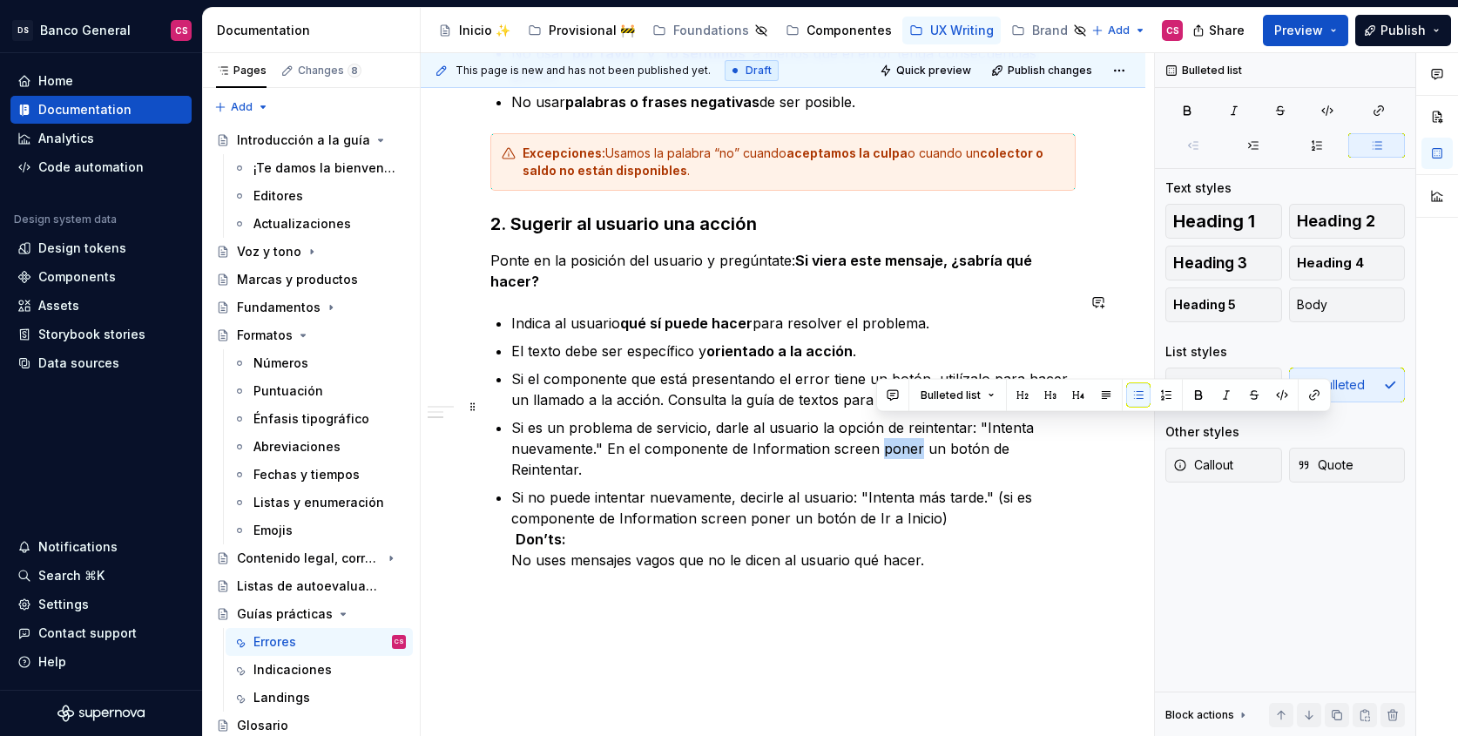
click at [888, 421] on p "Si es un problema de servicio, darle al usuario la opción de reintentar: "Inten…" at bounding box center [793, 448] width 564 height 63
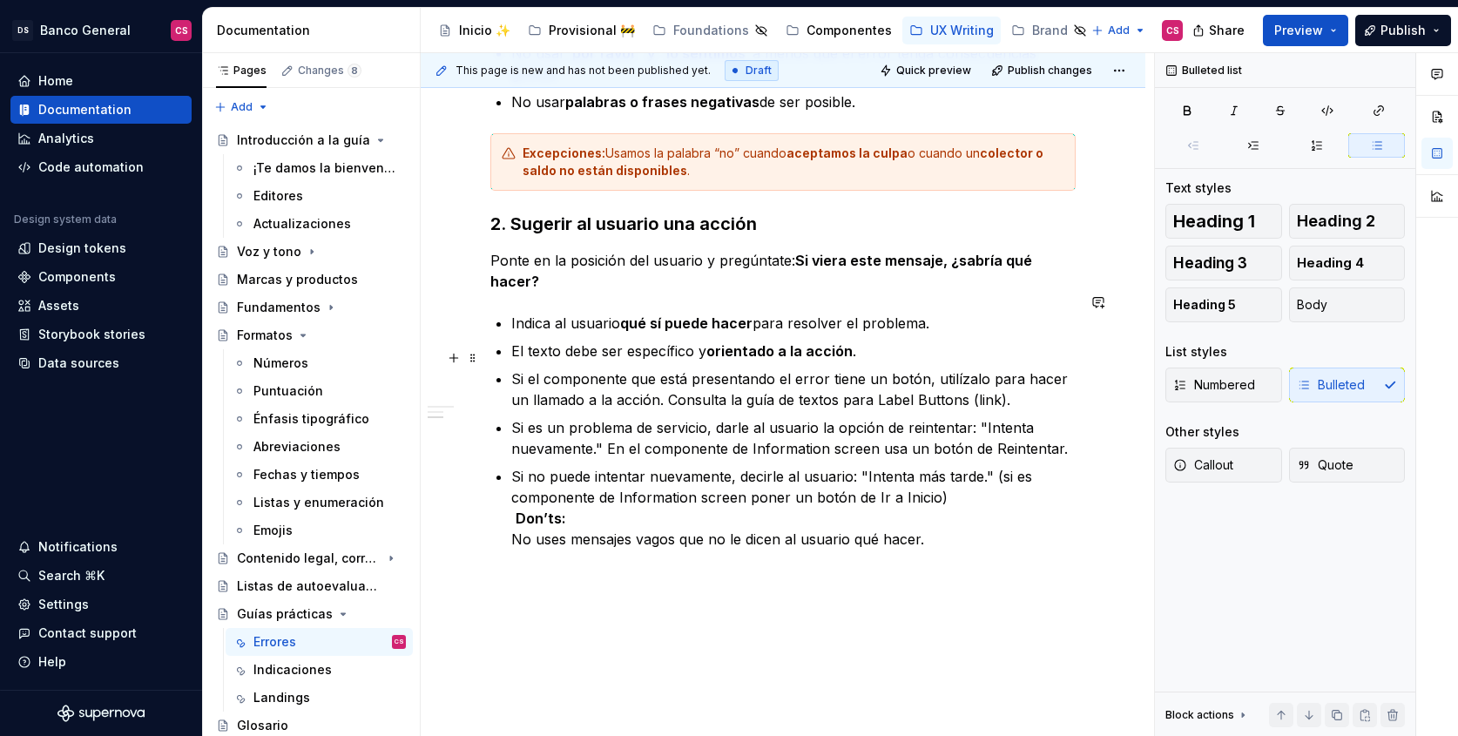
click at [1046, 374] on p "Si el componente que está presentando el error tiene un botón, utilízalo para h…" at bounding box center [793, 389] width 564 height 42
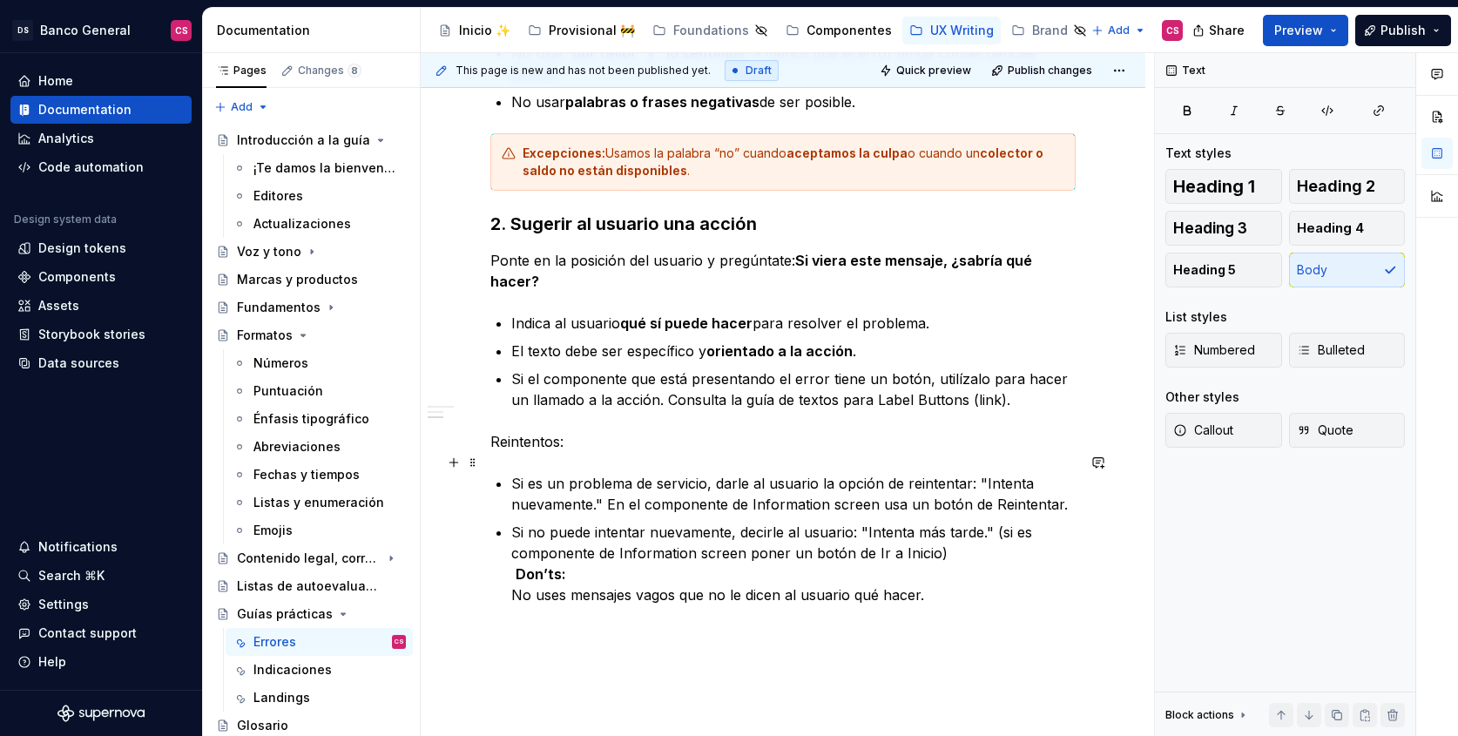
click at [737, 473] on p "Si es un problema de servicio, darle al usuario la opción de reintentar: "Inten…" at bounding box center [793, 494] width 564 height 42
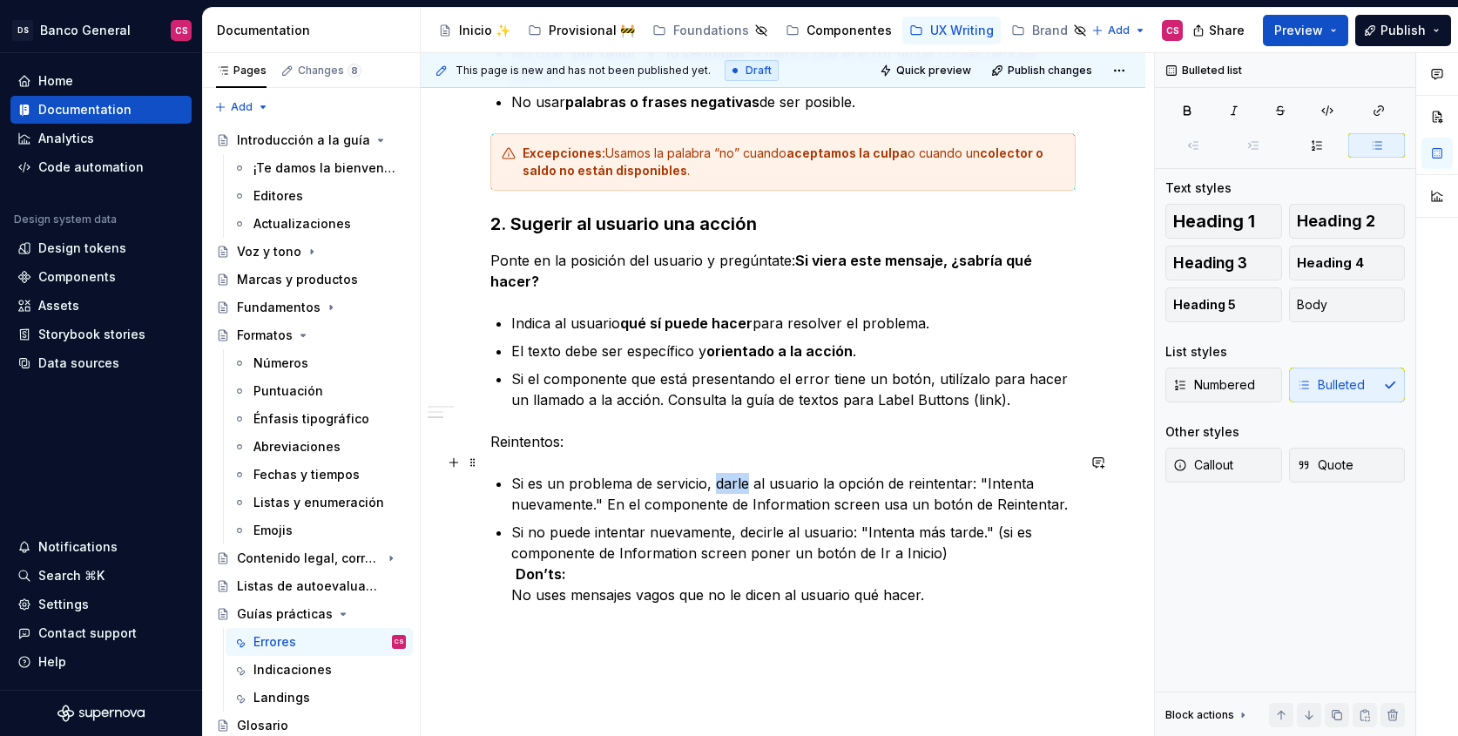
click at [737, 473] on p "Si es un problema de servicio, darle al usuario la opción de reintentar: "Inten…" at bounding box center [793, 494] width 564 height 42
click at [949, 473] on p "Si es un problema de servicio, da al usuario la opción de reintentar: "Intenta …" at bounding box center [793, 494] width 564 height 42
click at [604, 477] on p "Si es un problema de servicio, da al usuario la opción de reintentar: "Intenta …" at bounding box center [793, 494] width 564 height 42
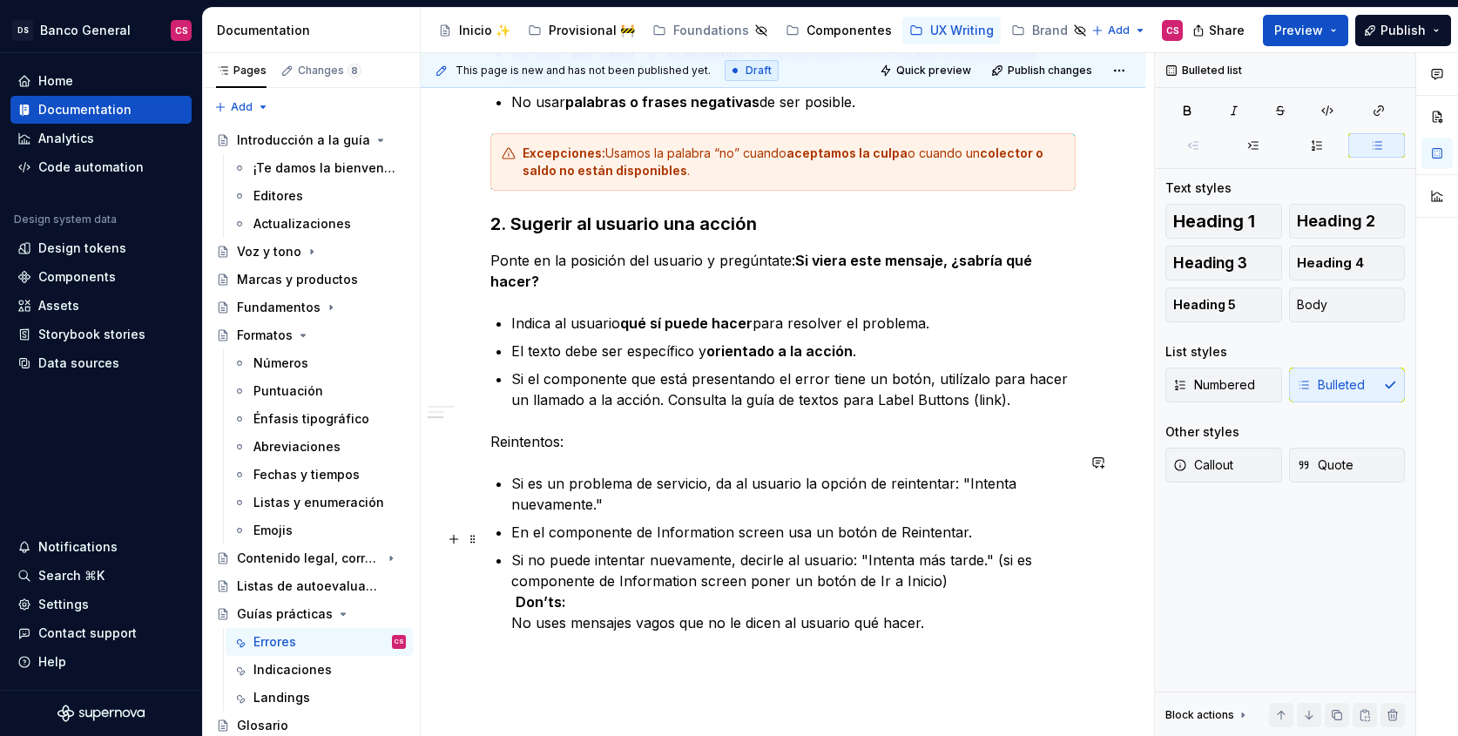
click at [753, 549] on p "Si no puede intentar nuevamente, decirle al usuario: "Intenta más tarde." (si e…" at bounding box center [793, 591] width 564 height 84
click at [650, 522] on p "En el componente de Information screen usa un botón de Reintentar." at bounding box center [793, 532] width 564 height 21
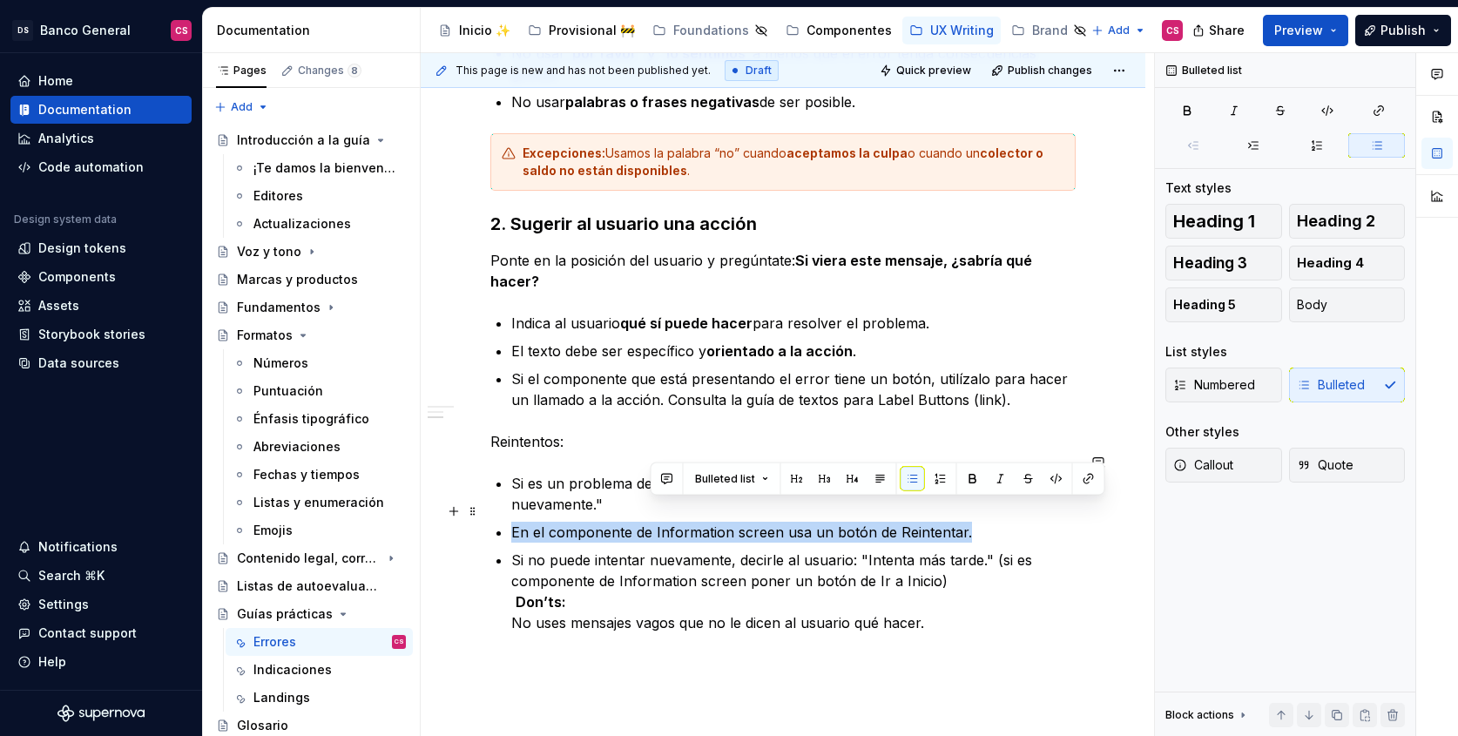
click at [650, 522] on p "En el componente de Information screen usa un botón de Reintentar." at bounding box center [793, 532] width 564 height 21
copy p "En el componente de Information screen usa un botón de Reintentar."
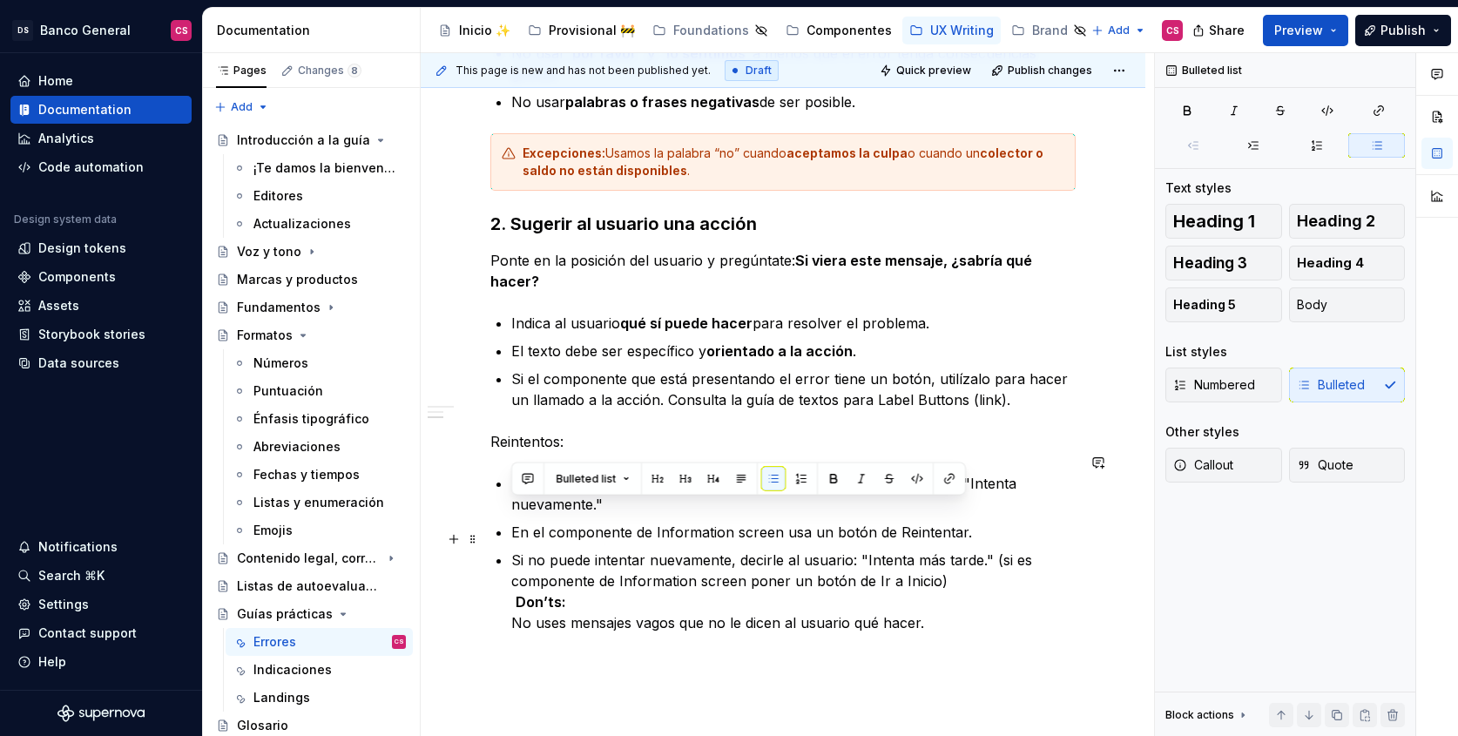
click at [993, 549] on p "Si no puede intentar nuevamente, decirle al usuario: "Intenta más tarde." (si e…" at bounding box center [793, 591] width 564 height 84
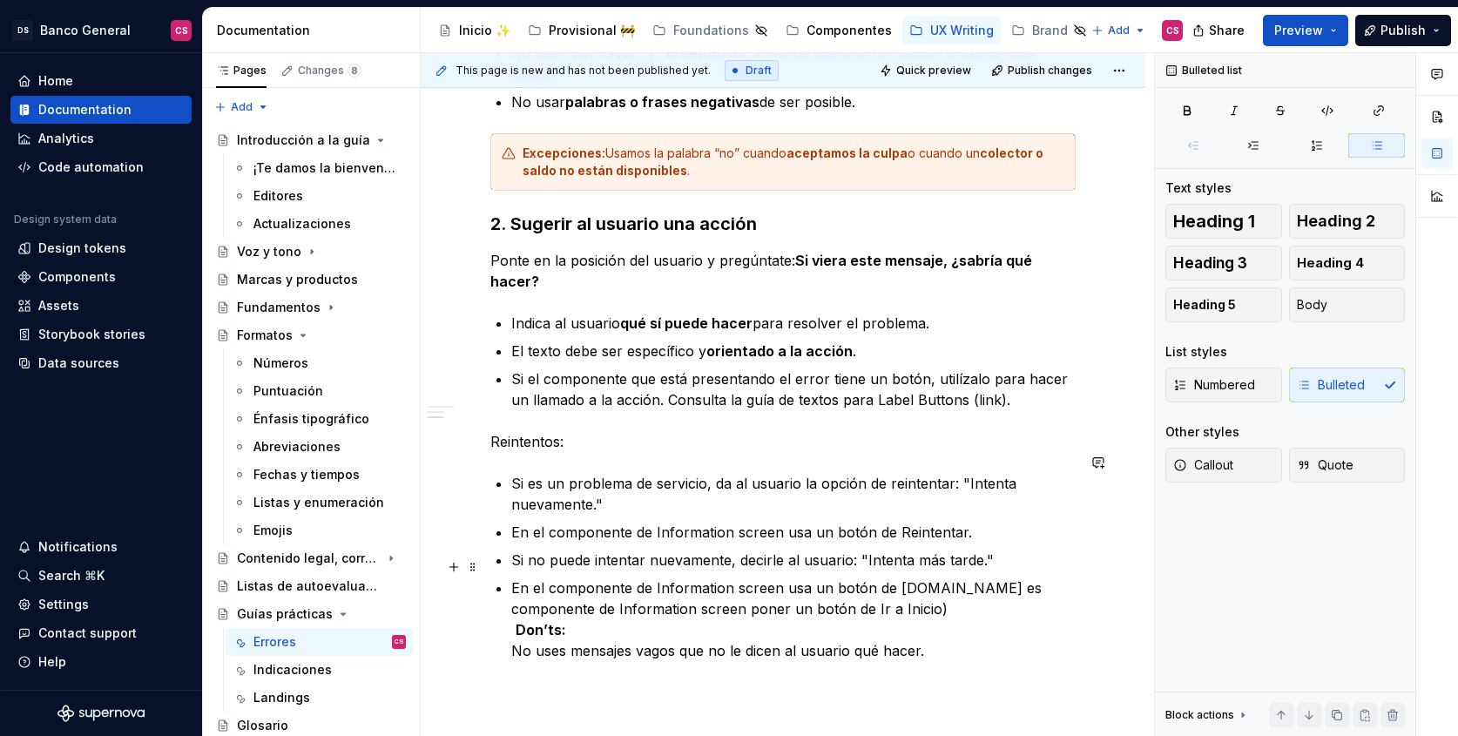
click at [826, 588] on p "En el componente de Information screen usa un botón de [DOMAIN_NAME] es compone…" at bounding box center [793, 619] width 564 height 84
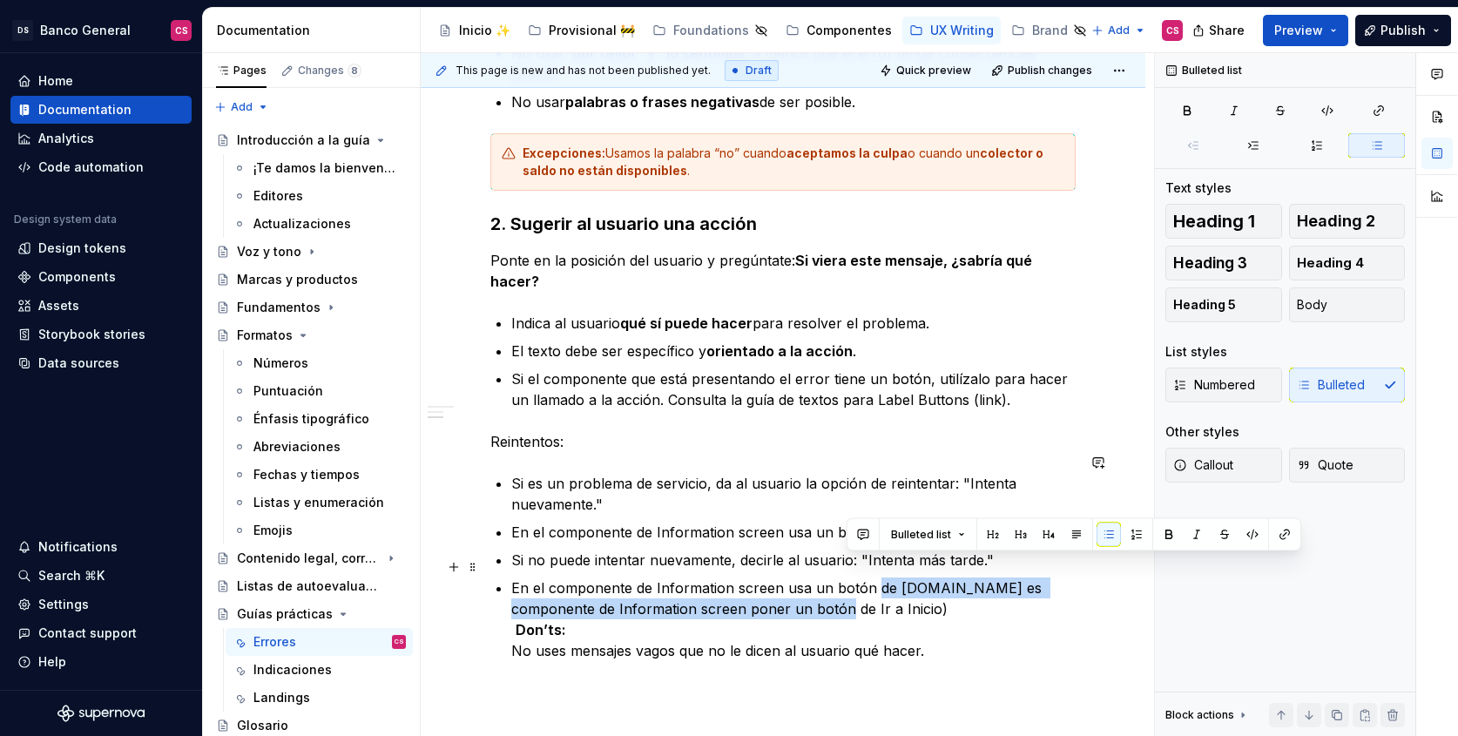
drag, startPoint x: 826, startPoint y: 588, endPoint x: 873, endPoint y: 563, distance: 52.6
click at [873, 577] on p "En el componente de Information screen usa un botón de [DOMAIN_NAME] es compone…" at bounding box center [793, 619] width 564 height 84
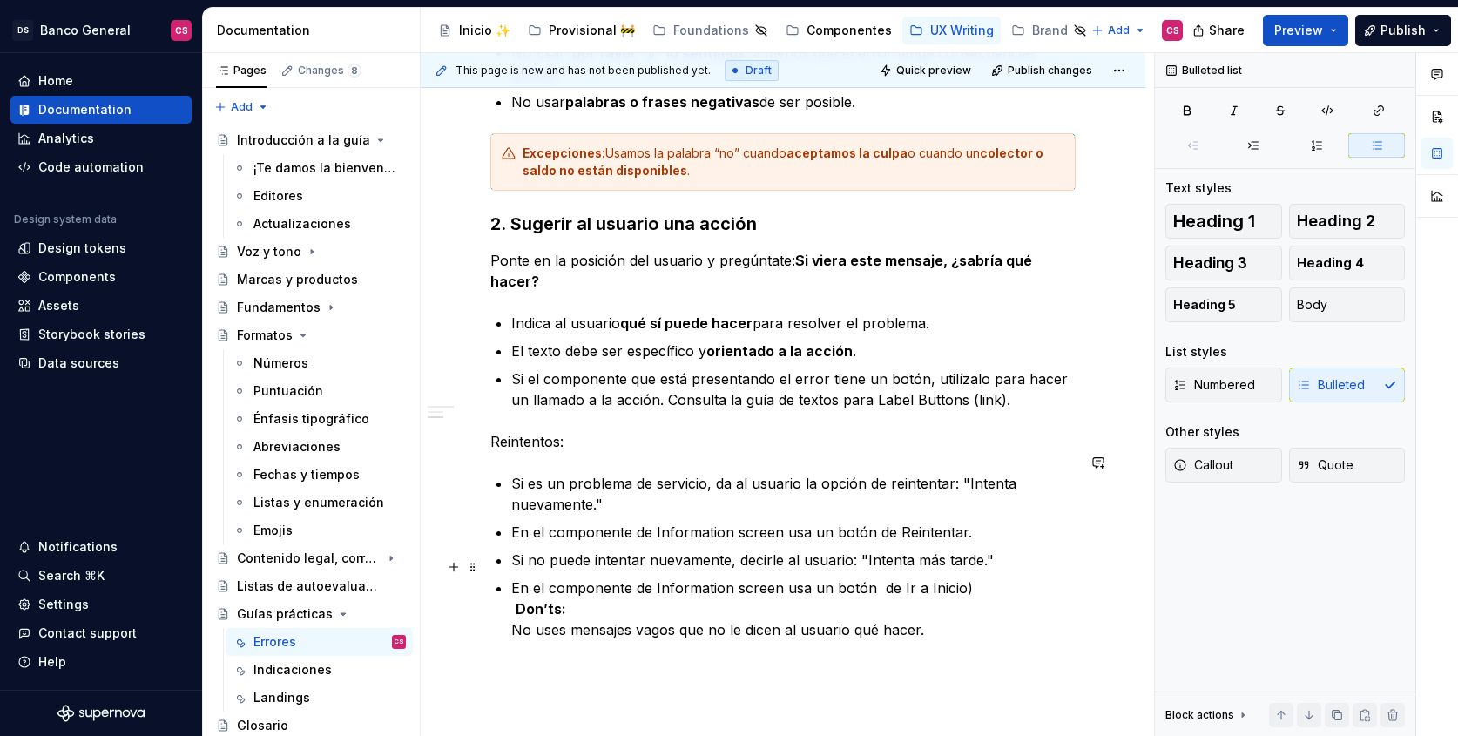
click at [974, 577] on p "En el componente de Information screen usa un botón de Ir a Inicio)   Don’ts: N…" at bounding box center [793, 608] width 564 height 63
click at [978, 583] on p "En el componente de Information screen usa un botón de Ir a Inicio.   Don’ts: N…" at bounding box center [793, 608] width 564 height 63
click at [939, 618] on p "En el componente de Information screen usa un botón de Ir a Inicio.   Don’ts: N…" at bounding box center [793, 608] width 564 height 63
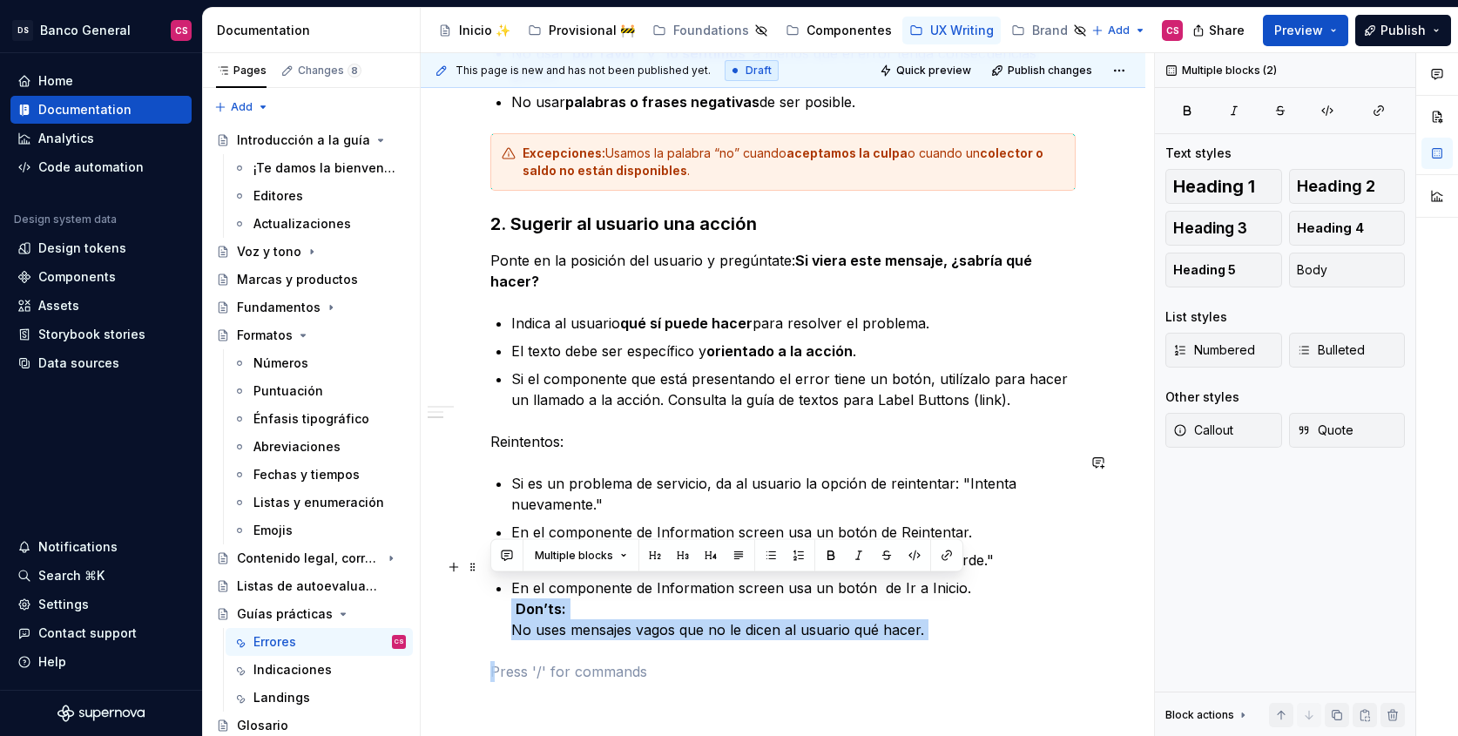
drag, startPoint x: 985, startPoint y: 620, endPoint x: 476, endPoint y: 578, distance: 510.3
click at [476, 578] on div "Mensajes de error Alertan al usuario de un problema que ocurrió y le informa có…" at bounding box center [783, 304] width 724 height 1240
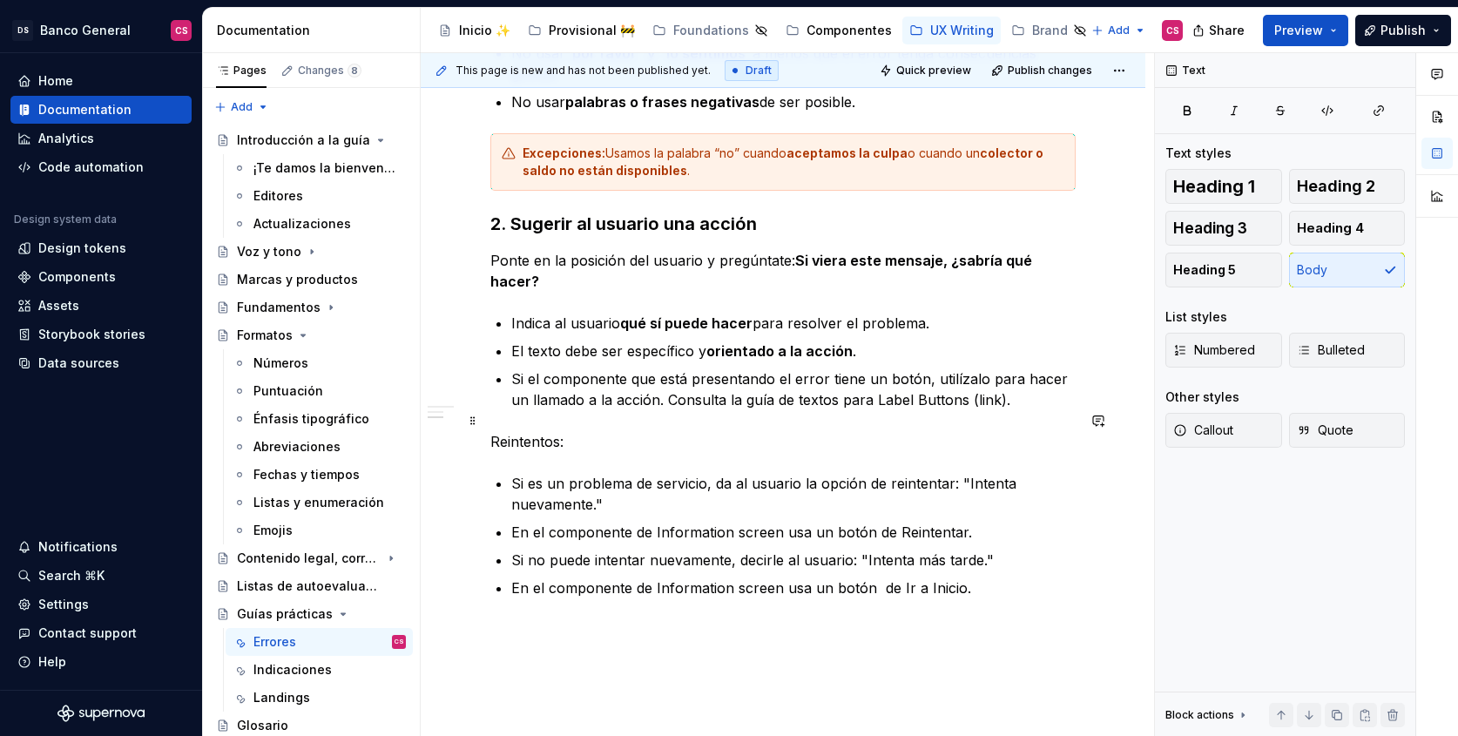
click at [556, 431] on p "Reintentos:" at bounding box center [782, 441] width 585 height 21
click at [643, 221] on h3 "2. Sugerir al usuario una acción" at bounding box center [782, 224] width 585 height 24
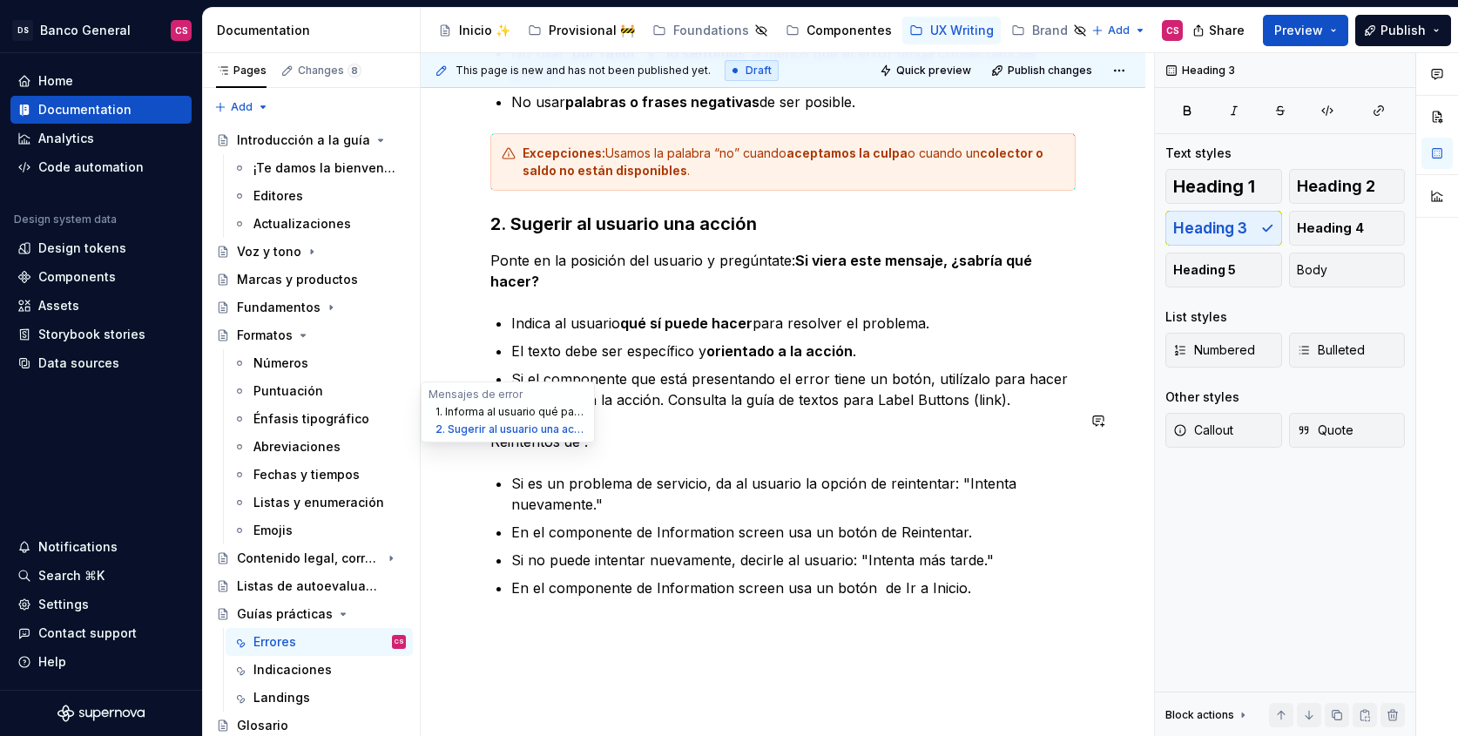
click at [511, 413] on button "1. Informa al usuario qué pasó y por qué" at bounding box center [507, 411] width 165 height 17
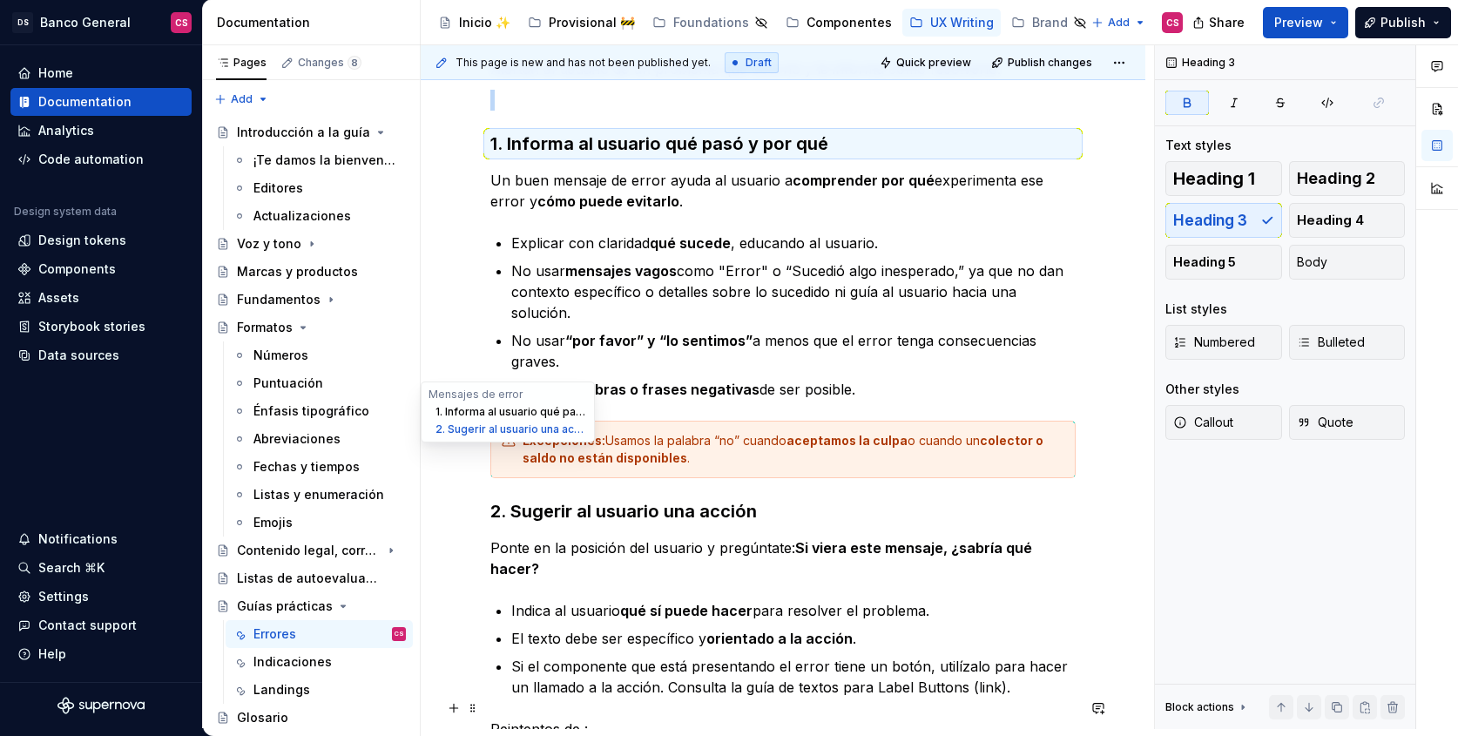
scroll to position [364, 0]
click at [583, 719] on p "Reintentos de :" at bounding box center [782, 729] width 585 height 21
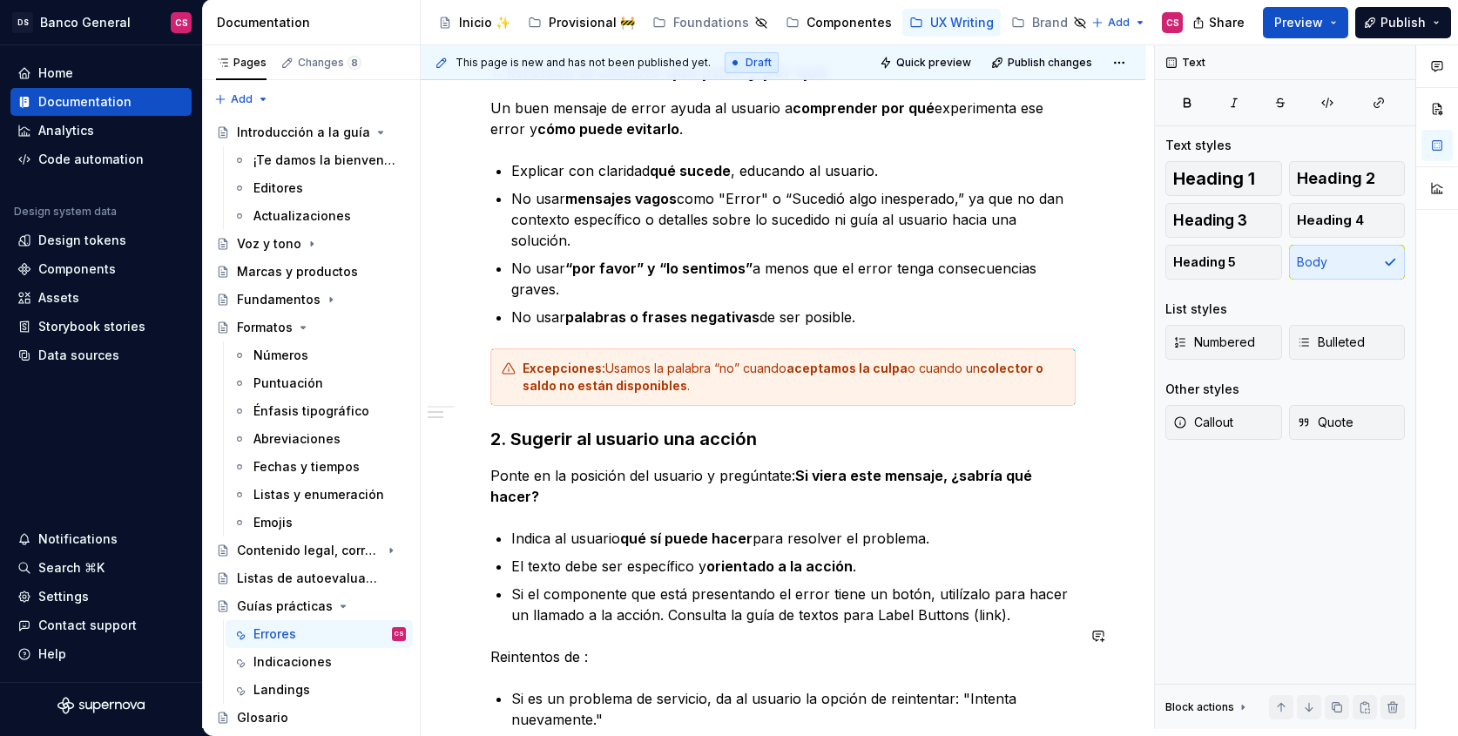
scroll to position [482, 0]
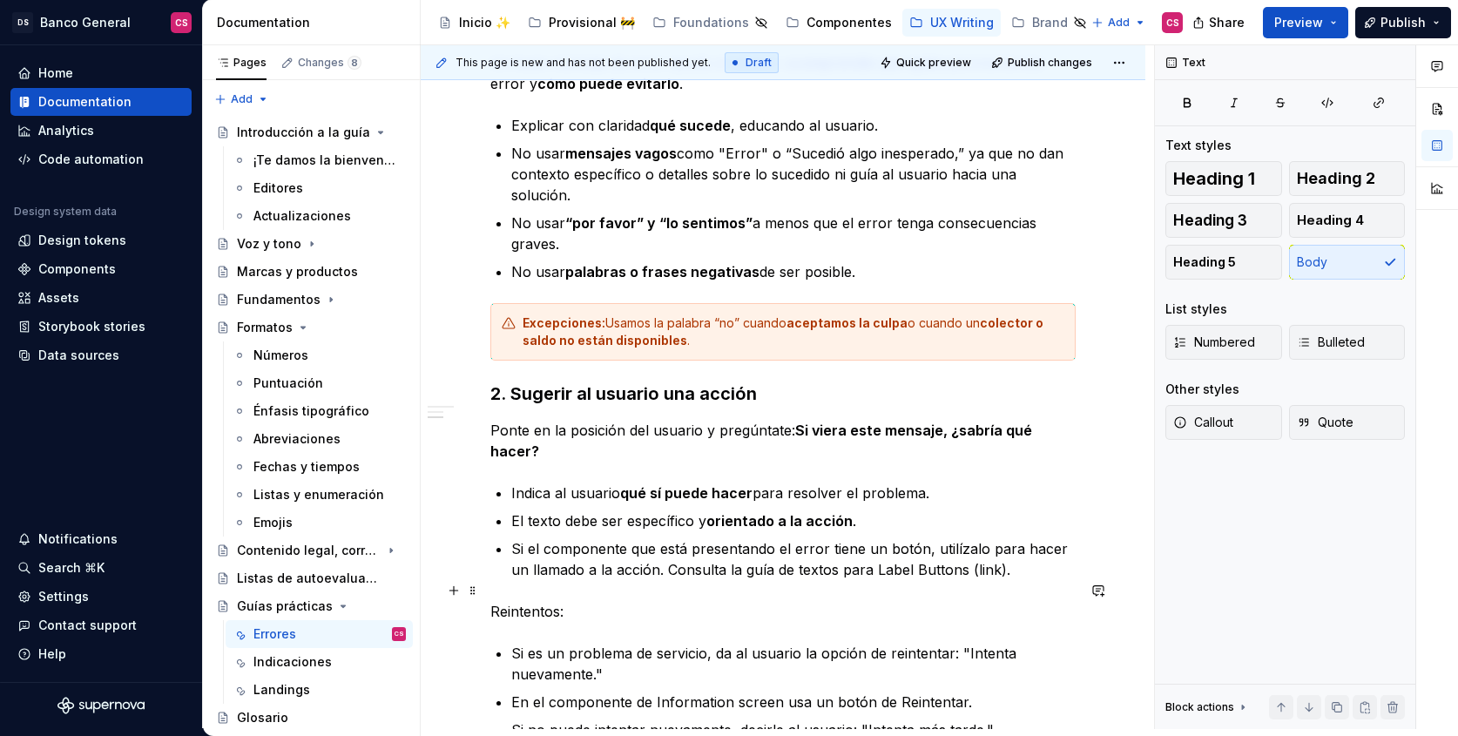
click at [515, 601] on p "Reintentos:" at bounding box center [782, 611] width 585 height 21
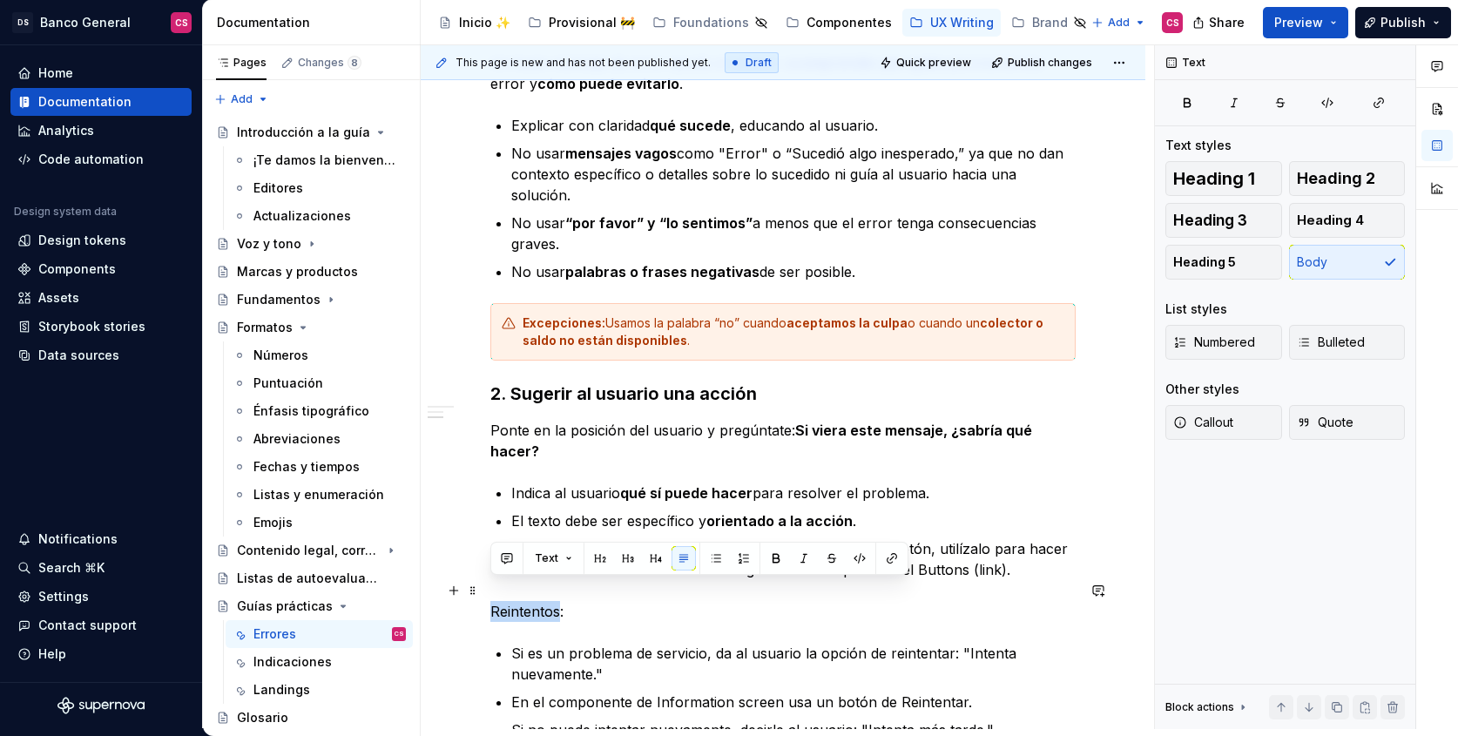
click at [515, 601] on p "Reintentos:" at bounding box center [782, 611] width 585 height 21
click at [1194, 262] on span "Heading 5" at bounding box center [1204, 261] width 63 height 17
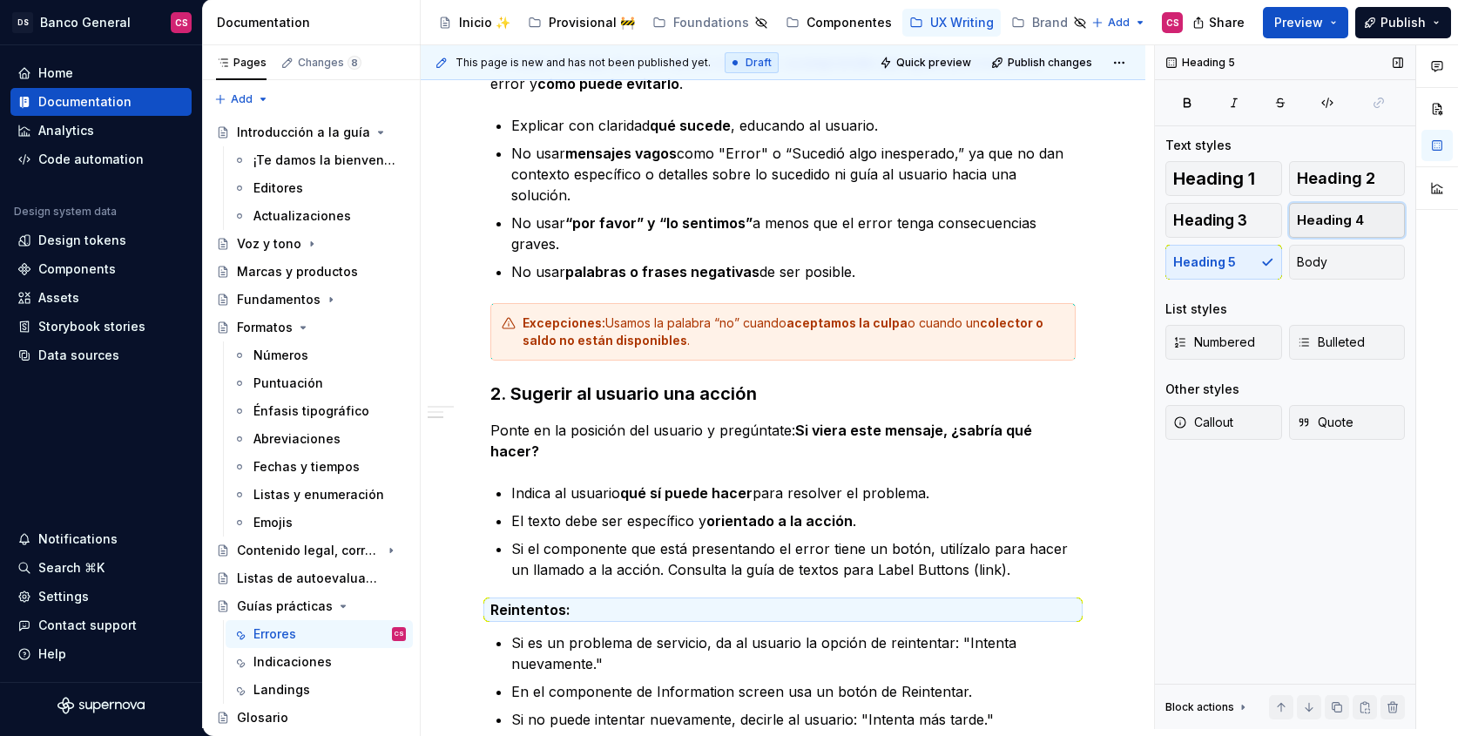
click at [1349, 218] on span "Heading 4" at bounding box center [1330, 220] width 67 height 17
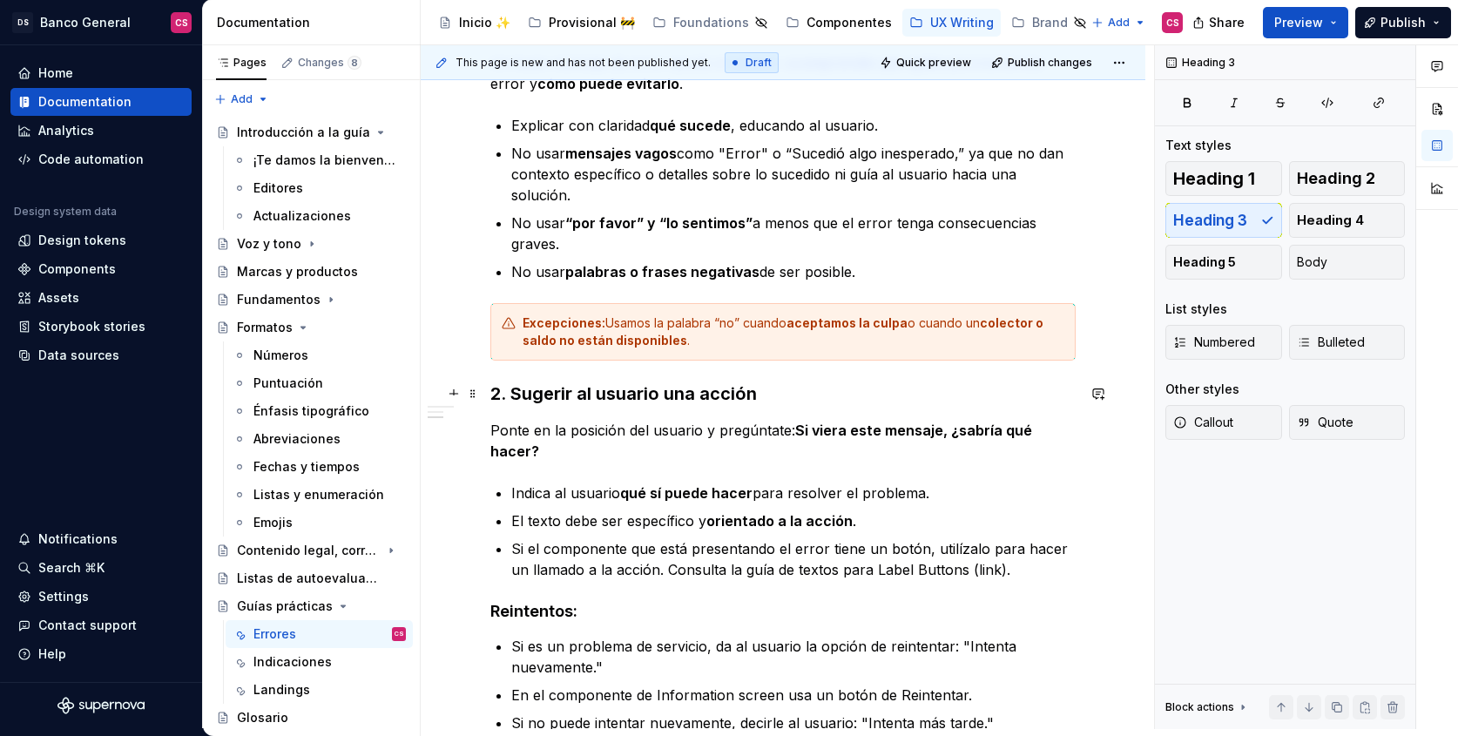
click at [603, 403] on h3 "2. Sugerir al usuario una acción" at bounding box center [782, 393] width 585 height 24
click at [784, 512] on strong "orientado a la acción" at bounding box center [779, 520] width 146 height 17
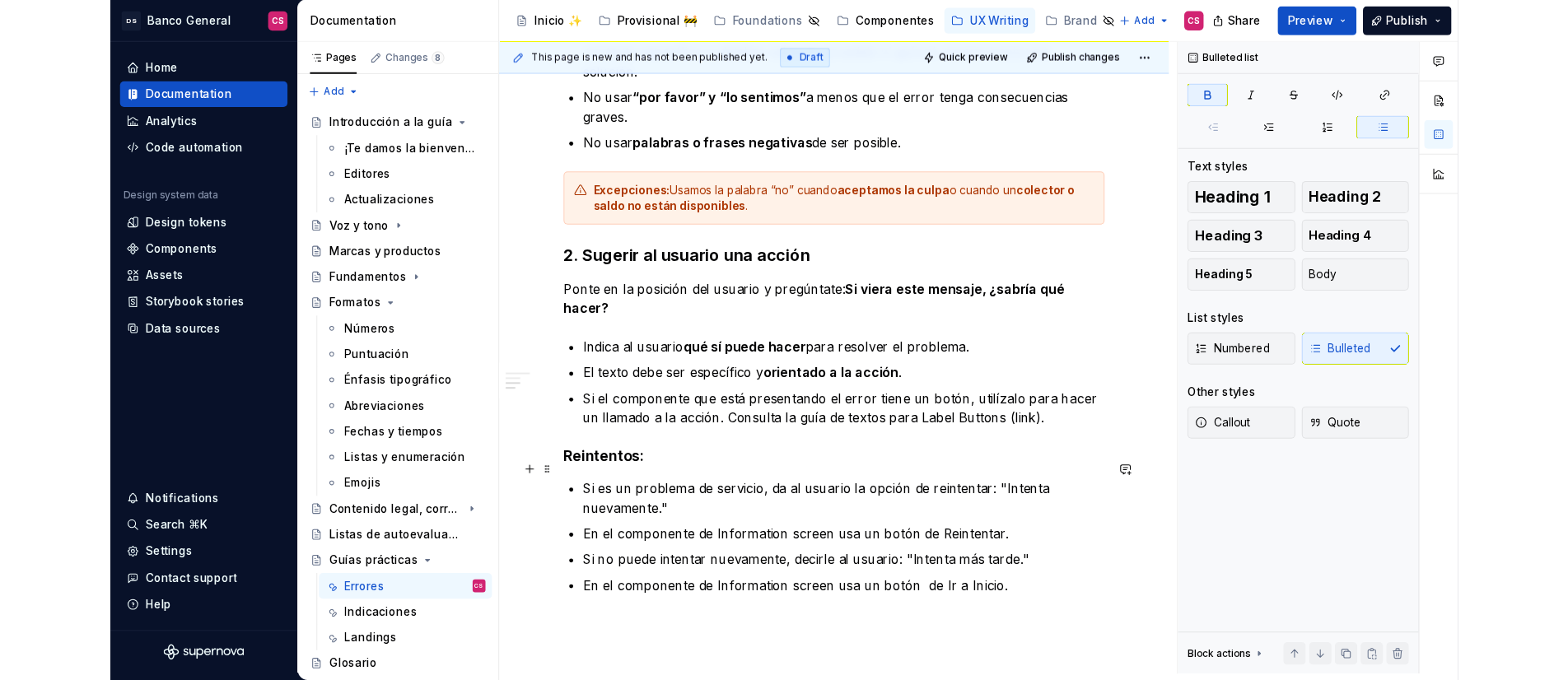
scroll to position [567, 0]
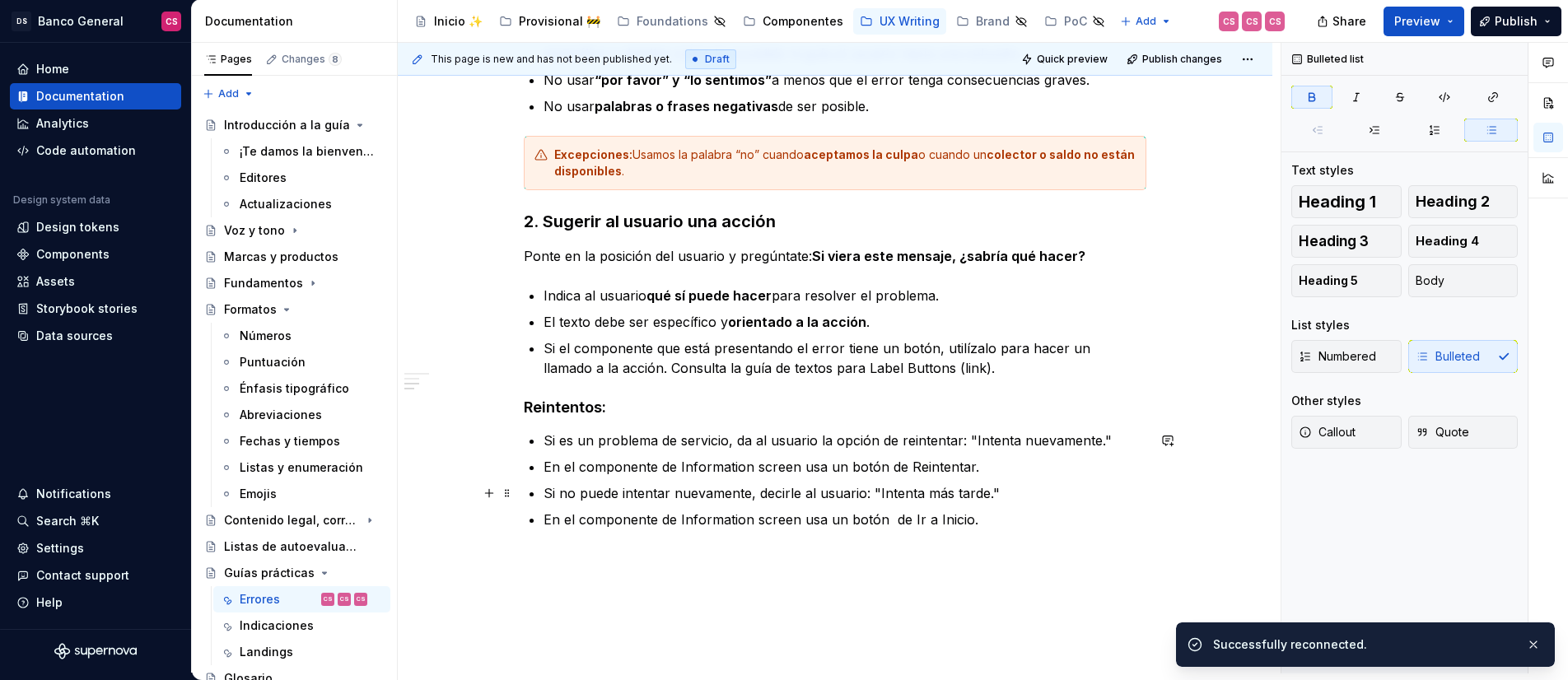
type textarea "*"
